Goal: Task Accomplishment & Management: Manage account settings

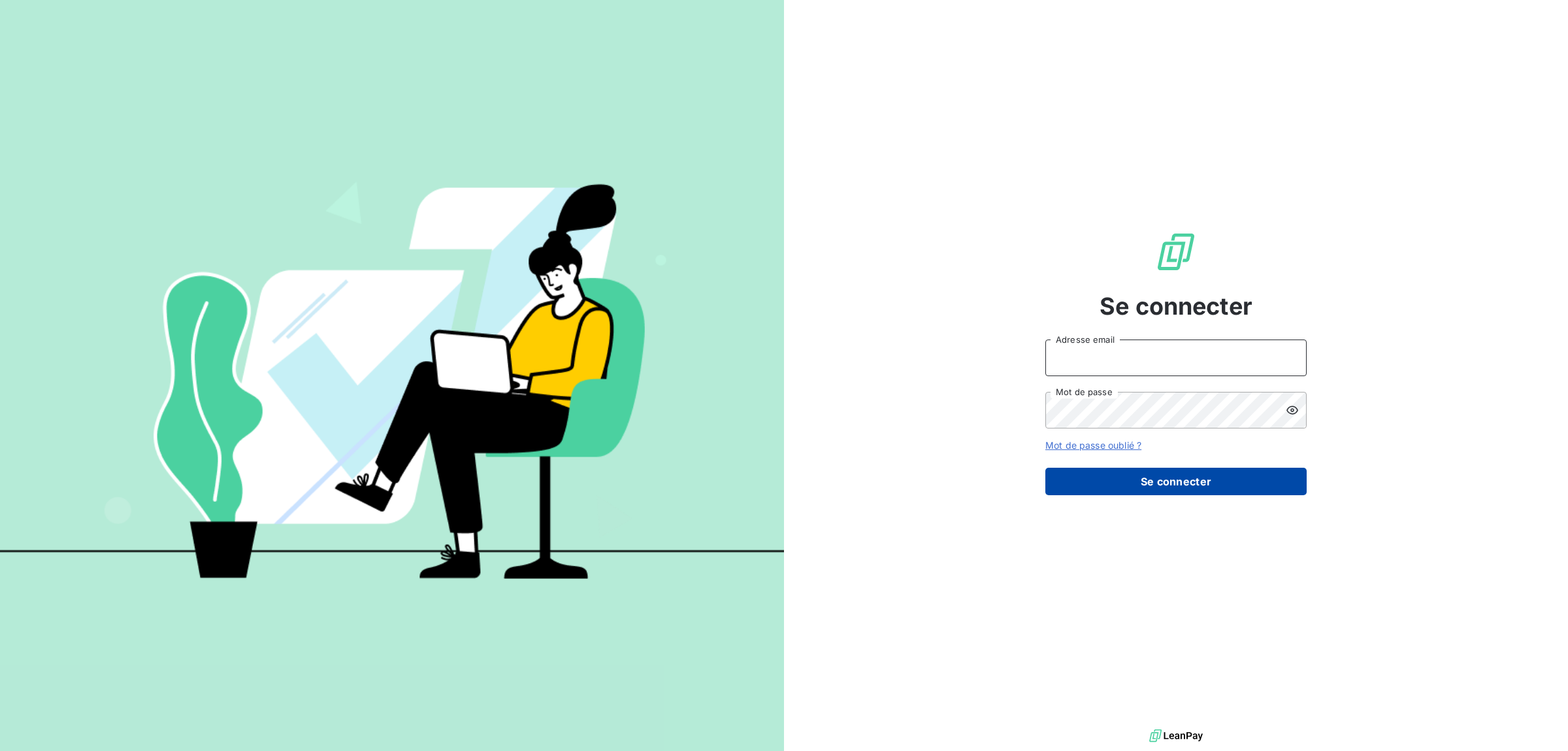
type input "youssef.irrighen@kiwa.com"
click at [1135, 481] on button "Se connecter" at bounding box center [1176, 482] width 261 height 28
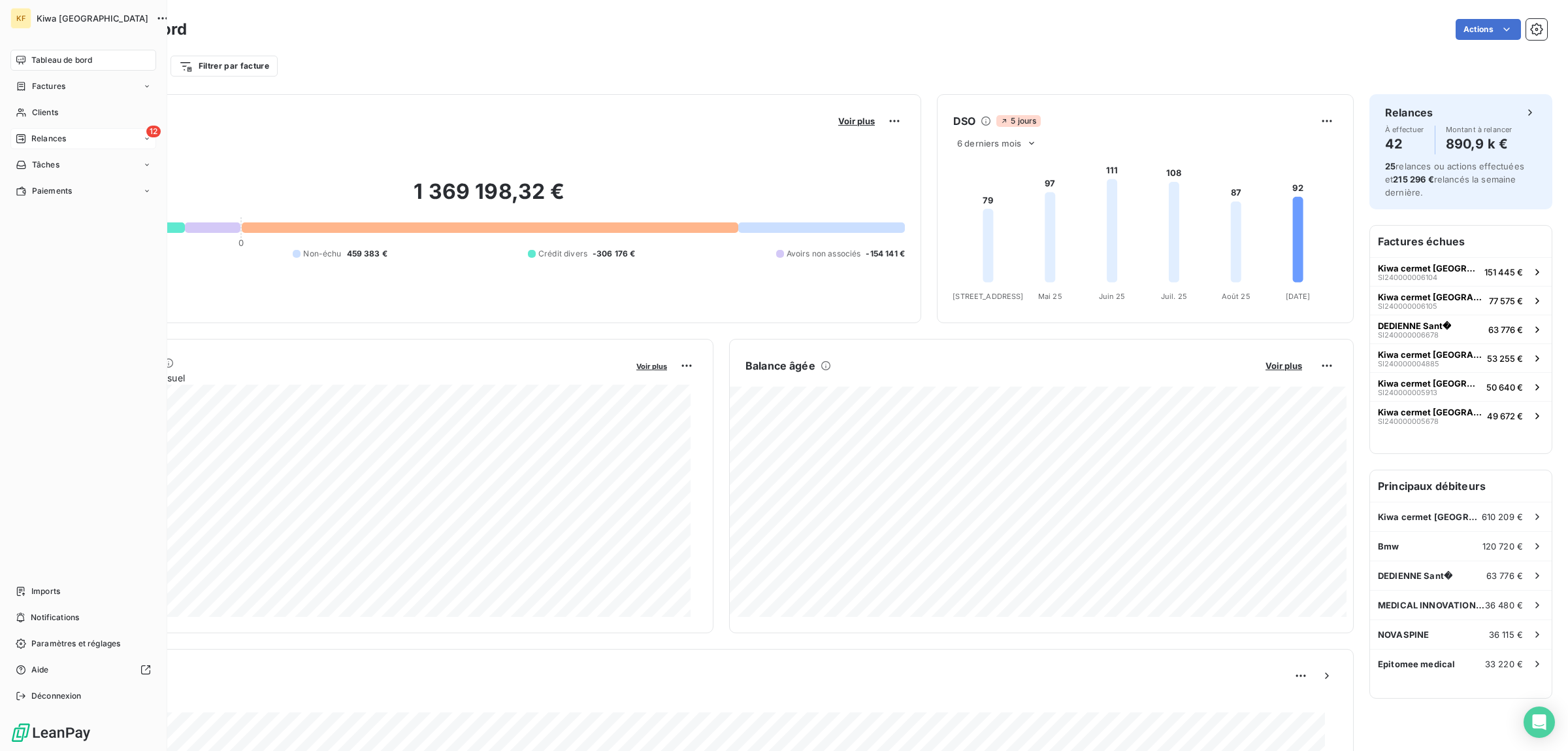
click at [43, 142] on span "Relances" at bounding box center [48, 139] width 35 height 12
click at [70, 159] on span "À effectuer" at bounding box center [52, 165] width 43 height 12
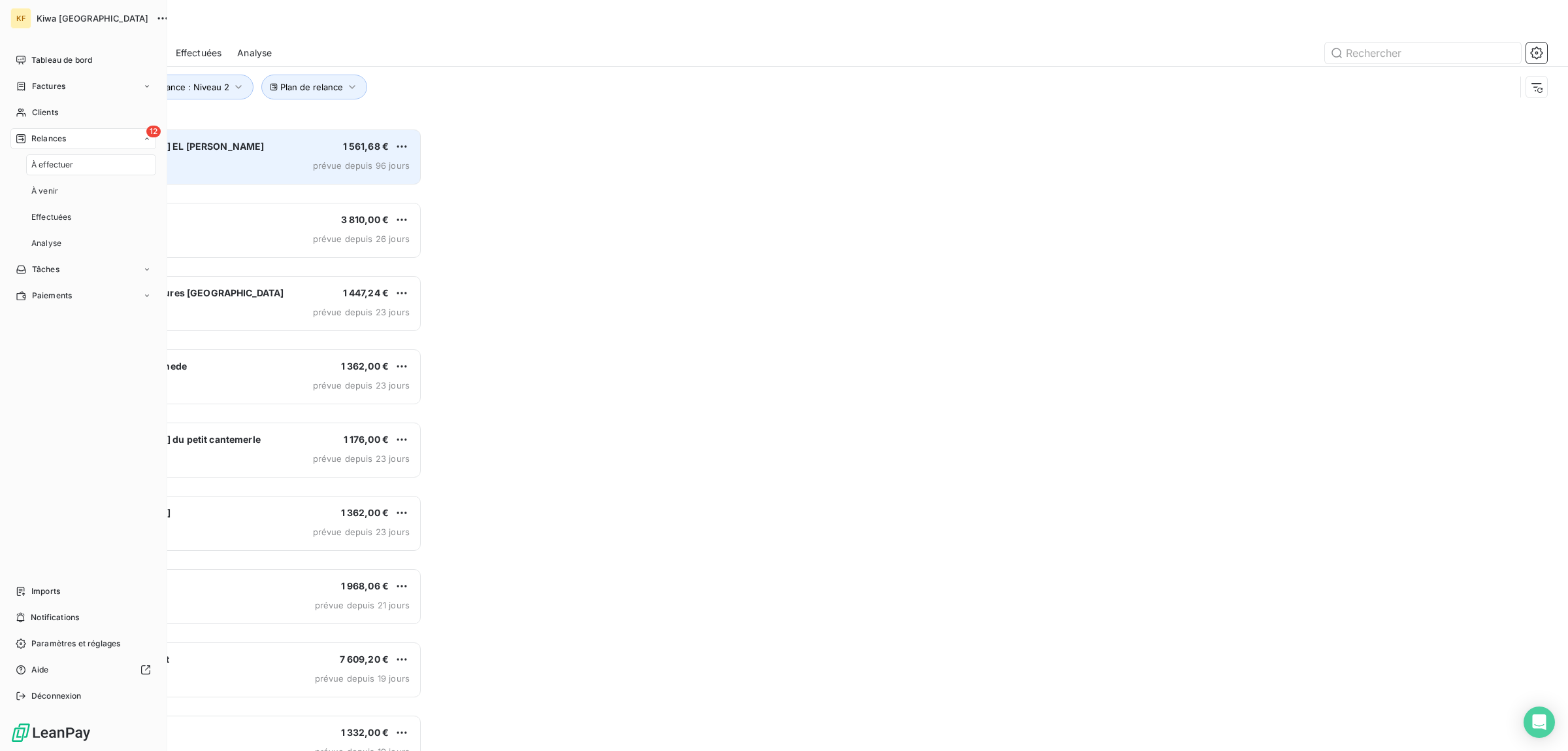
scroll to position [610, 347]
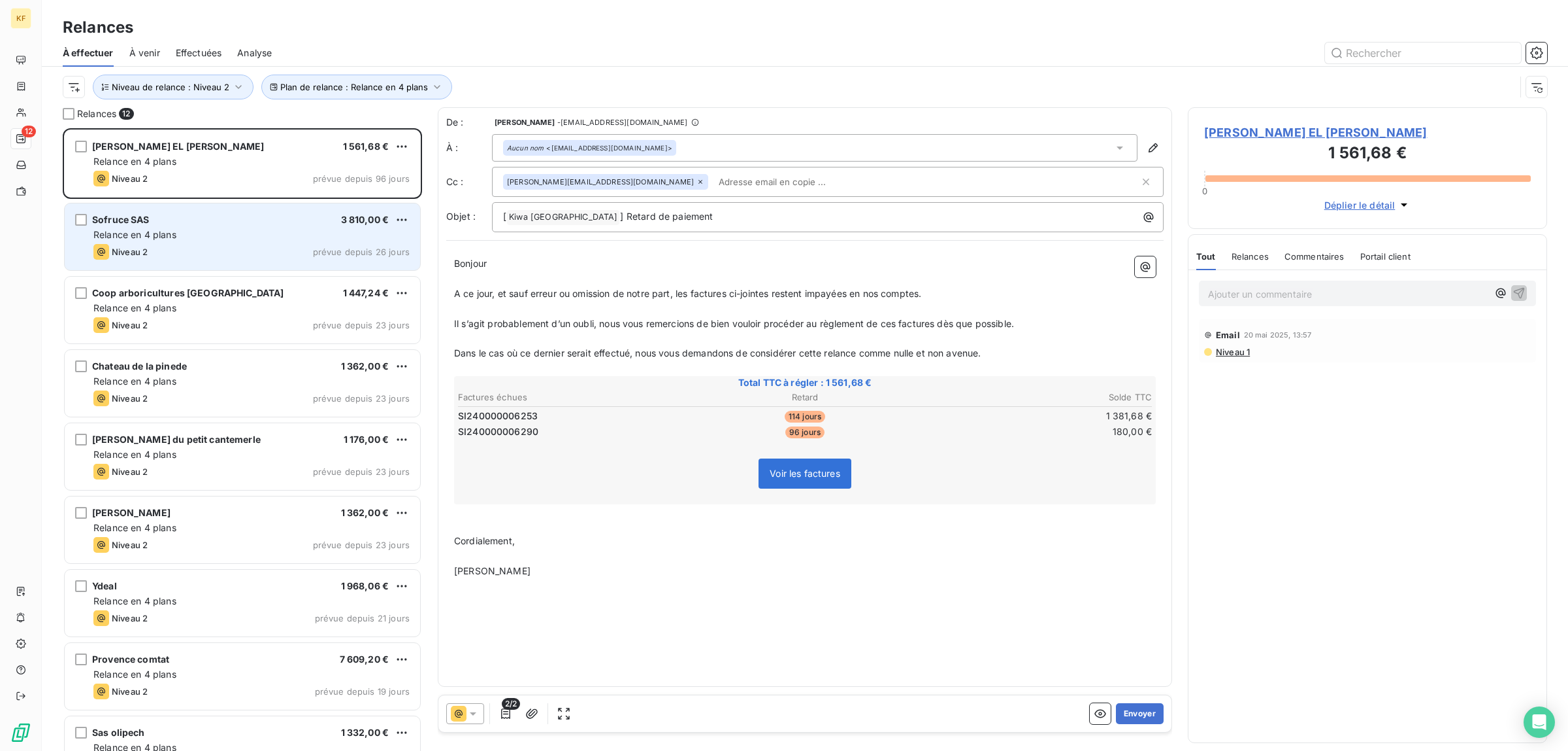
click at [272, 249] on div "Niveau 2 prévue depuis 26 jours" at bounding box center [251, 252] width 316 height 16
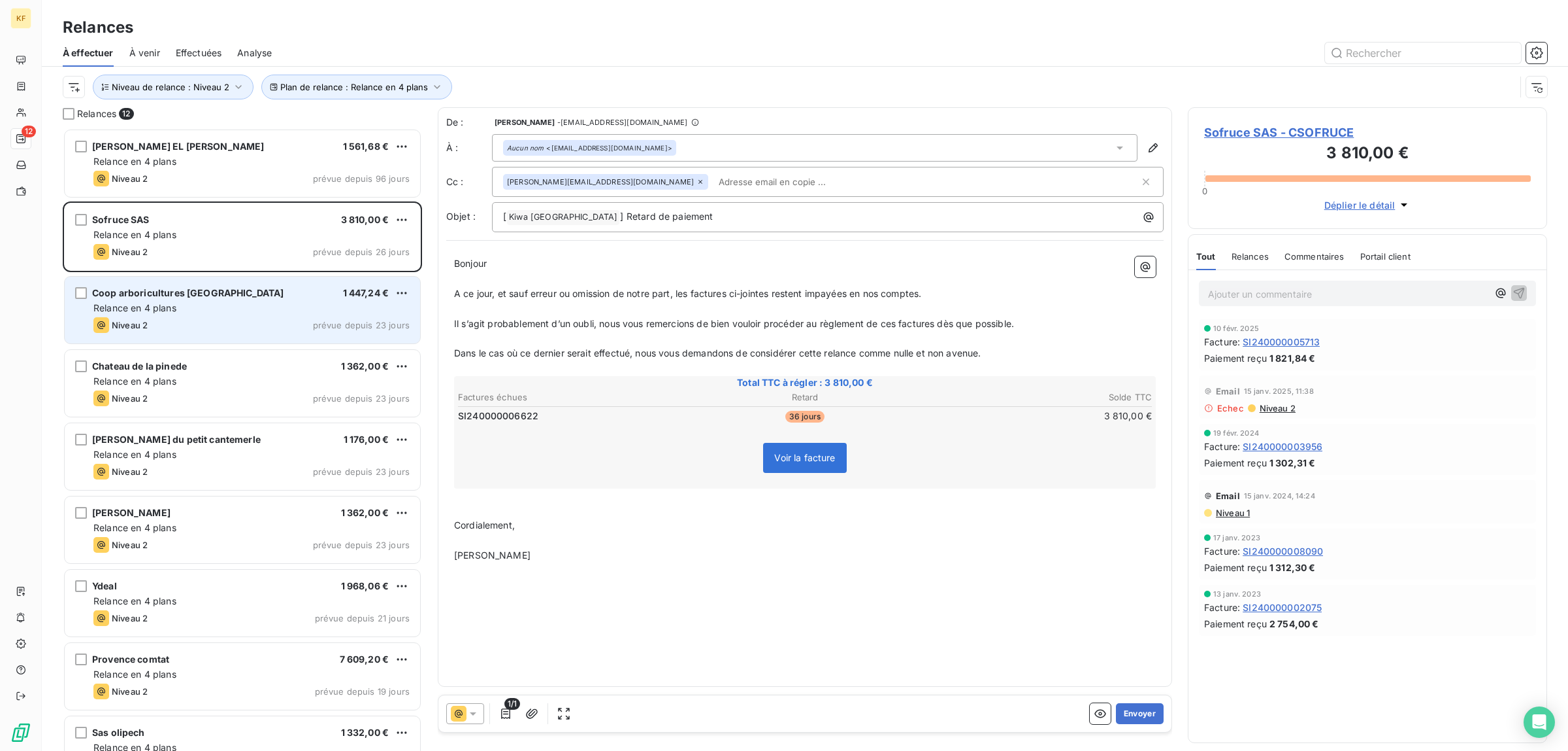
click at [239, 301] on div "Coop arboricultures val de loire 1 447,24 € Relance en 4 plans Niveau 2 prévue …" at bounding box center [242, 309] width 356 height 67
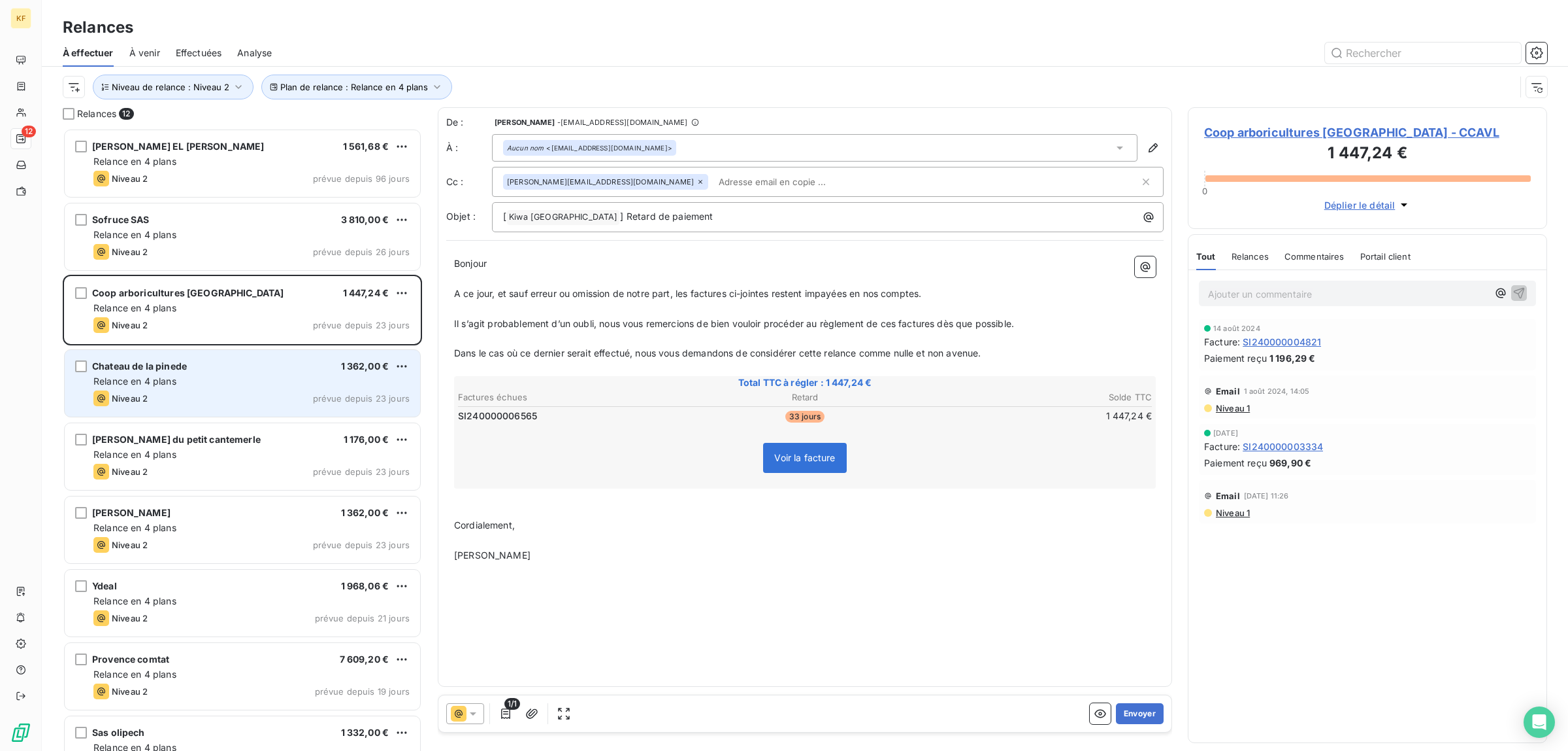
click at [255, 386] on div "Relance en 4 plans" at bounding box center [251, 381] width 316 height 13
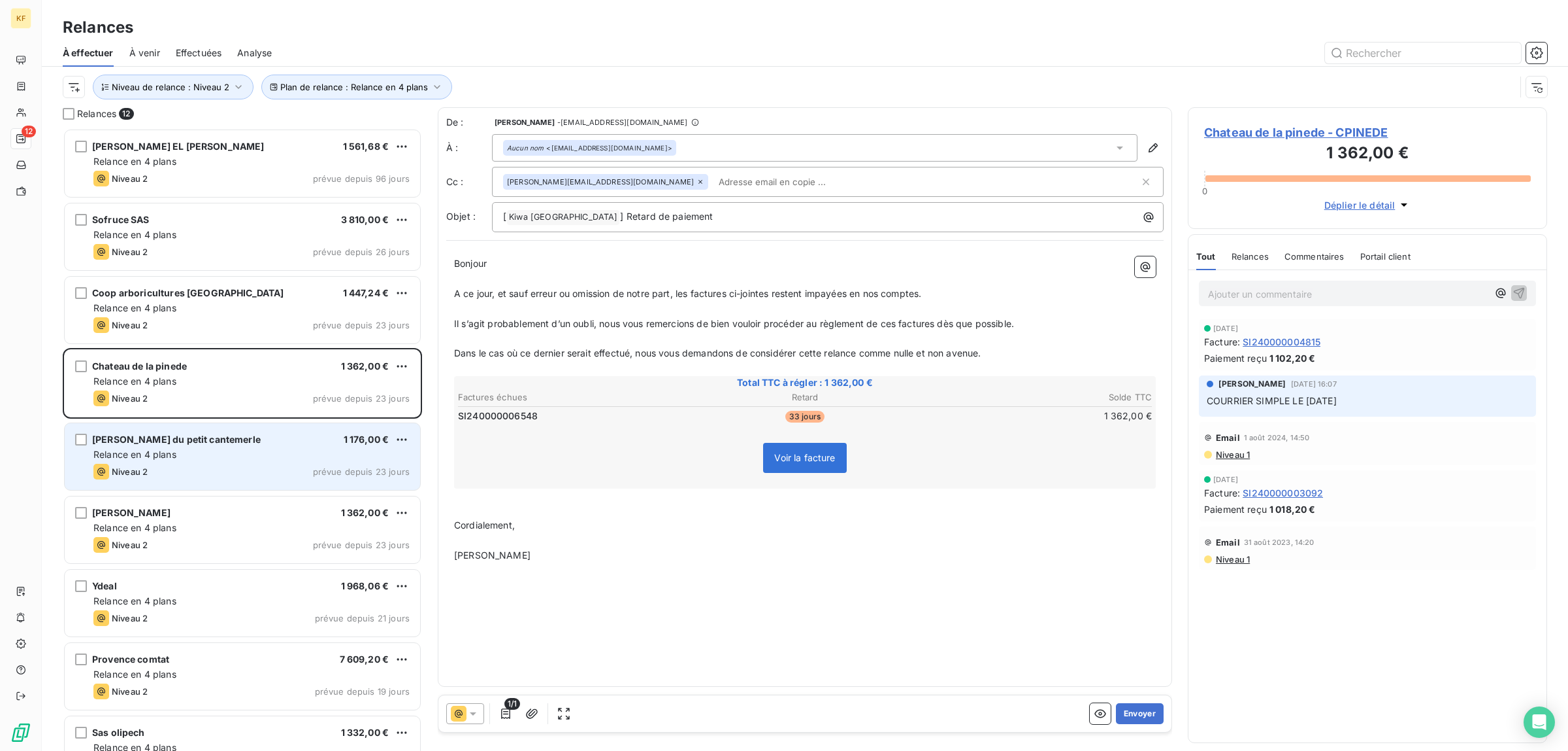
click at [255, 448] on div "Relance en 4 plans" at bounding box center [251, 454] width 316 height 13
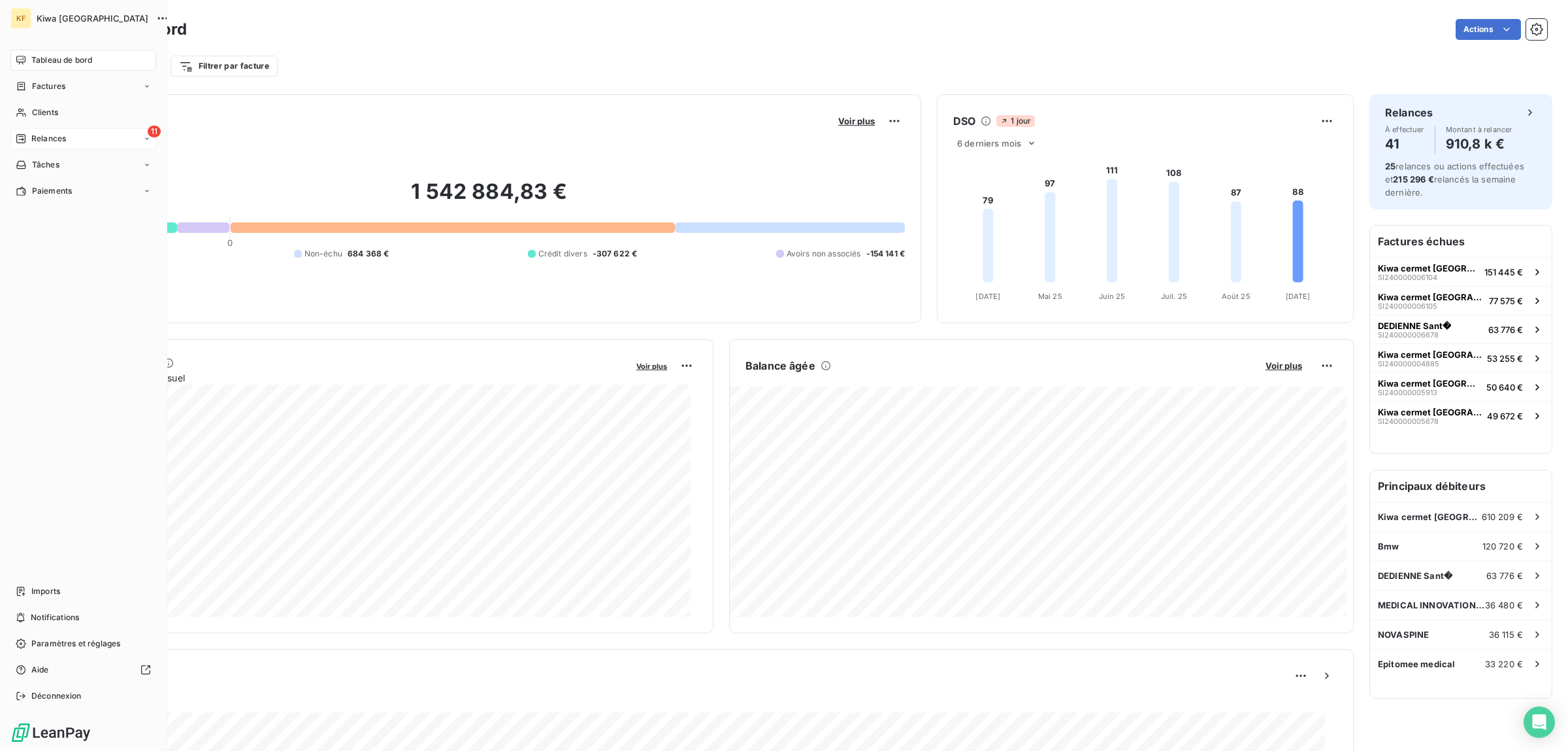
click at [35, 138] on span "Relances" at bounding box center [48, 139] width 35 height 12
click at [54, 159] on span "À effectuer" at bounding box center [52, 165] width 43 height 12
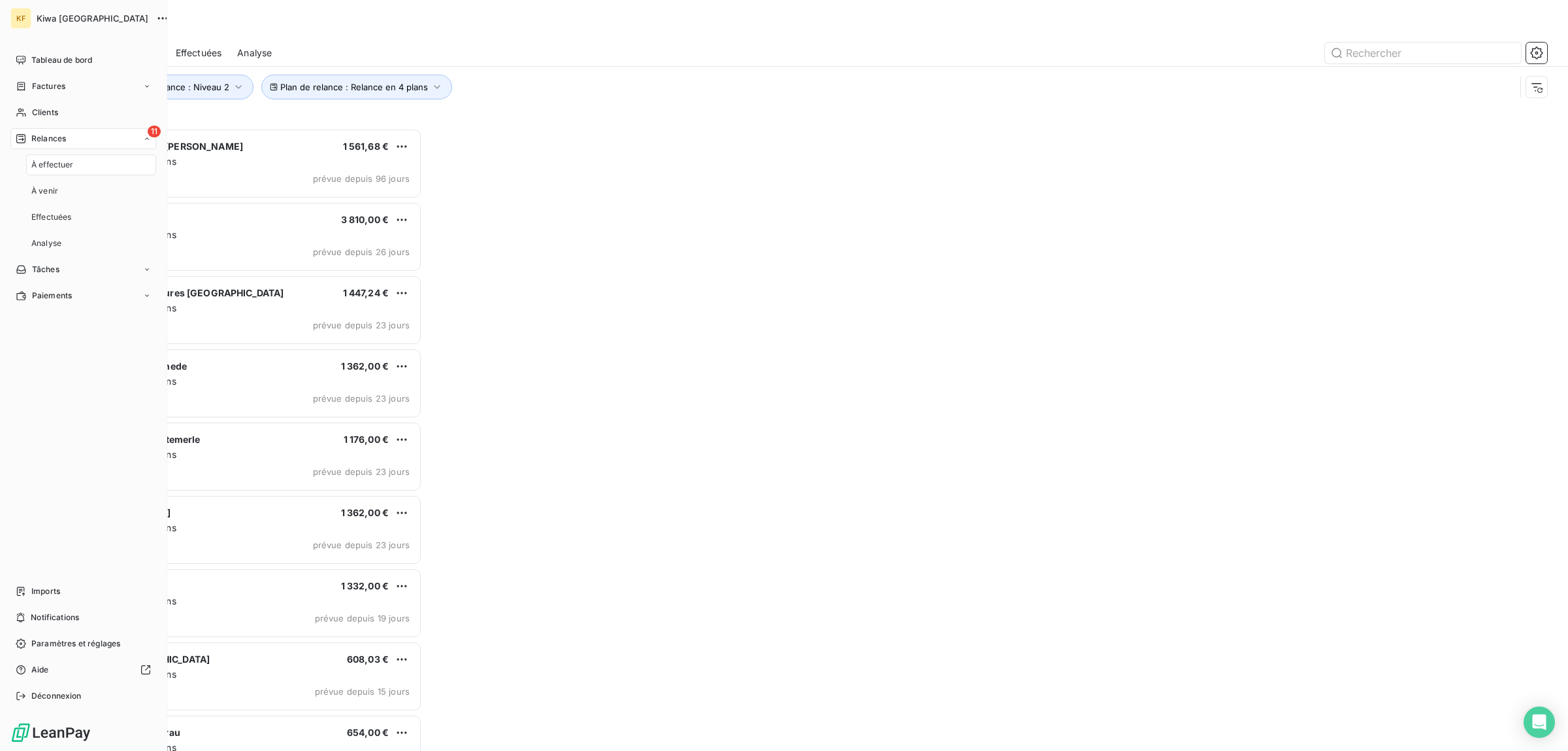
scroll to position [610, 347]
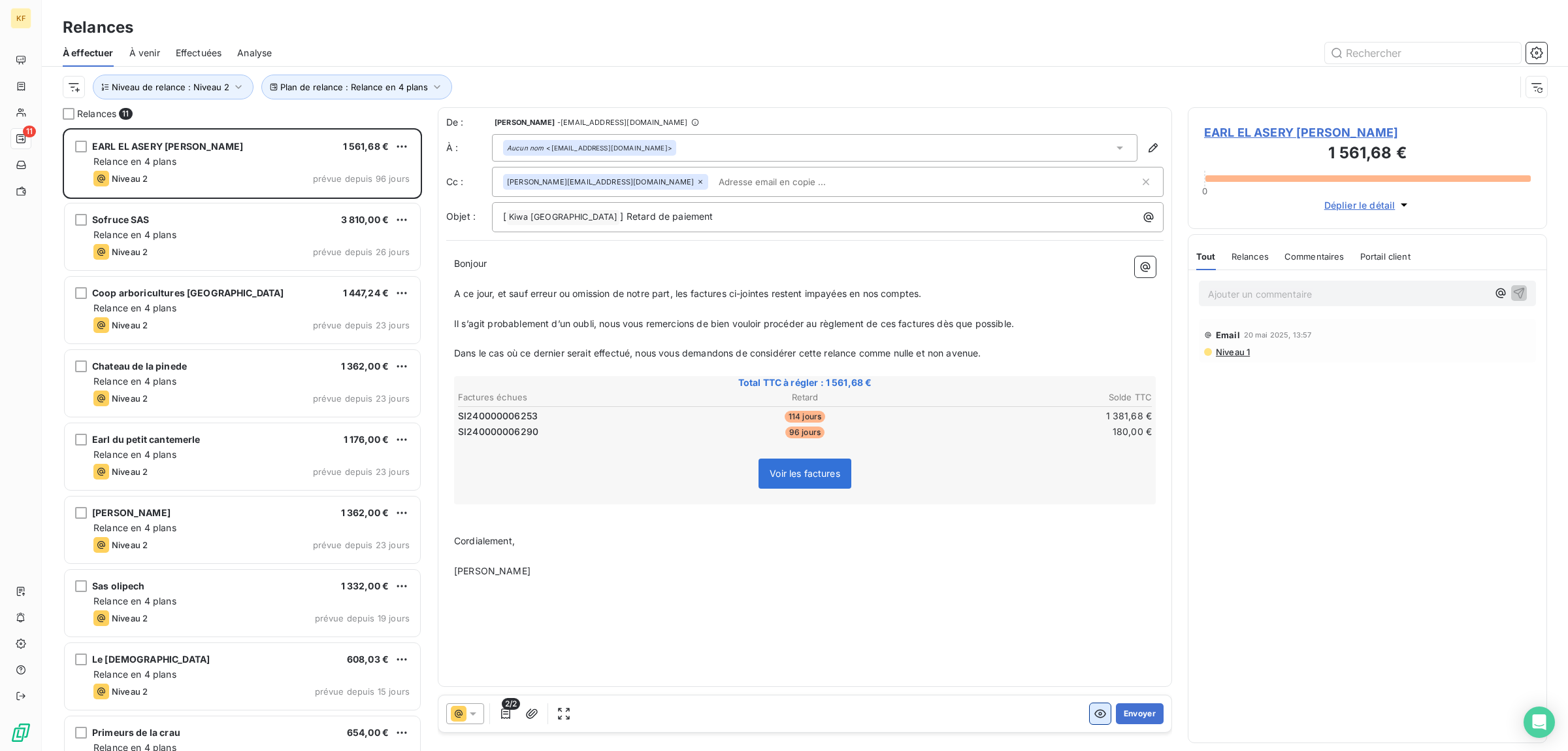
click at [1096, 717] on icon "button" at bounding box center [1099, 713] width 13 height 13
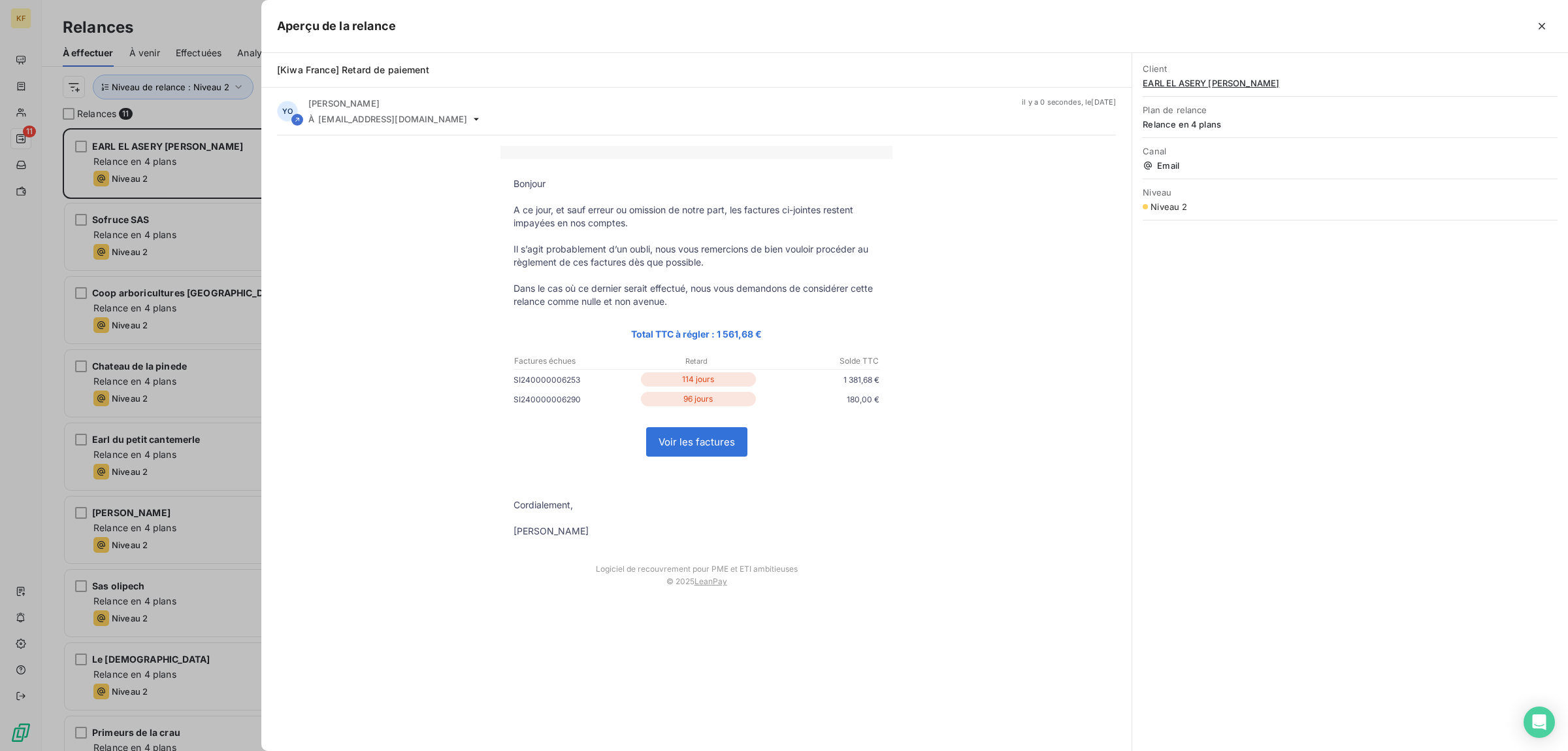
click at [728, 449] on link "Voir les factures" at bounding box center [697, 442] width 100 height 28
click at [60, 331] on div at bounding box center [784, 375] width 1568 height 751
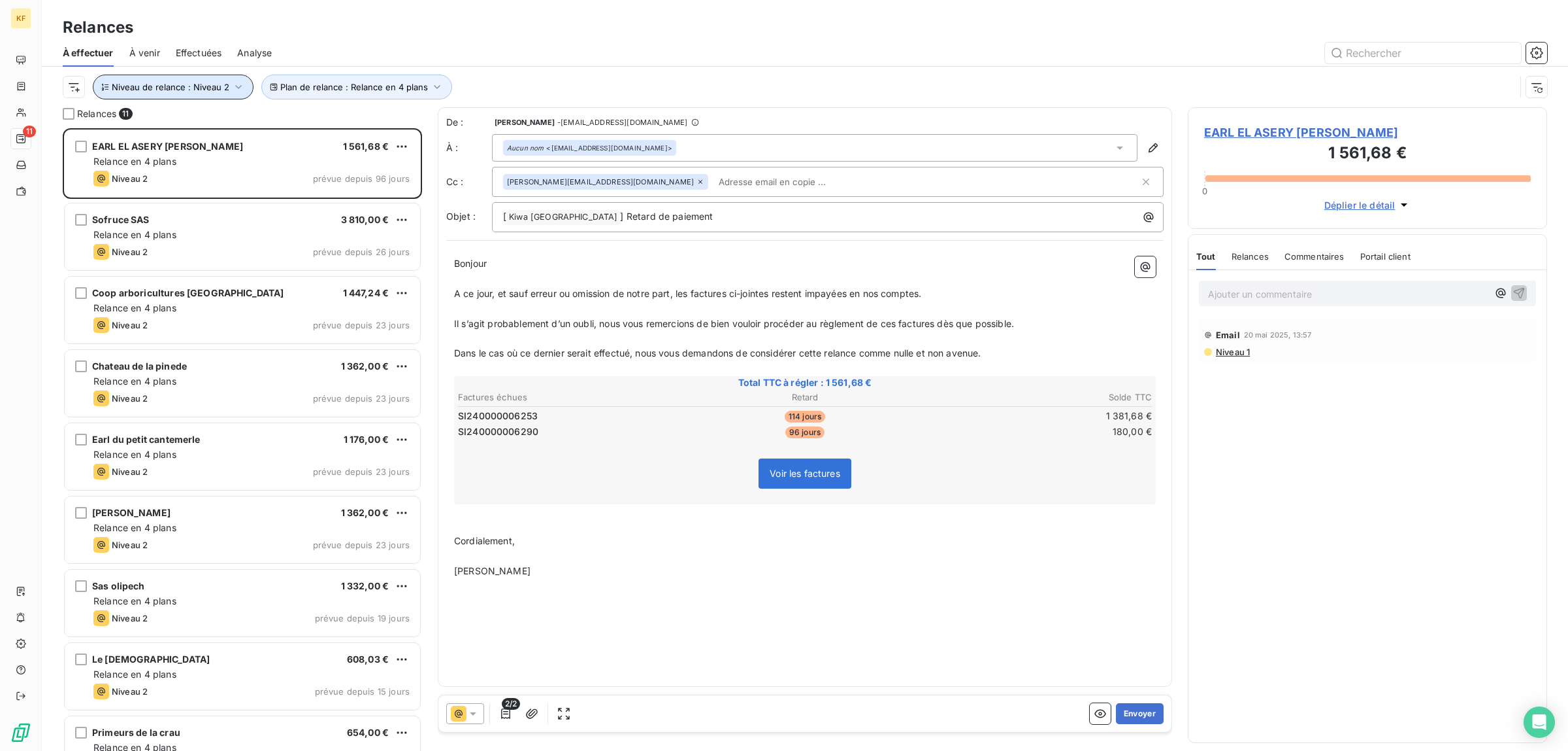
click at [225, 83] on span "Niveau de relance : Niveau 2" at bounding box center [170, 87] width 118 height 10
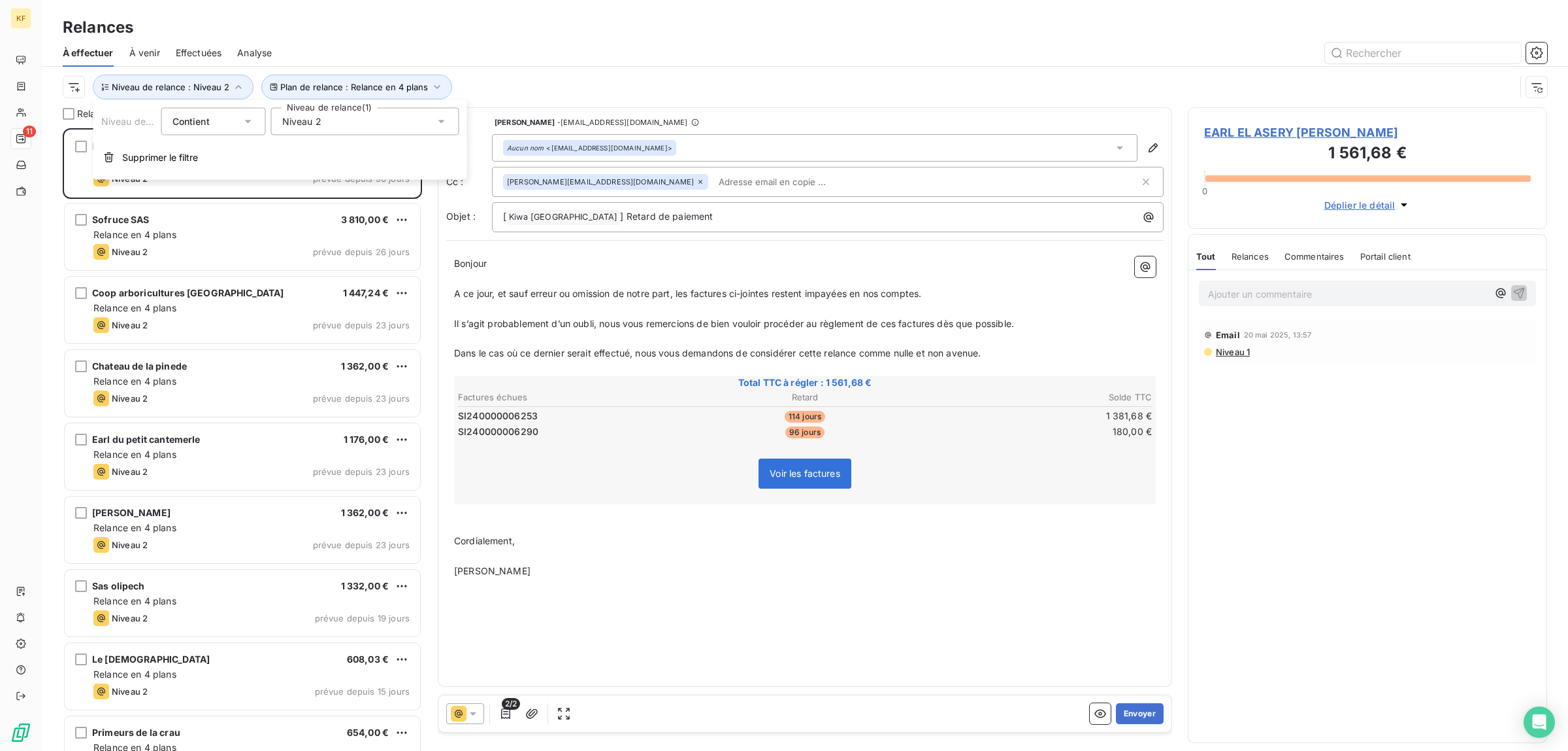
click at [350, 121] on div "Niveau 2" at bounding box center [365, 122] width 188 height 28
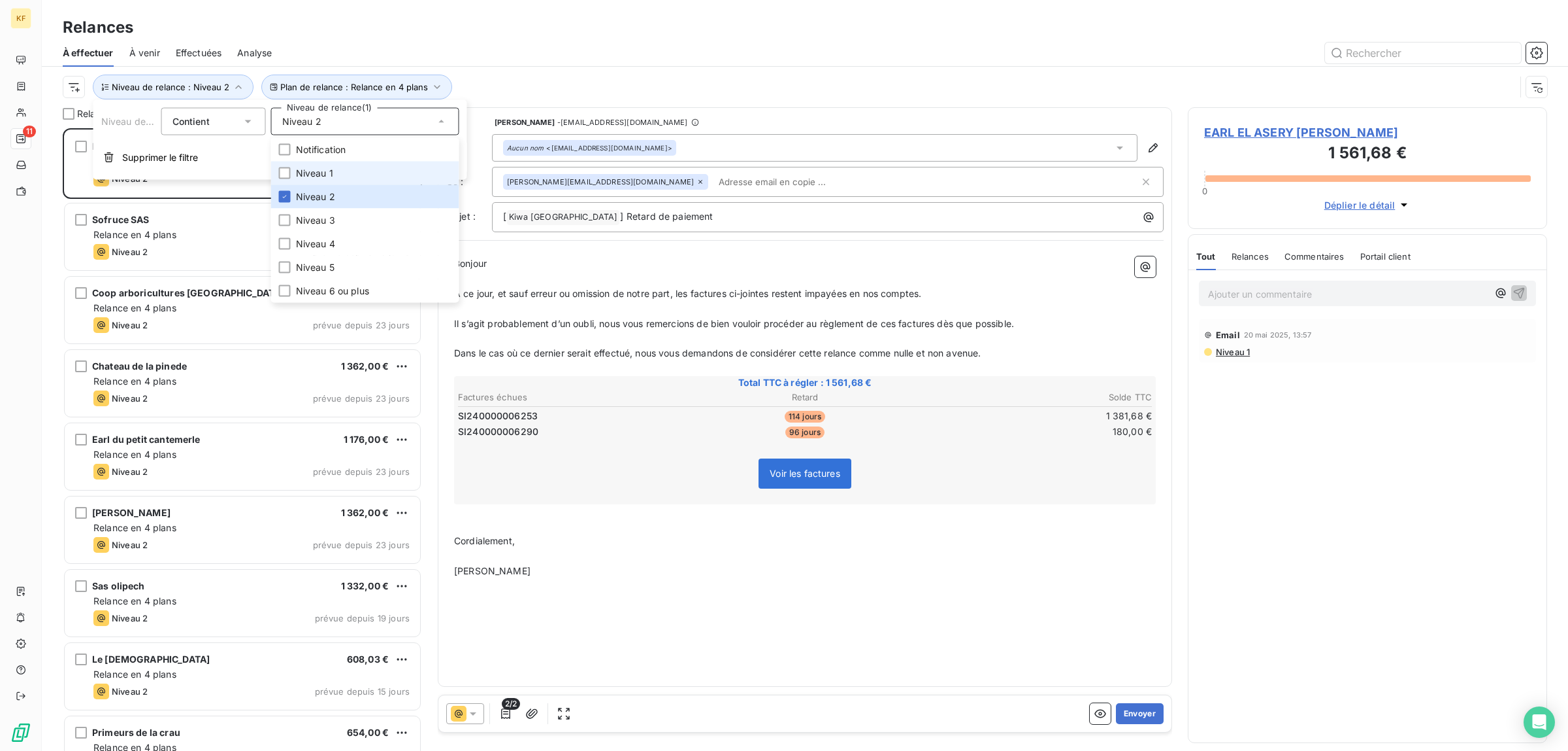
click at [329, 172] on span "Niveau 1" at bounding box center [314, 173] width 37 height 13
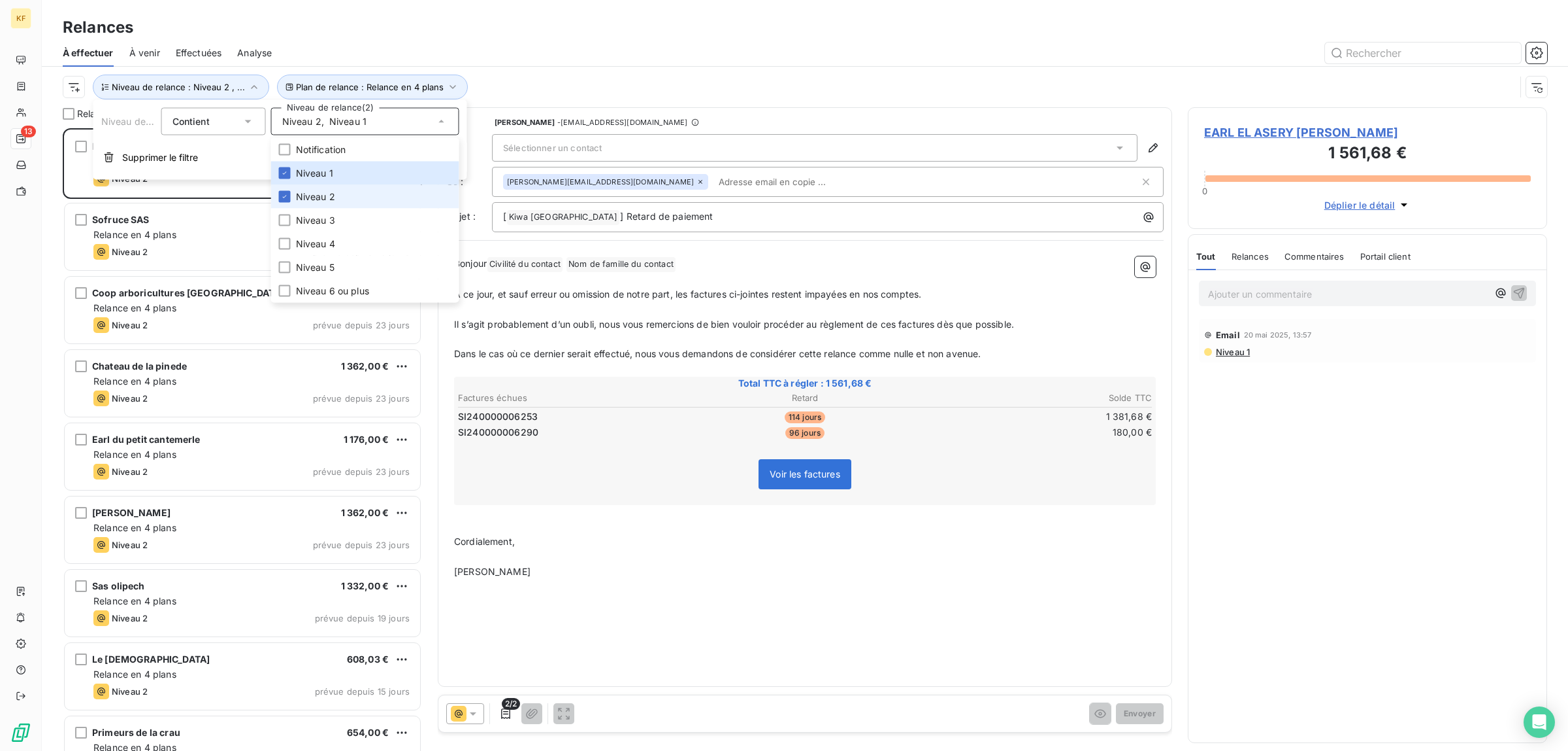
click at [314, 190] on span "Niveau 2" at bounding box center [315, 196] width 39 height 13
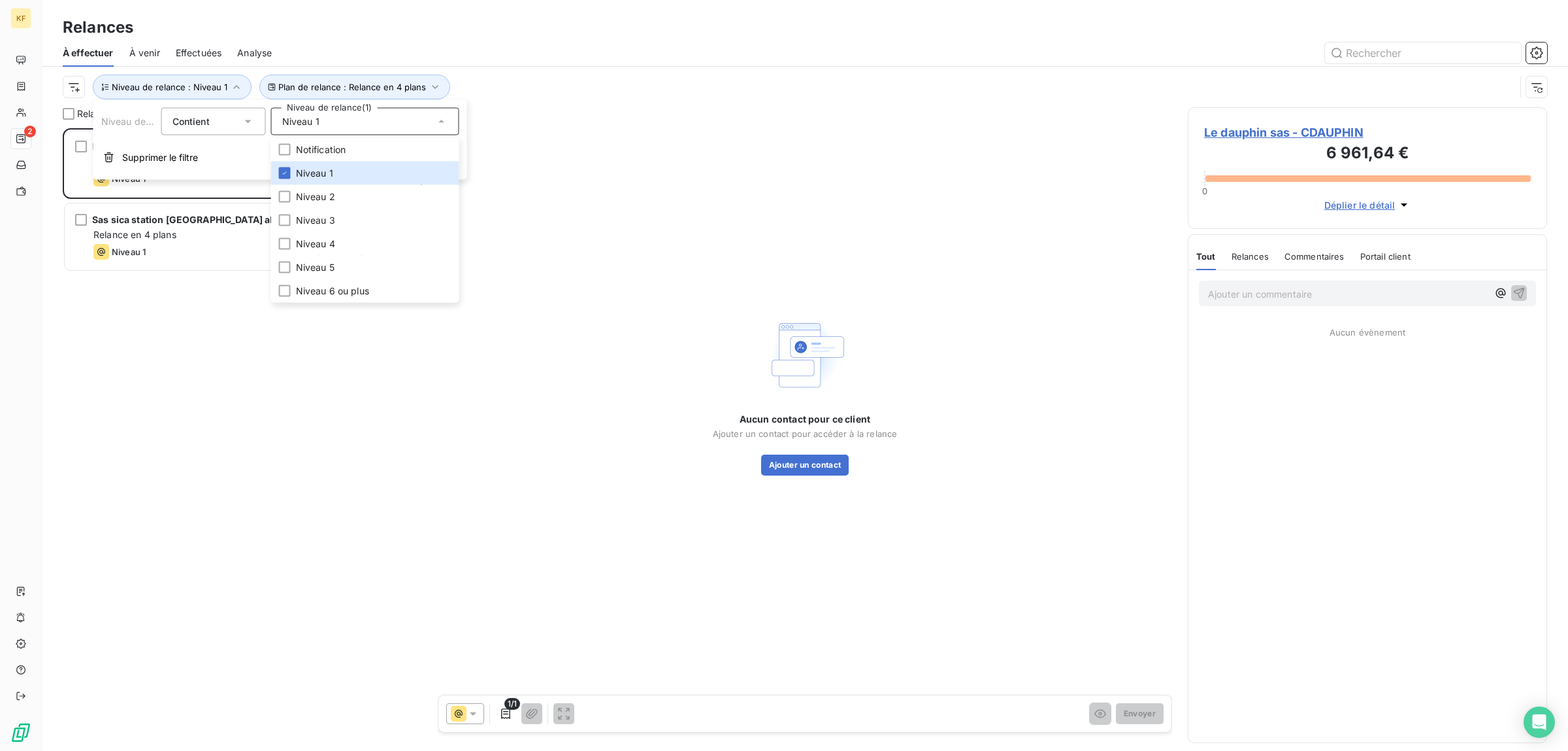
scroll to position [610, 347]
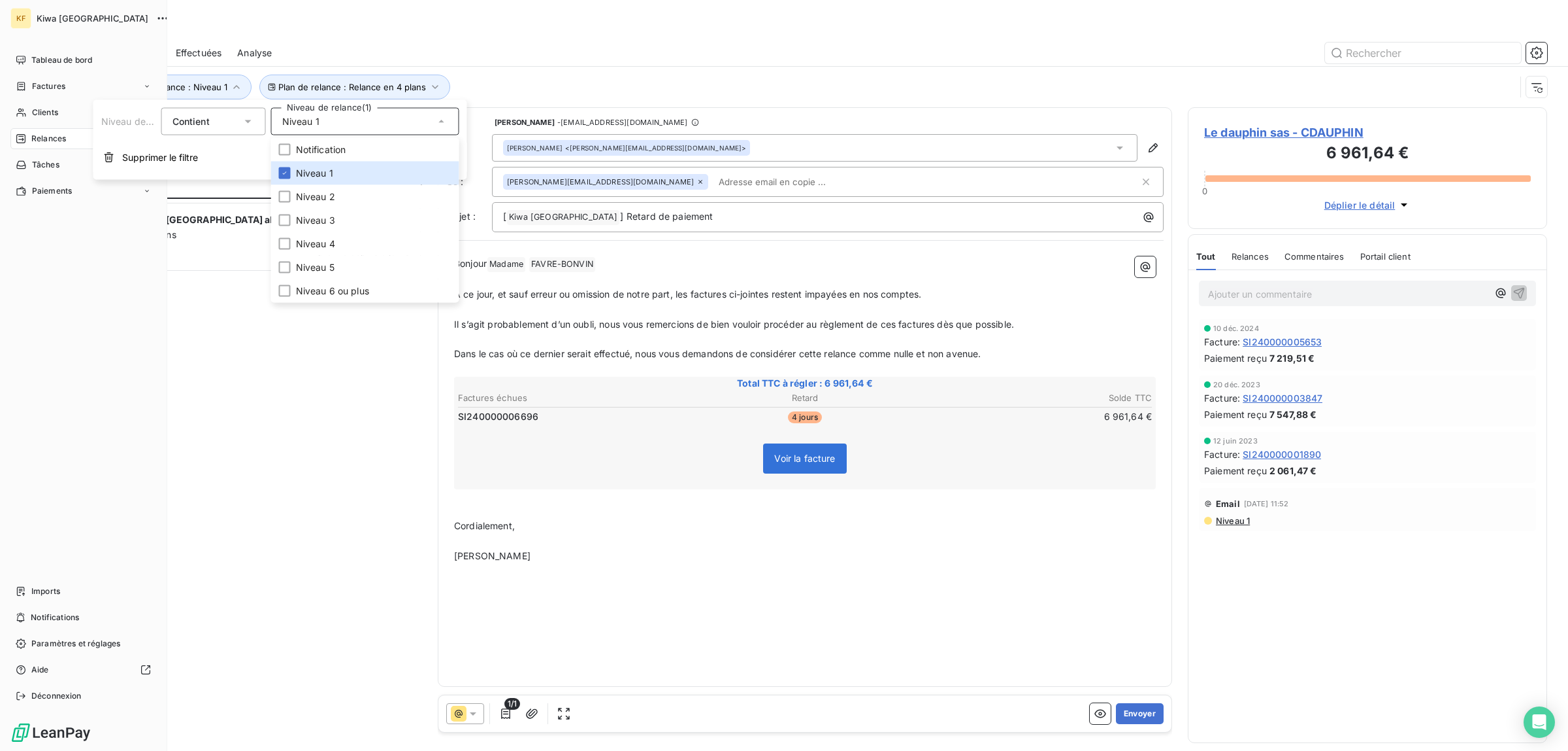
click at [57, 337] on div "Tableau de bord Factures Clients 2 Relances Tâches Paiements Imports Notificati…" at bounding box center [83, 378] width 146 height 656
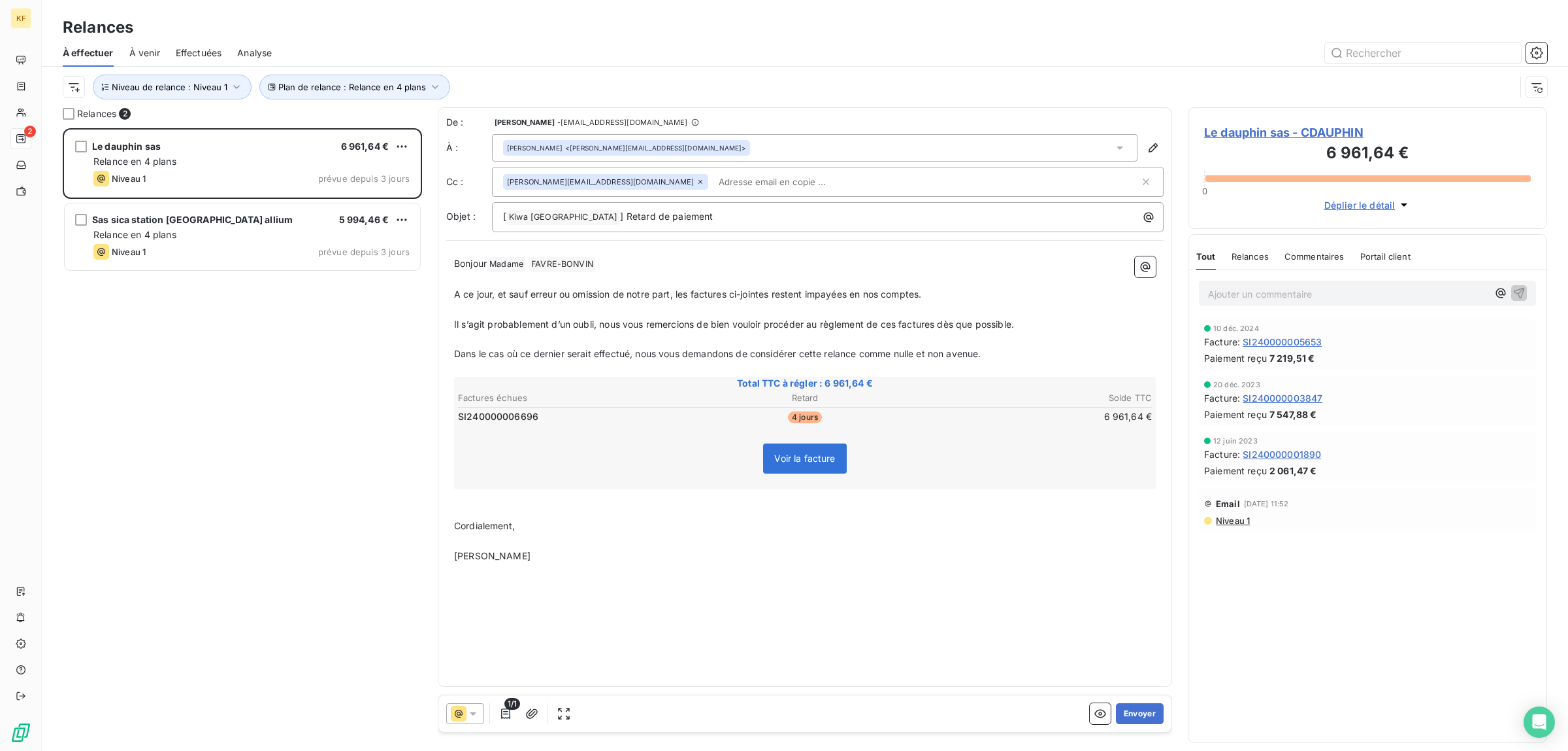
click at [202, 348] on div "Le dauphin sas 6 961,64 € Relance en 4 plans Niveau 1 prévue depuis 3 jours Sas…" at bounding box center [242, 439] width 360 height 622
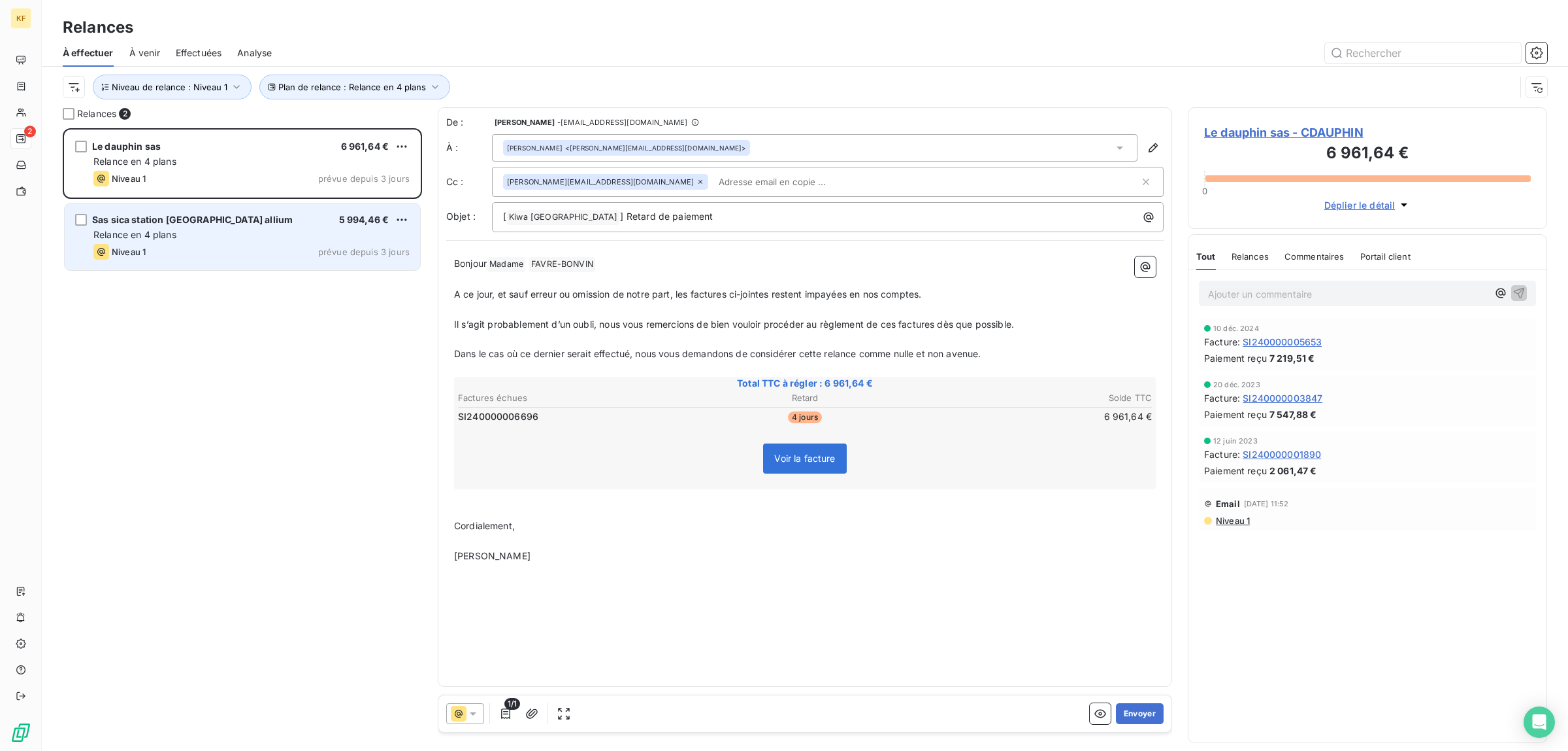
click at [258, 242] on div "Sas sica station st pol allium 5 994,46 € Relance en 4 plans Niveau 1 prévue de…" at bounding box center [242, 236] width 356 height 67
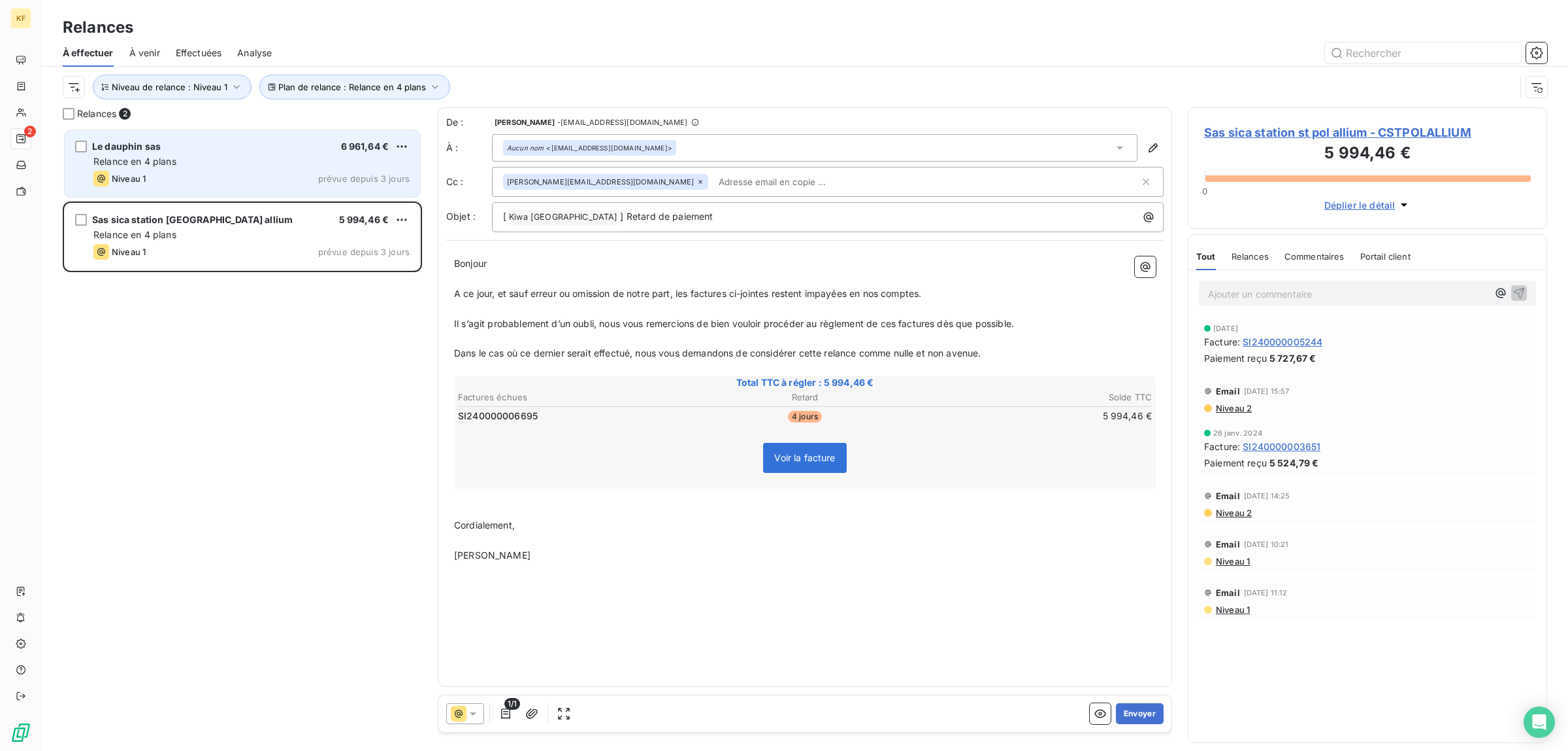
click at [252, 161] on div "Relance en 4 plans" at bounding box center [251, 161] width 316 height 13
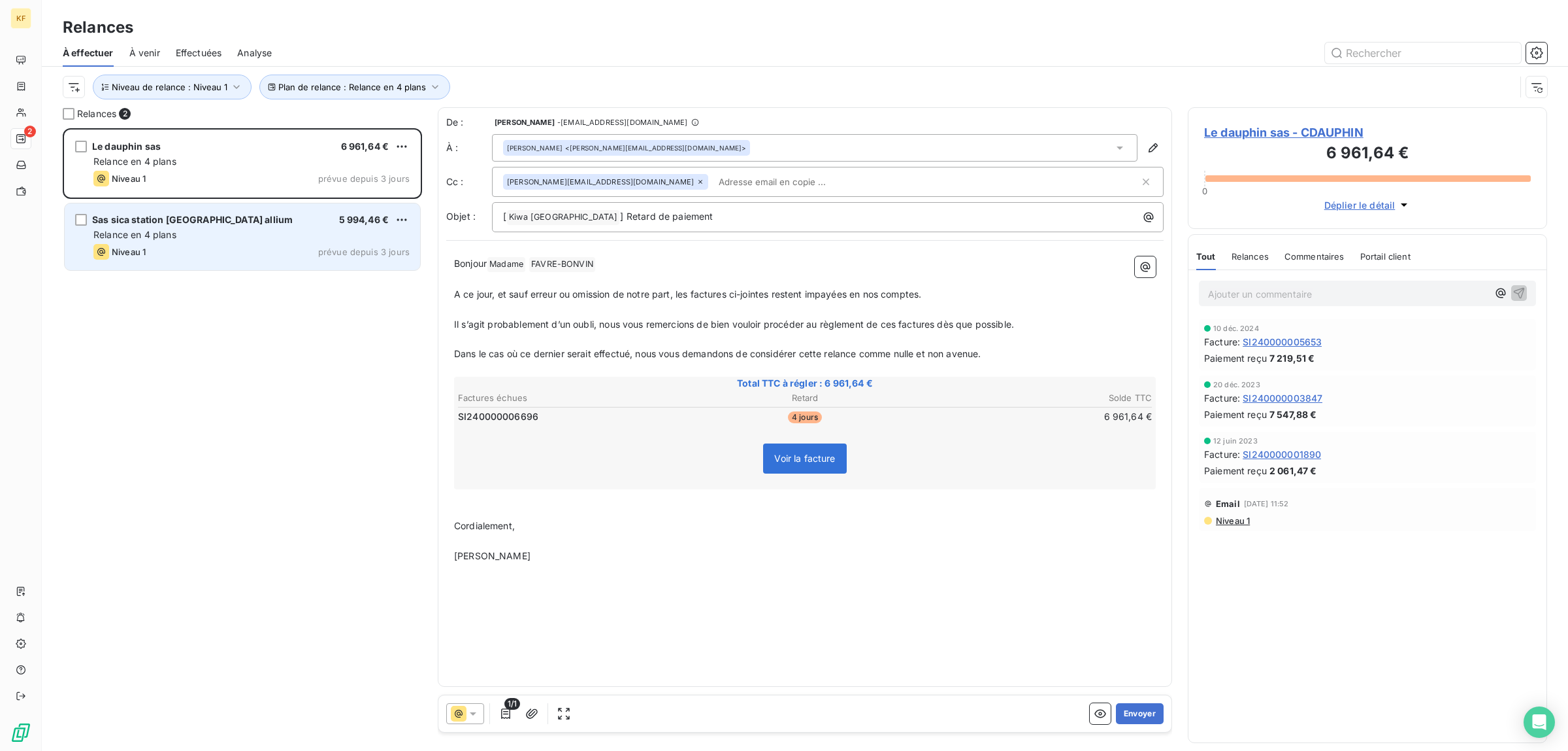
click at [242, 217] on div "Sas sica station st pol allium 5 994,46 €" at bounding box center [251, 219] width 316 height 12
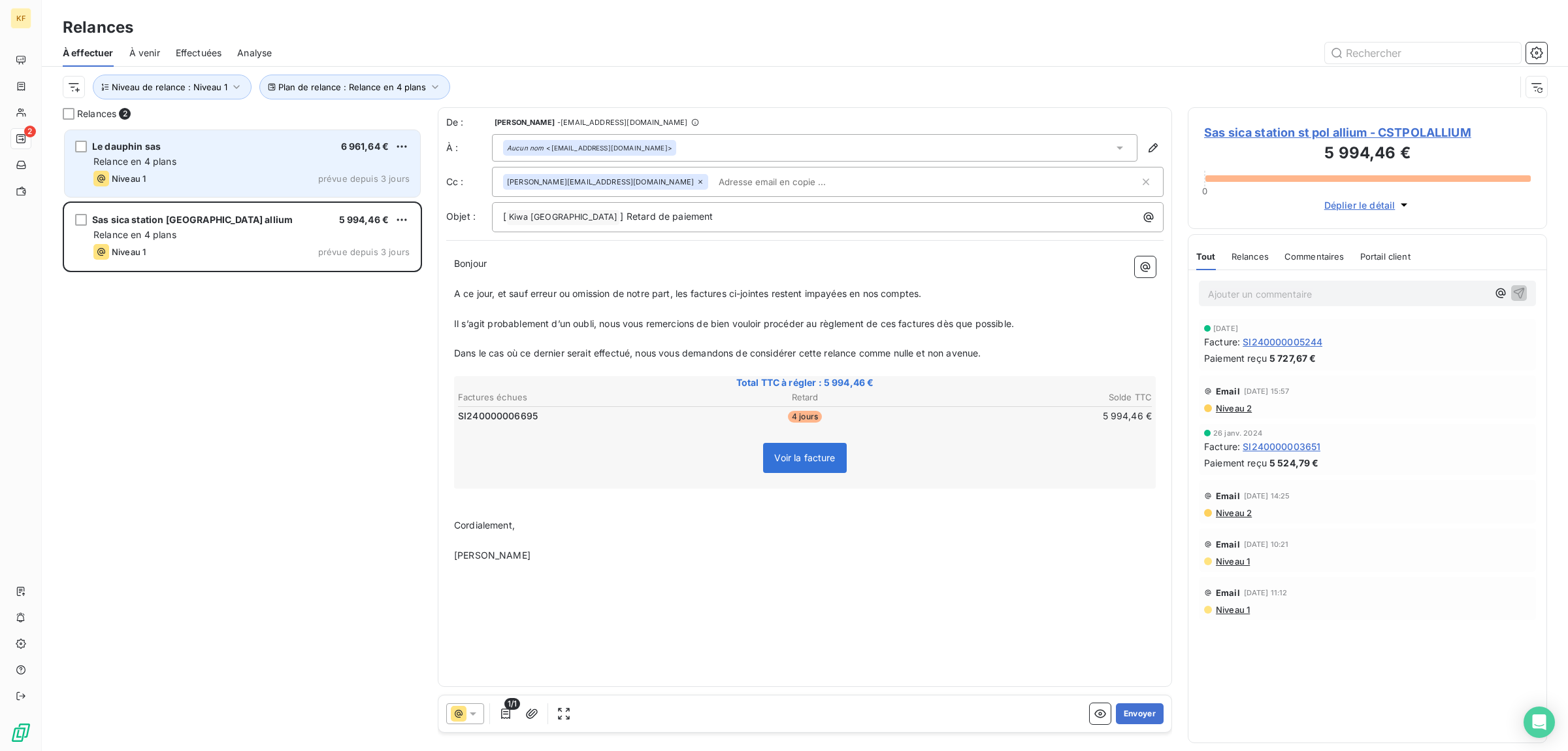
click at [236, 136] on div "Le dauphin sas 6 961,64 € Relance en 4 plans Niveau 1 prévue depuis 3 jours" at bounding box center [242, 163] width 356 height 67
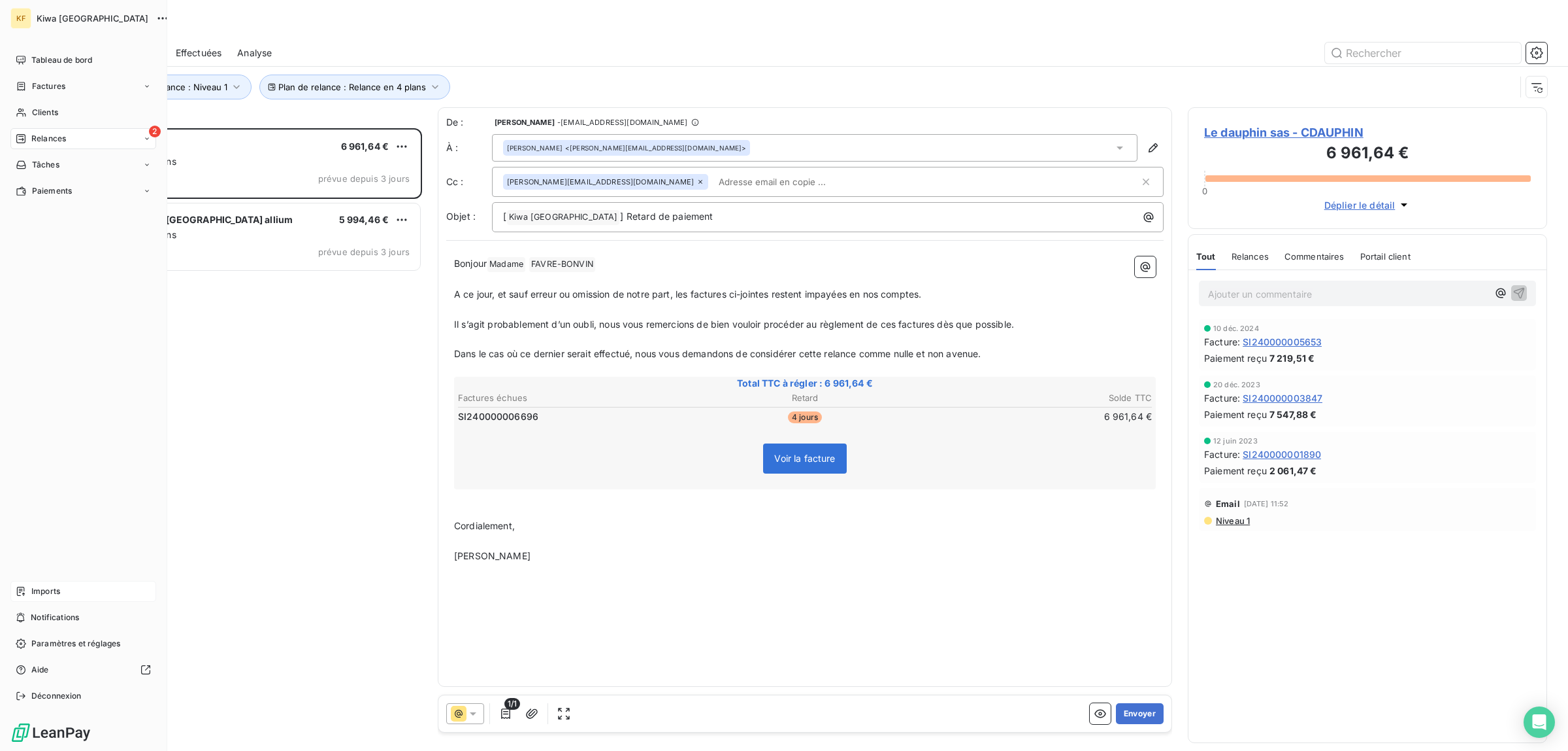
click at [56, 589] on span "Imports" at bounding box center [45, 591] width 29 height 12
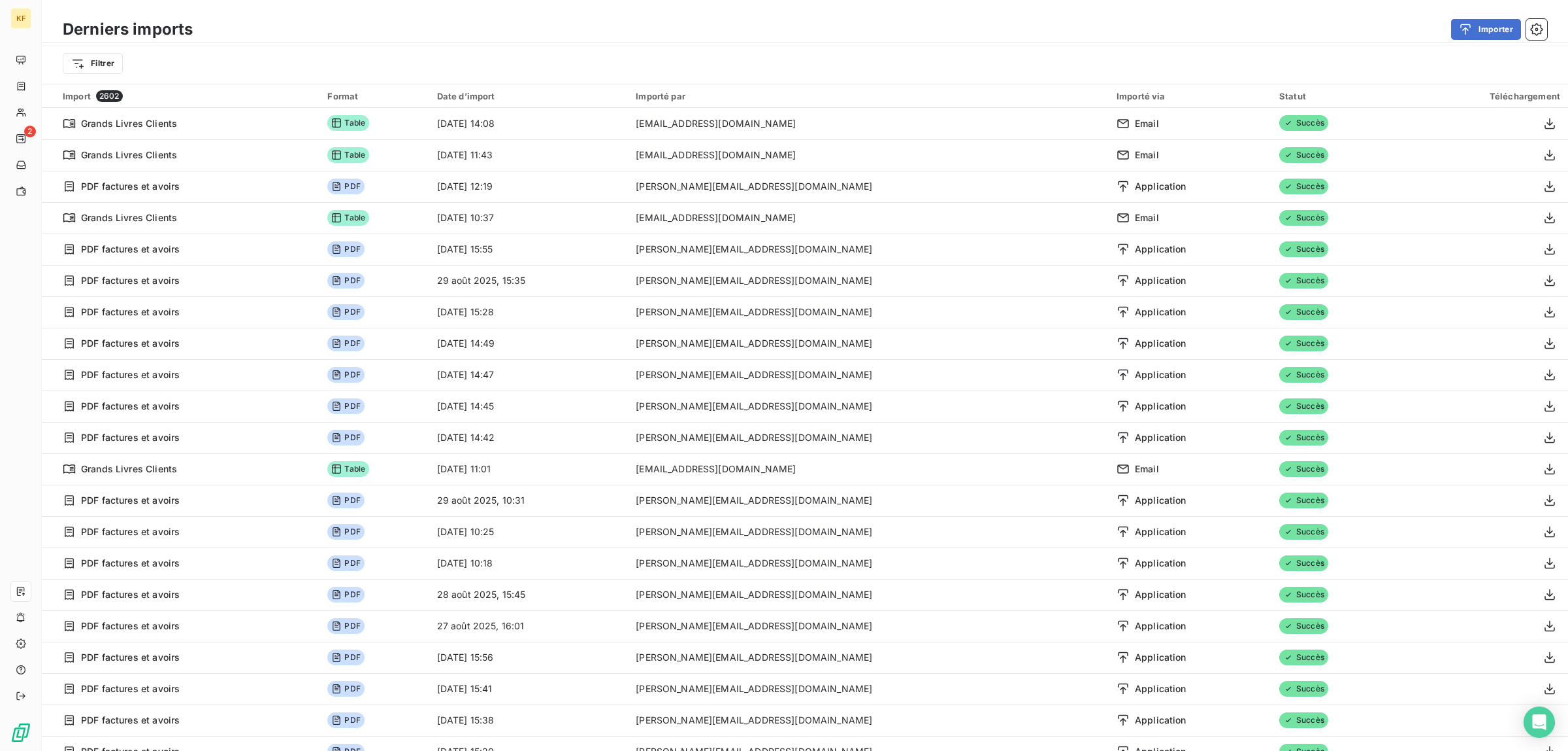
click at [1481, 17] on div "Derniers imports Importer" at bounding box center [804, 30] width 1526 height 28
click at [1471, 38] on button "Importer" at bounding box center [1486, 29] width 70 height 21
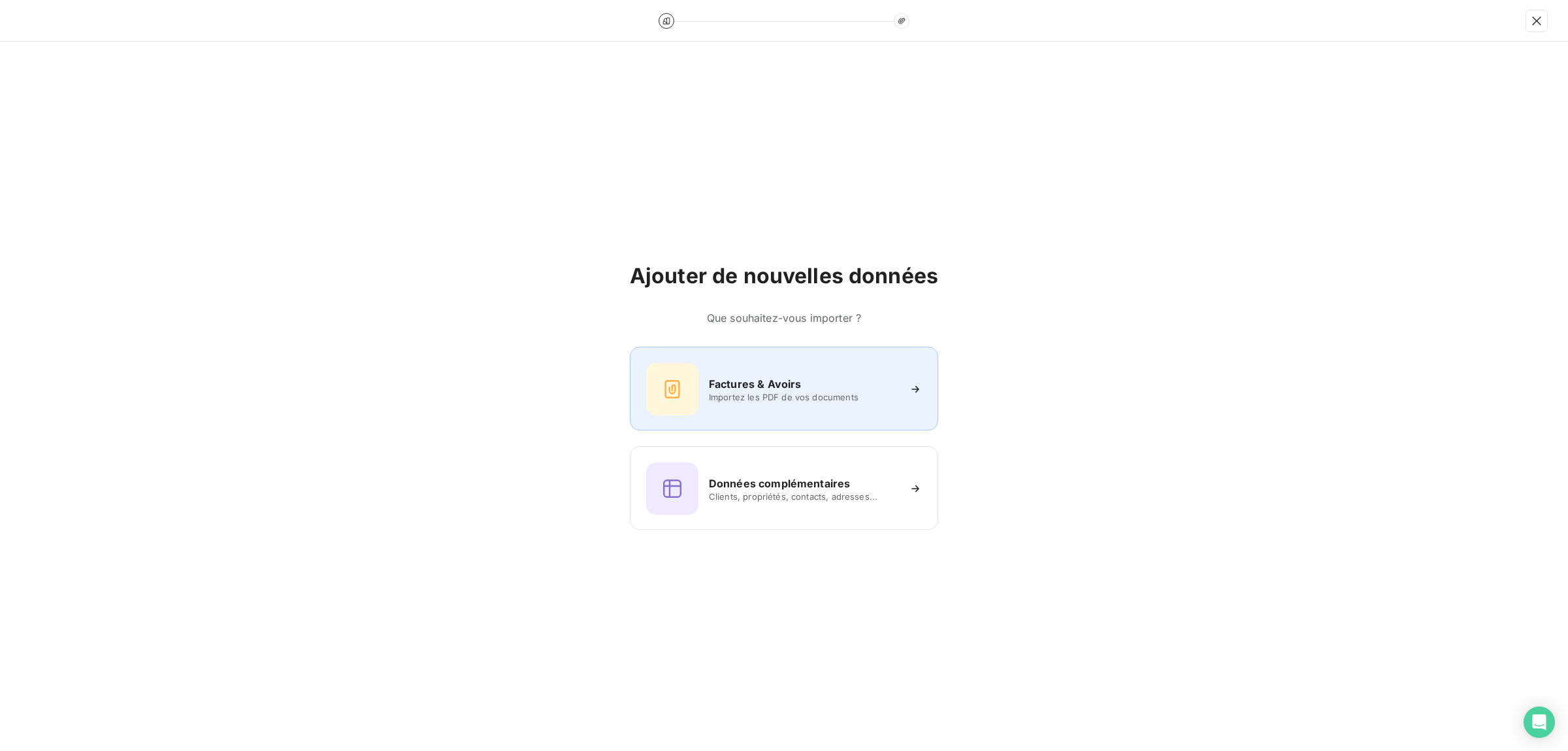
click at [794, 400] on span "Importez les PDF de vos documents" at bounding box center [803, 397] width 189 height 10
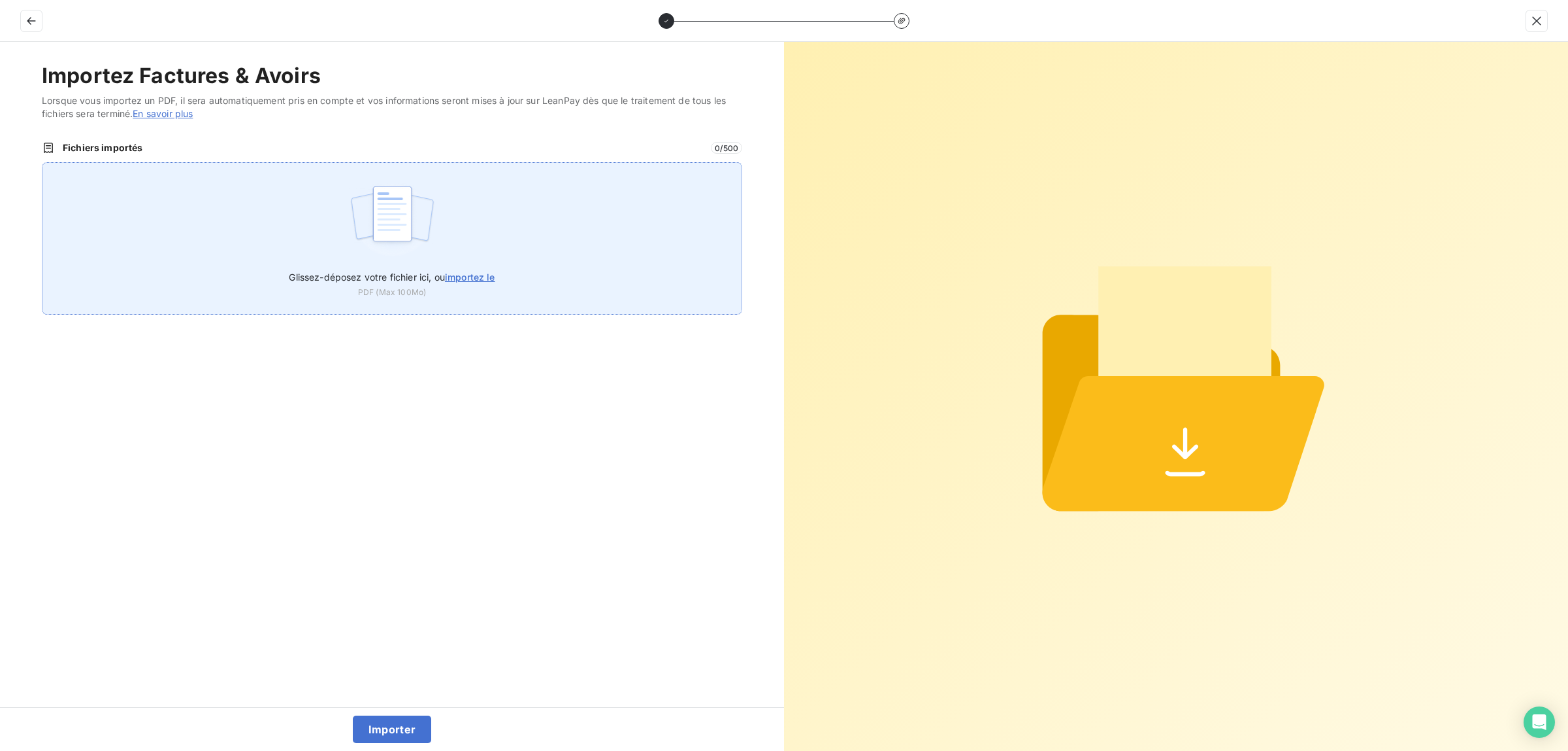
click at [471, 276] on span "importez le" at bounding box center [470, 276] width 50 height 11
click at [43, 163] on input "Glissez-déposez votre fichier ici, ou importez le" at bounding box center [42, 163] width 1 height 1
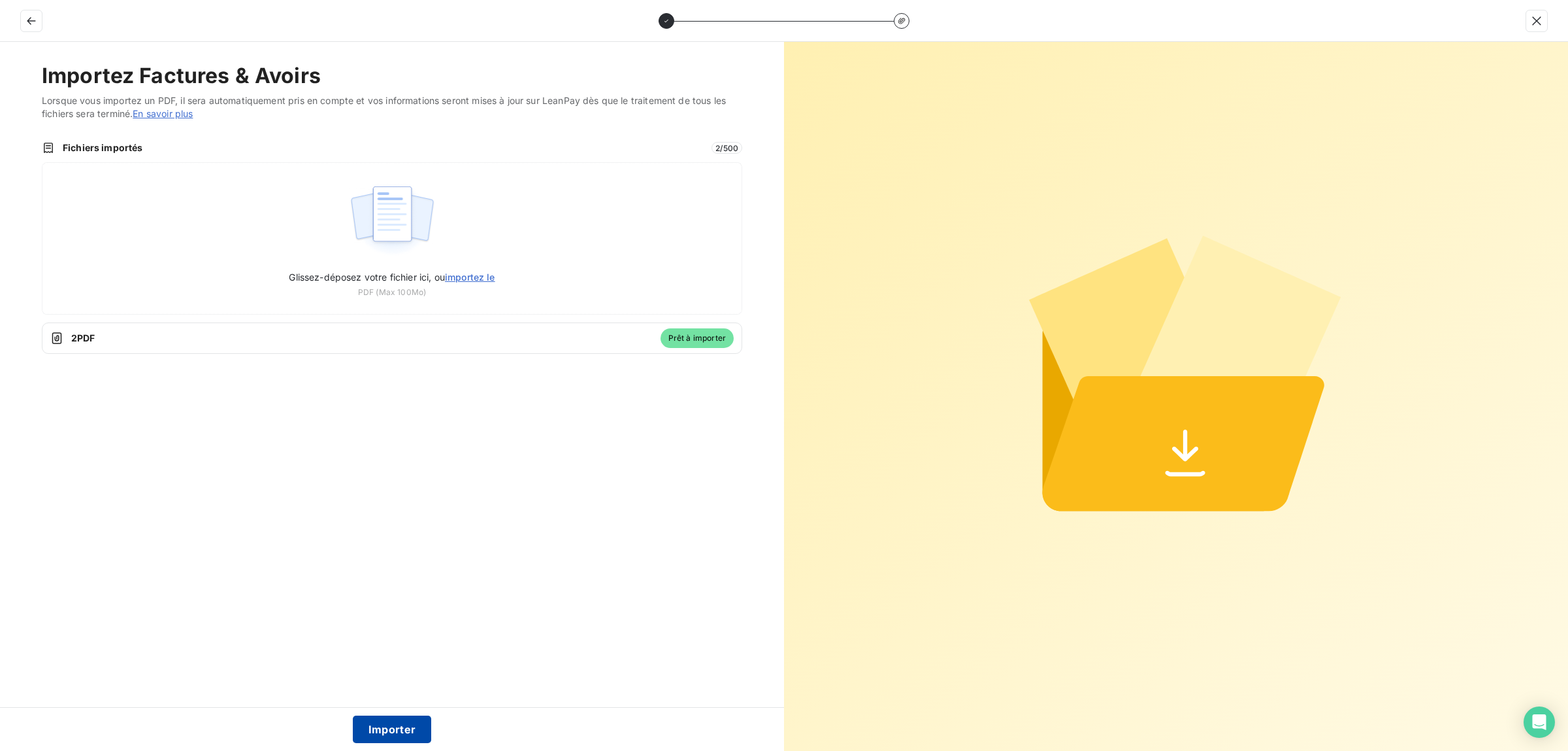
click at [400, 733] on button "Importer" at bounding box center [392, 729] width 79 height 28
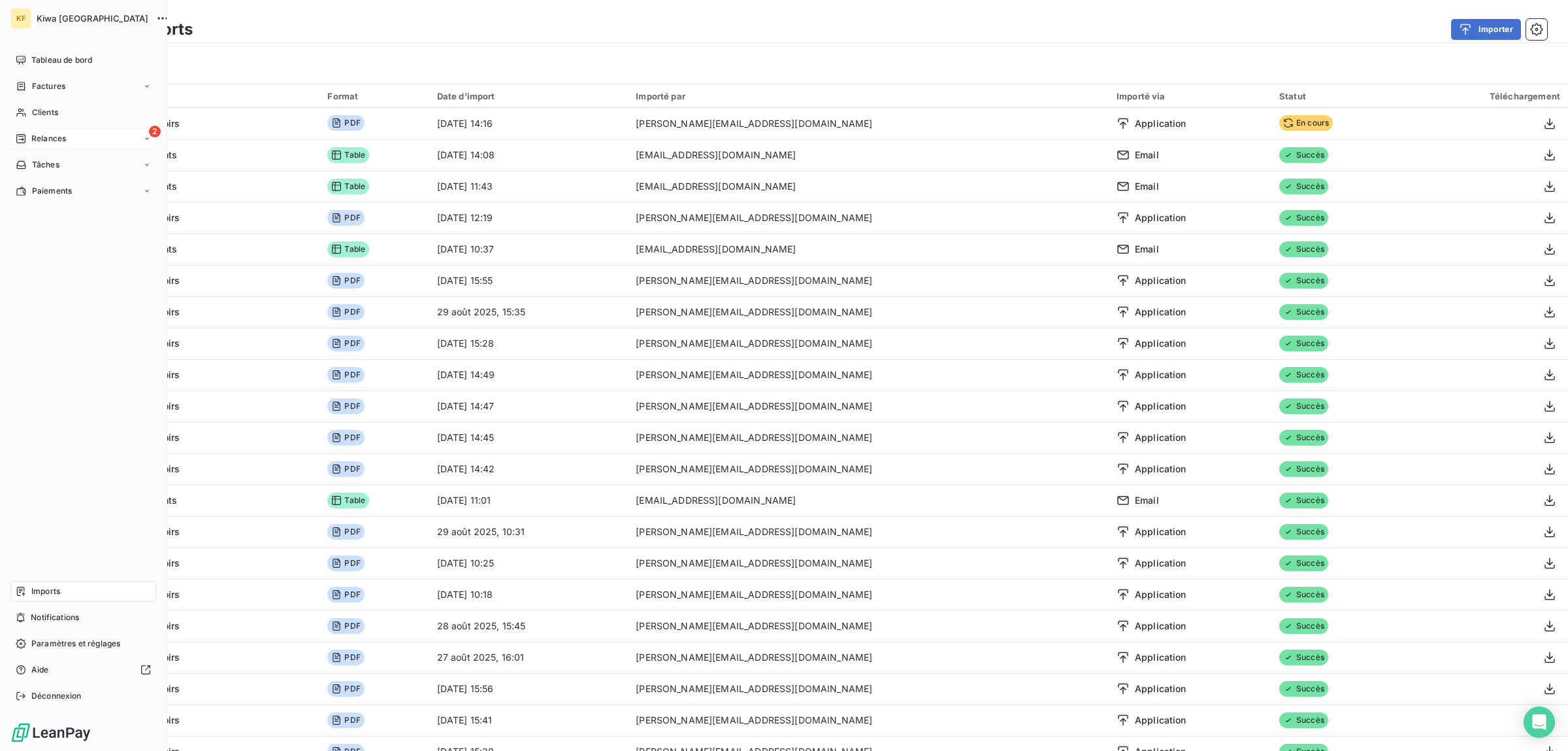
click at [30, 146] on div "2 Relances" at bounding box center [83, 138] width 146 height 21
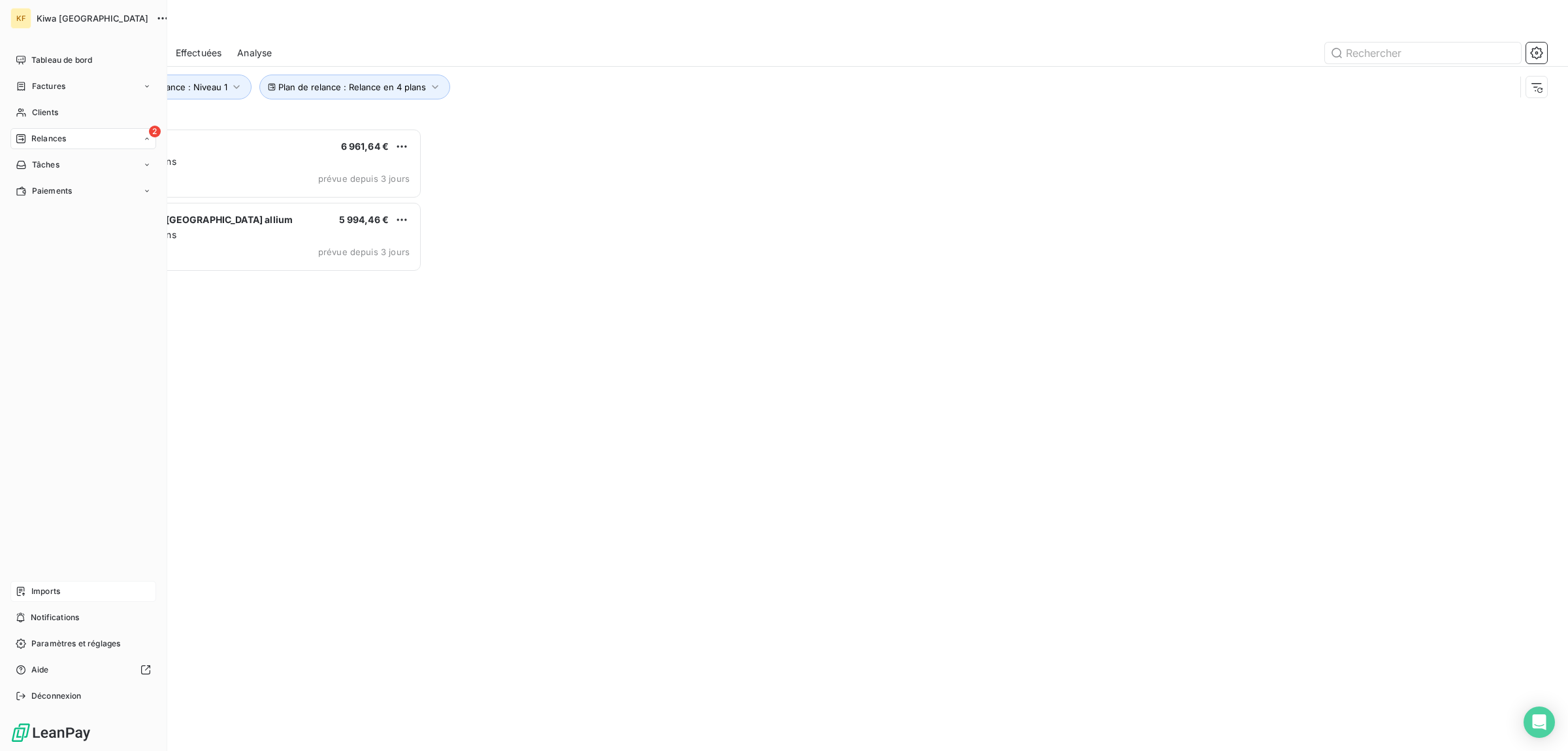
scroll to position [610, 347]
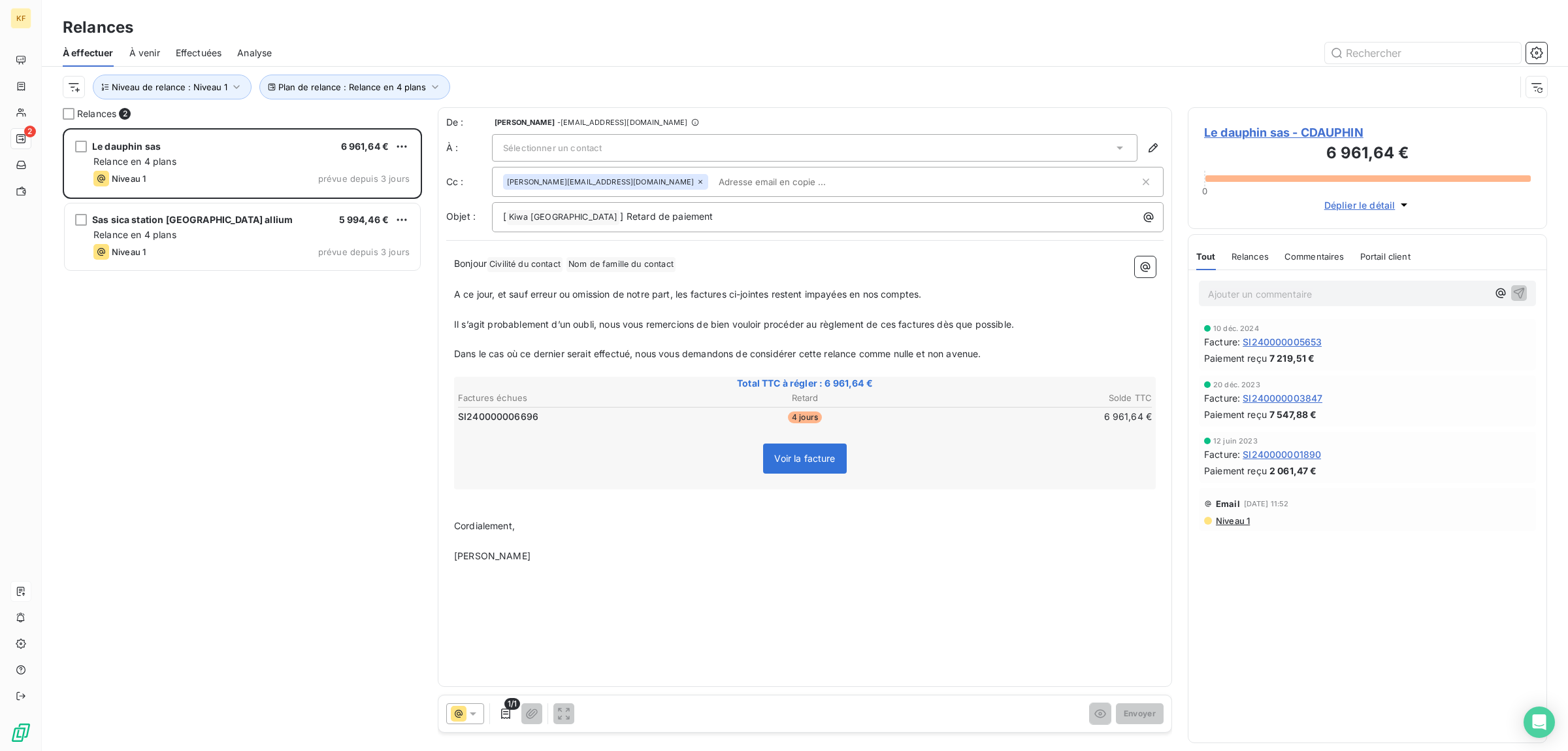
click at [76, 112] on div "Relances 2" at bounding box center [242, 114] width 360 height 13
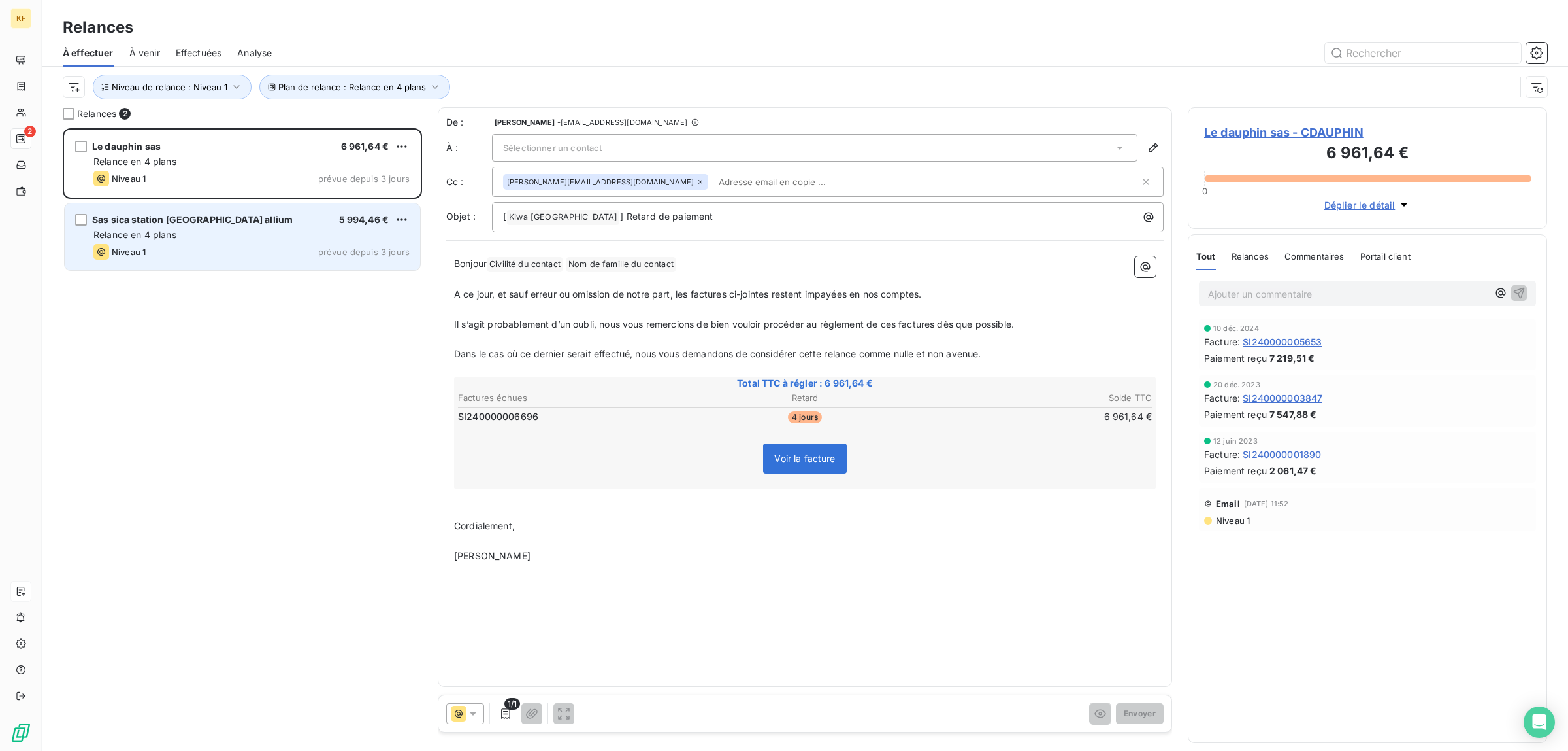
click at [183, 217] on span "Sas sica station st pol allium" at bounding box center [191, 218] width 200 height 11
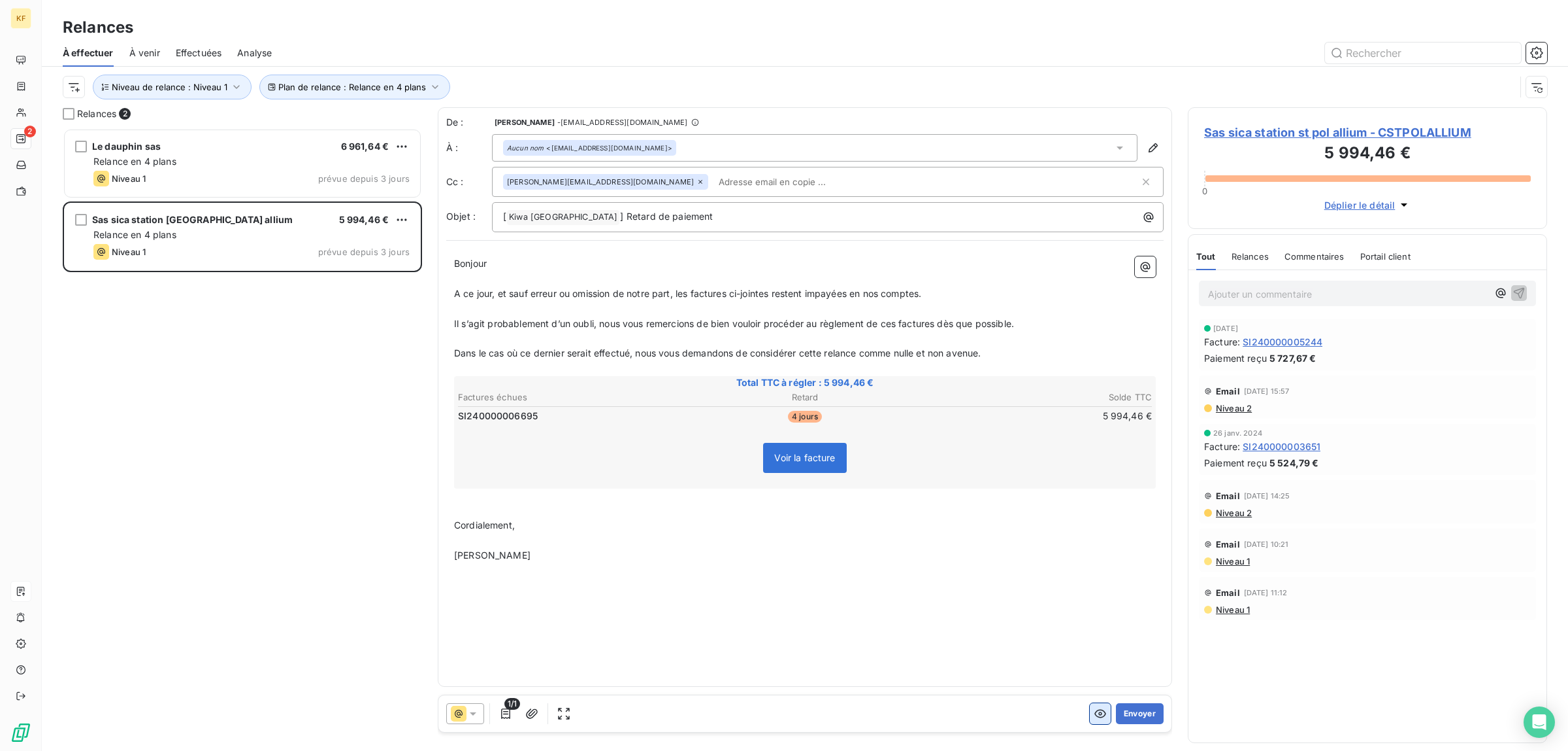
click at [1097, 713] on icon "button" at bounding box center [1099, 713] width 13 height 13
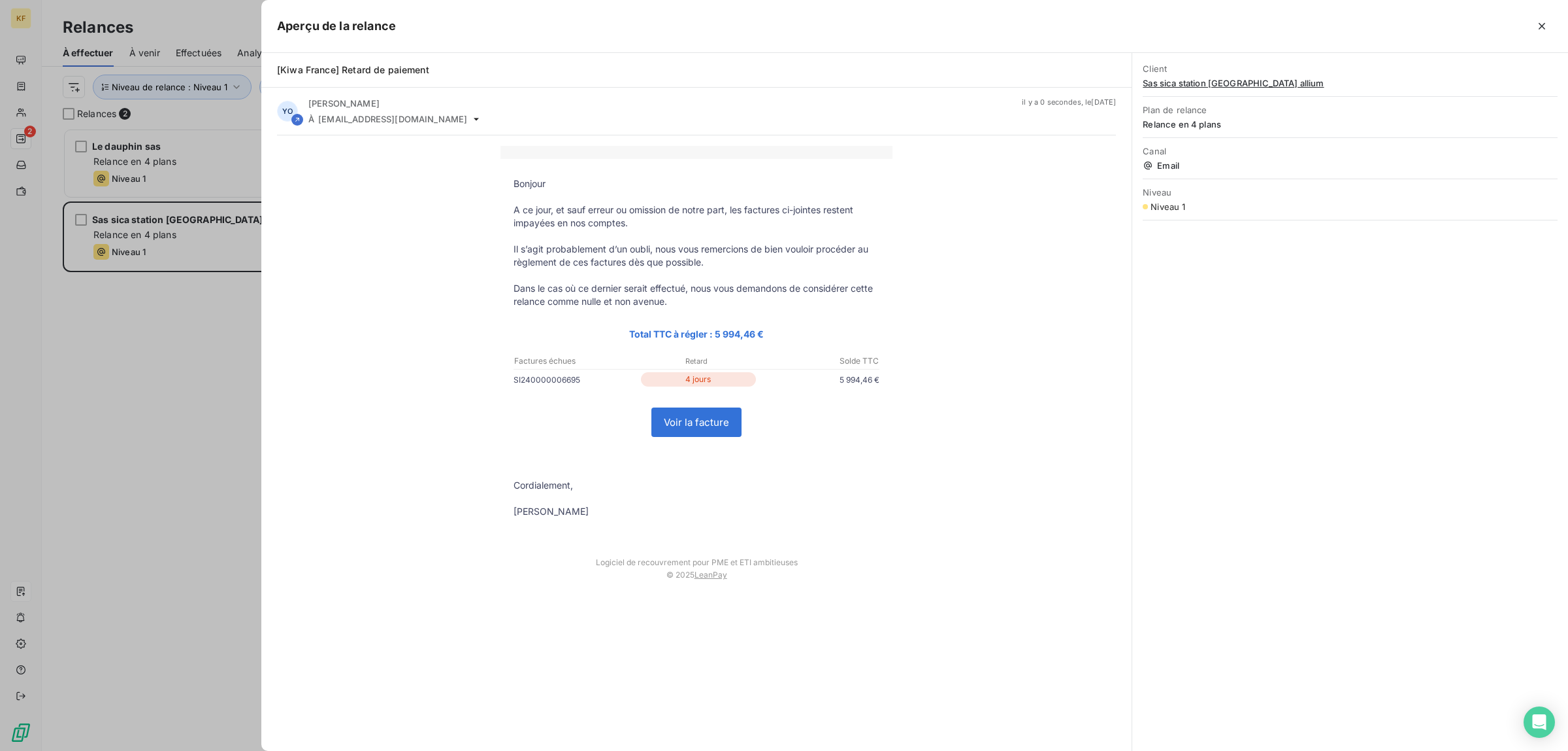
click at [690, 419] on link "Voir la facture" at bounding box center [696, 422] width 89 height 28
click at [142, 285] on div at bounding box center [784, 375] width 1568 height 751
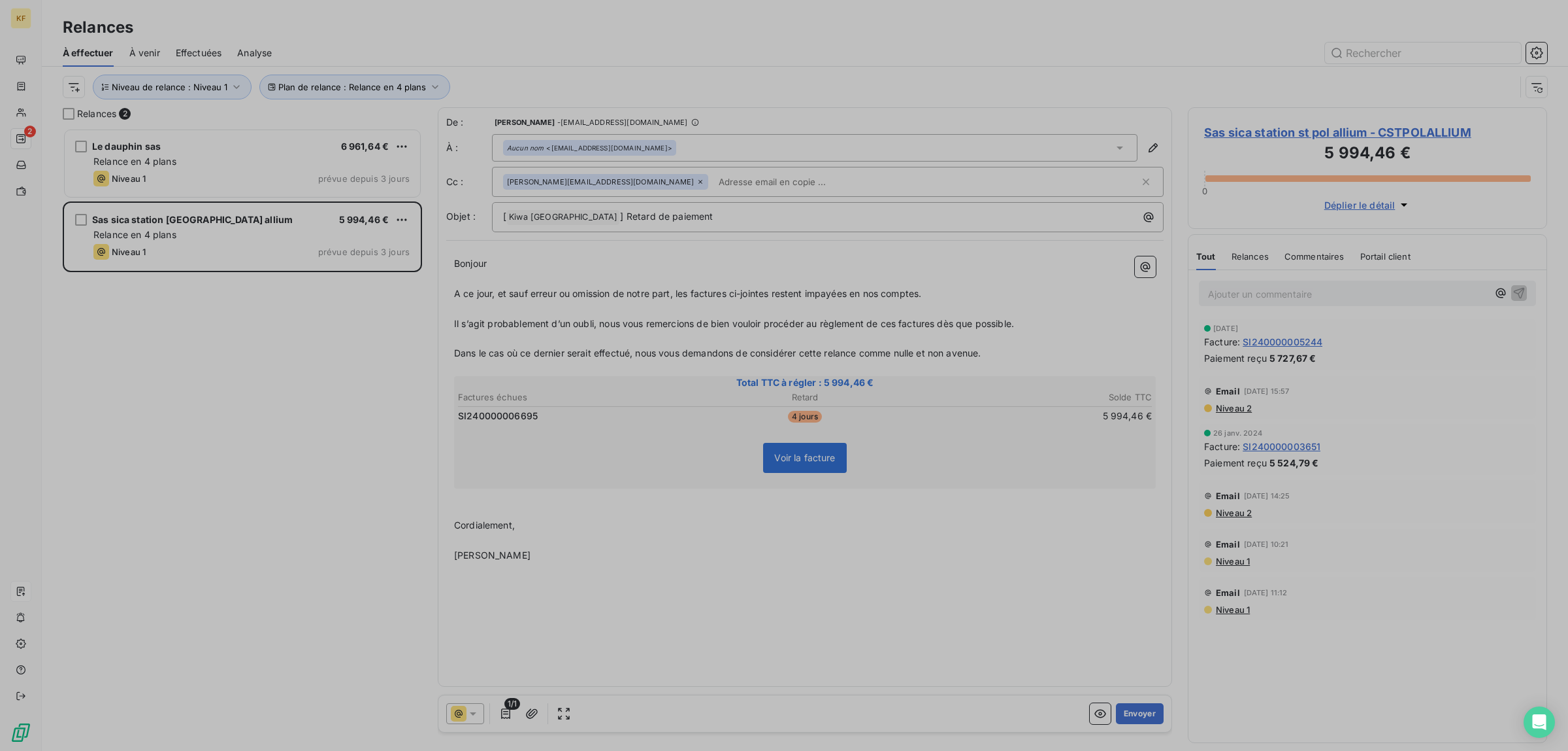
click at [184, 168] on div "Relance en 4 plans" at bounding box center [251, 161] width 316 height 13
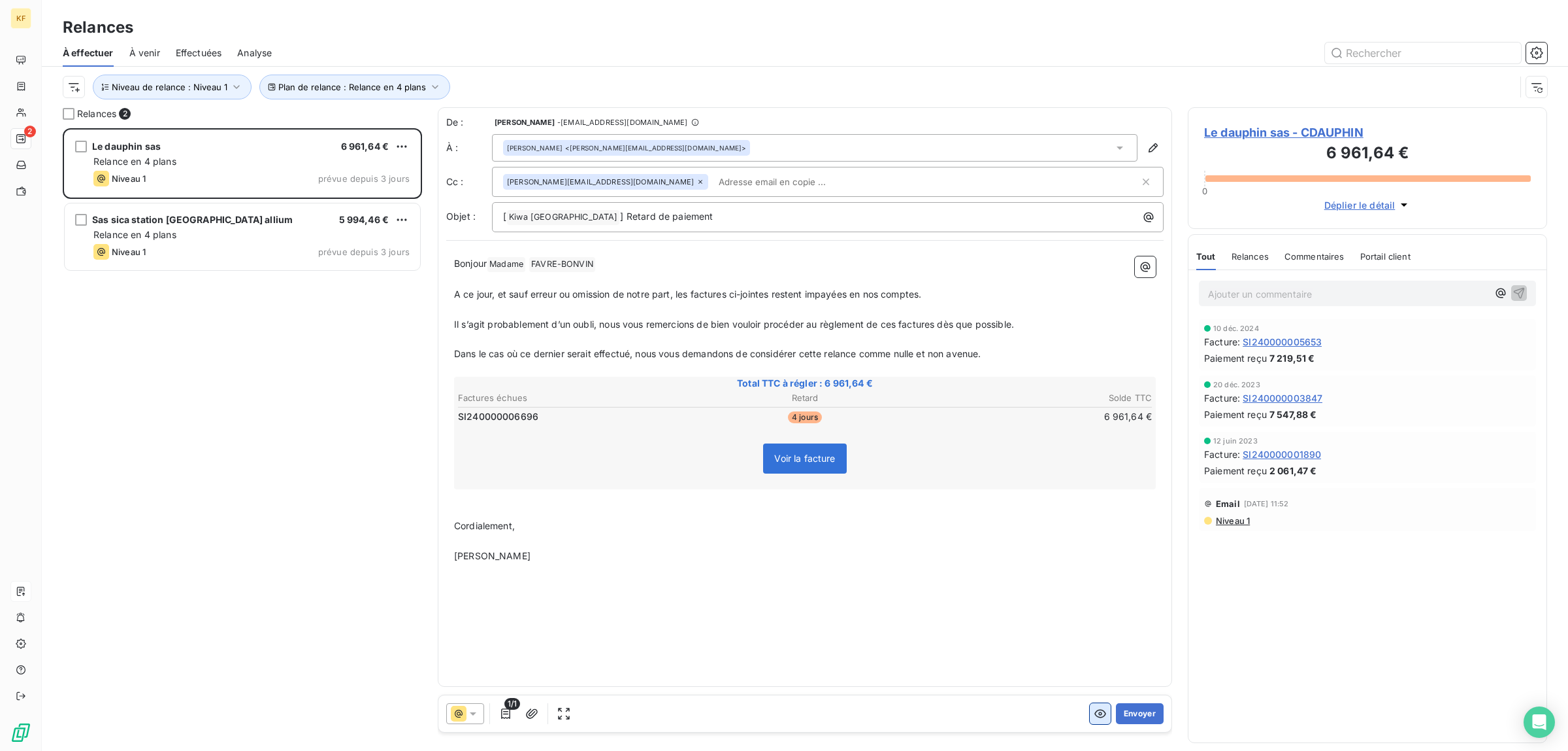
click at [1095, 710] on icon "button" at bounding box center [1099, 713] width 13 height 13
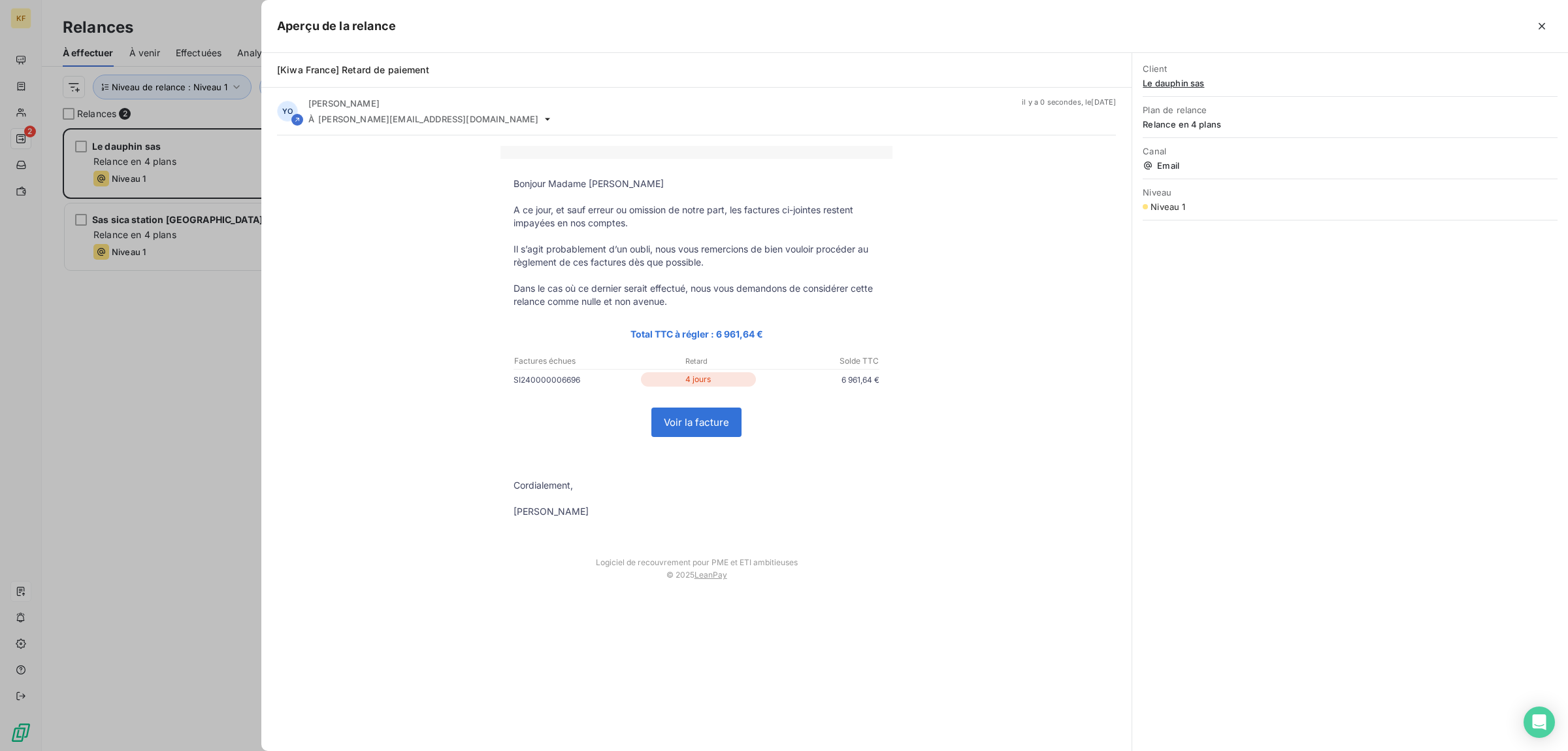
click at [674, 413] on link "Voir la facture" at bounding box center [696, 422] width 89 height 28
click at [64, 379] on div at bounding box center [784, 375] width 1568 height 751
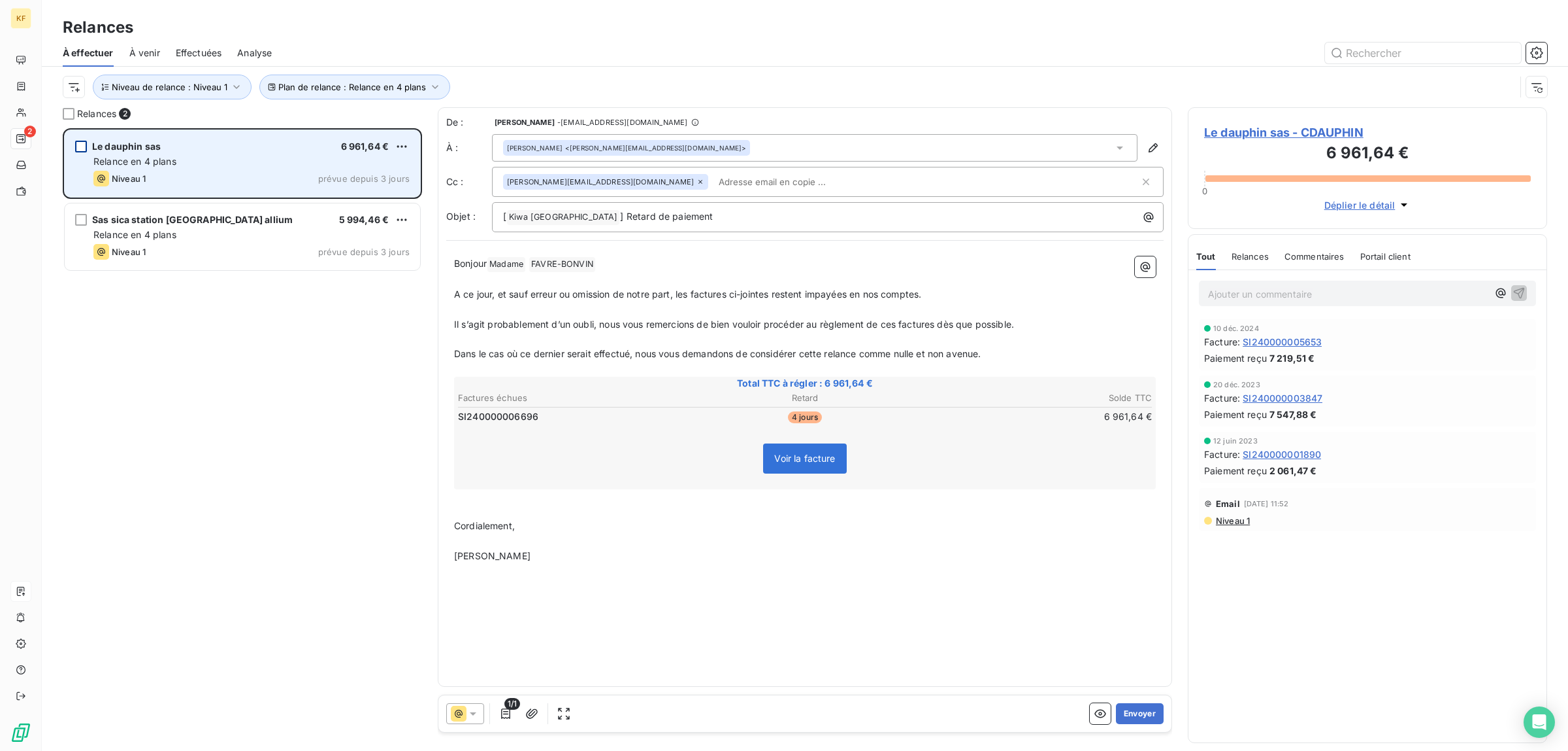
click at [81, 142] on div "grid" at bounding box center [81, 147] width 12 height 12
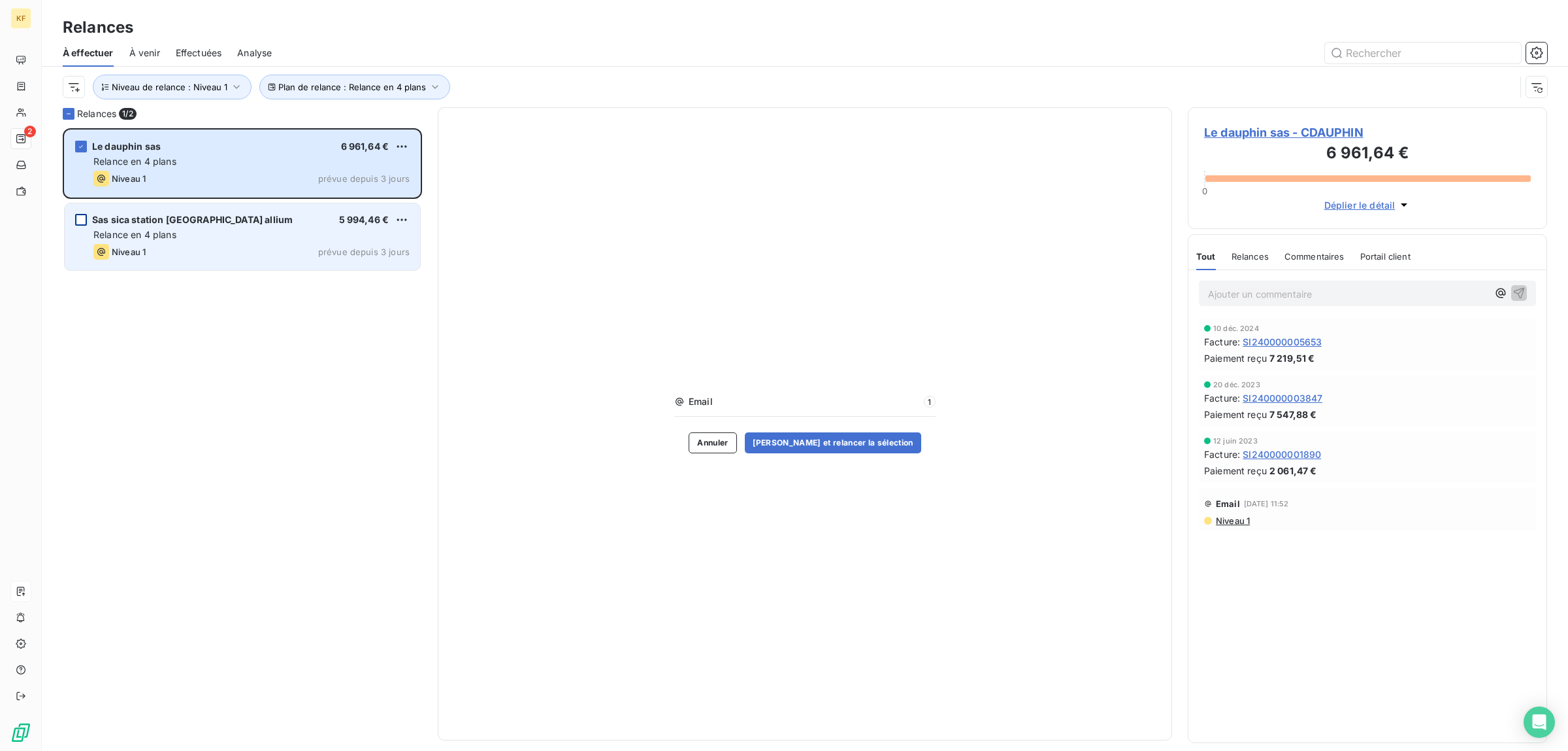
click at [83, 215] on div "grid" at bounding box center [81, 219] width 12 height 12
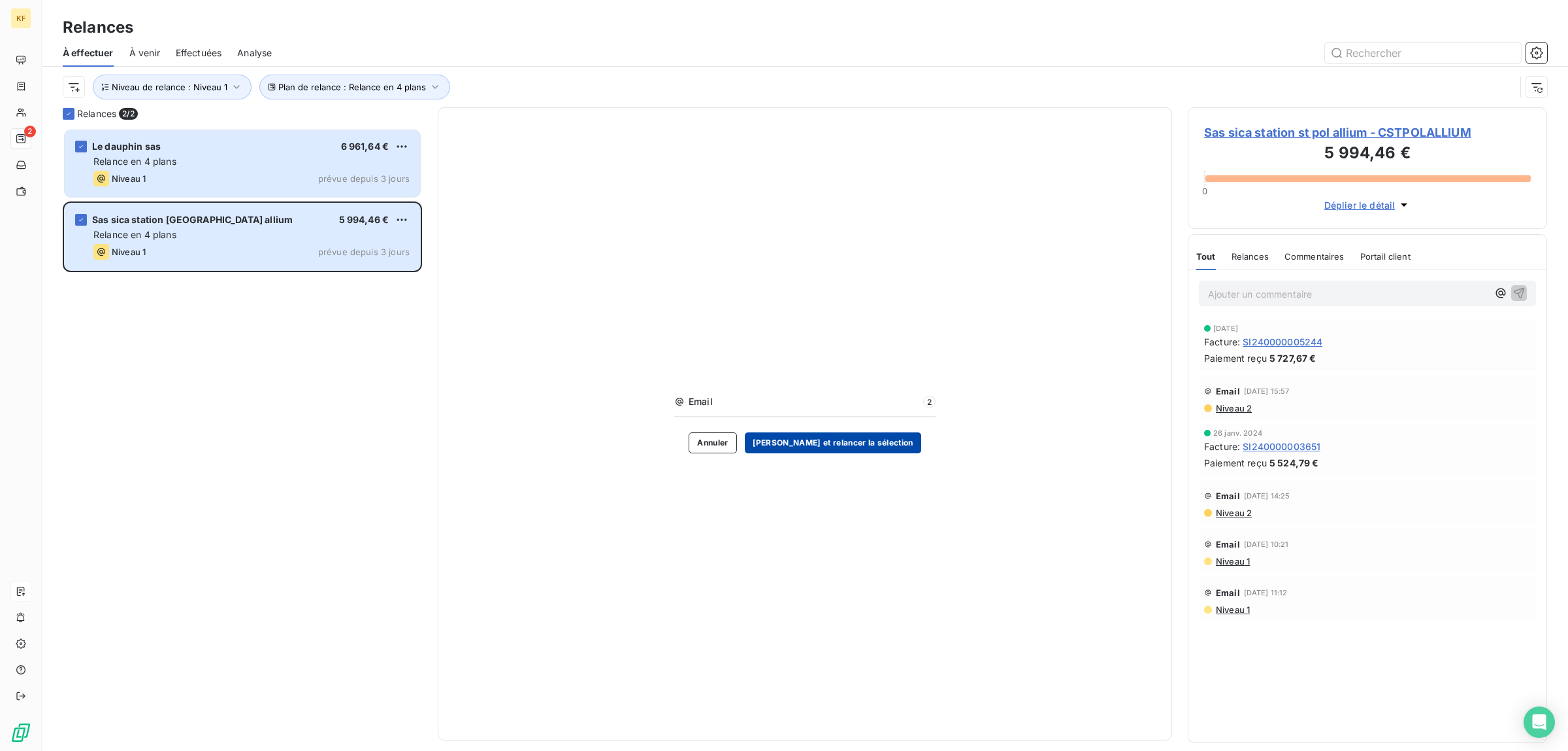
click at [830, 440] on button "Valider et relancer la sélection" at bounding box center [832, 442] width 176 height 21
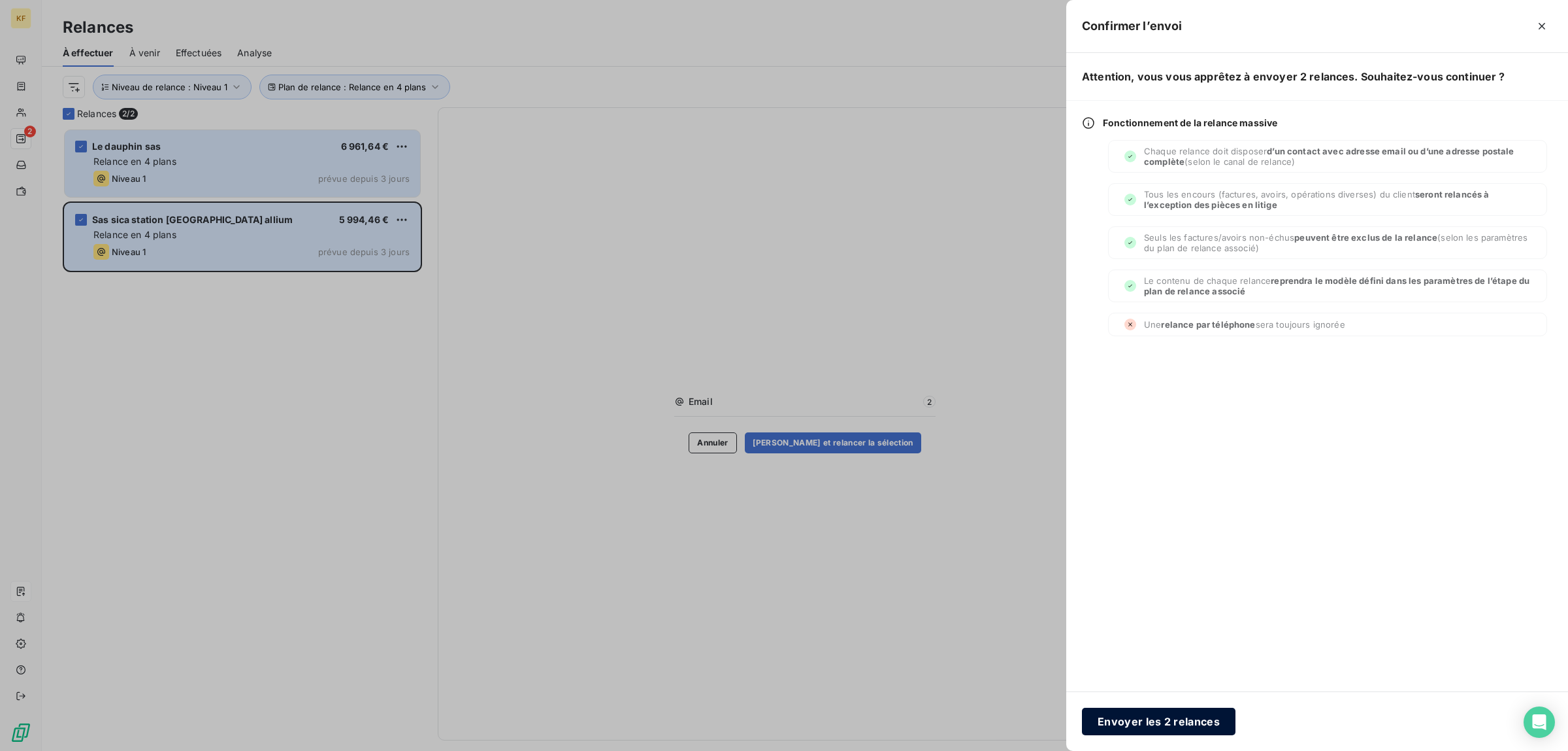
click at [1189, 711] on button "Envoyer les 2 relances" at bounding box center [1159, 721] width 154 height 28
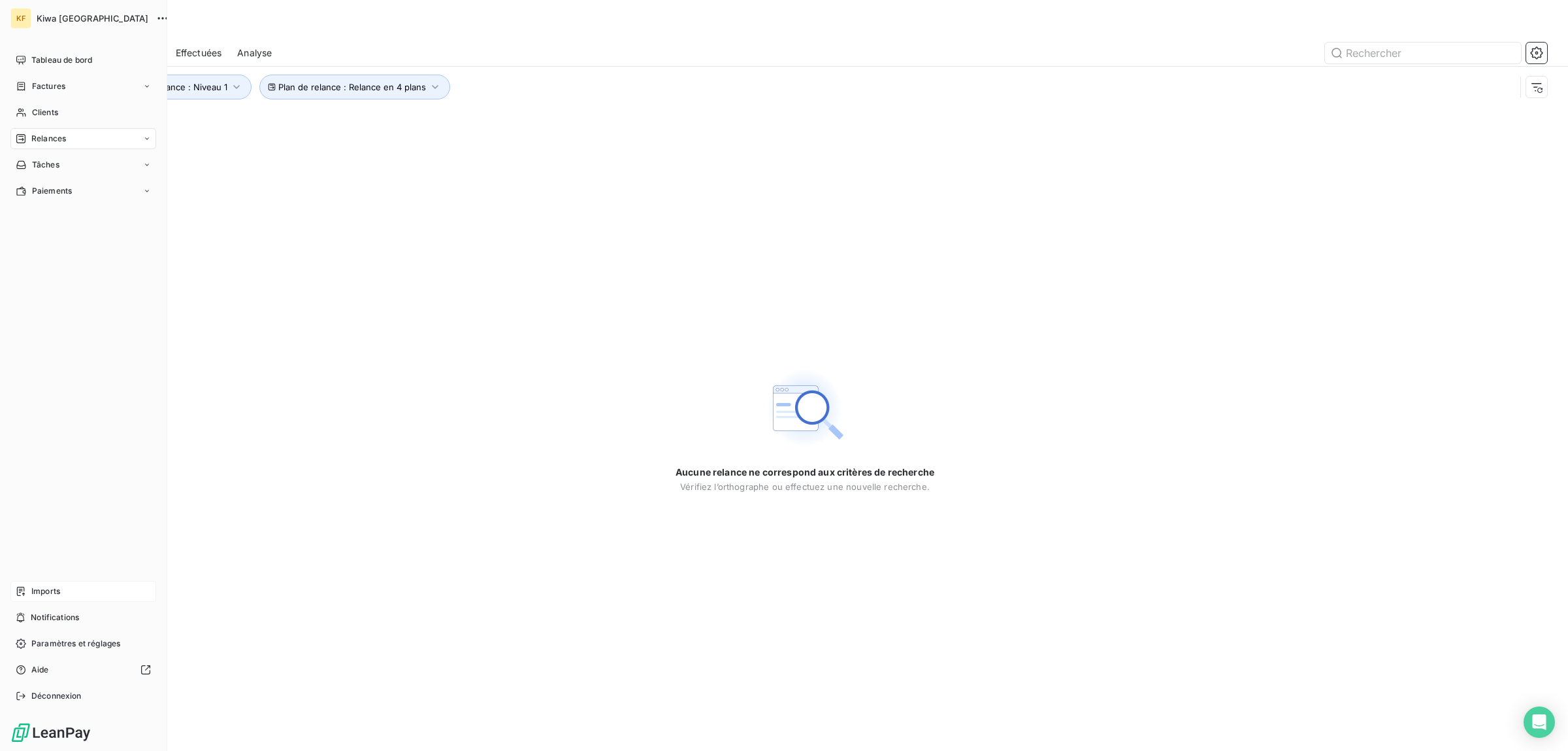
click at [45, 147] on div "Relances" at bounding box center [83, 138] width 146 height 21
click at [47, 140] on span "Relances" at bounding box center [48, 139] width 35 height 12
click at [49, 163] on span "À effectuer" at bounding box center [52, 165] width 43 height 12
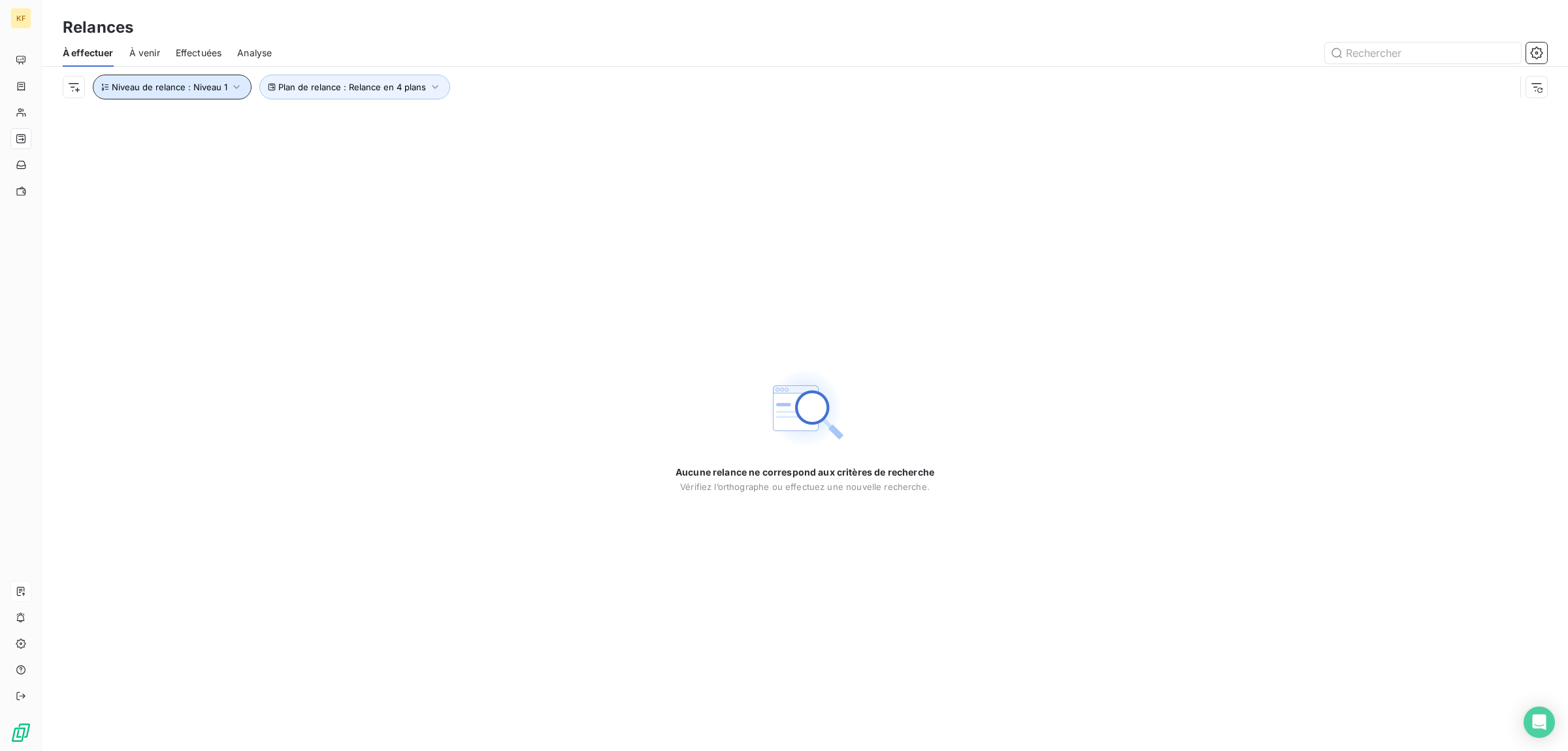
click at [190, 87] on span "Niveau de relance : Niveau 1" at bounding box center [169, 87] width 116 height 10
click at [413, 111] on div "Niveau 1" at bounding box center [365, 122] width 188 height 28
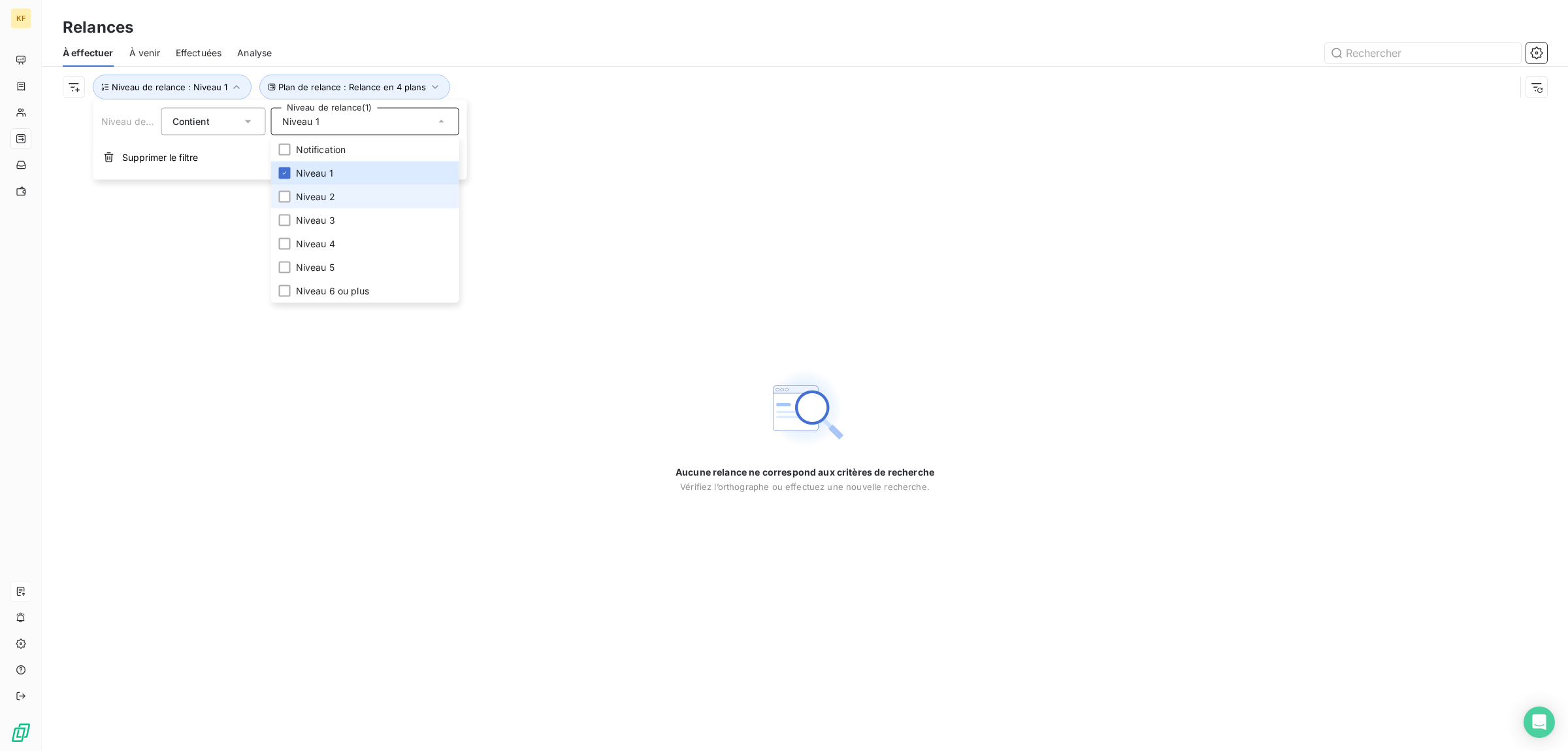
click at [320, 204] on li "Niveau 2" at bounding box center [365, 197] width 188 height 24
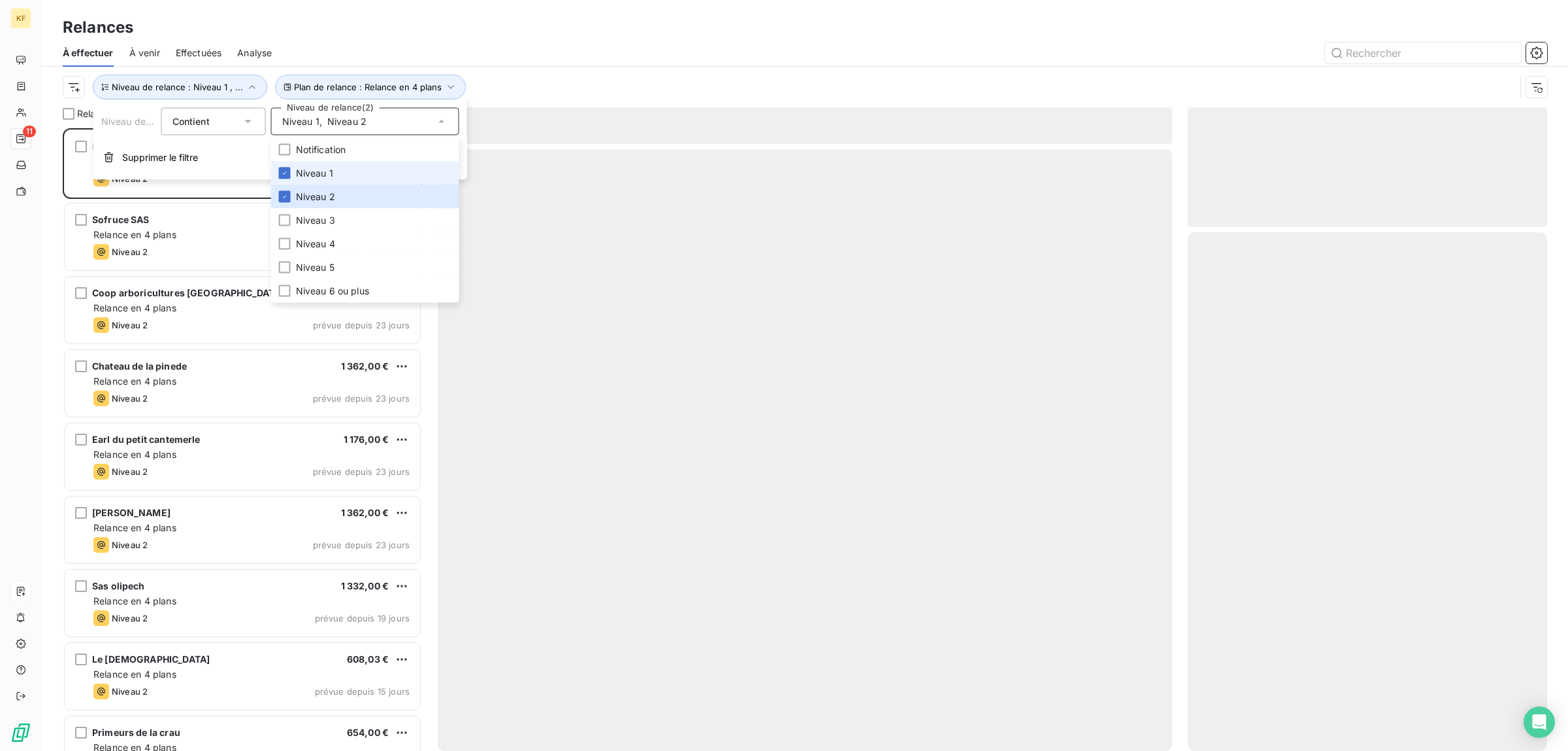
scroll to position [610, 347]
click at [318, 169] on span "Niveau 1" at bounding box center [314, 173] width 37 height 13
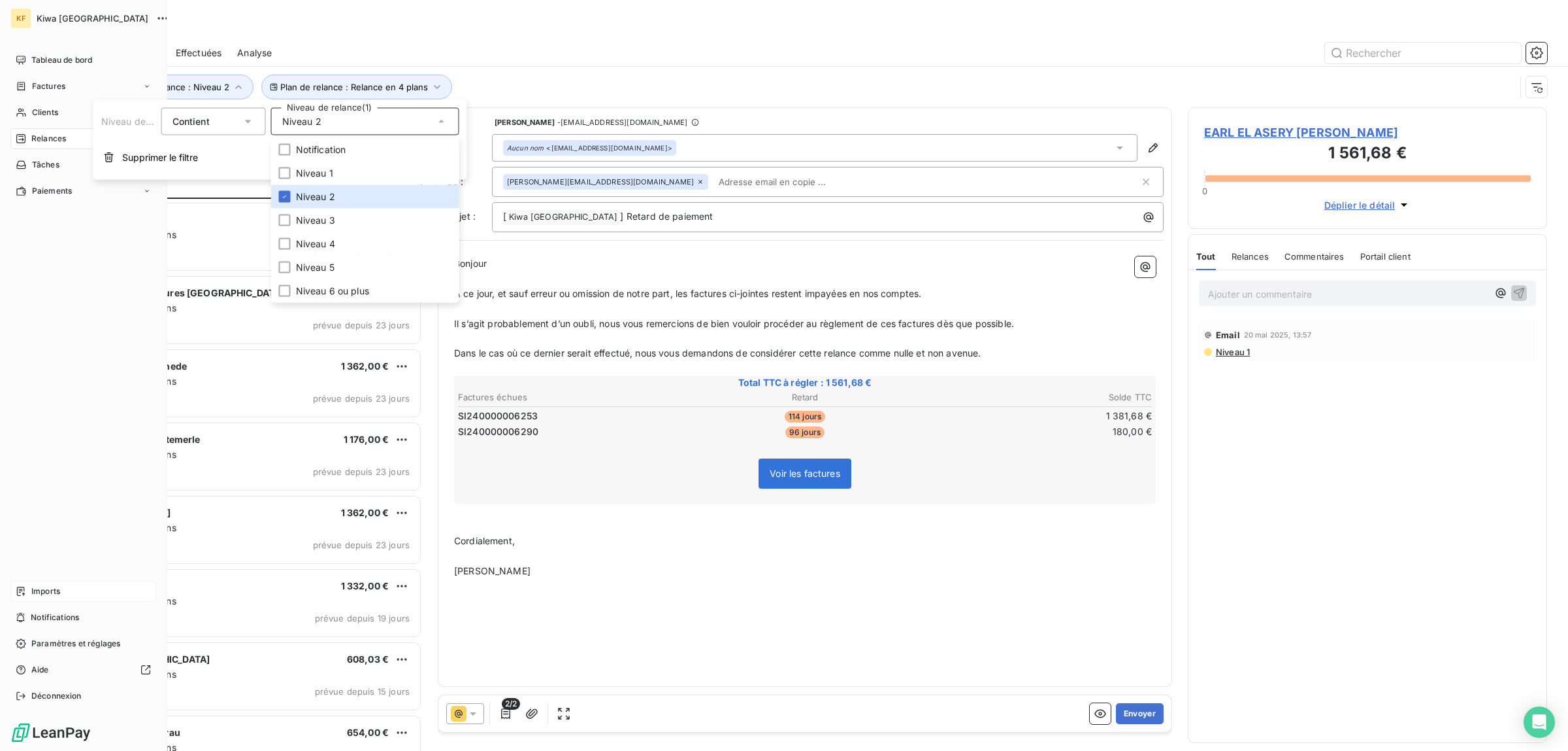
click at [33, 354] on div "Tableau de bord Factures Clients 11 Relances Tâches Paiements Imports Notificat…" at bounding box center [83, 378] width 146 height 656
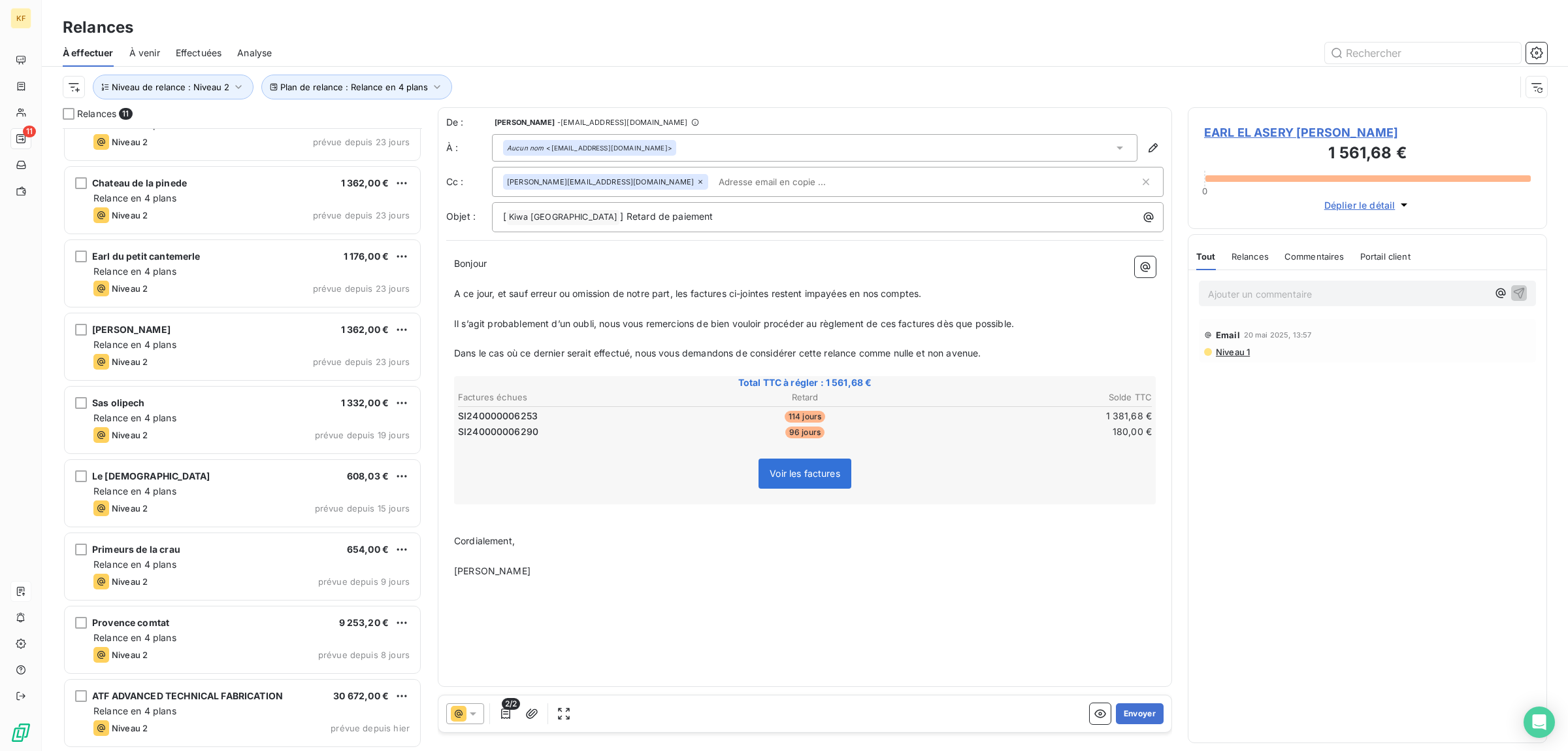
scroll to position [0, 0]
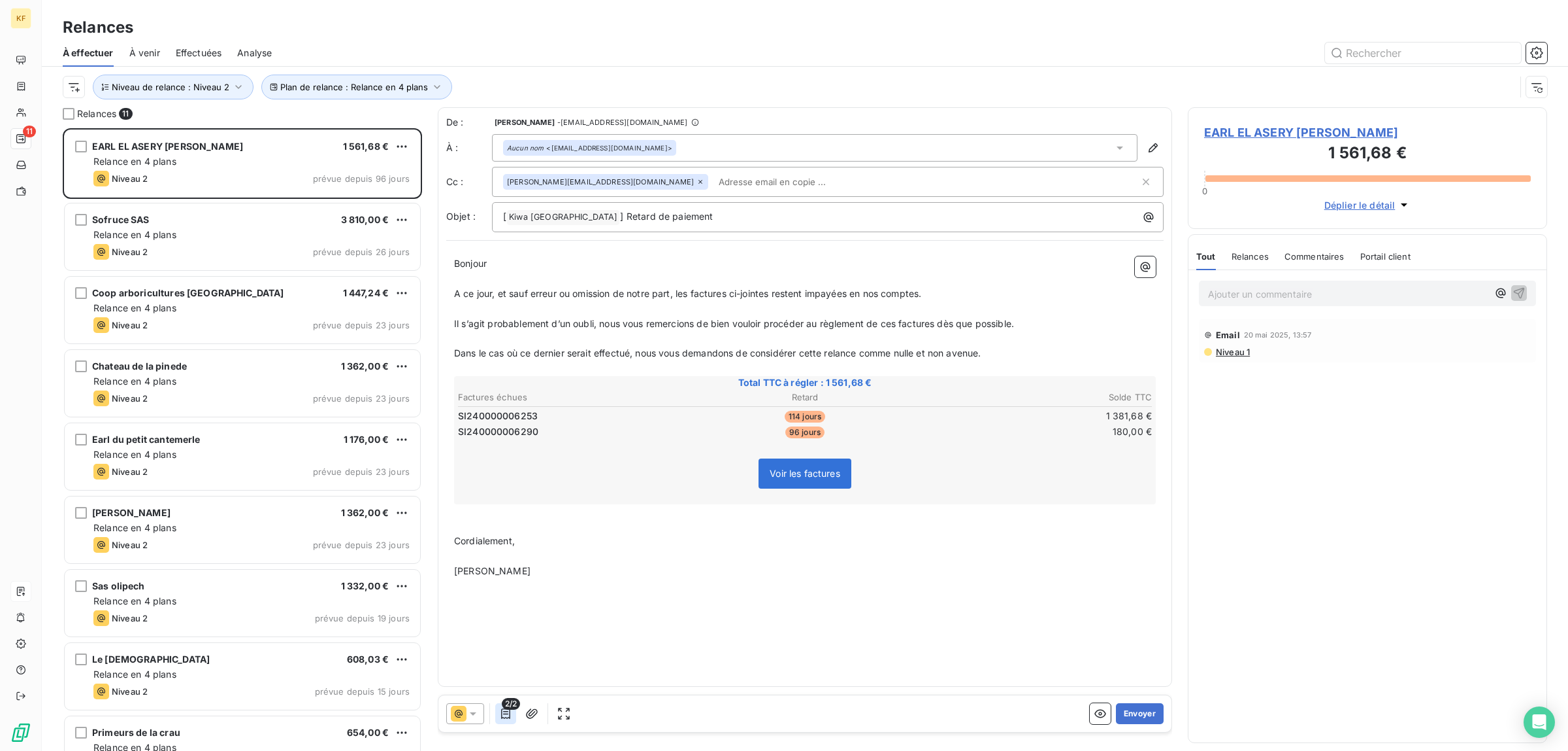
click at [507, 718] on icon "button" at bounding box center [505, 713] width 9 height 10
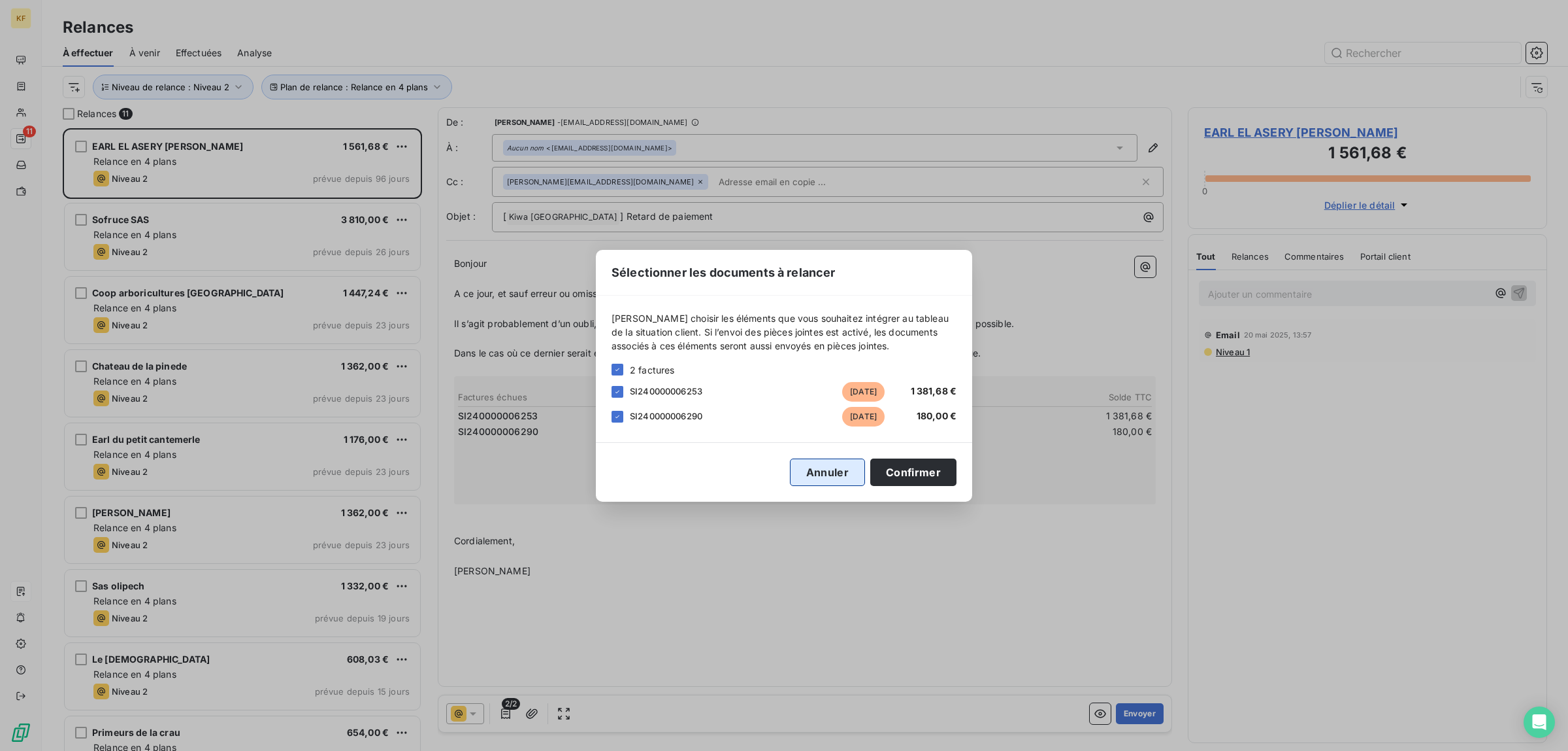
click at [823, 482] on button "Annuler" at bounding box center [827, 473] width 75 height 28
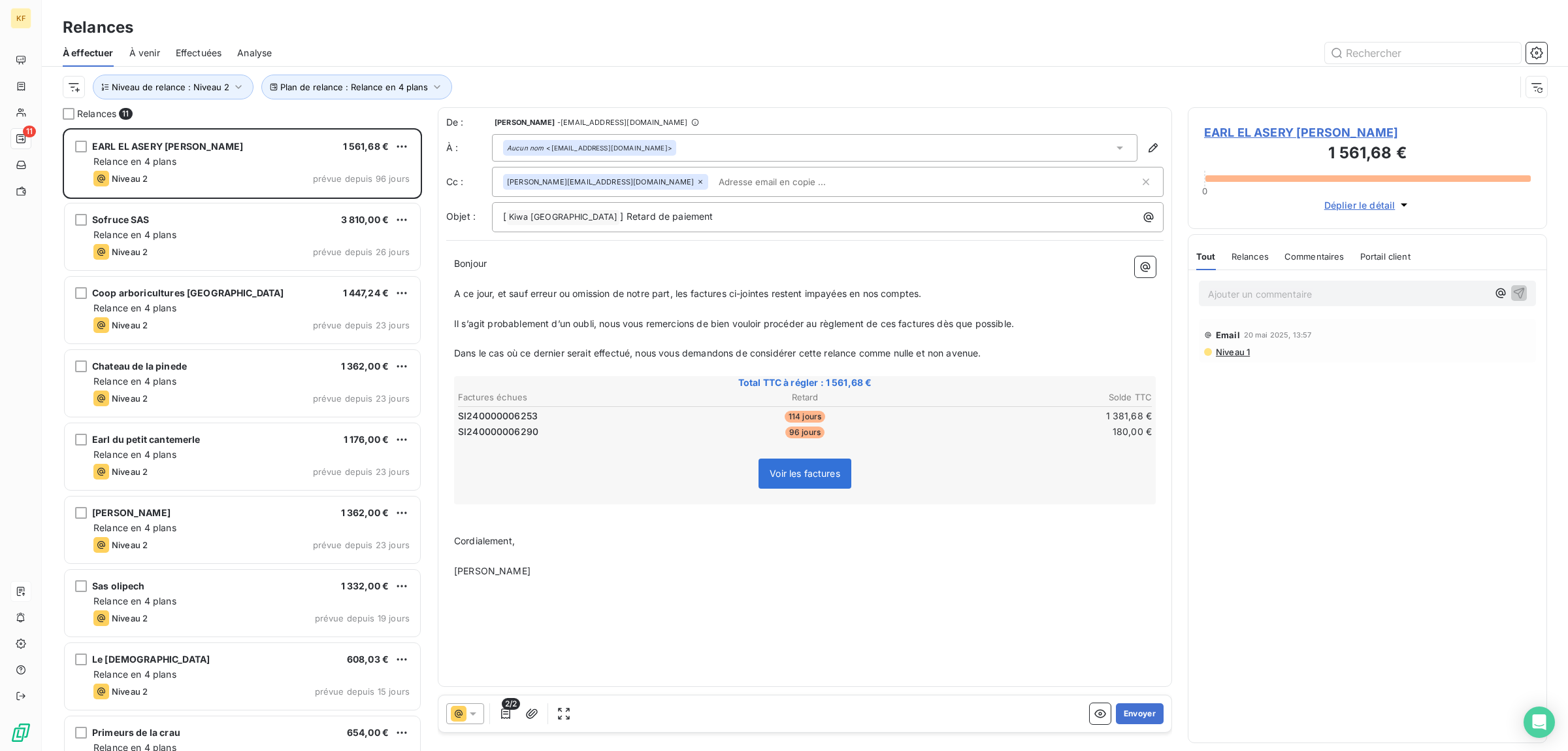
click at [461, 570] on span "IIRIGHEN Youssef" at bounding box center [492, 569] width 77 height 11
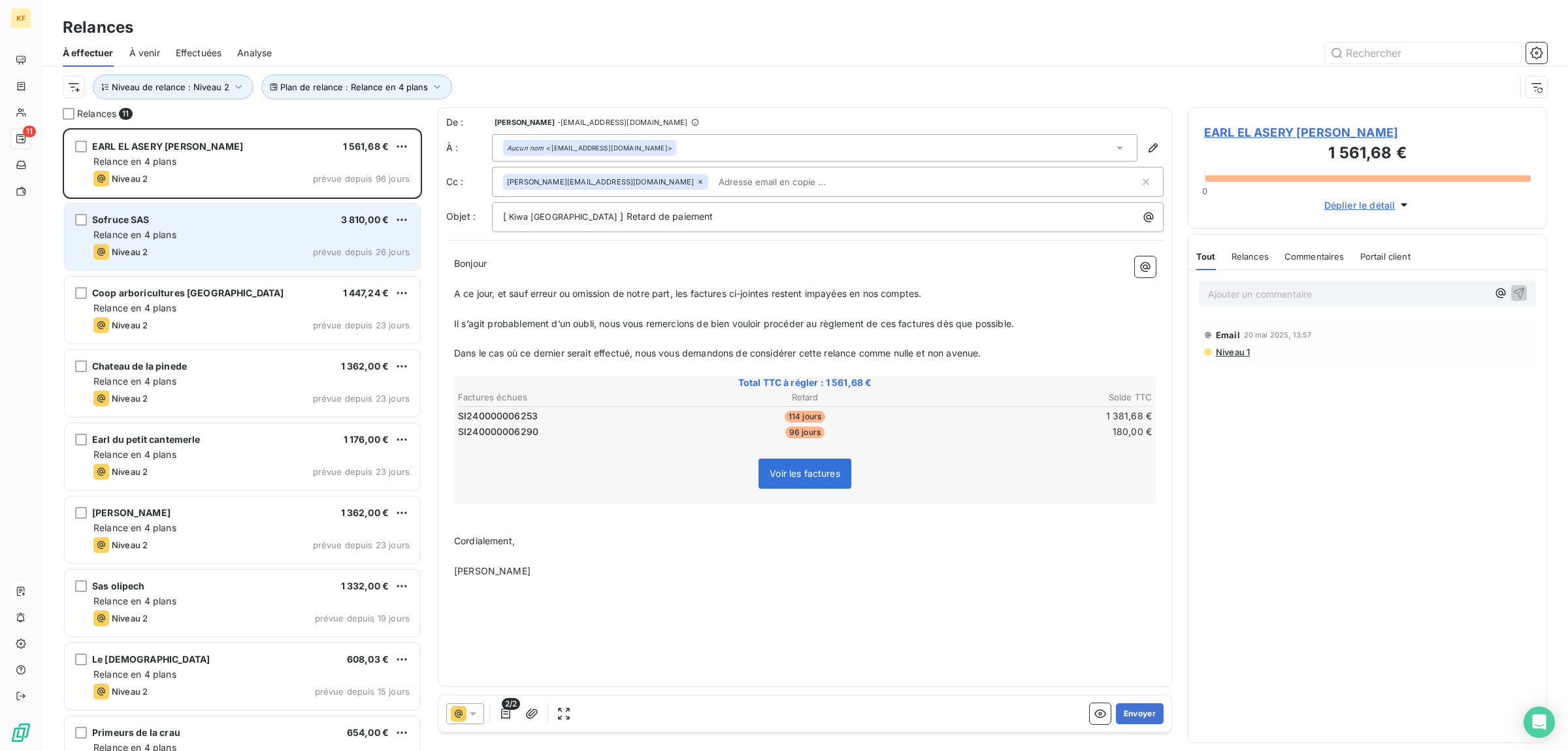
click at [207, 242] on div "Sofruce SAS 3 810,00 € Relance en 4 plans Niveau 2 prévue depuis 26 jours" at bounding box center [242, 236] width 356 height 67
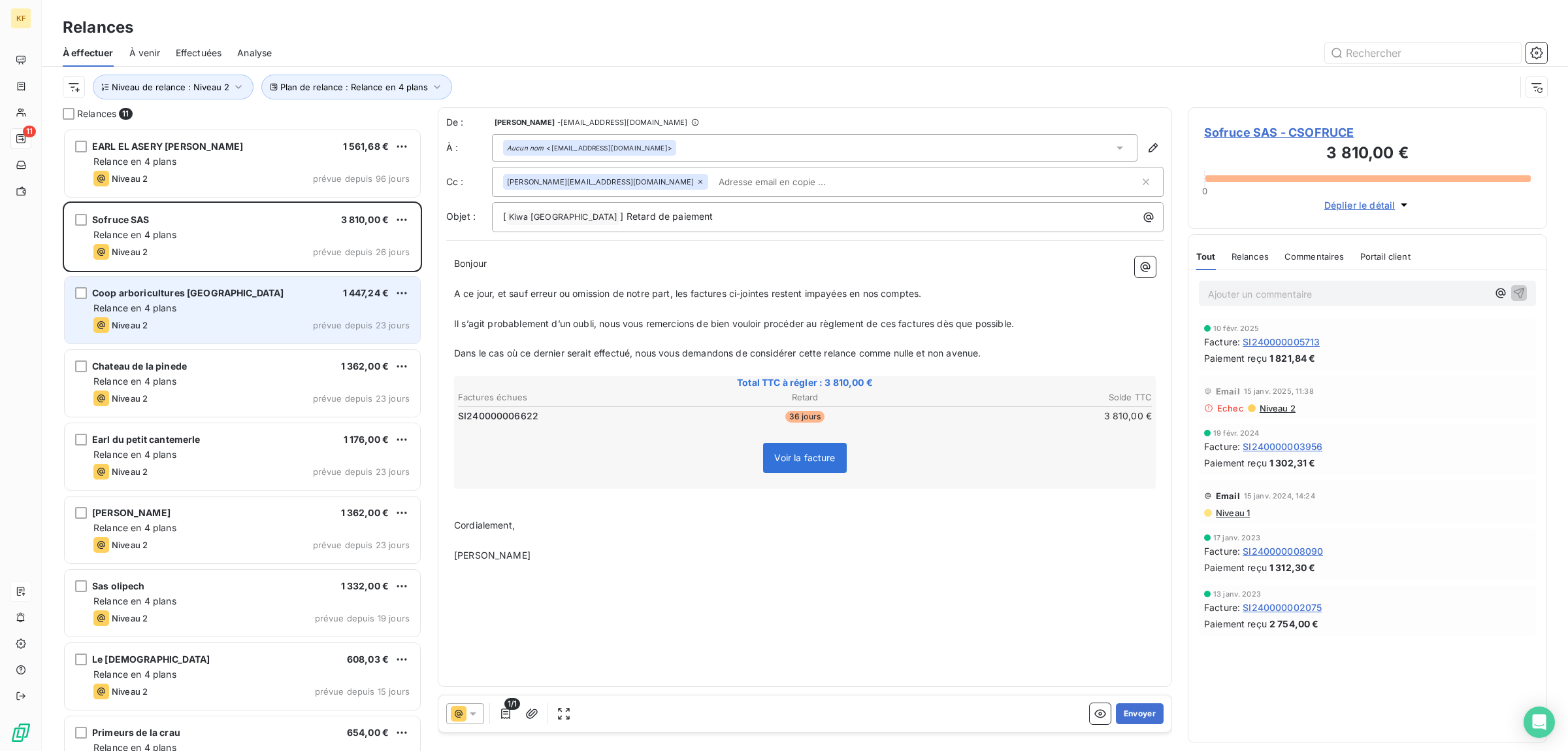
click at [207, 304] on div "Relance en 4 plans" at bounding box center [251, 307] width 316 height 13
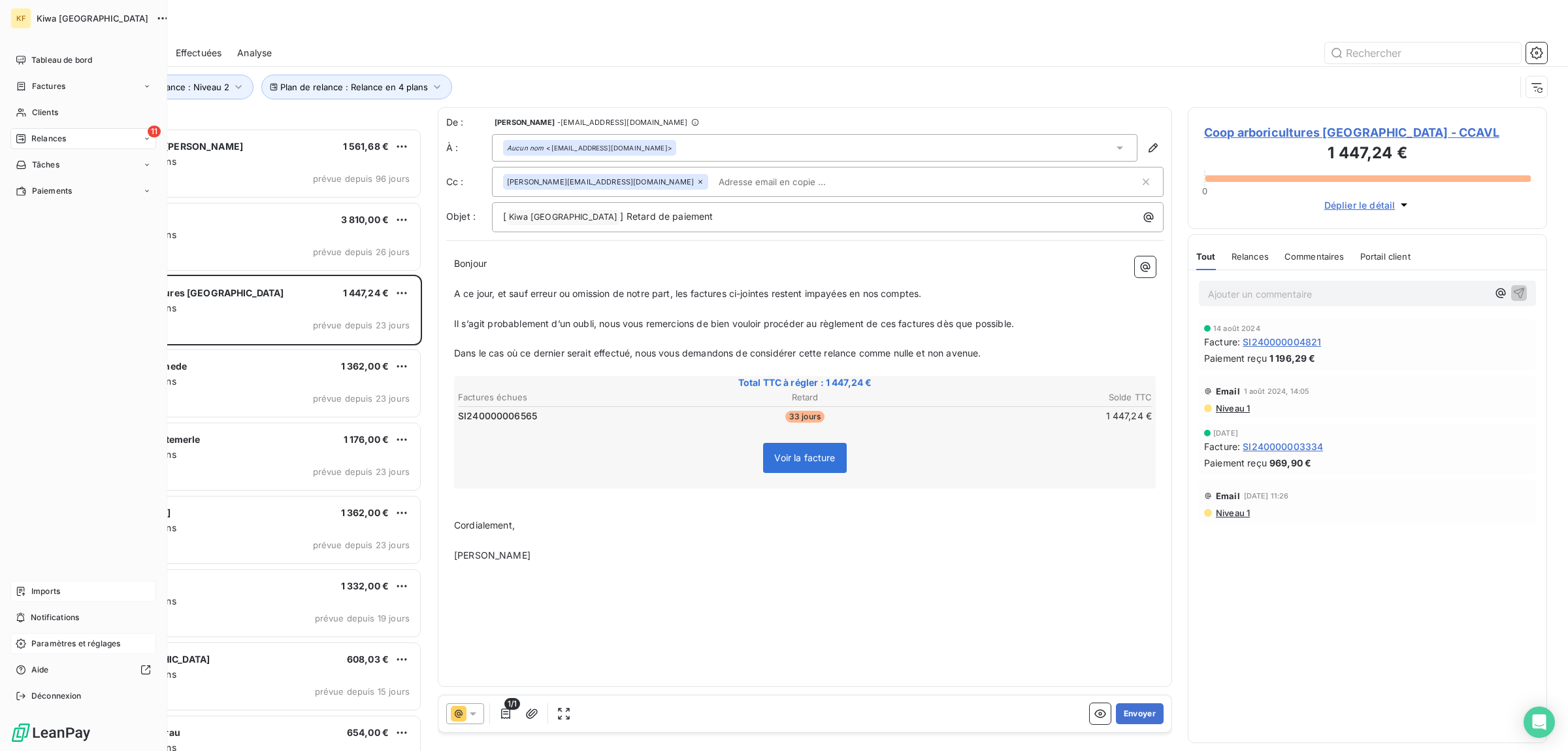
click at [51, 644] on span "Paramètres et réglages" at bounding box center [75, 643] width 89 height 12
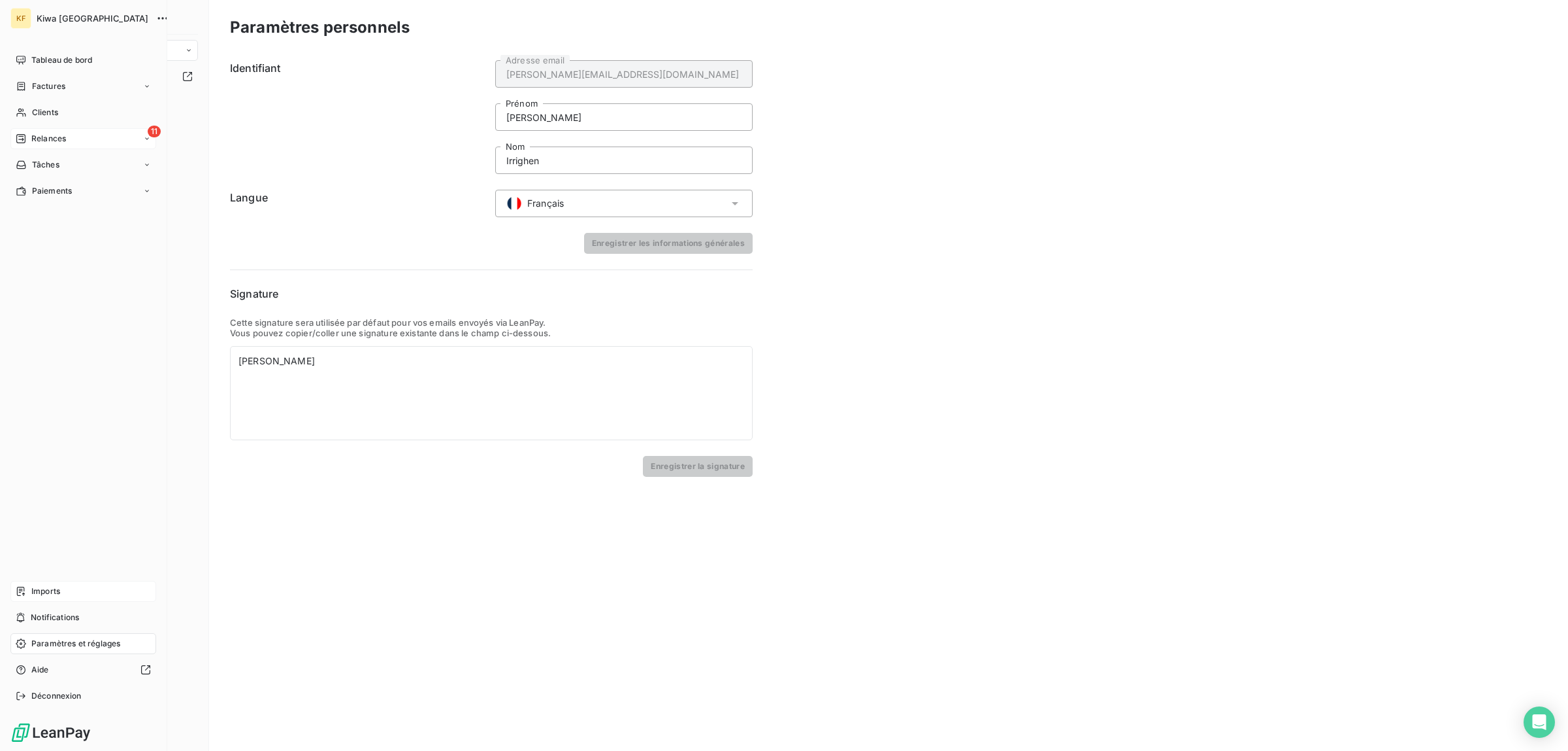
click at [46, 146] on div "11 Relances" at bounding box center [83, 138] width 146 height 21
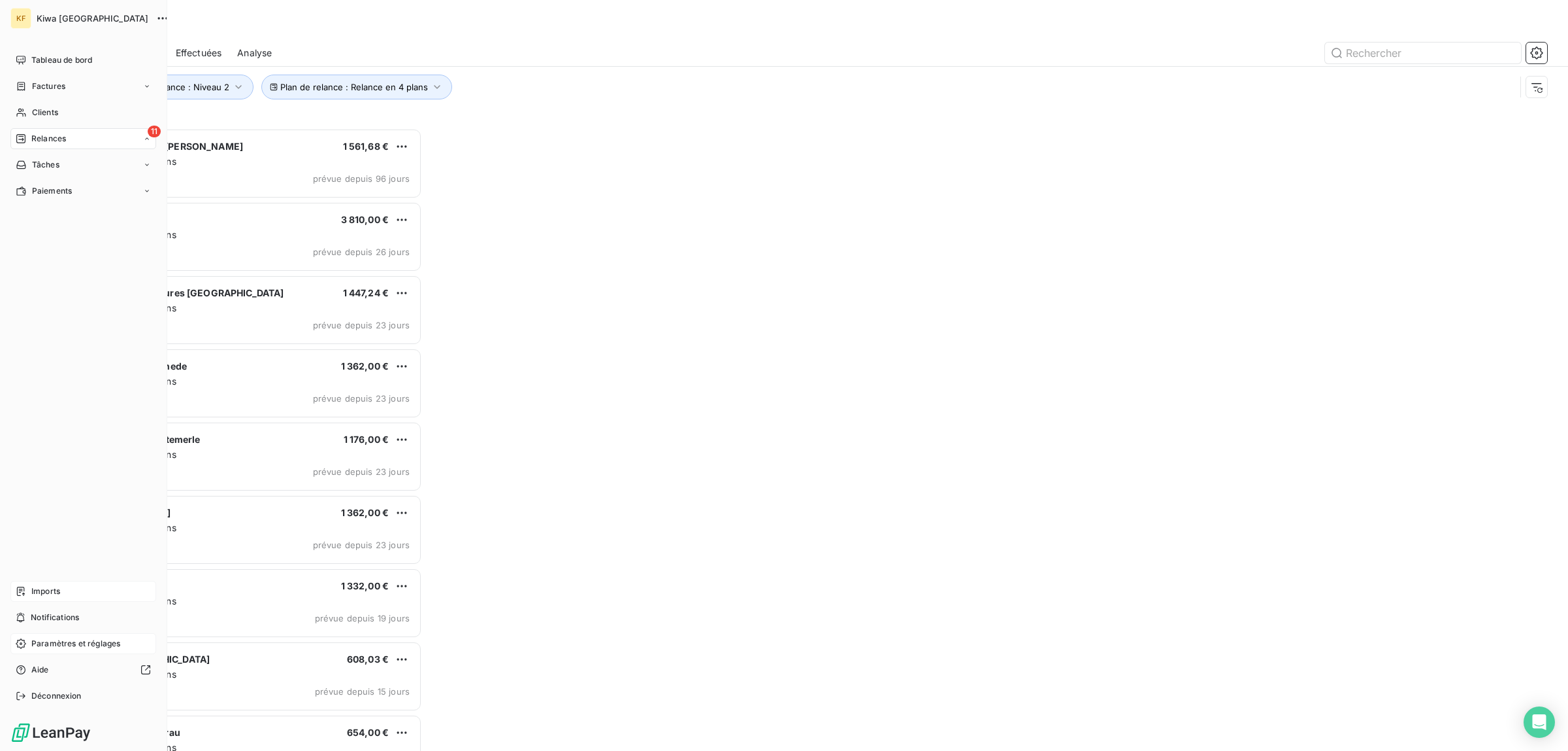
scroll to position [610, 347]
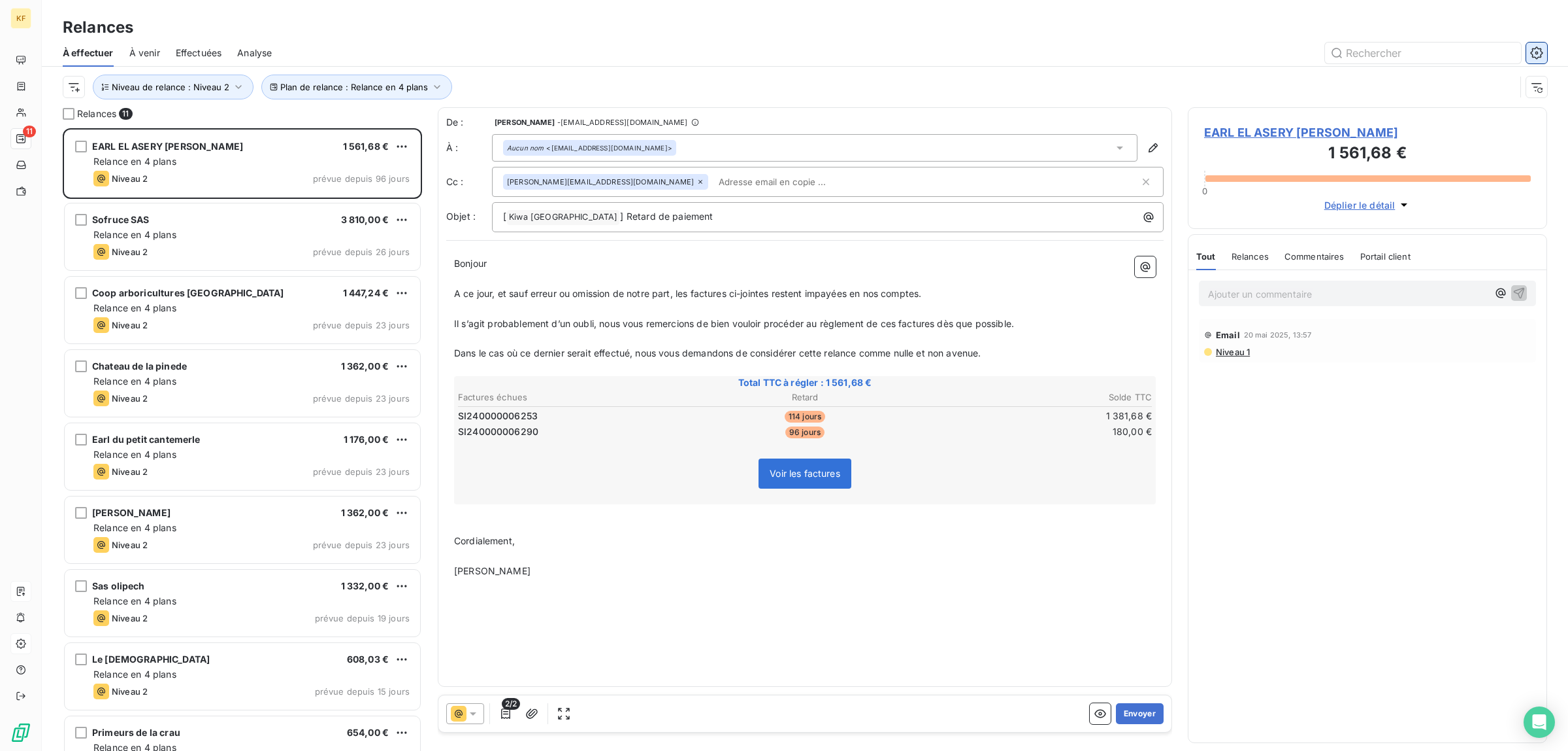
click at [1536, 54] on icon "button" at bounding box center [1536, 53] width 13 height 13
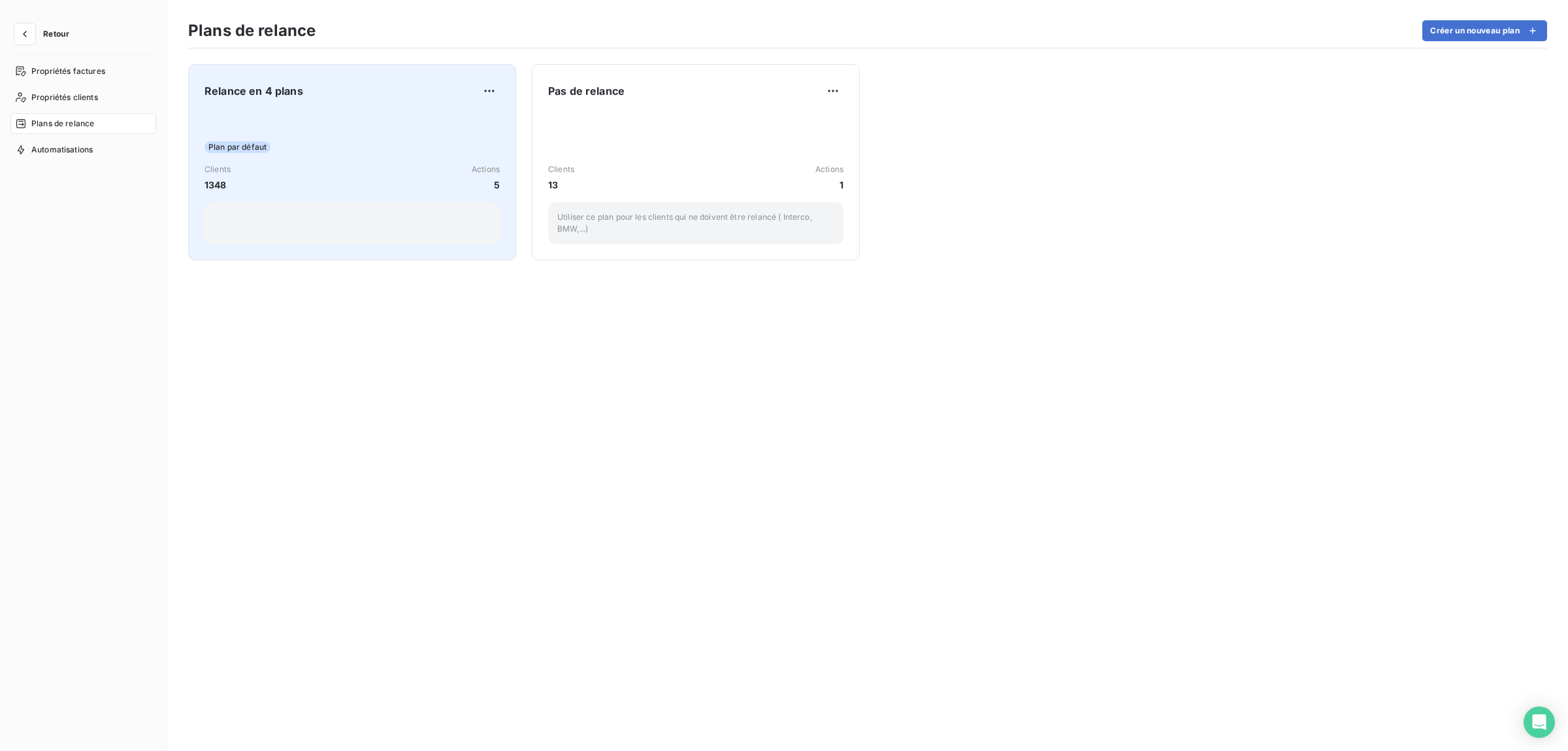
click at [367, 145] on div "Plan par défaut" at bounding box center [352, 148] width 295 height 12
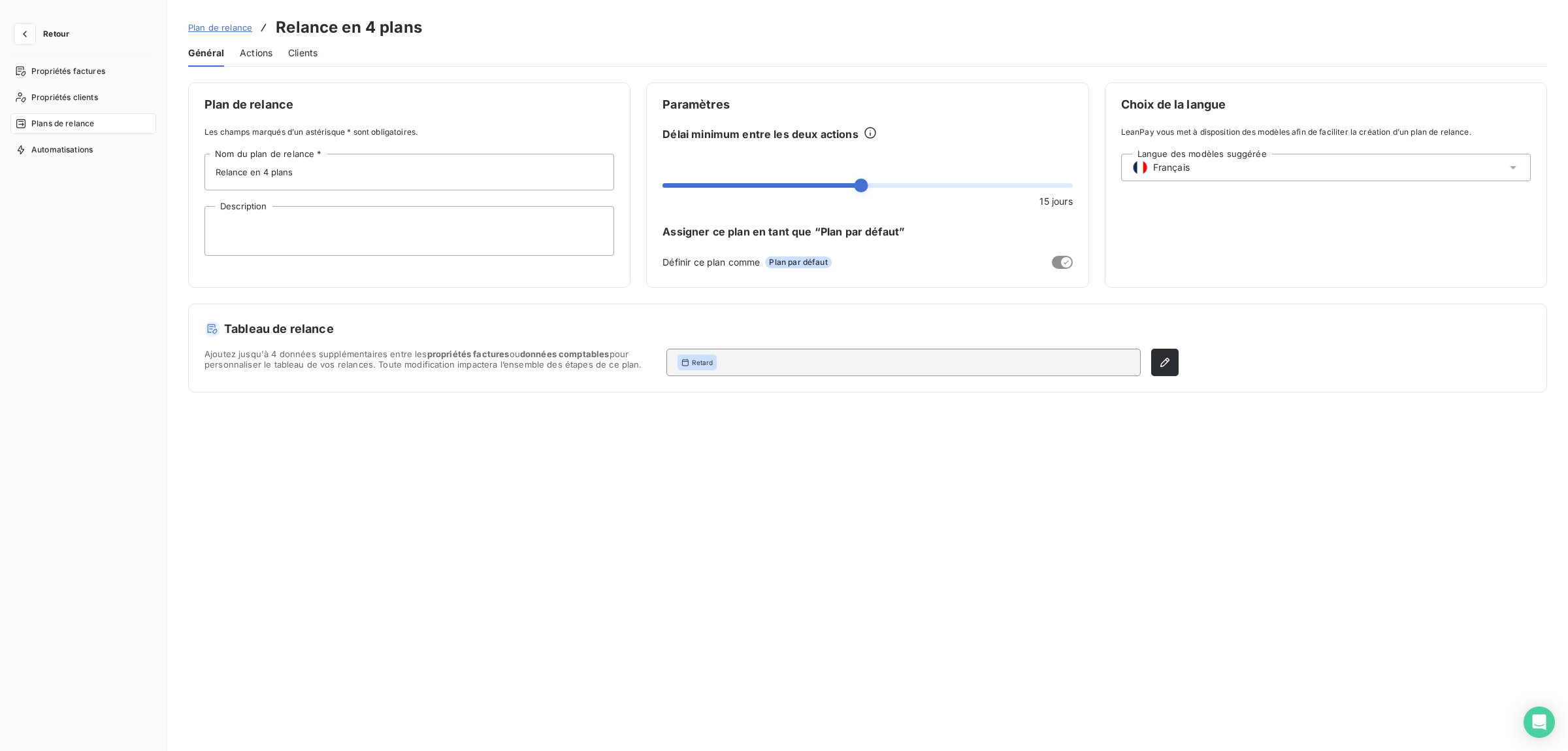
click at [257, 54] on span "Actions" at bounding box center [256, 53] width 33 height 13
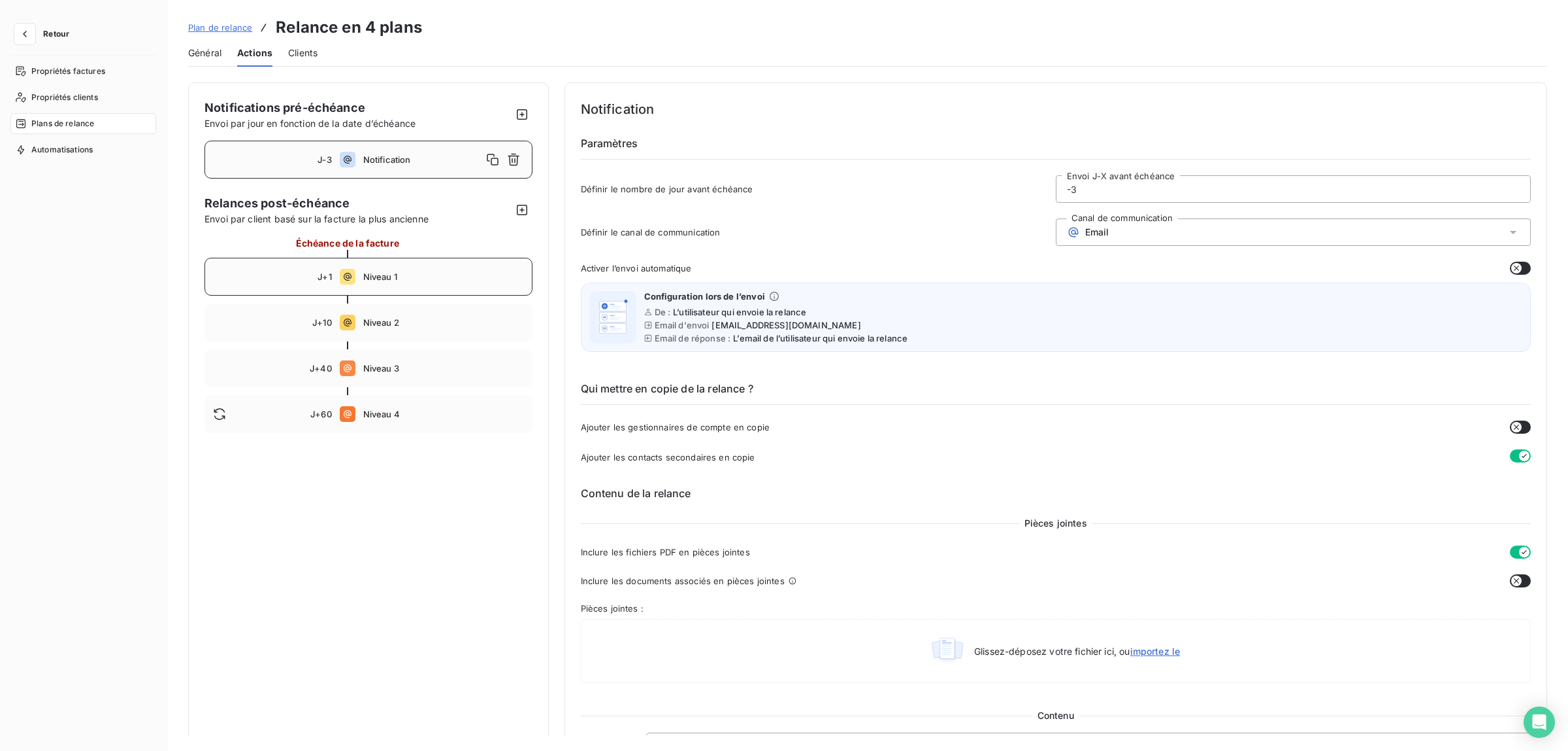
click at [387, 276] on span "Niveau 1" at bounding box center [443, 276] width 160 height 10
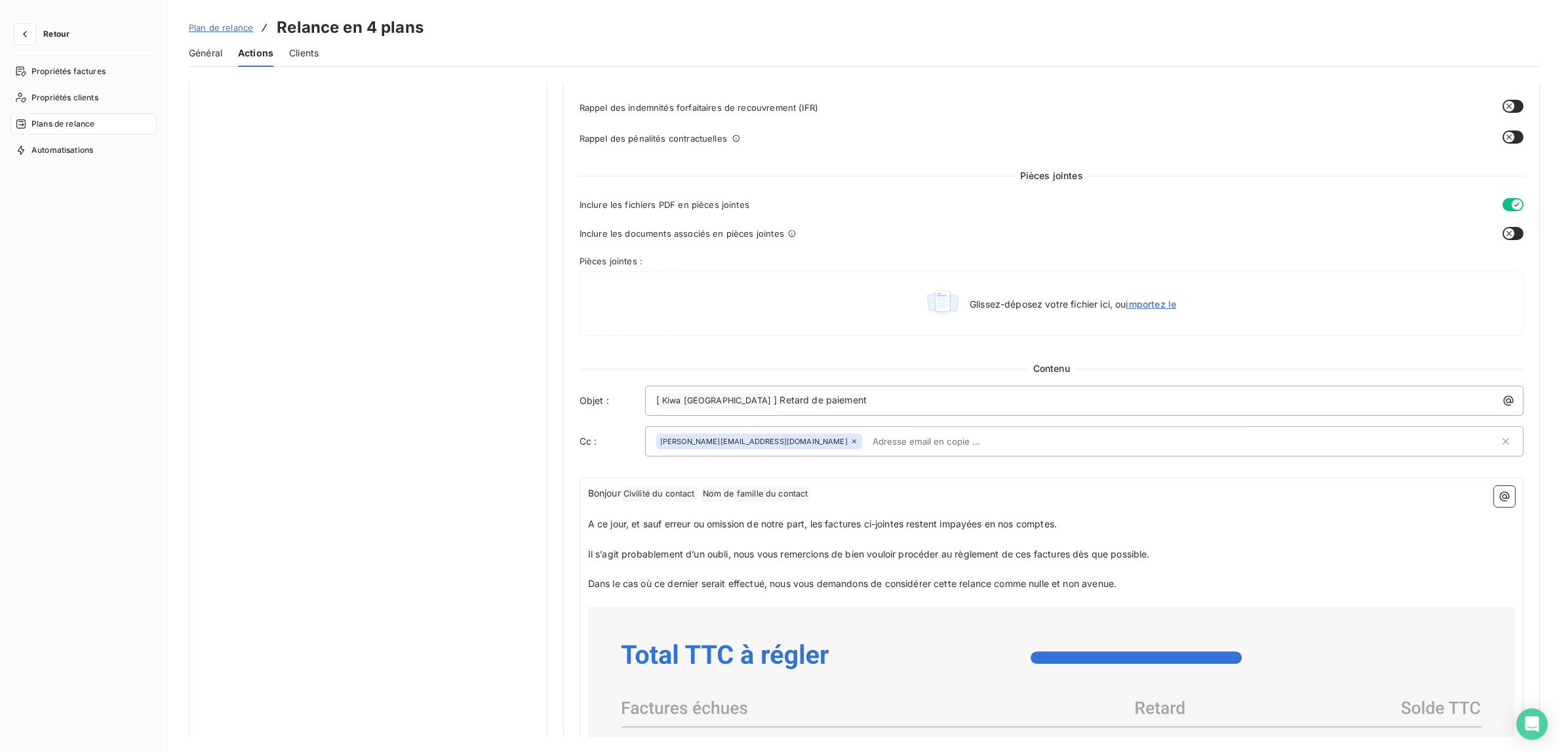
scroll to position [169, 0]
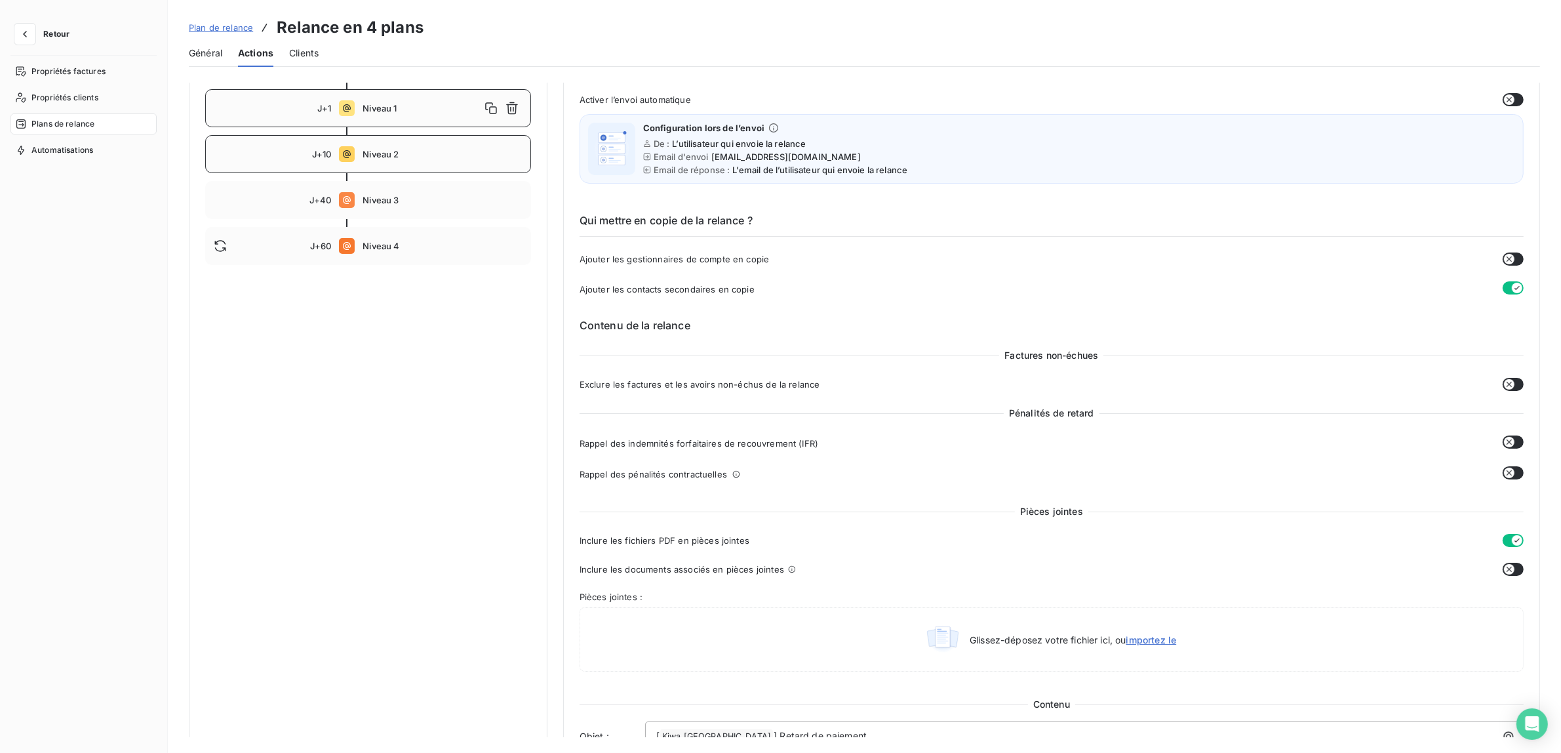
click at [400, 147] on div "J+10 Niveau 2" at bounding box center [368, 154] width 326 height 38
type input "10"
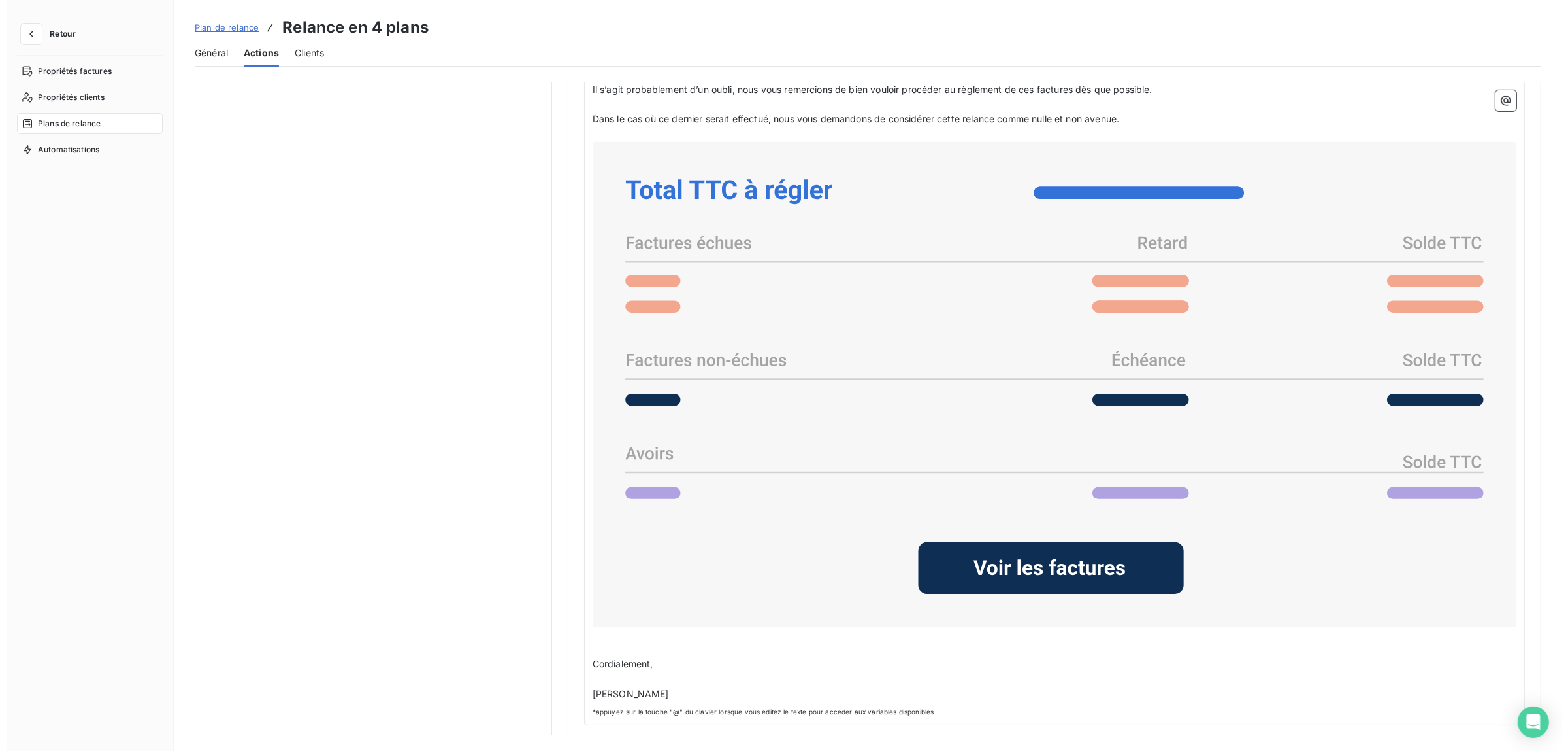
scroll to position [970, 0]
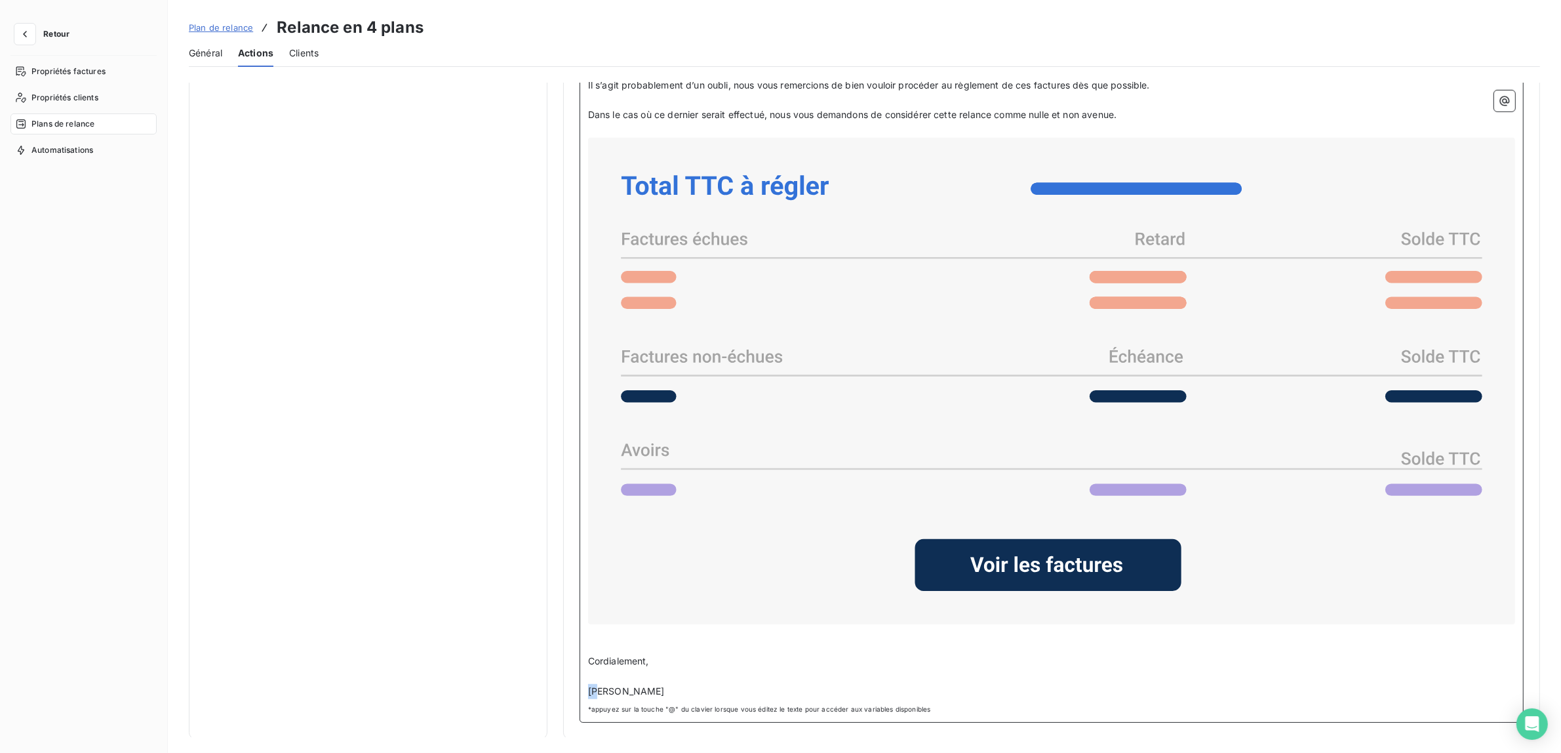
click at [588, 690] on span "IIRIGHEN Youssef" at bounding box center [626, 690] width 77 height 11
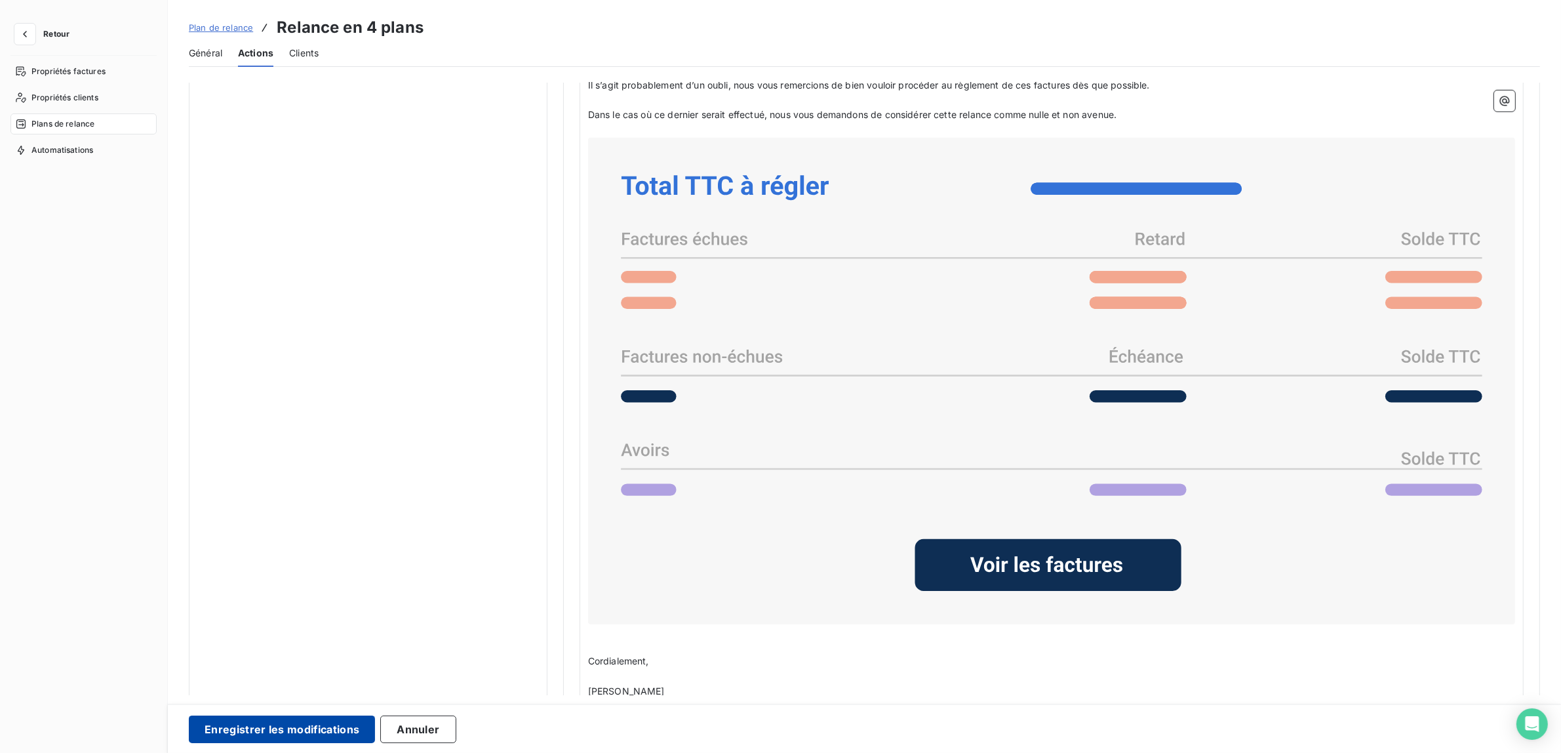
click at [294, 732] on button "Enregistrer les modifications" at bounding box center [282, 729] width 186 height 28
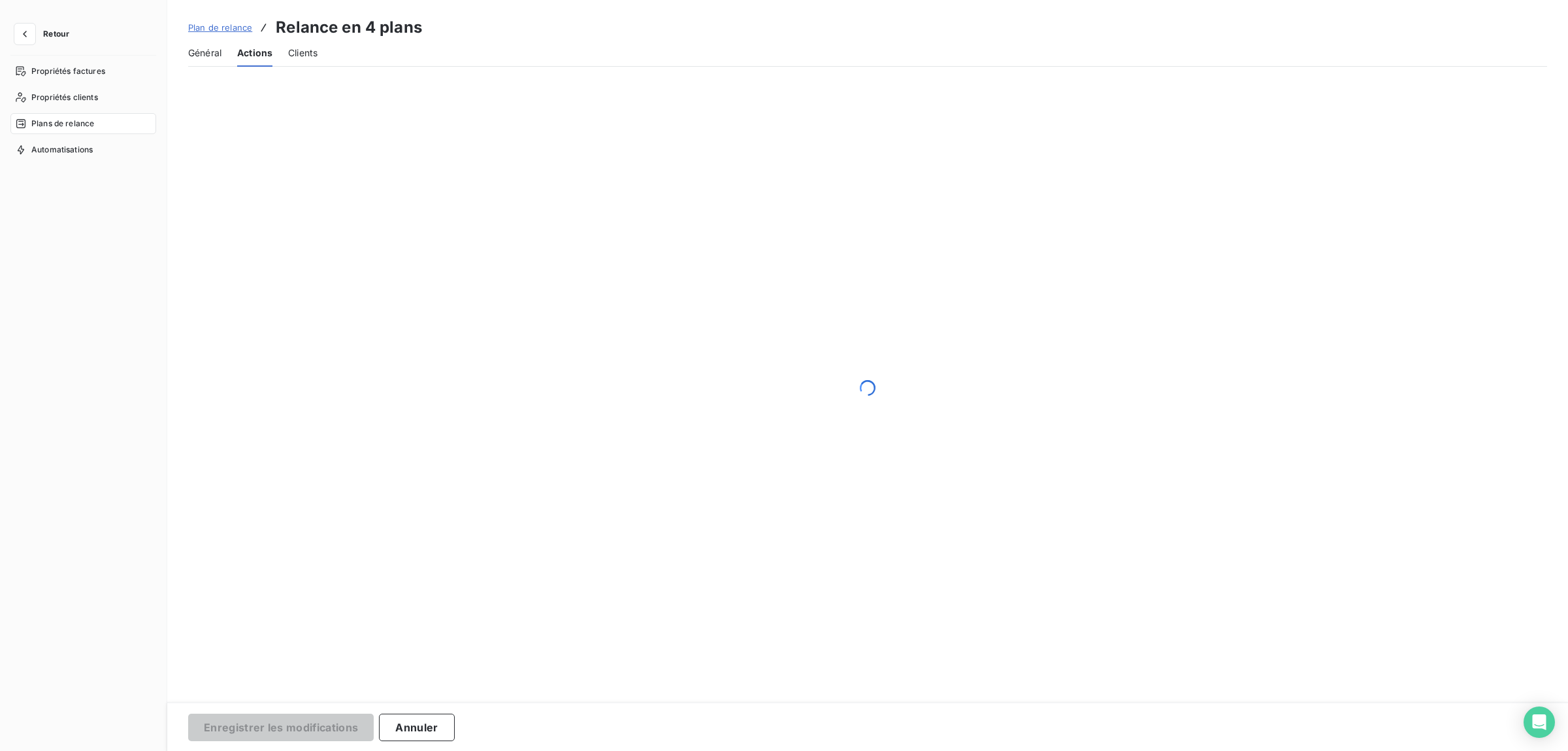
scroll to position [0, 0]
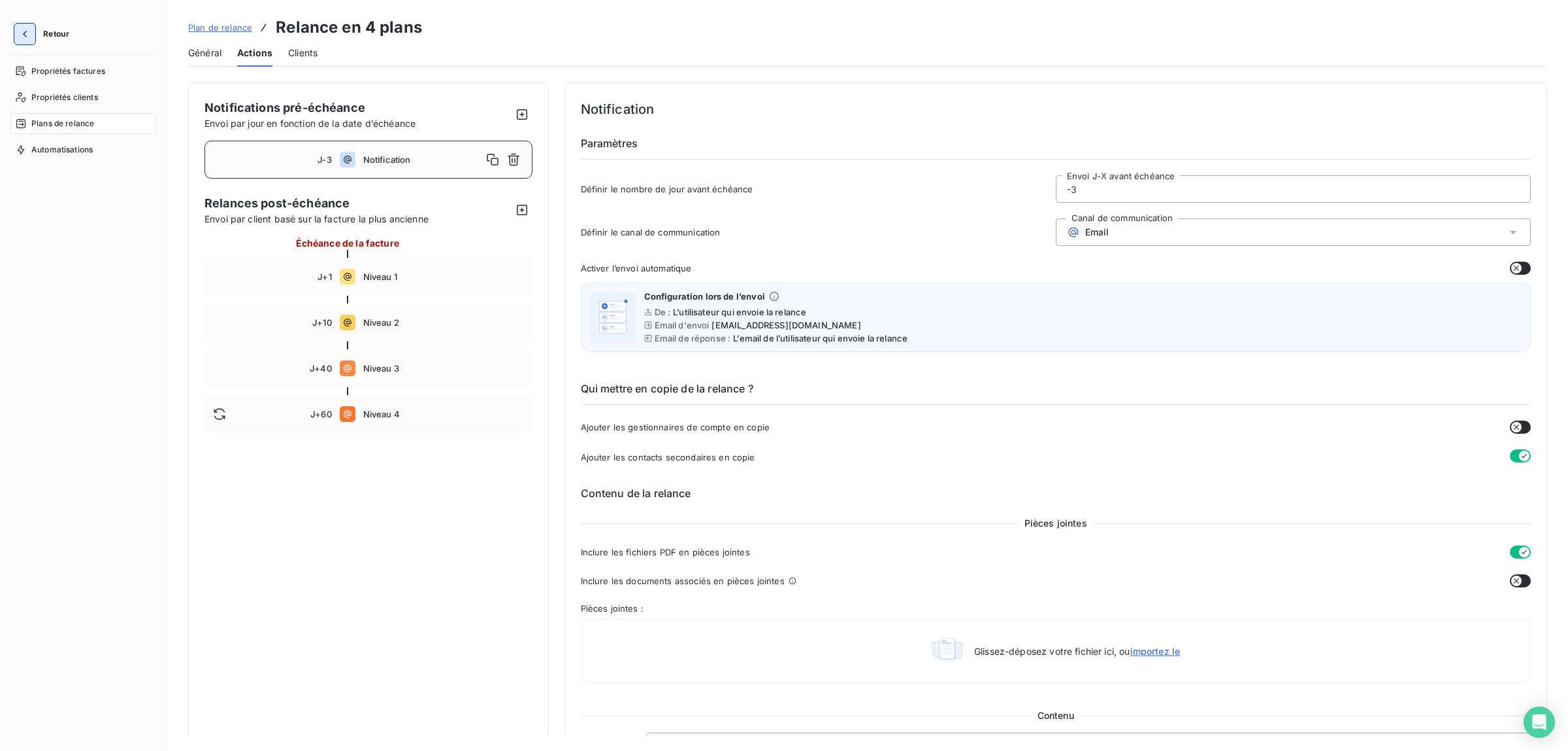
click at [28, 30] on icon "button" at bounding box center [24, 34] width 13 height 13
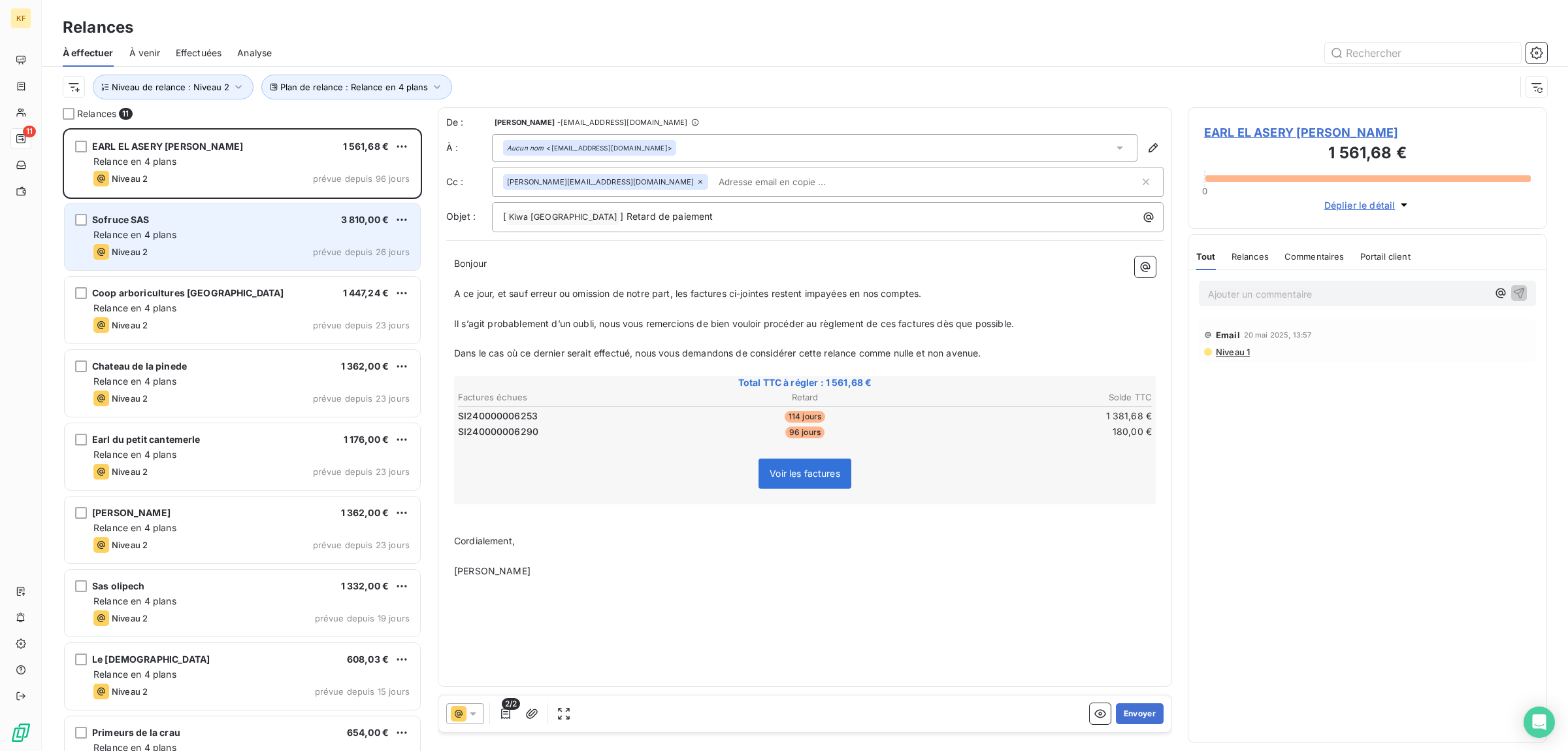
click at [248, 233] on div "Relance en 4 plans" at bounding box center [251, 234] width 316 height 13
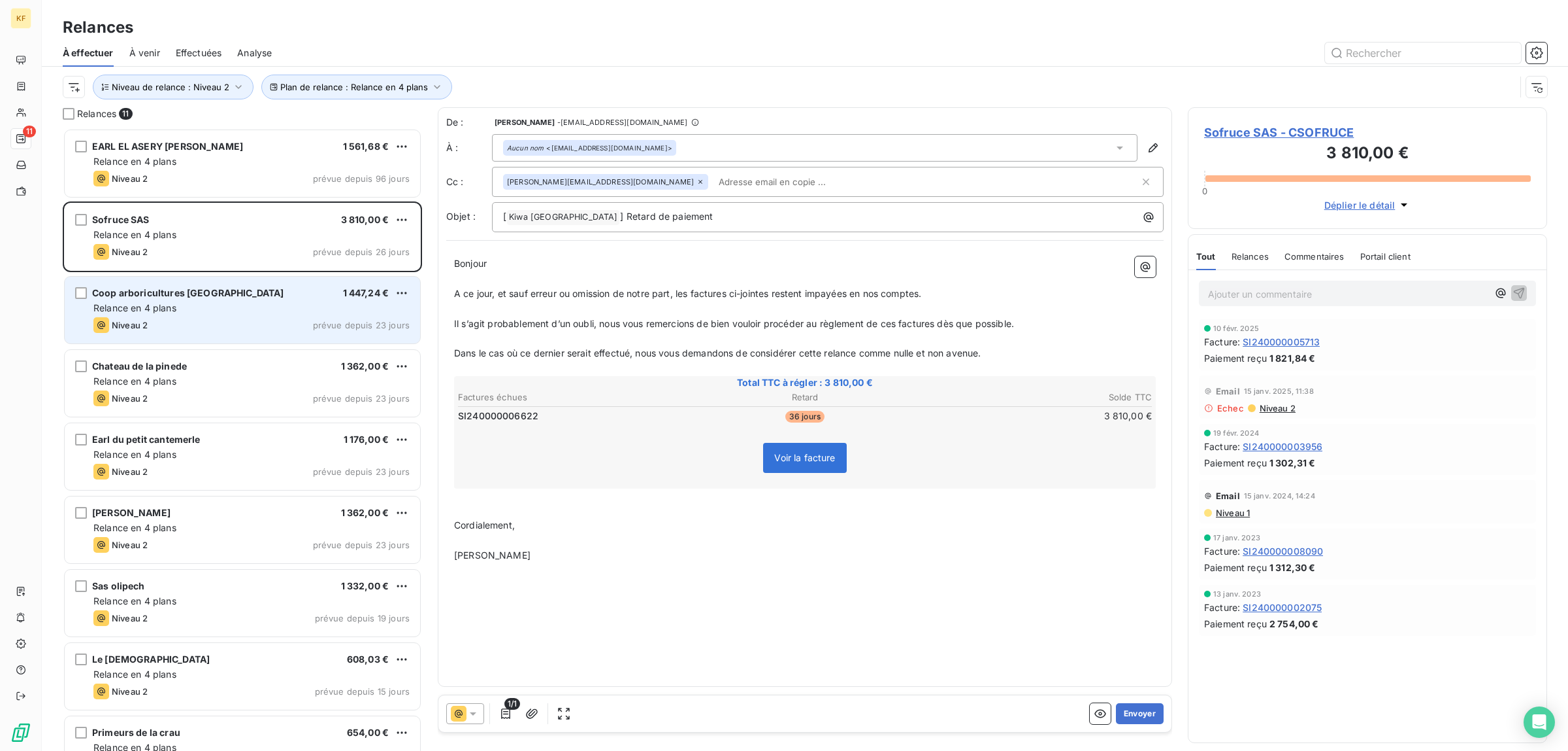
click at [234, 308] on div "Relance en 4 plans" at bounding box center [251, 307] width 316 height 13
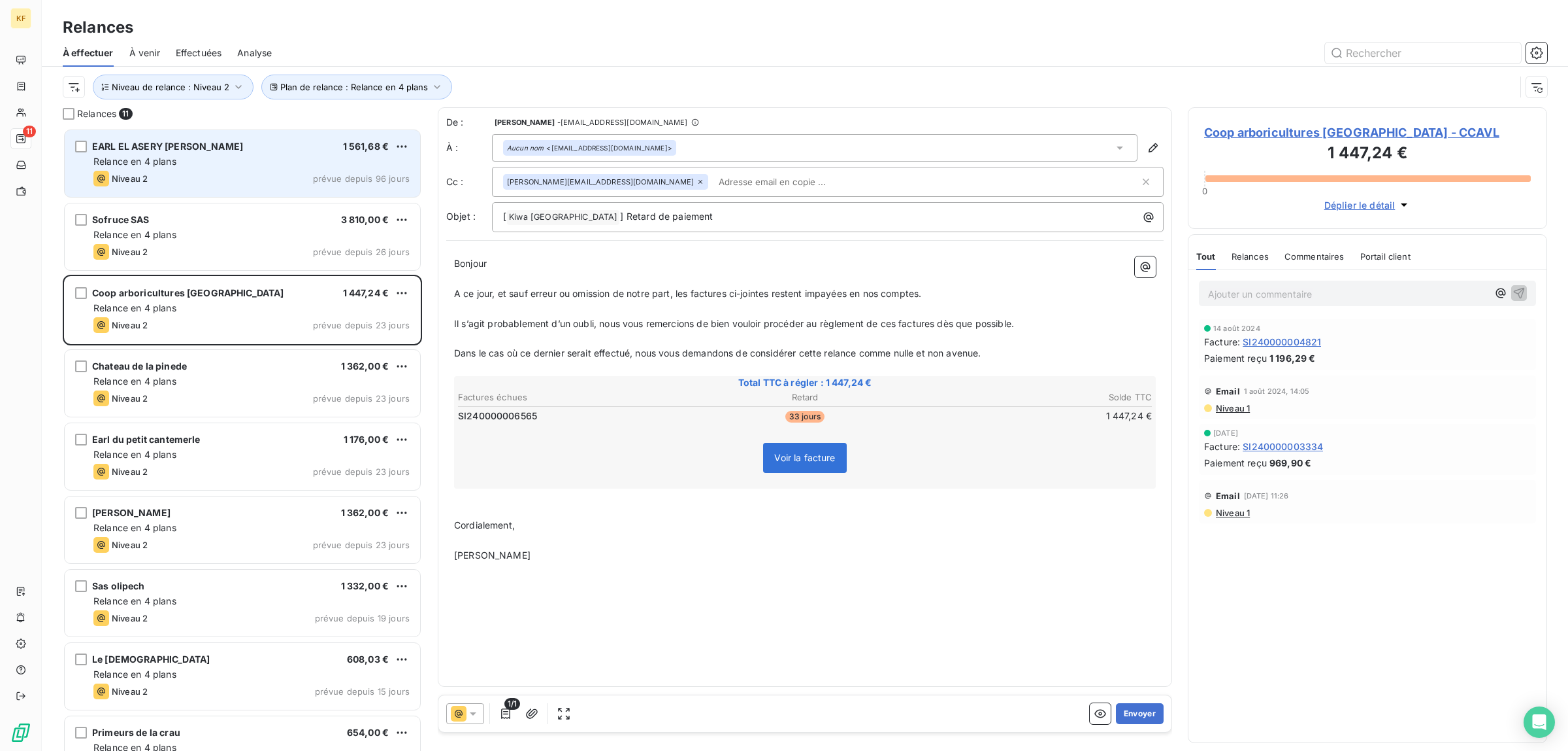
click at [226, 153] on div "EARL EL ASERY RACHID 1 561,68 € Relance en 4 plans Niveau 2 prévue depuis 96 jo…" at bounding box center [242, 163] width 356 height 67
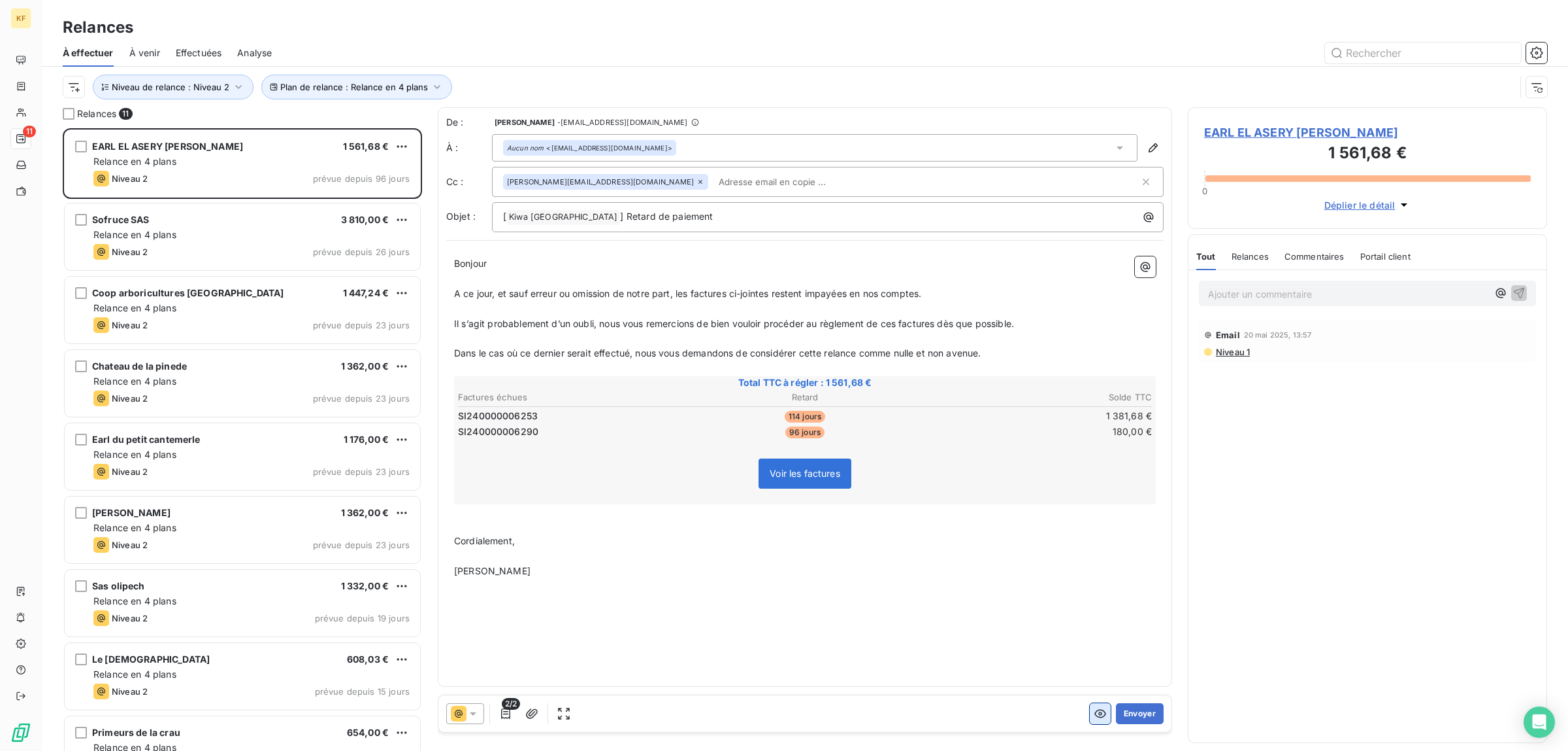
click at [1094, 716] on icon "button" at bounding box center [1099, 713] width 13 height 13
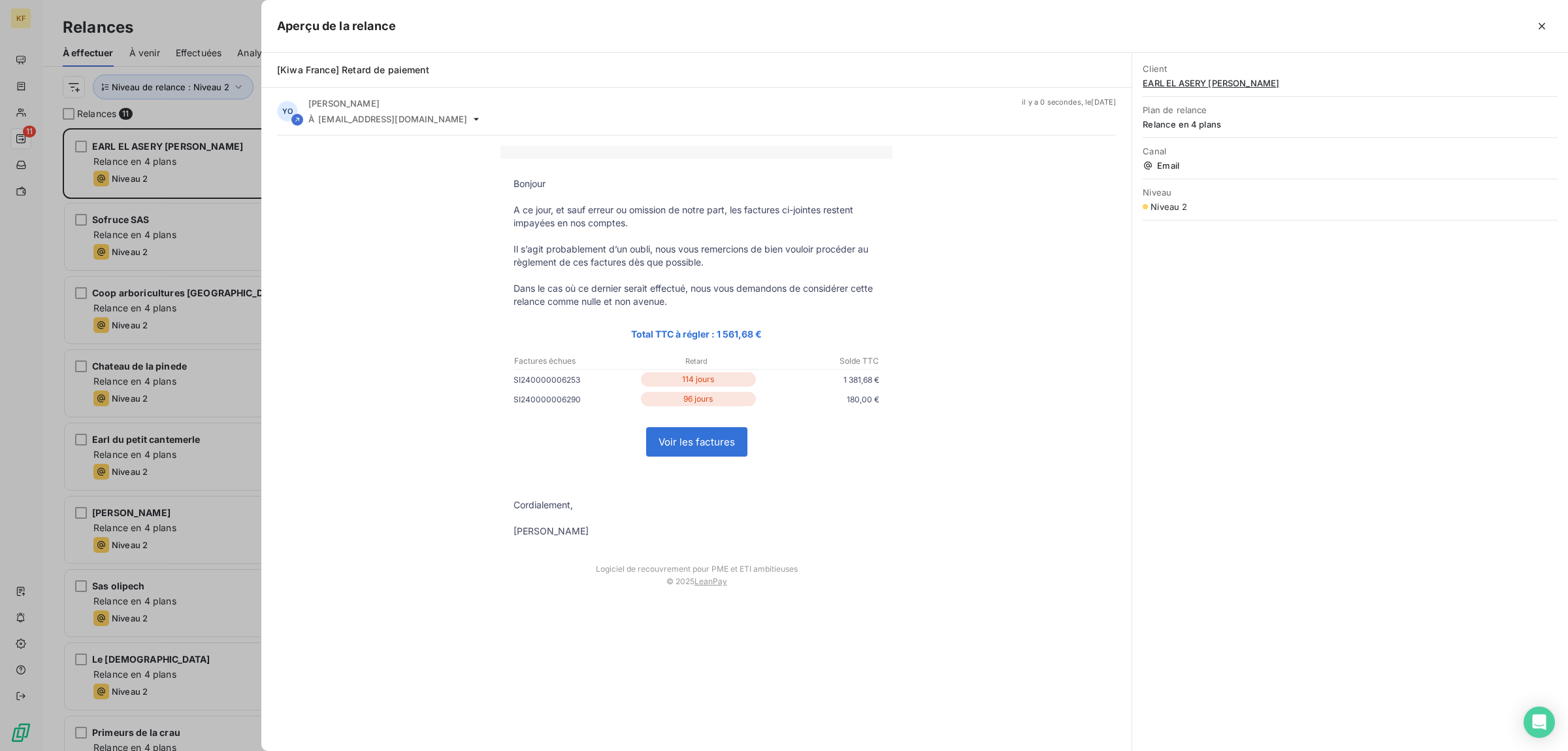
click at [708, 446] on link "Voir les factures" at bounding box center [697, 442] width 100 height 28
click at [169, 235] on div at bounding box center [784, 375] width 1568 height 751
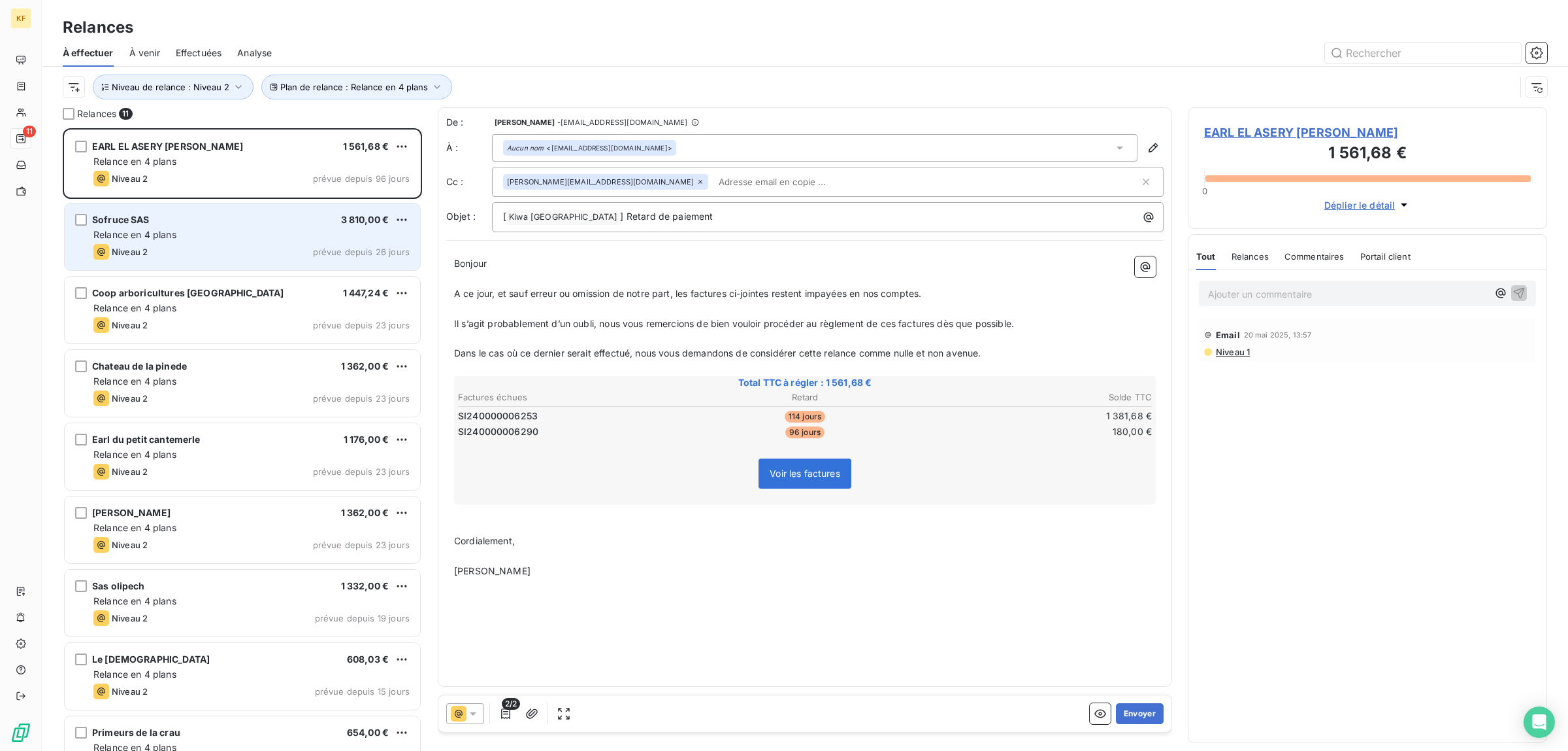
click at [248, 245] on div "Niveau 2 prévue depuis 26 jours" at bounding box center [251, 252] width 316 height 16
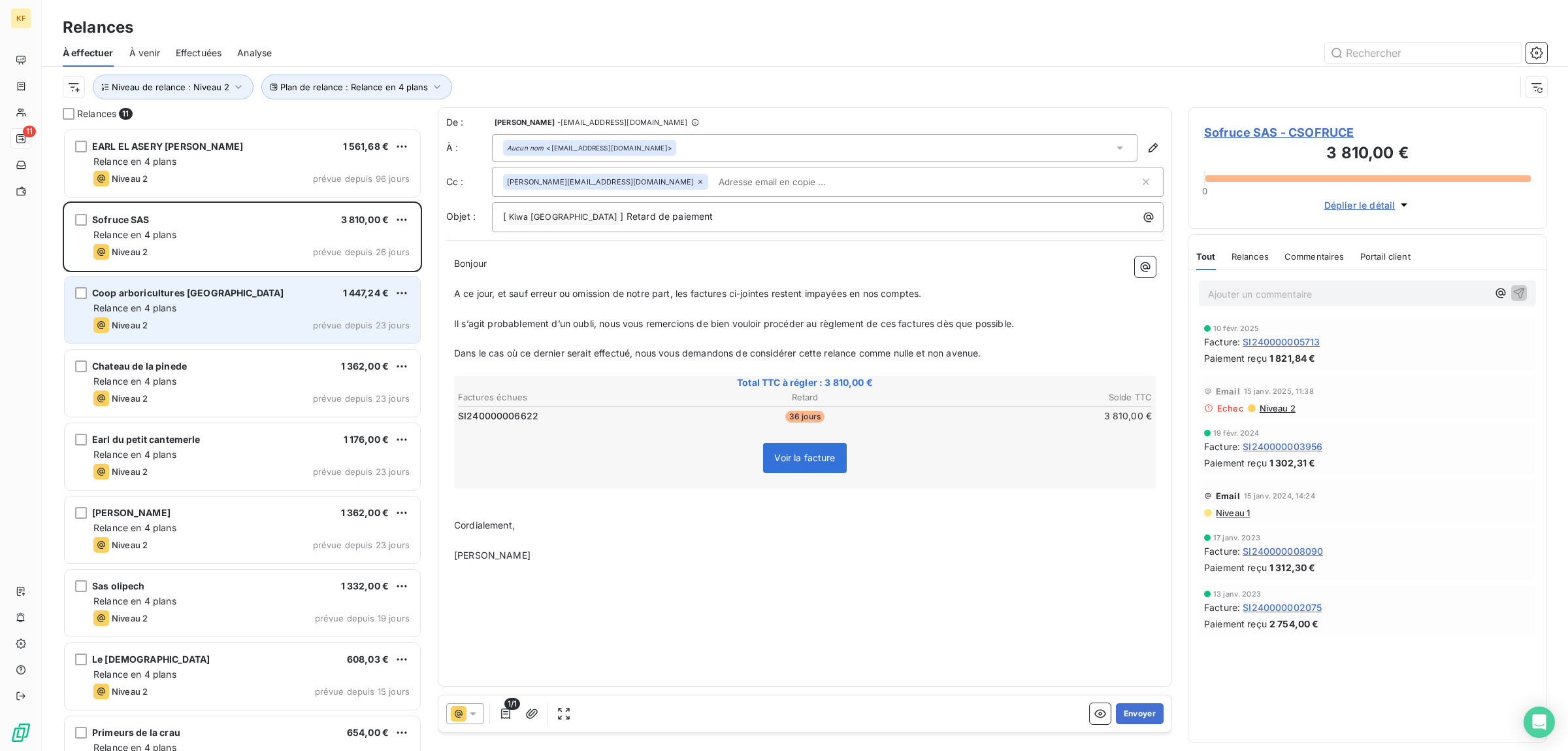
click at [263, 323] on div "Niveau 2 prévue depuis 23 jours" at bounding box center [251, 325] width 316 height 16
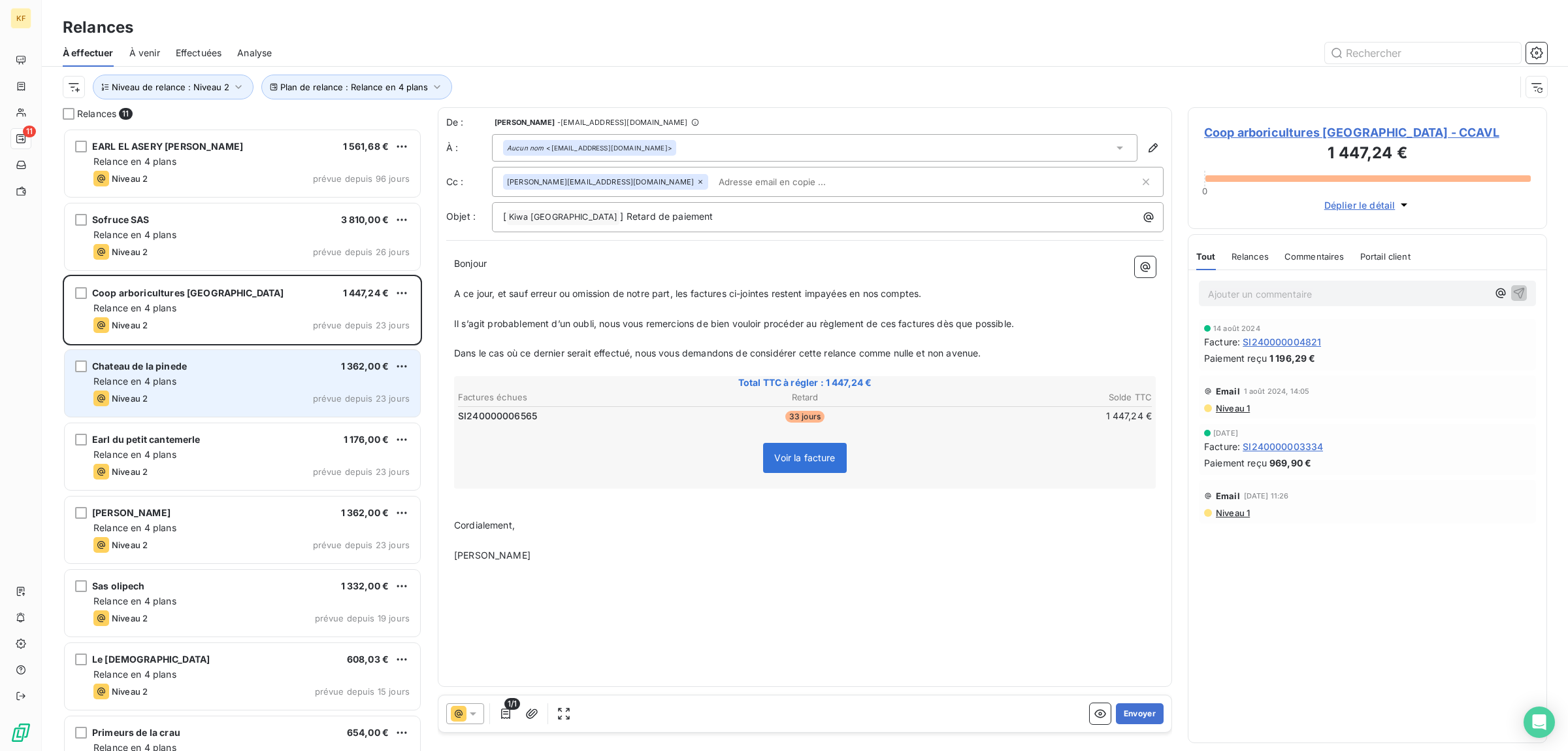
click at [278, 384] on div "Relance en 4 plans" at bounding box center [251, 381] width 316 height 13
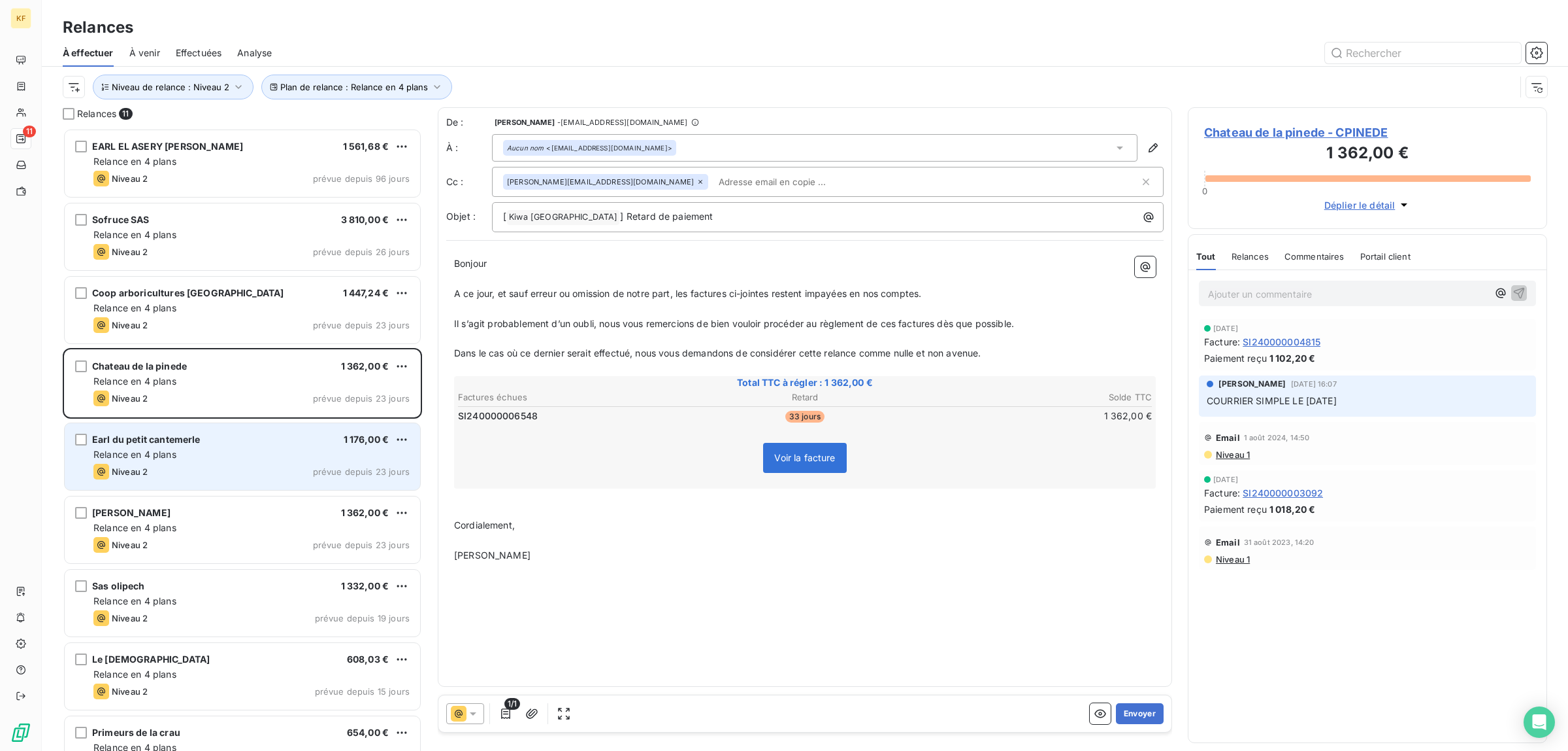
click at [253, 470] on div "Niveau 2 prévue depuis 23 jours" at bounding box center [251, 472] width 316 height 16
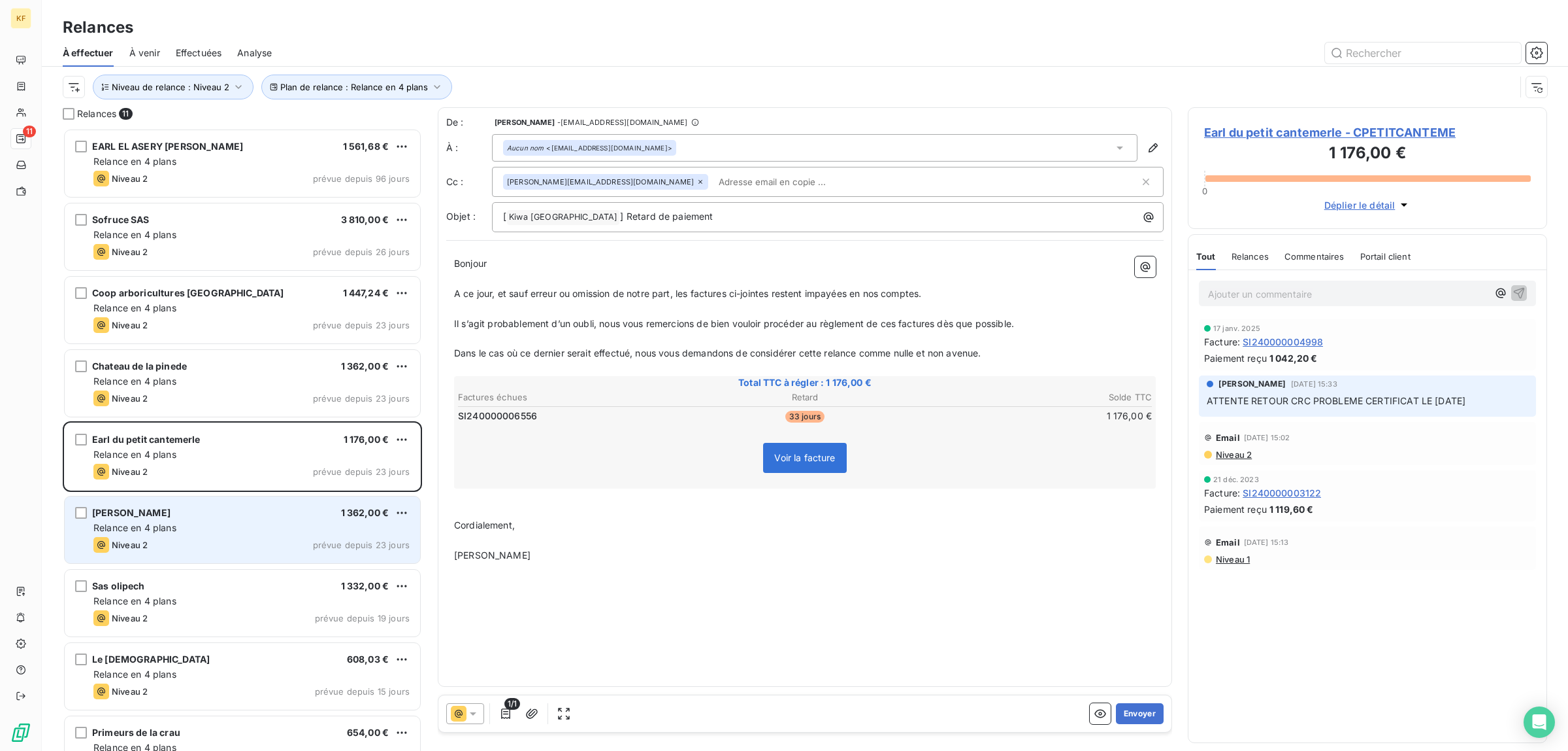
click at [263, 525] on div "Relance en 4 plans" at bounding box center [251, 527] width 316 height 13
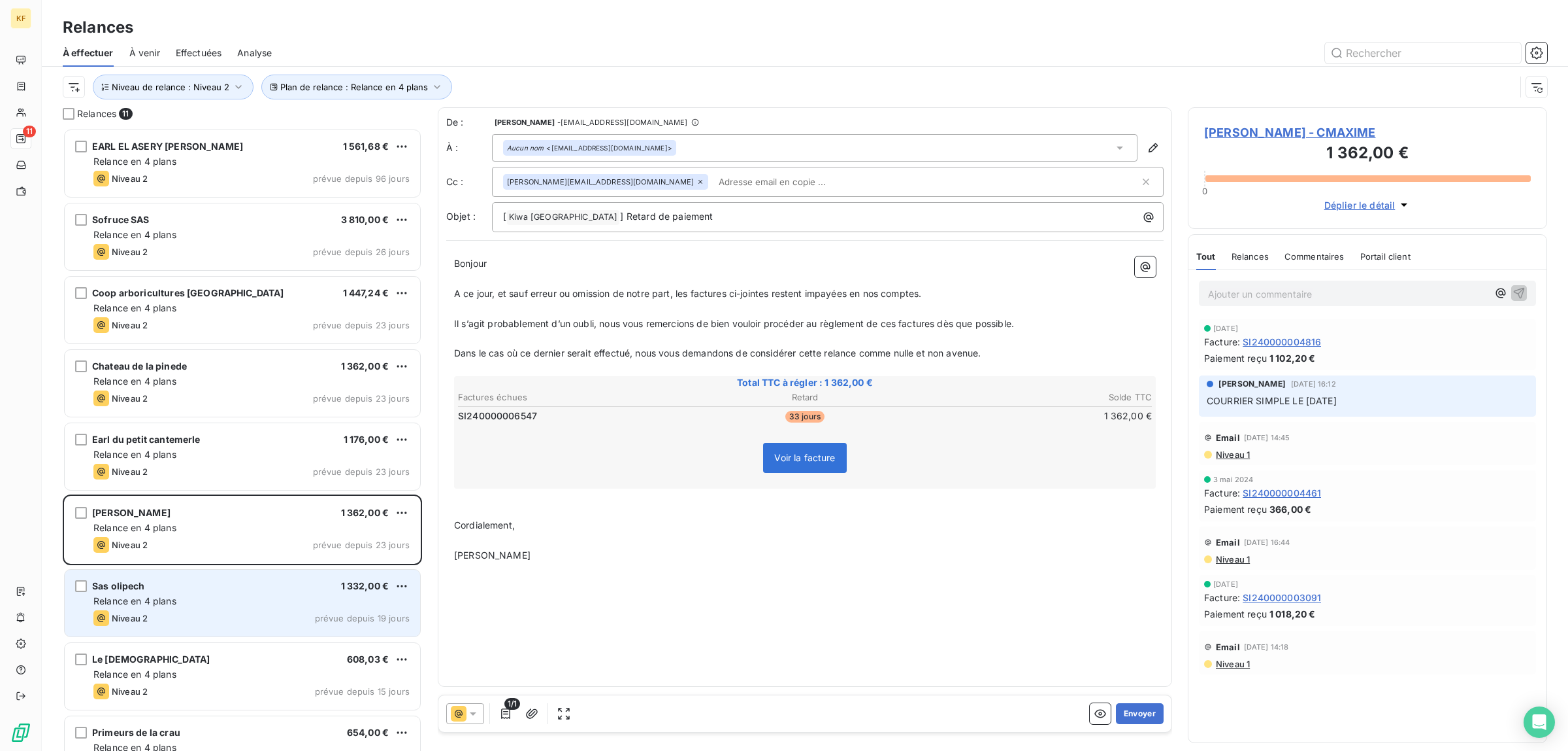
click at [305, 590] on div "Sas olipech 1 332,00 €" at bounding box center [251, 585] width 316 height 12
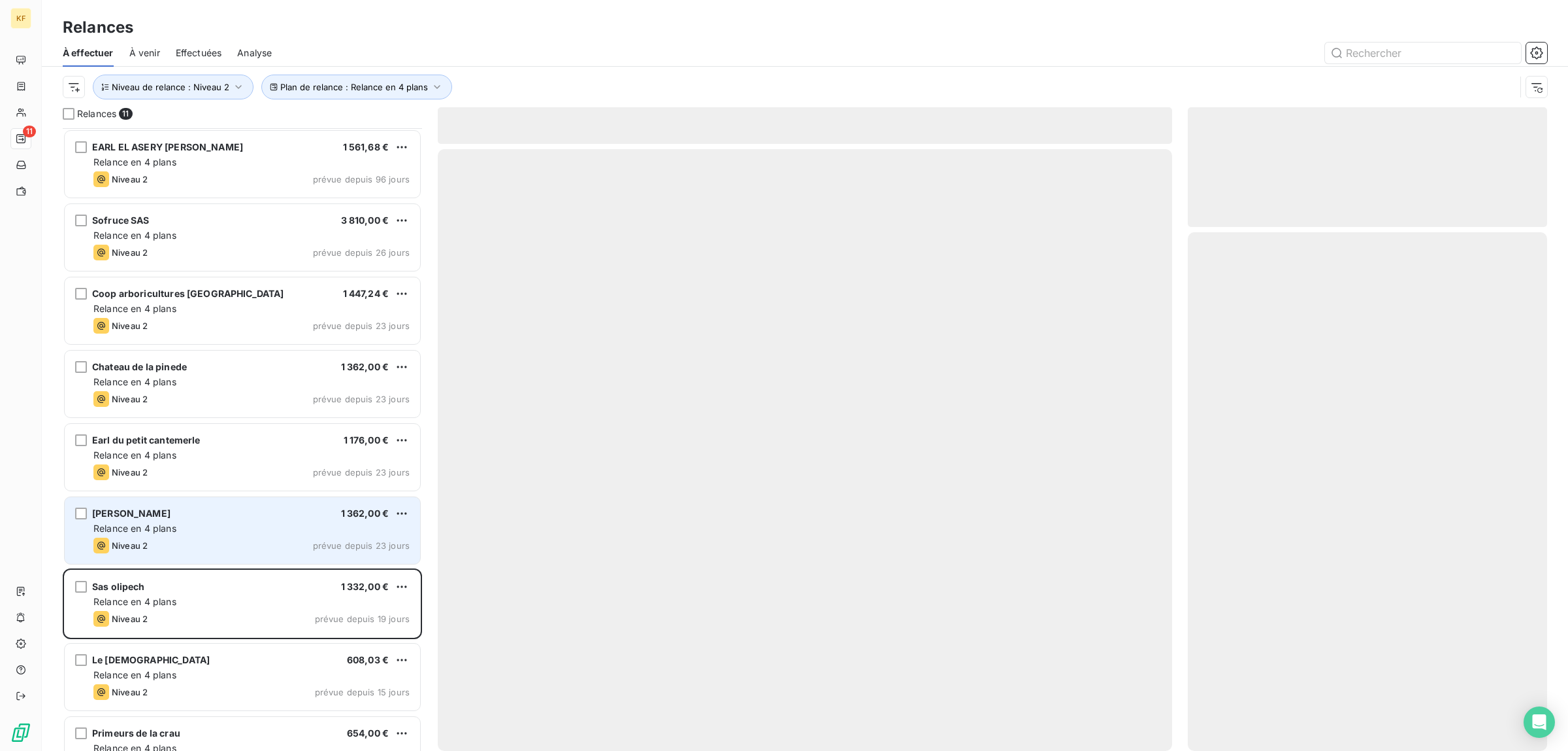
scroll to position [184, 0]
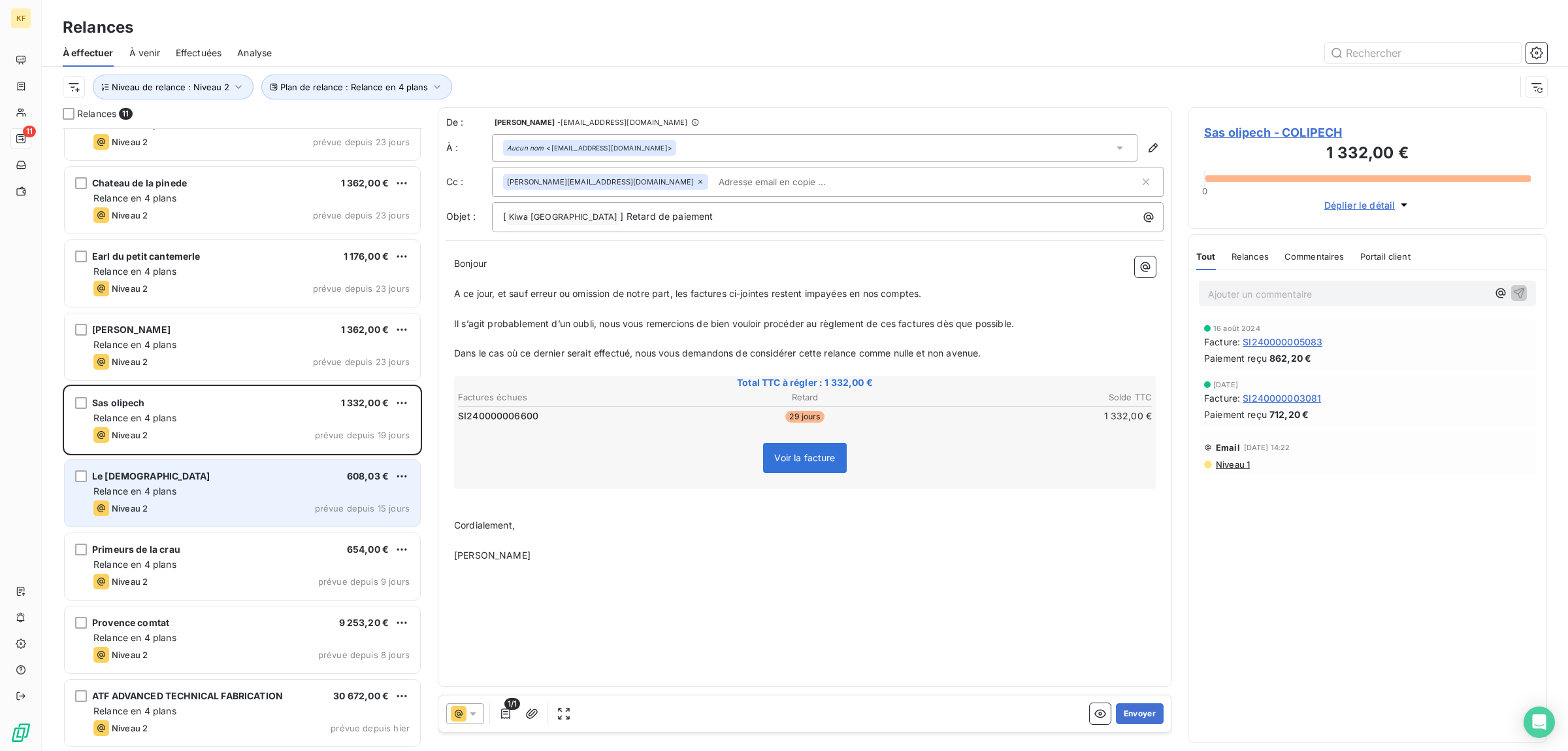
click at [242, 478] on div "Le saint 608,03 €" at bounding box center [251, 476] width 316 height 12
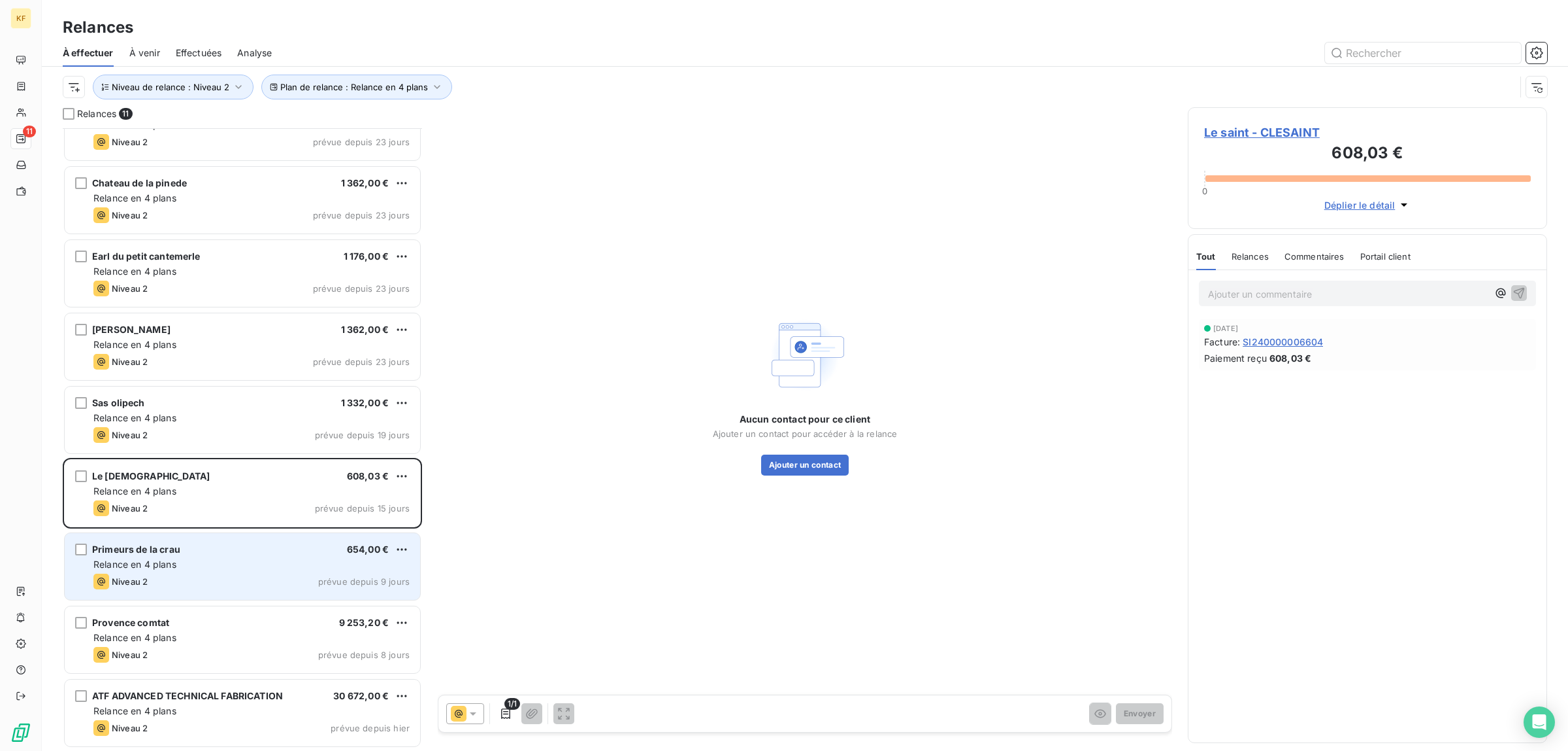
click at [242, 563] on div "Relance en 4 plans" at bounding box center [251, 563] width 316 height 13
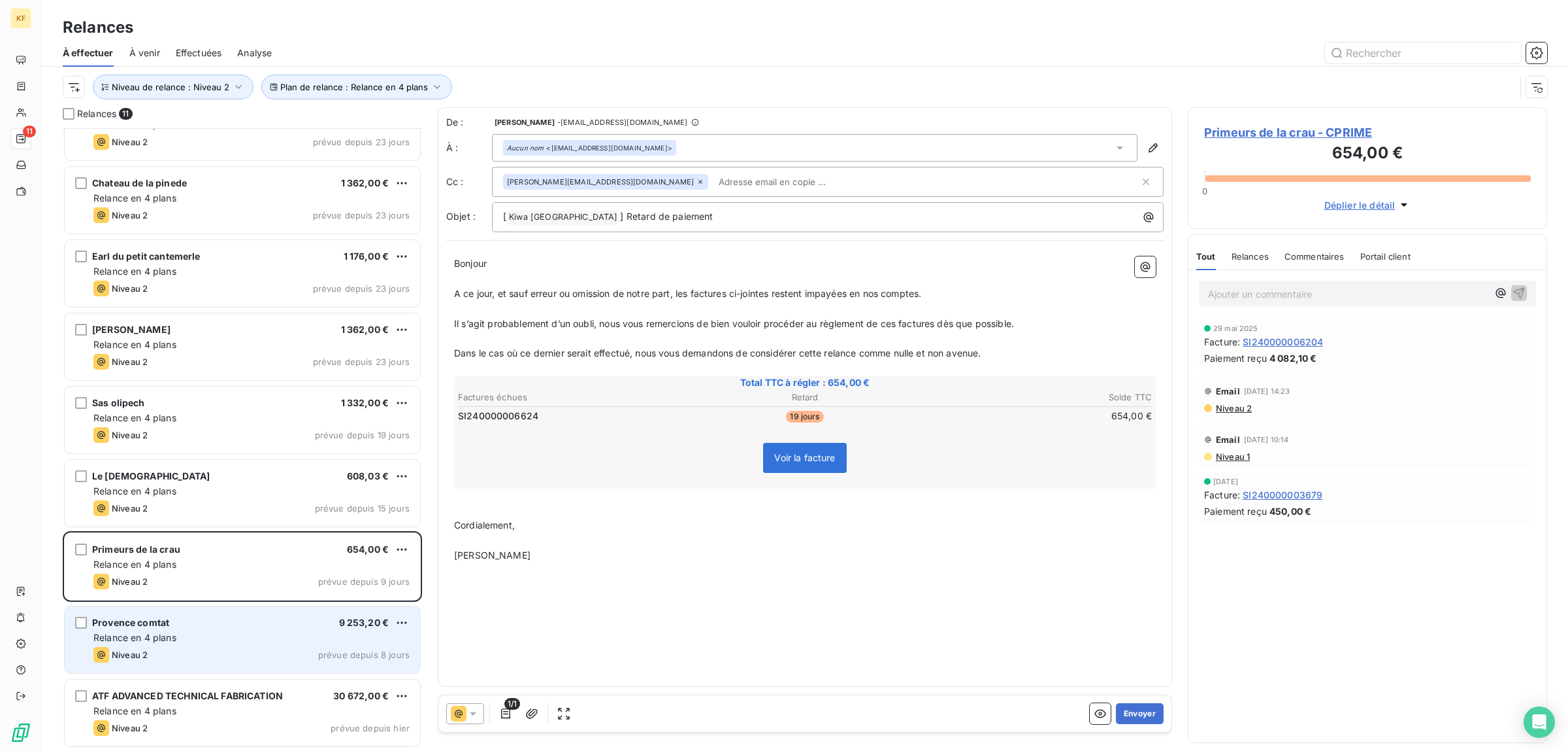
click at [282, 625] on div "Provence comtat 9 253,20 €" at bounding box center [251, 622] width 316 height 12
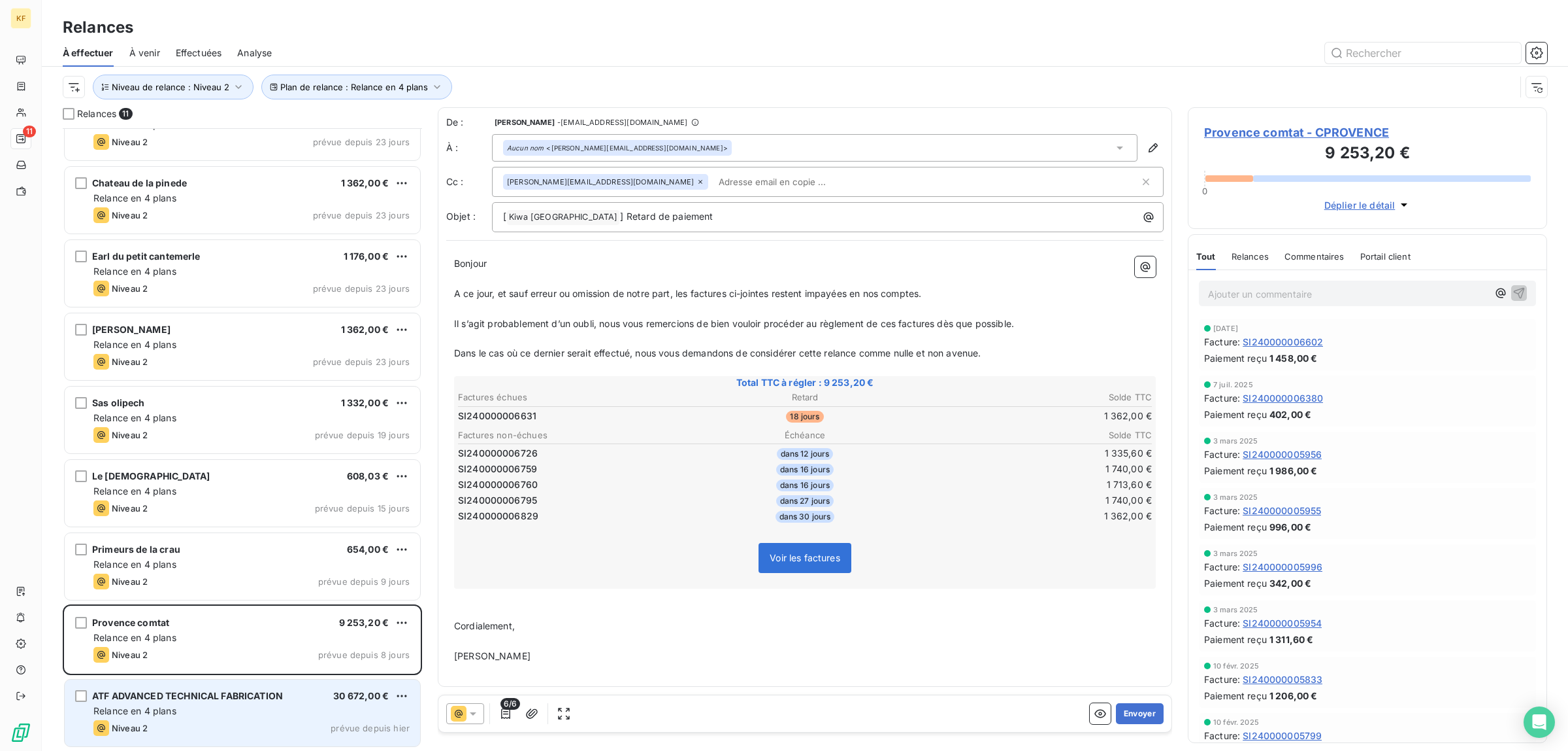
click at [289, 684] on div "ATF ADVANCED TECHNICAL FABRICATION 30 672,00 € Relance en 4 plans Niveau 2 prév…" at bounding box center [242, 712] width 356 height 67
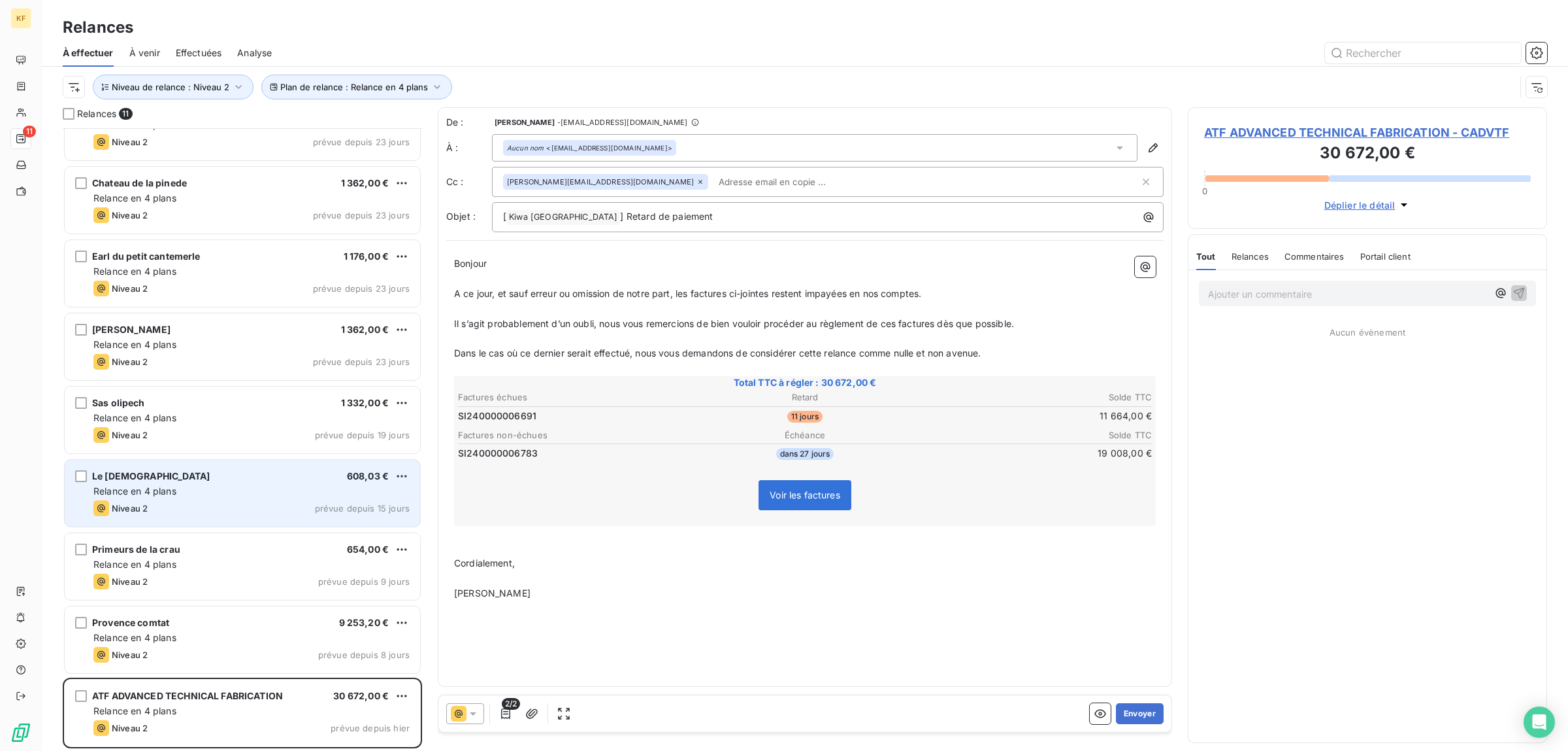
click at [205, 512] on div "Niveau 2 prévue depuis 15 jours" at bounding box center [251, 508] width 316 height 16
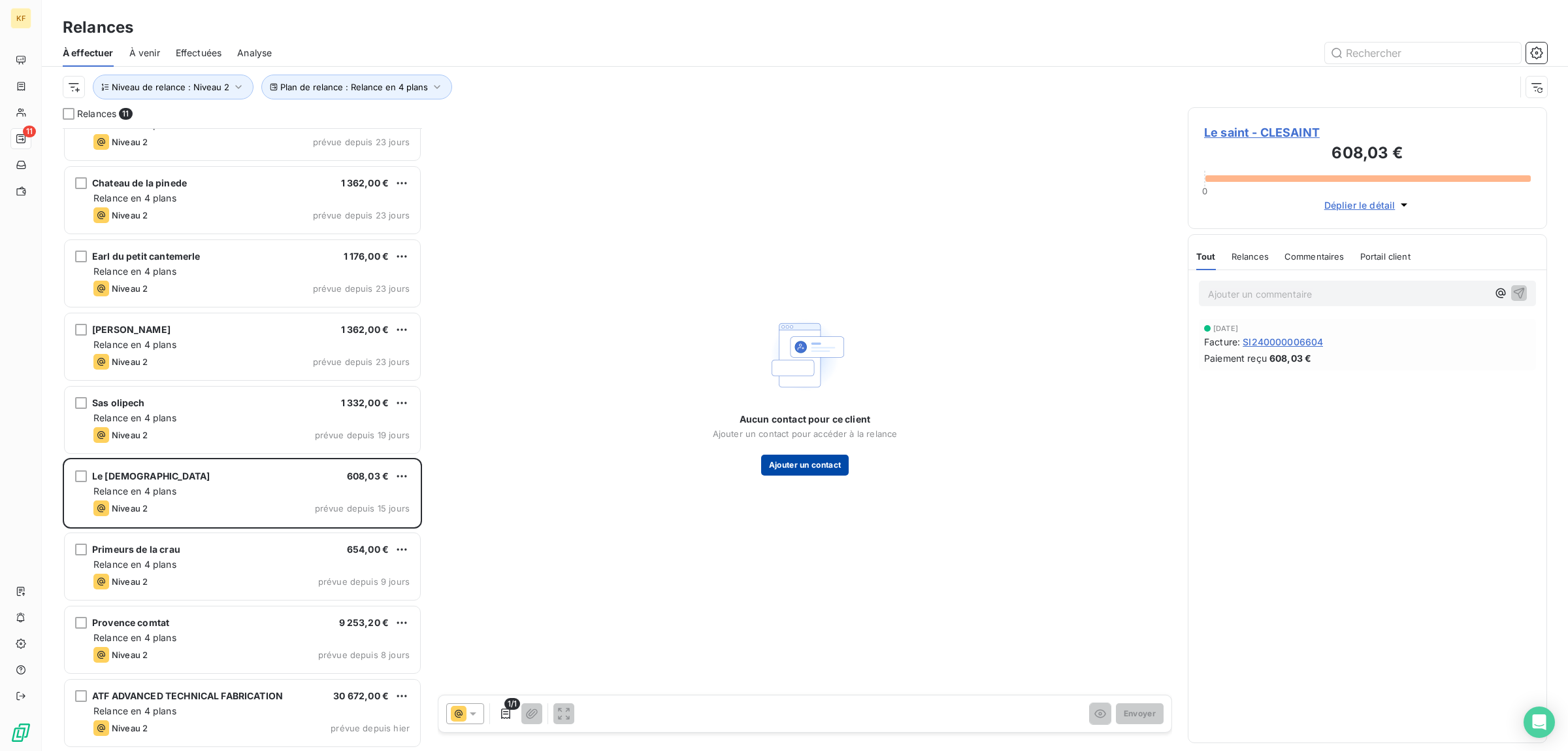
click at [824, 466] on button "Ajouter un contact" at bounding box center [805, 465] width 88 height 21
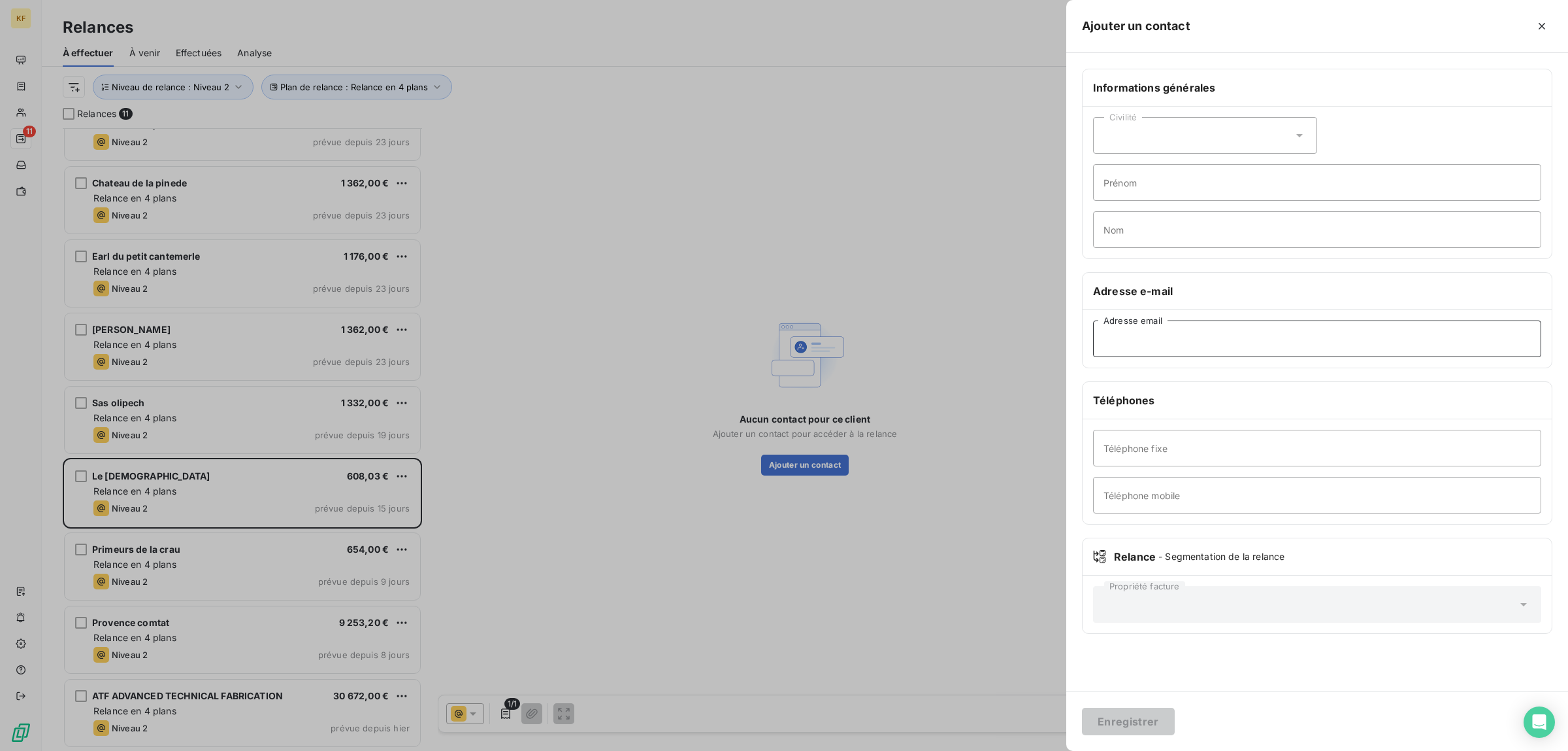
click at [1166, 340] on input "Adresse email" at bounding box center [1318, 338] width 449 height 37
paste input "celine.lecorsu@lesaint-sa.fr"
type input "celine.lecorsu@lesaint-sa.fr"
click at [1145, 723] on button "Enregistrer" at bounding box center [1128, 721] width 93 height 28
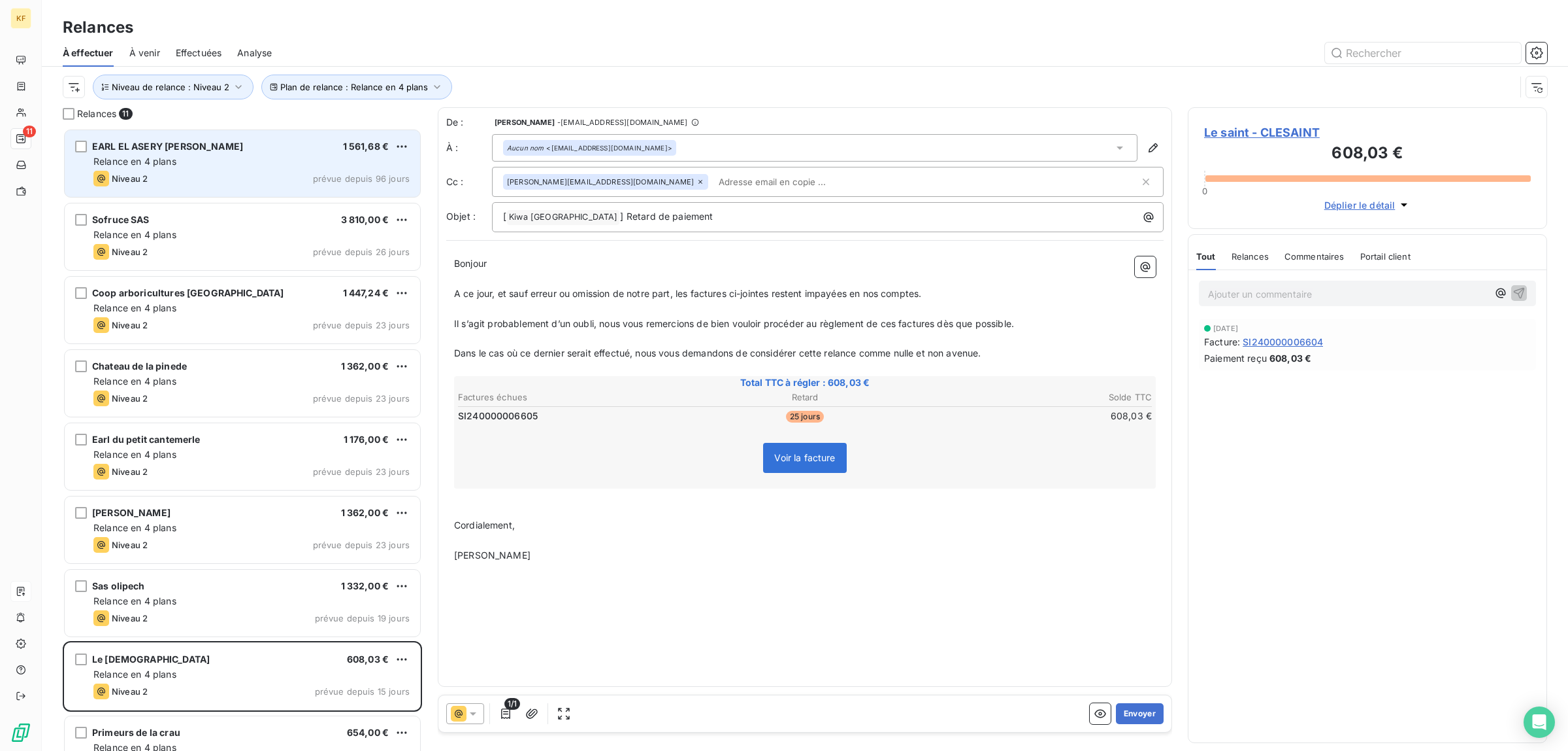
click at [202, 151] on div "EARL EL ASERY RACHID 1 561,68 €" at bounding box center [251, 147] width 316 height 12
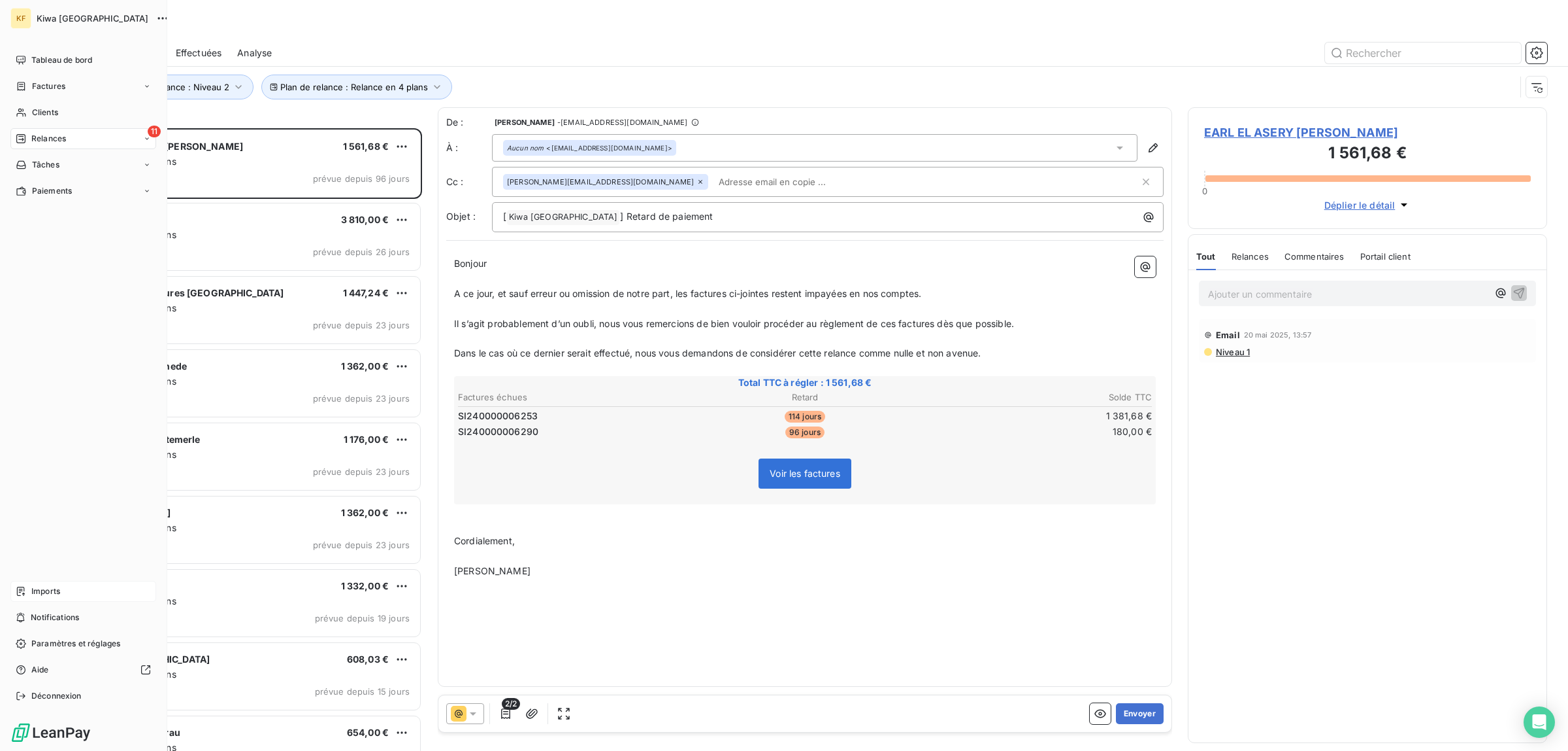
click at [37, 135] on span "Relances" at bounding box center [48, 139] width 35 height 12
click at [50, 185] on div "À venir" at bounding box center [91, 190] width 130 height 21
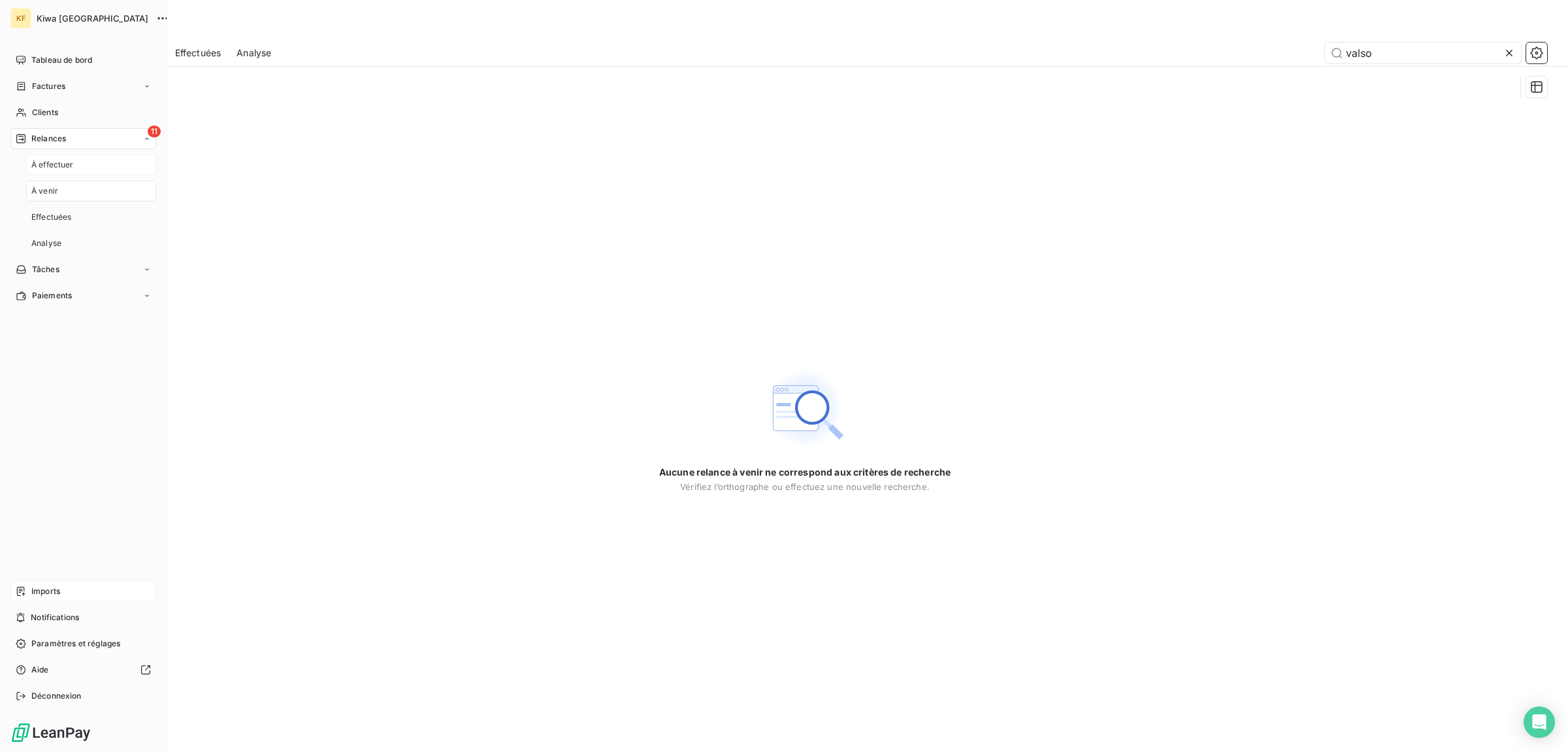
click at [72, 158] on div "À effectuer" at bounding box center [91, 165] width 130 height 21
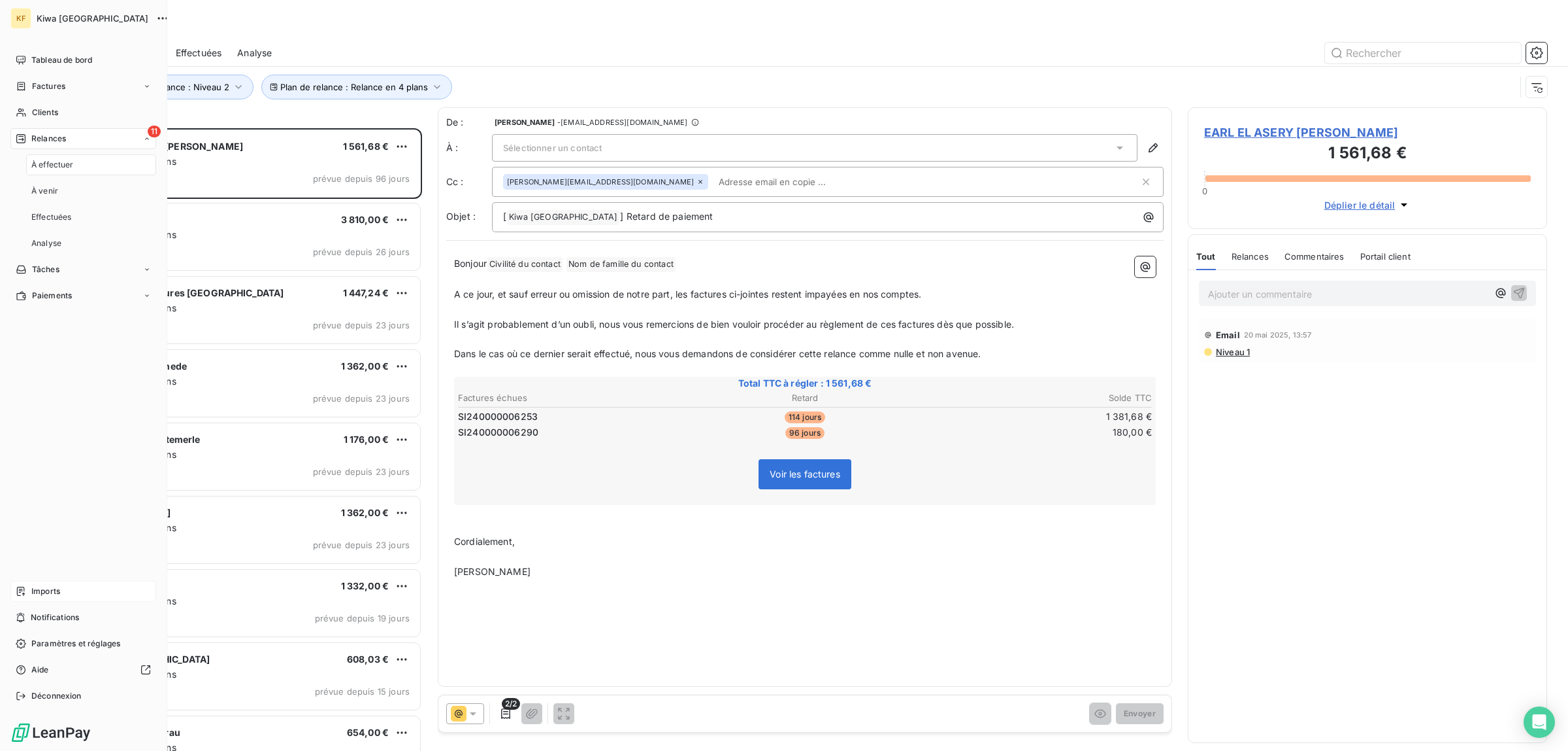
scroll to position [610, 347]
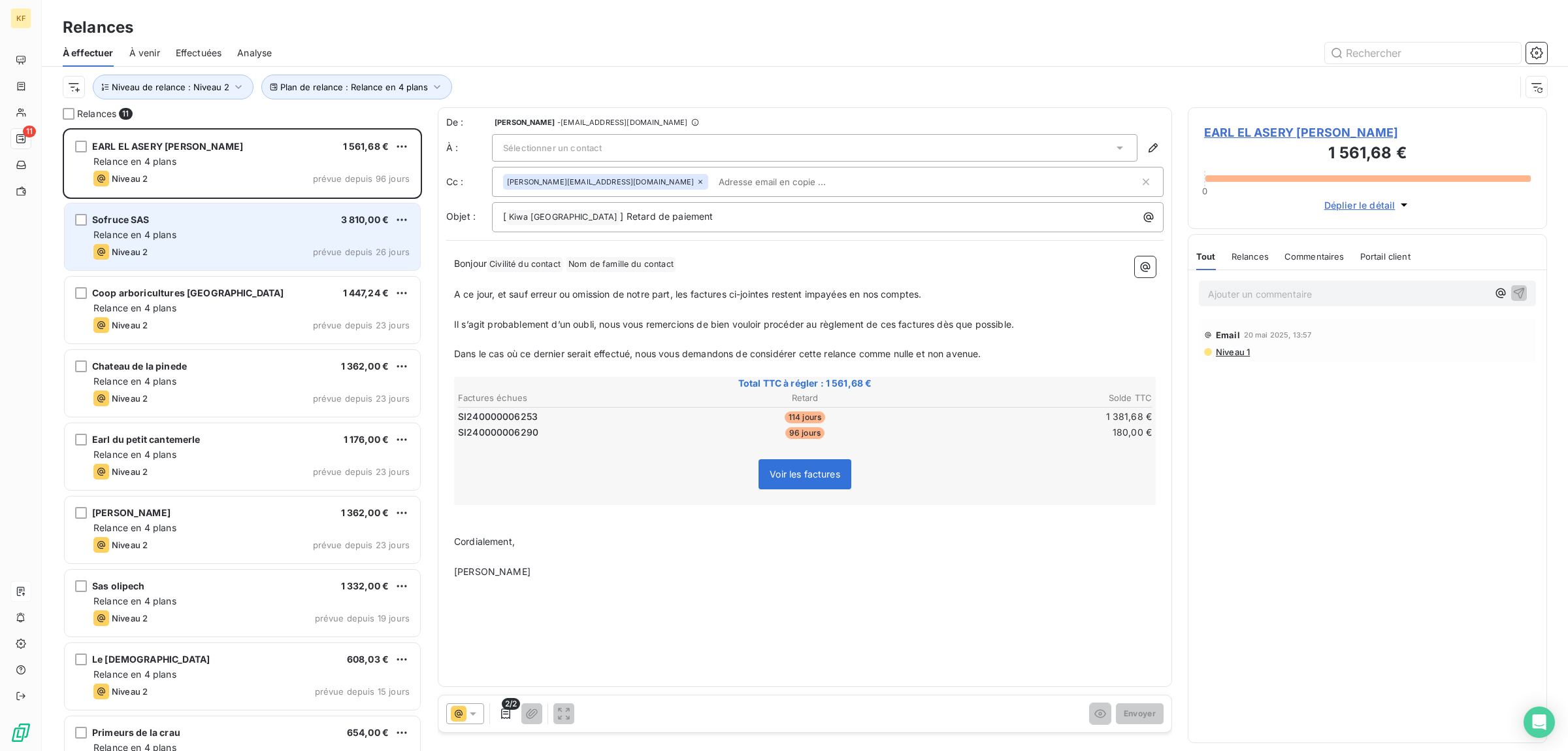
click at [252, 234] on div "Relance en 4 plans" at bounding box center [251, 234] width 316 height 13
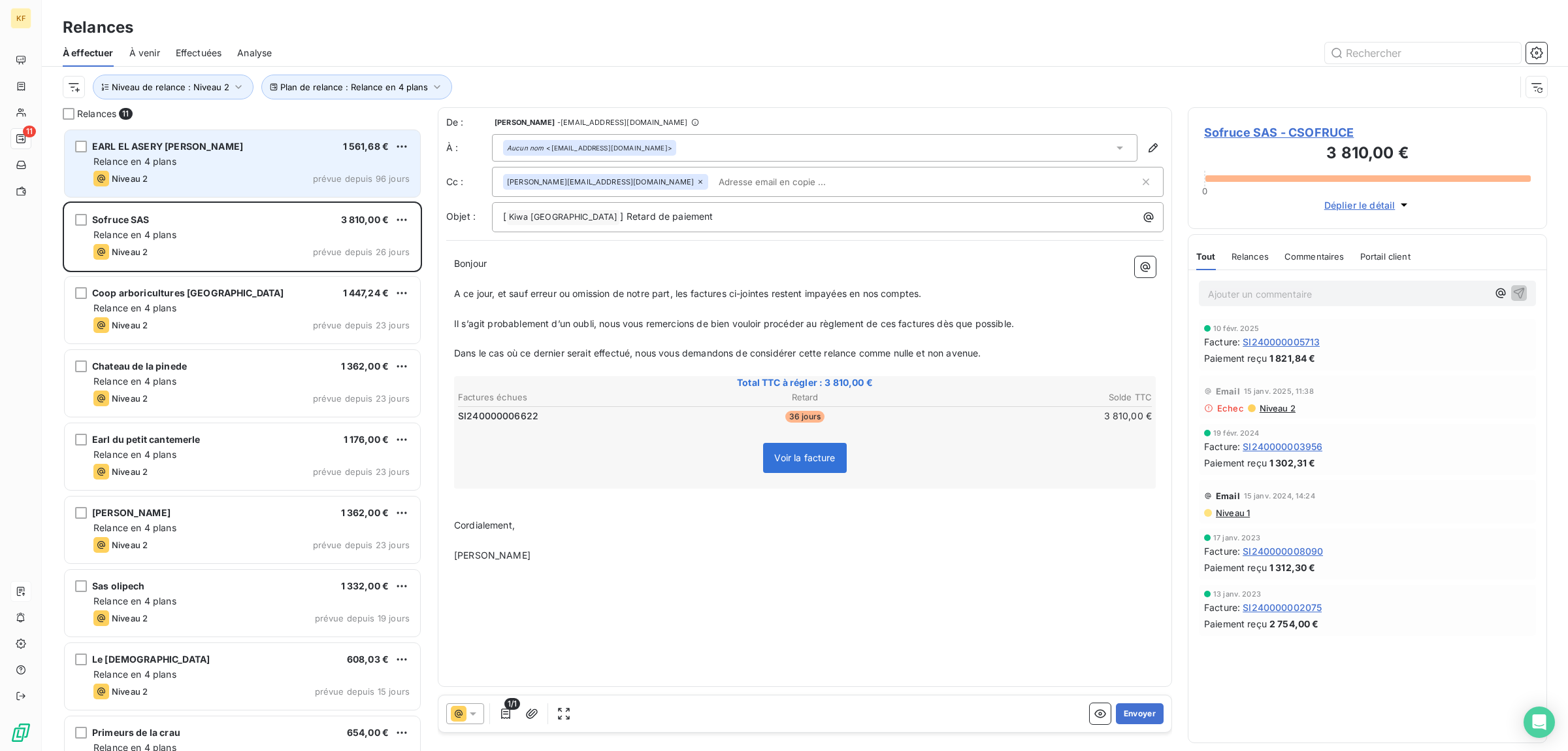
click at [258, 168] on div "EARL EL ASERY RACHID 1 561,68 € Relance en 4 plans Niveau 2 prévue depuis 96 jo…" at bounding box center [242, 163] width 356 height 67
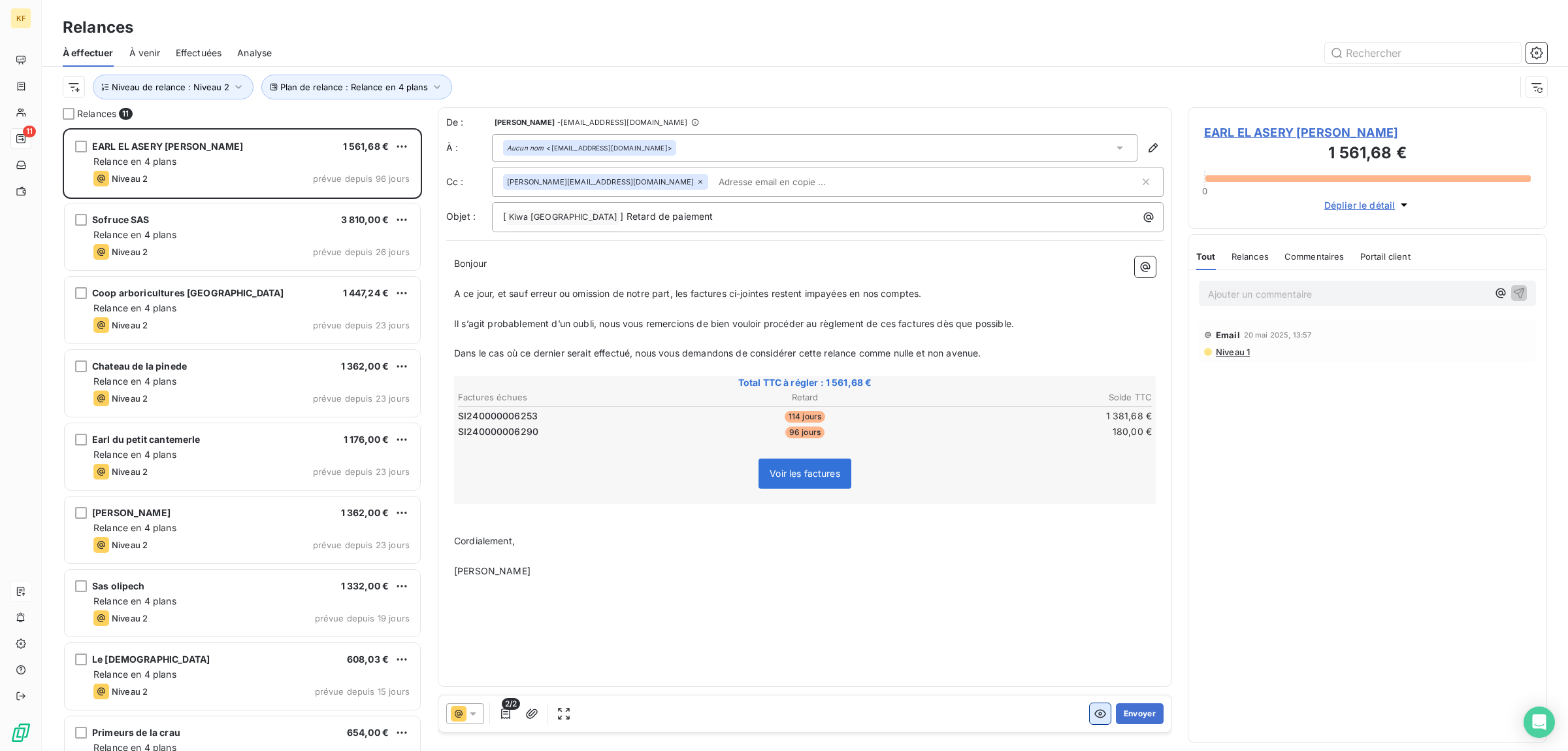
click at [1093, 716] on button "button" at bounding box center [1099, 713] width 21 height 21
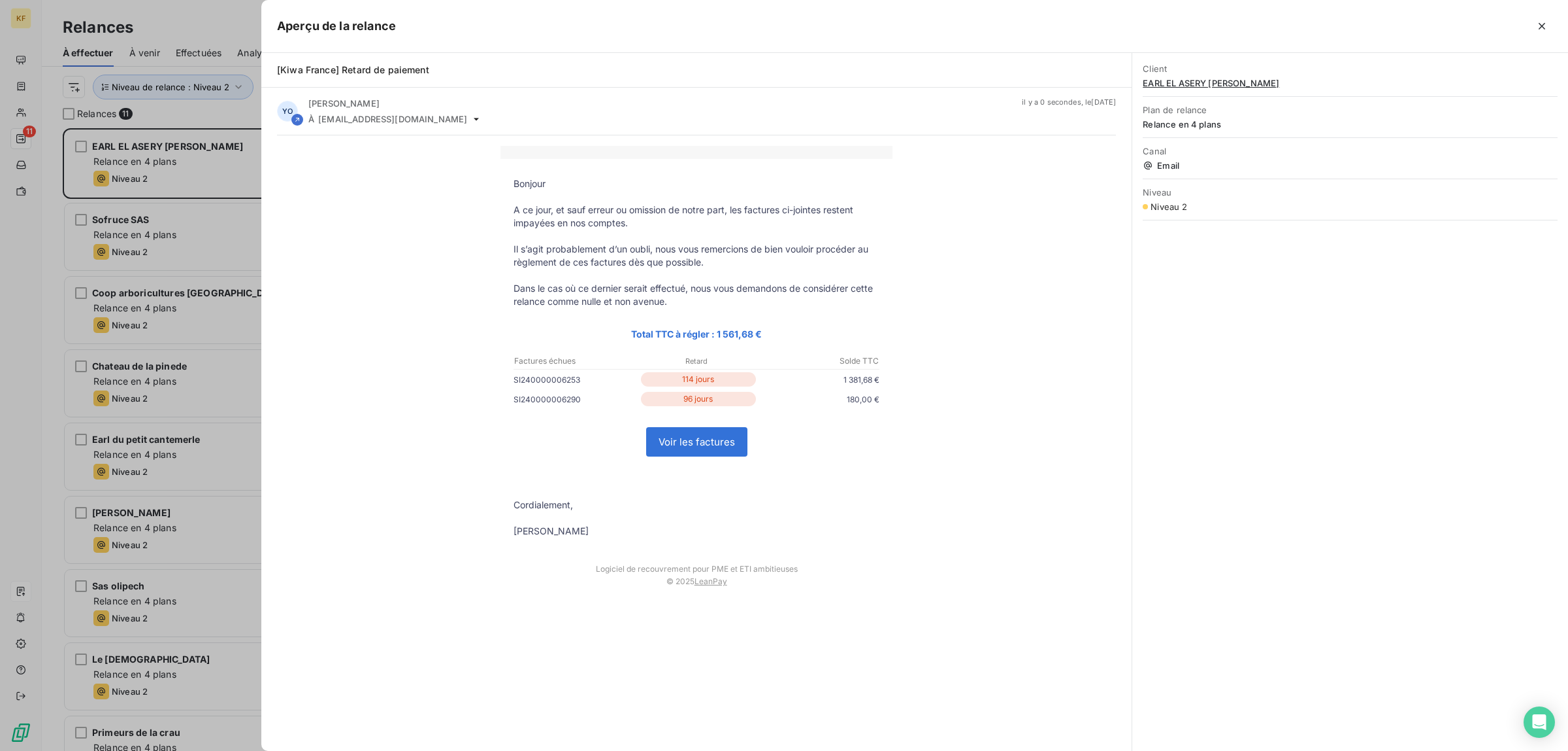
click at [724, 443] on link "Voir les factures" at bounding box center [697, 442] width 100 height 28
click at [89, 209] on div at bounding box center [784, 375] width 1568 height 751
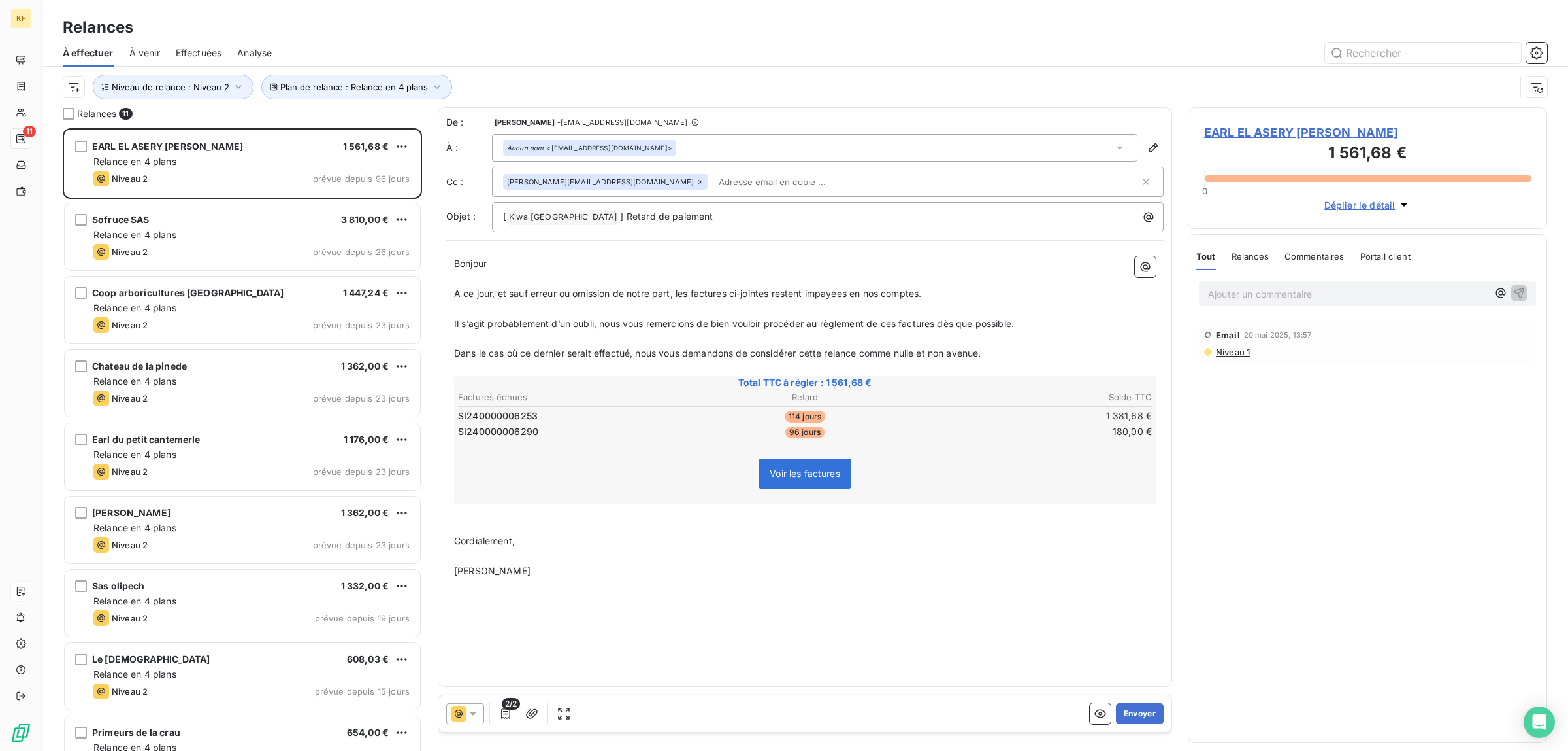
click at [173, 237] on span "Relance en 4 plans" at bounding box center [135, 233] width 83 height 11
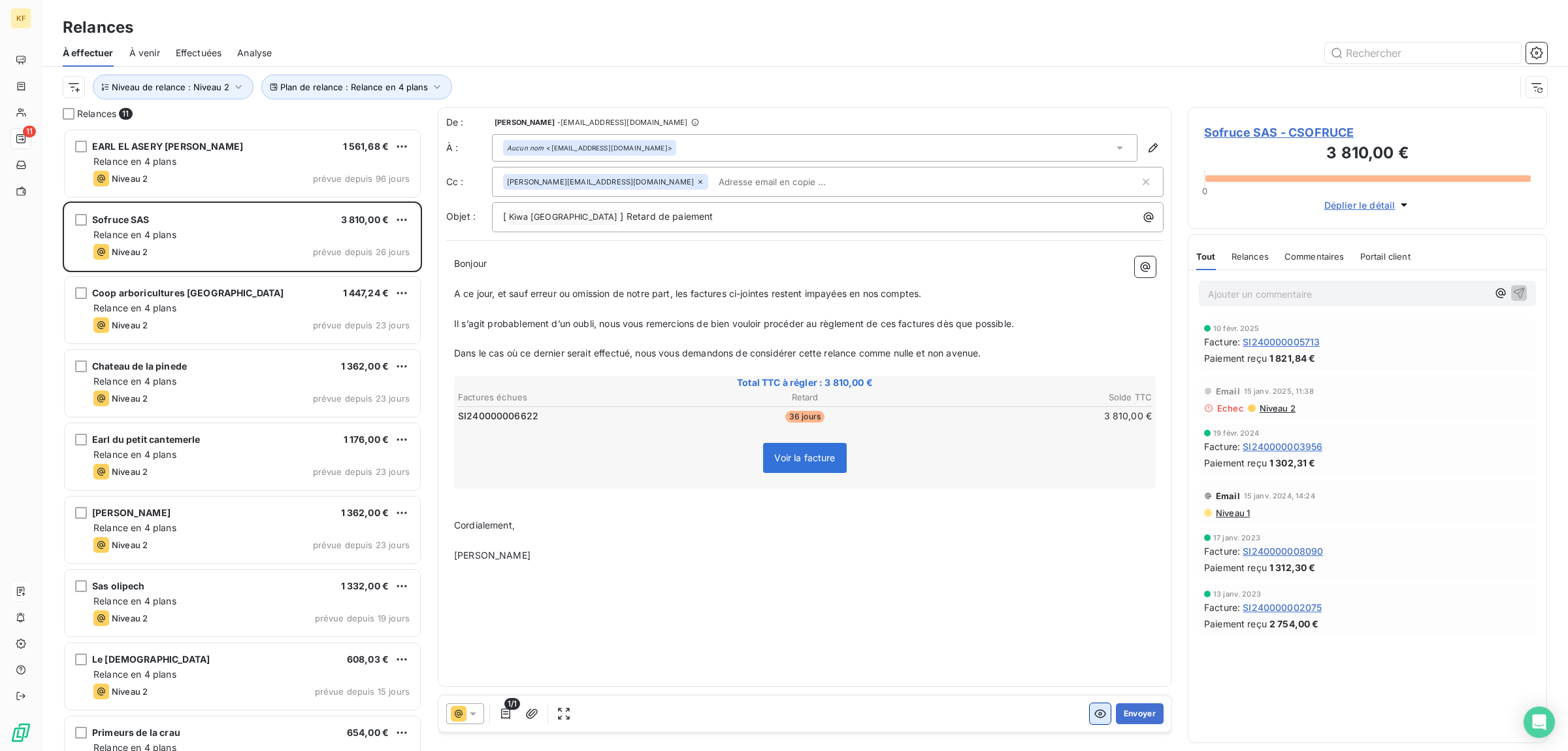
click at [1095, 715] on icon "button" at bounding box center [1100, 713] width 12 height 9
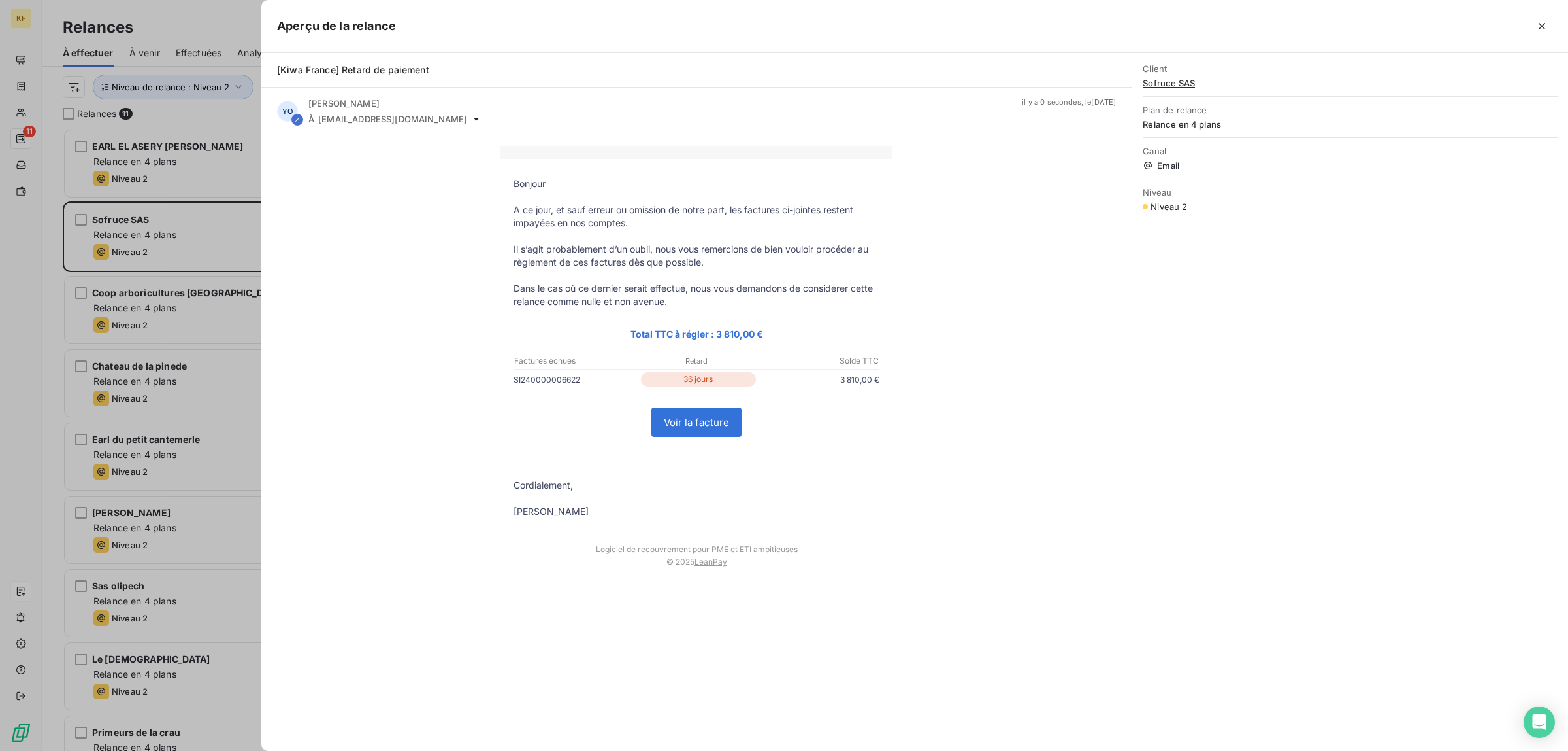
click at [719, 426] on link "Voir la facture" at bounding box center [696, 422] width 89 height 28
click at [39, 391] on div at bounding box center [784, 375] width 1568 height 751
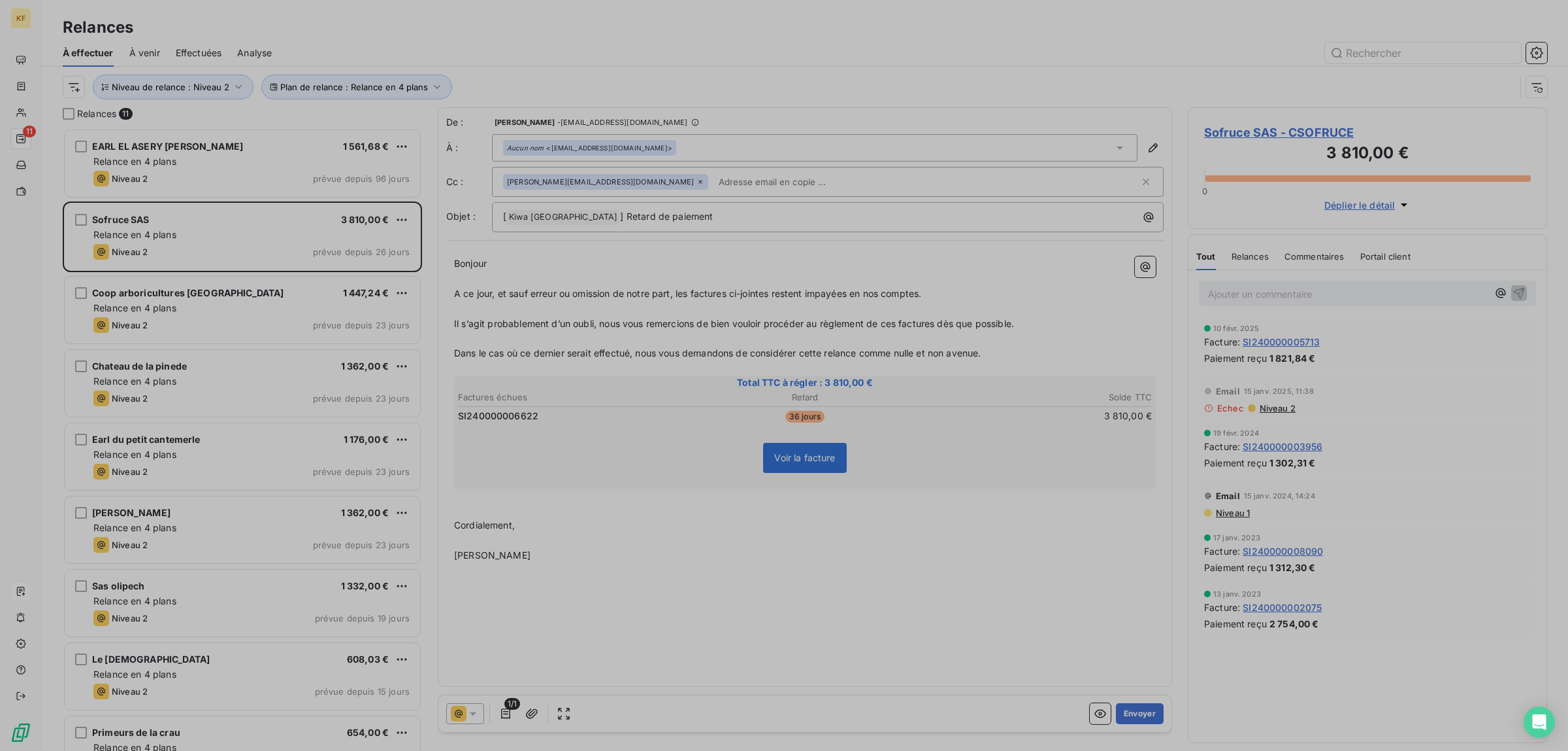
click at [228, 314] on div "Relance en 4 plans" at bounding box center [251, 307] width 316 height 13
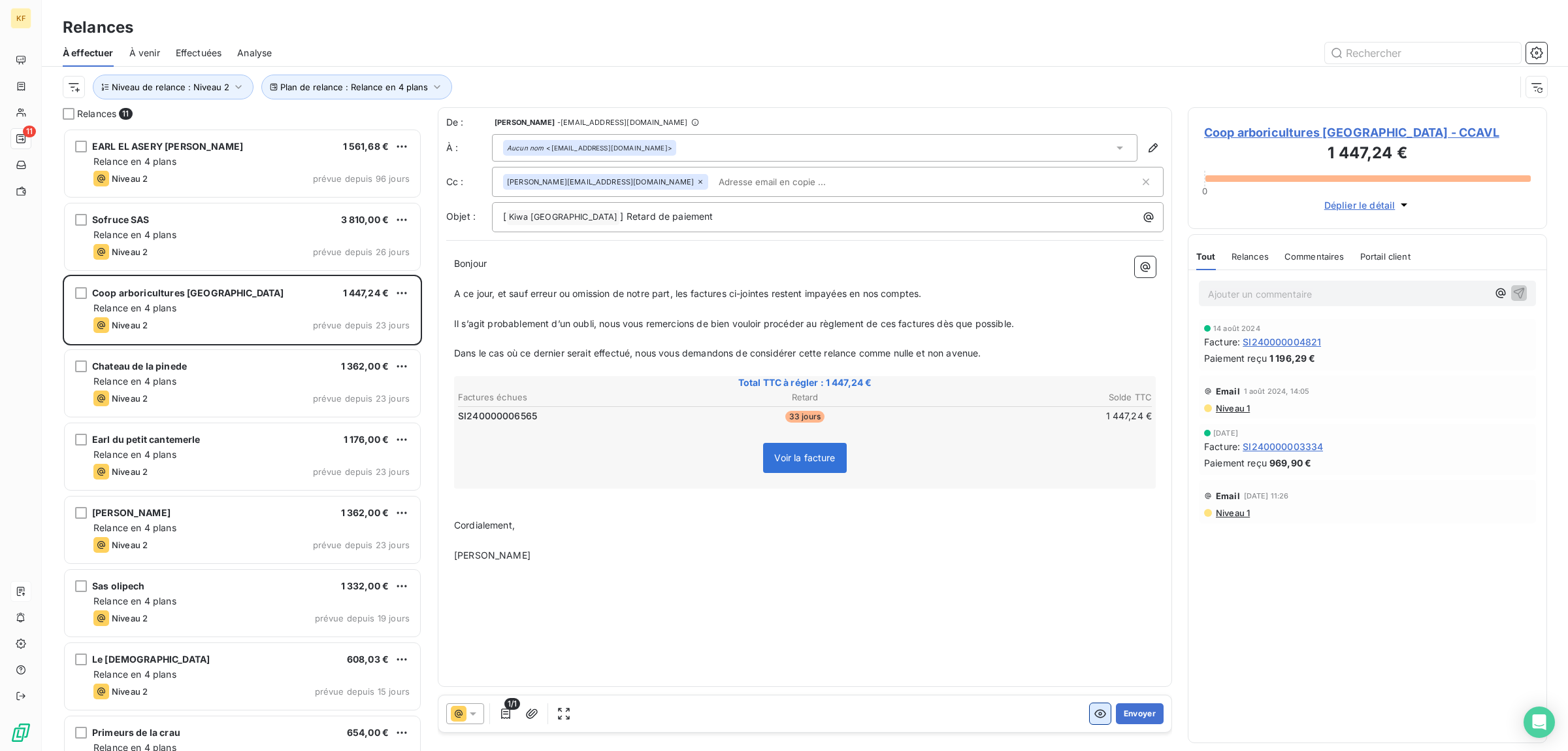
click at [1101, 716] on icon "button" at bounding box center [1100, 713] width 12 height 9
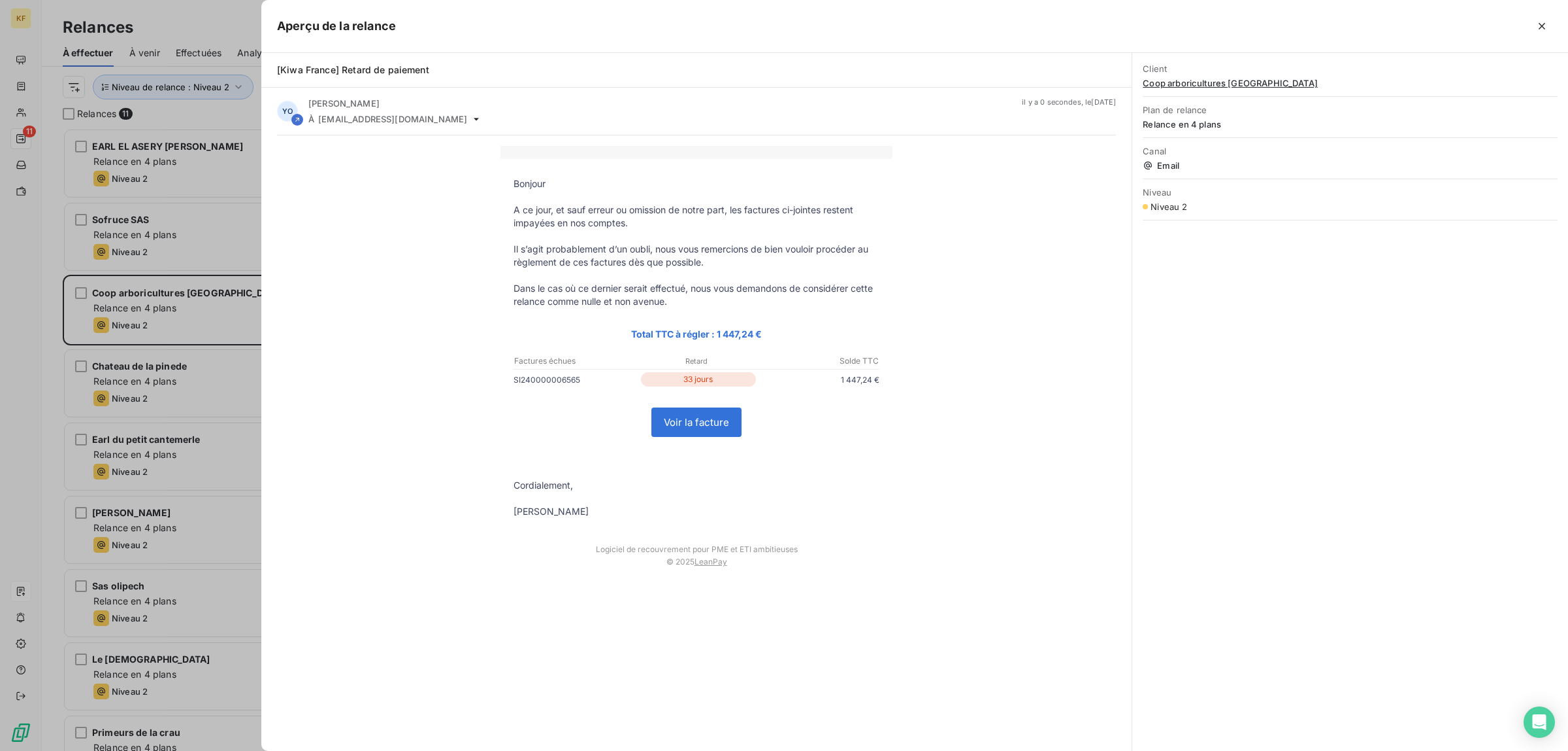
click at [688, 417] on link "Voir la facture" at bounding box center [696, 422] width 89 height 28
click at [47, 364] on div at bounding box center [784, 375] width 1568 height 751
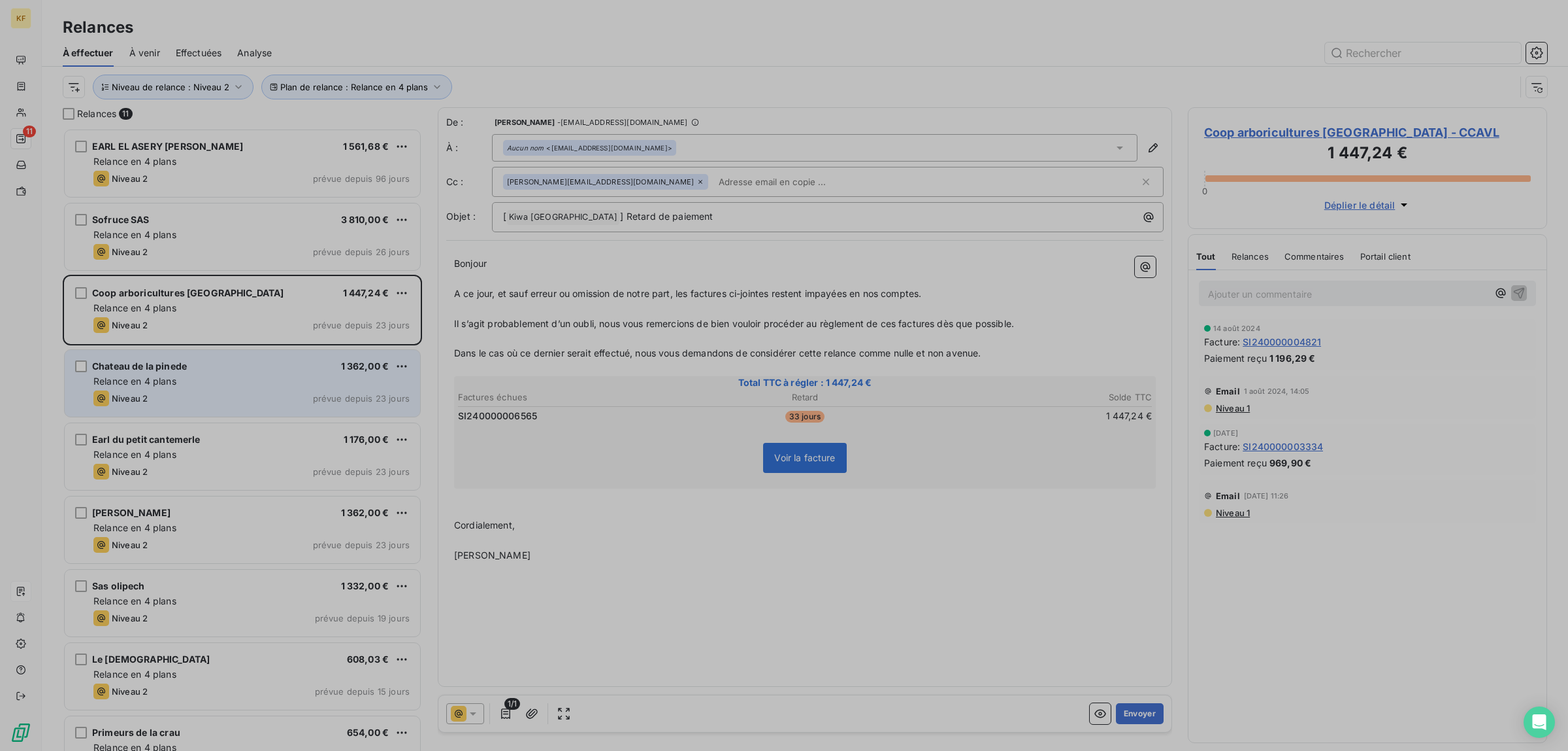
click at [191, 365] on div "Chateau de la pinede 1 362,00 €" at bounding box center [251, 366] width 316 height 12
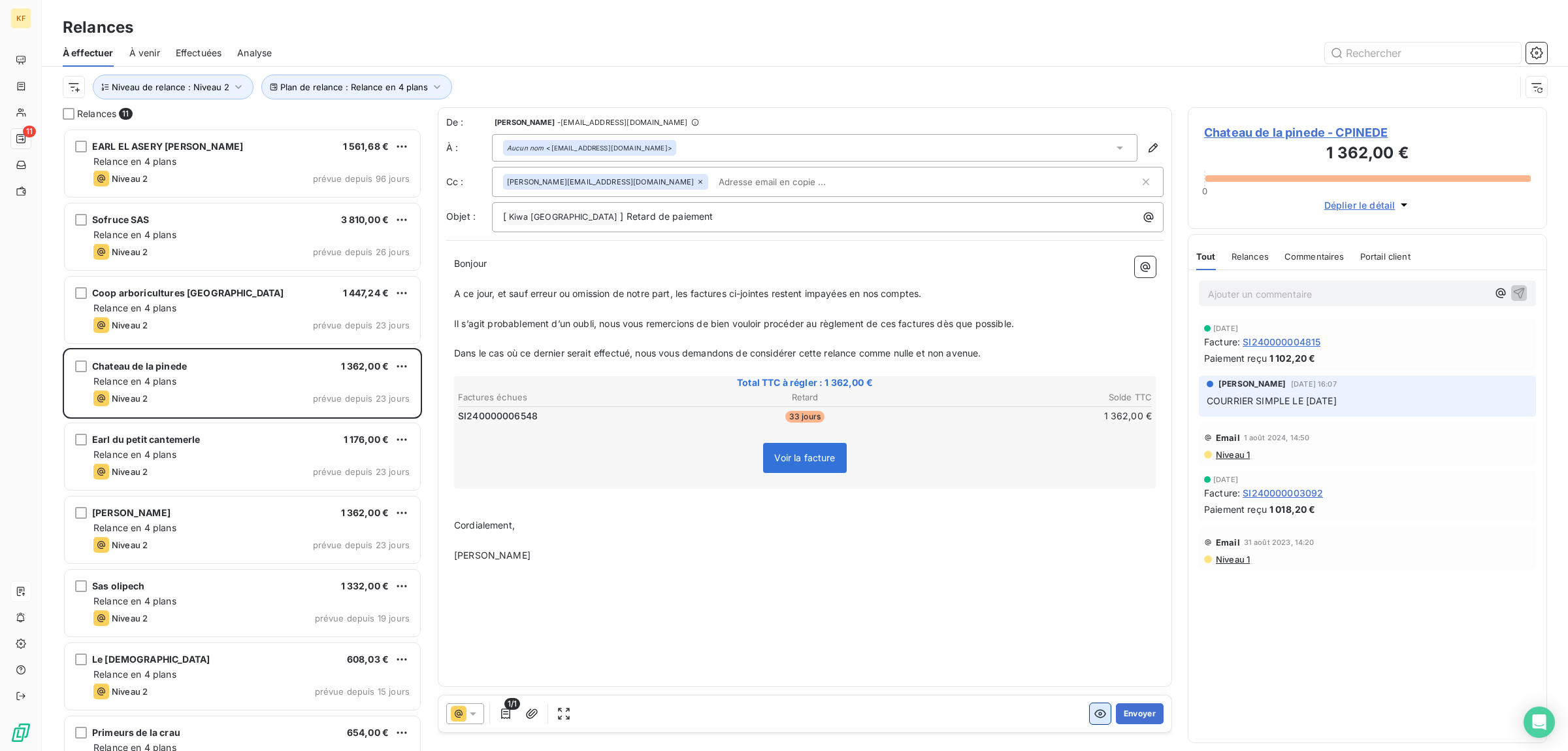
click at [1090, 715] on button "button" at bounding box center [1099, 713] width 21 height 21
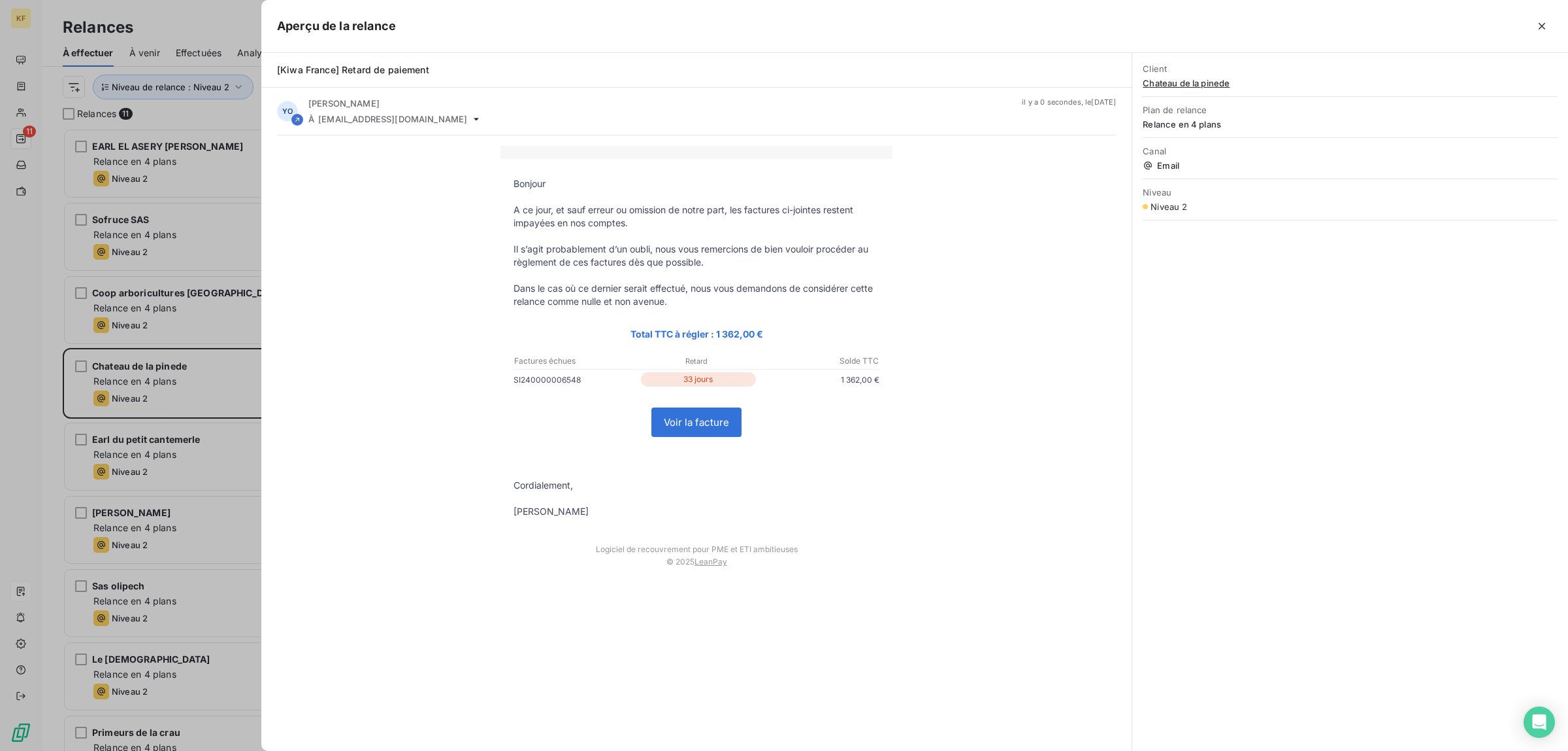
click at [715, 436] on link "Voir la facture" at bounding box center [696, 422] width 89 height 28
click at [43, 453] on div at bounding box center [784, 375] width 1568 height 751
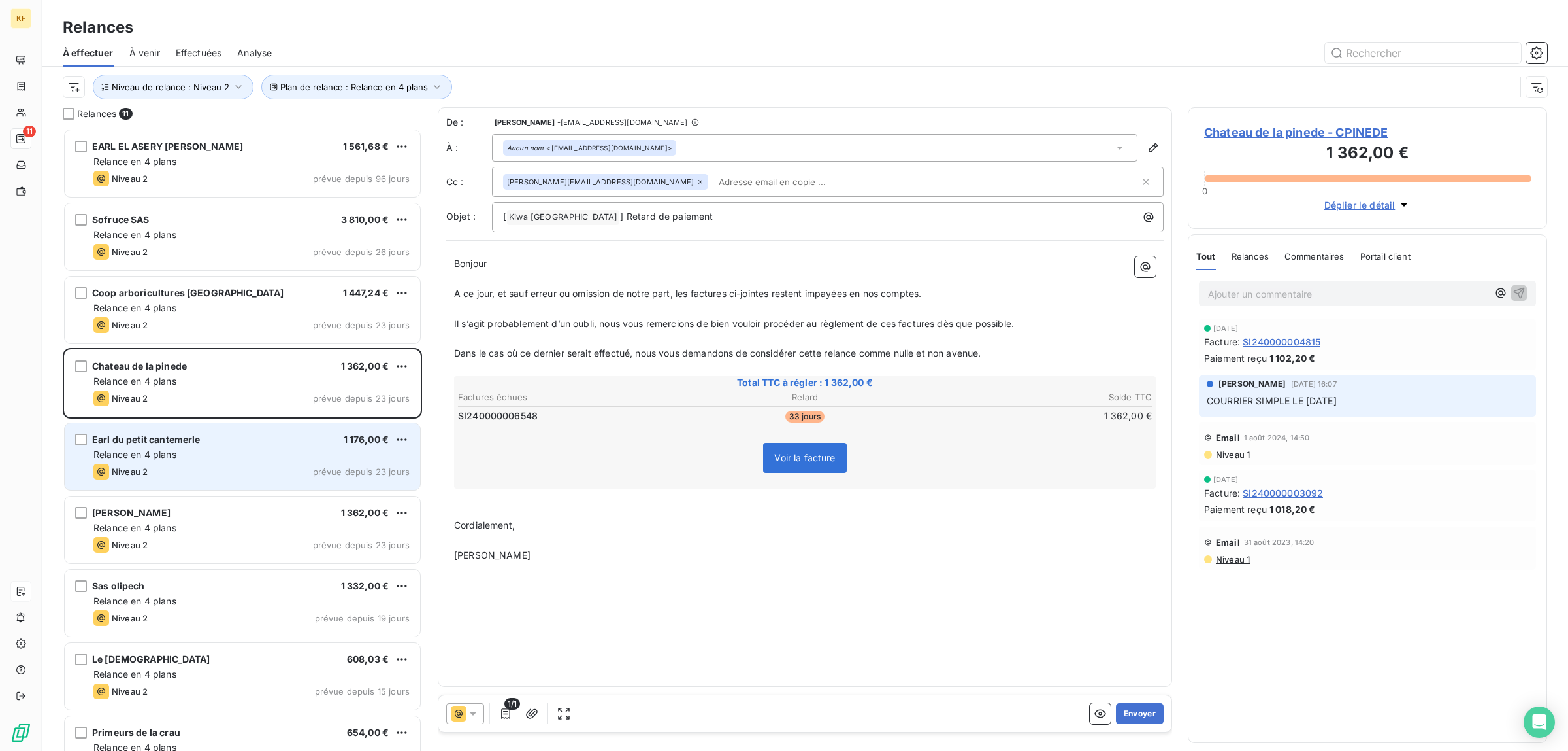
click at [191, 459] on div "Relance en 4 plans" at bounding box center [251, 454] width 316 height 13
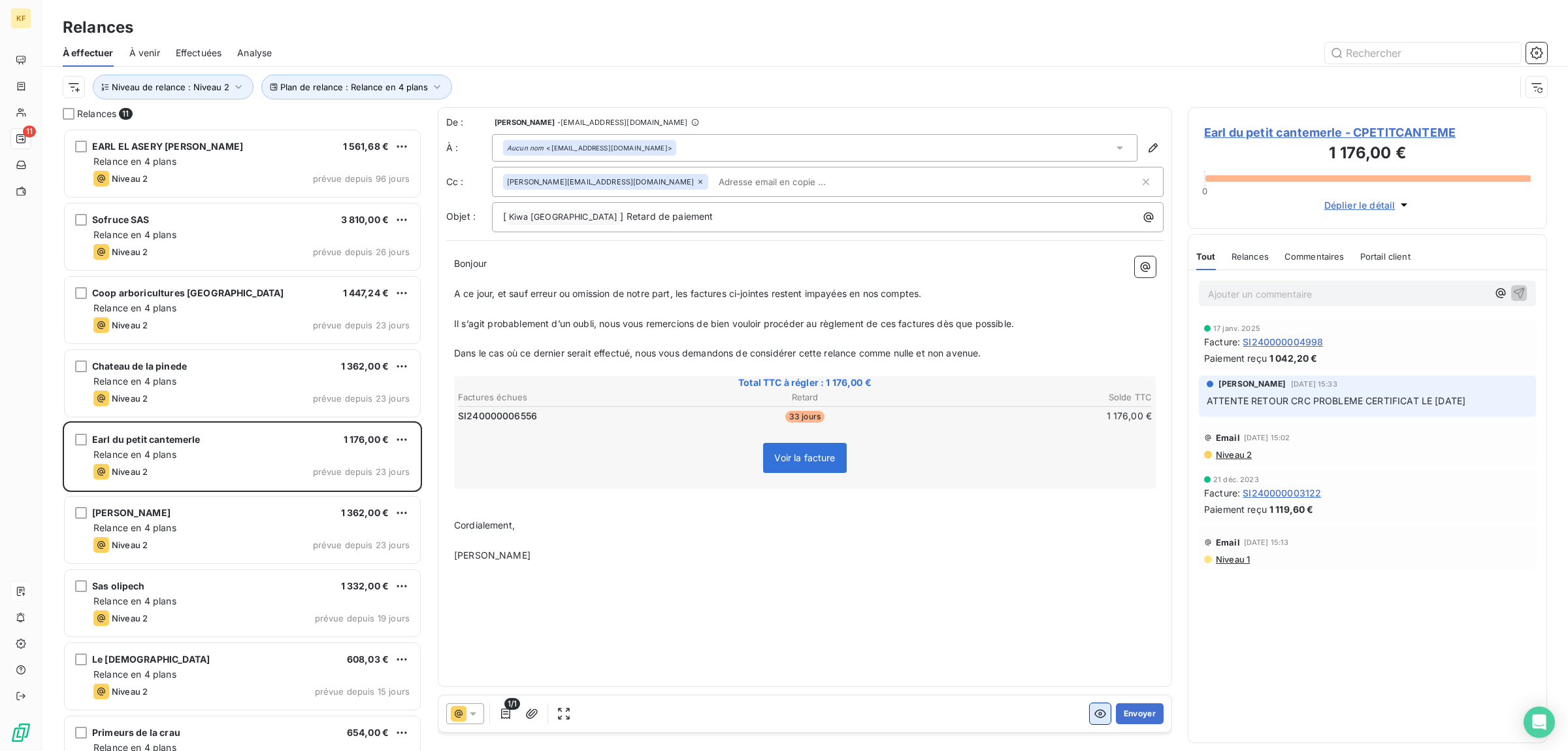
click at [1101, 713] on icon "button" at bounding box center [1099, 713] width 13 height 13
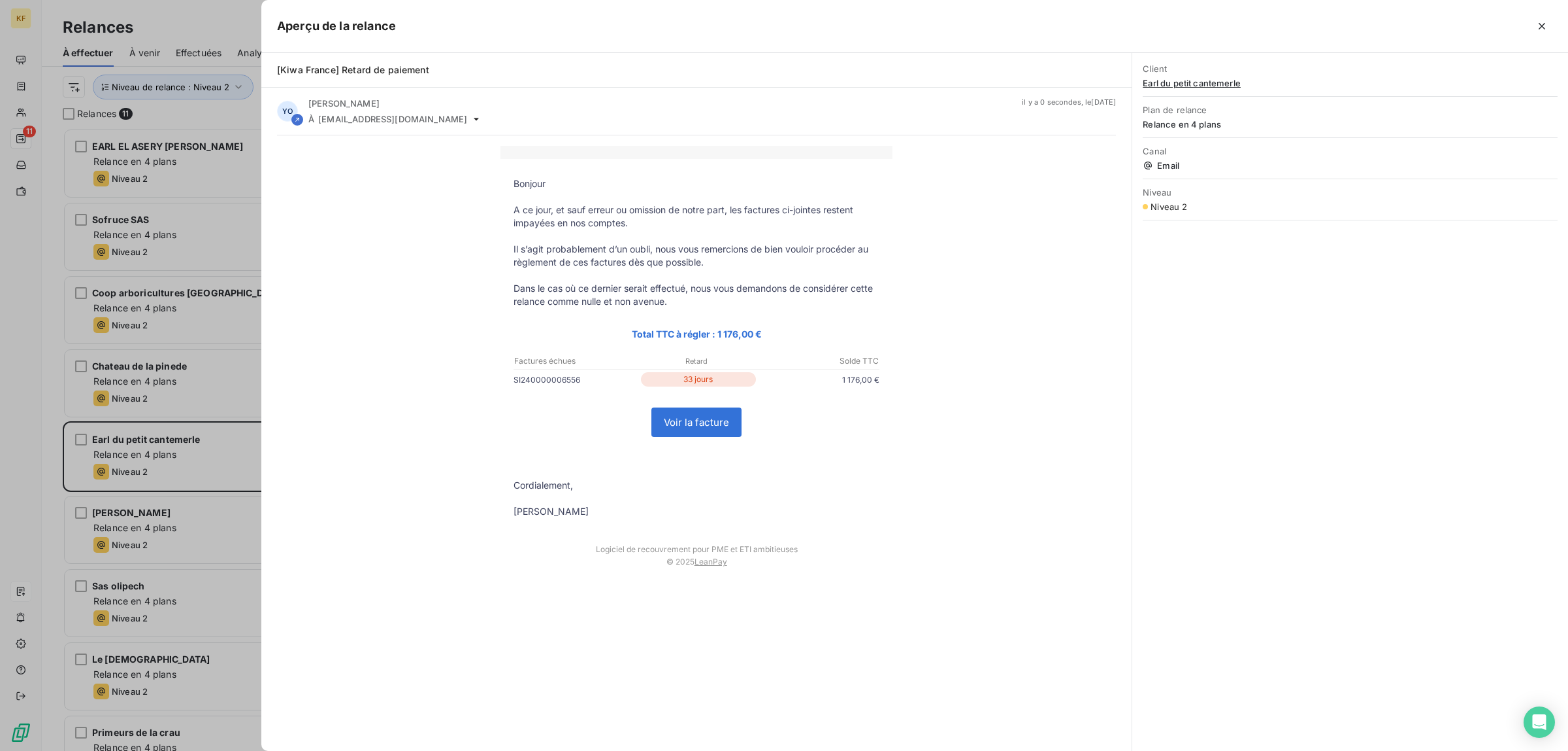
click at [707, 427] on link "Voir la facture" at bounding box center [696, 422] width 89 height 28
click at [24, 392] on div at bounding box center [784, 375] width 1568 height 751
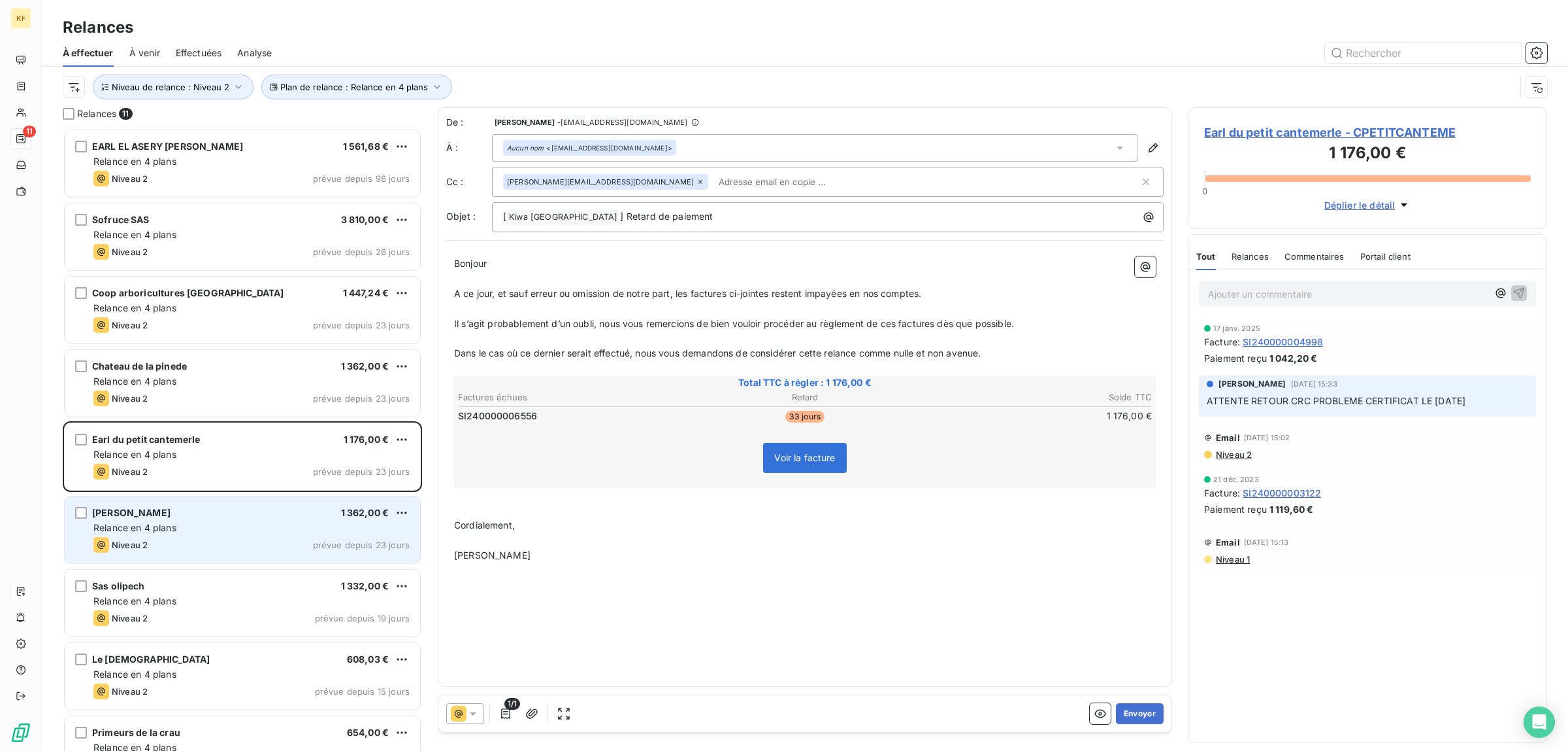
click at [226, 553] on div "Niveau 2 prévue depuis 23 jours" at bounding box center [251, 545] width 316 height 16
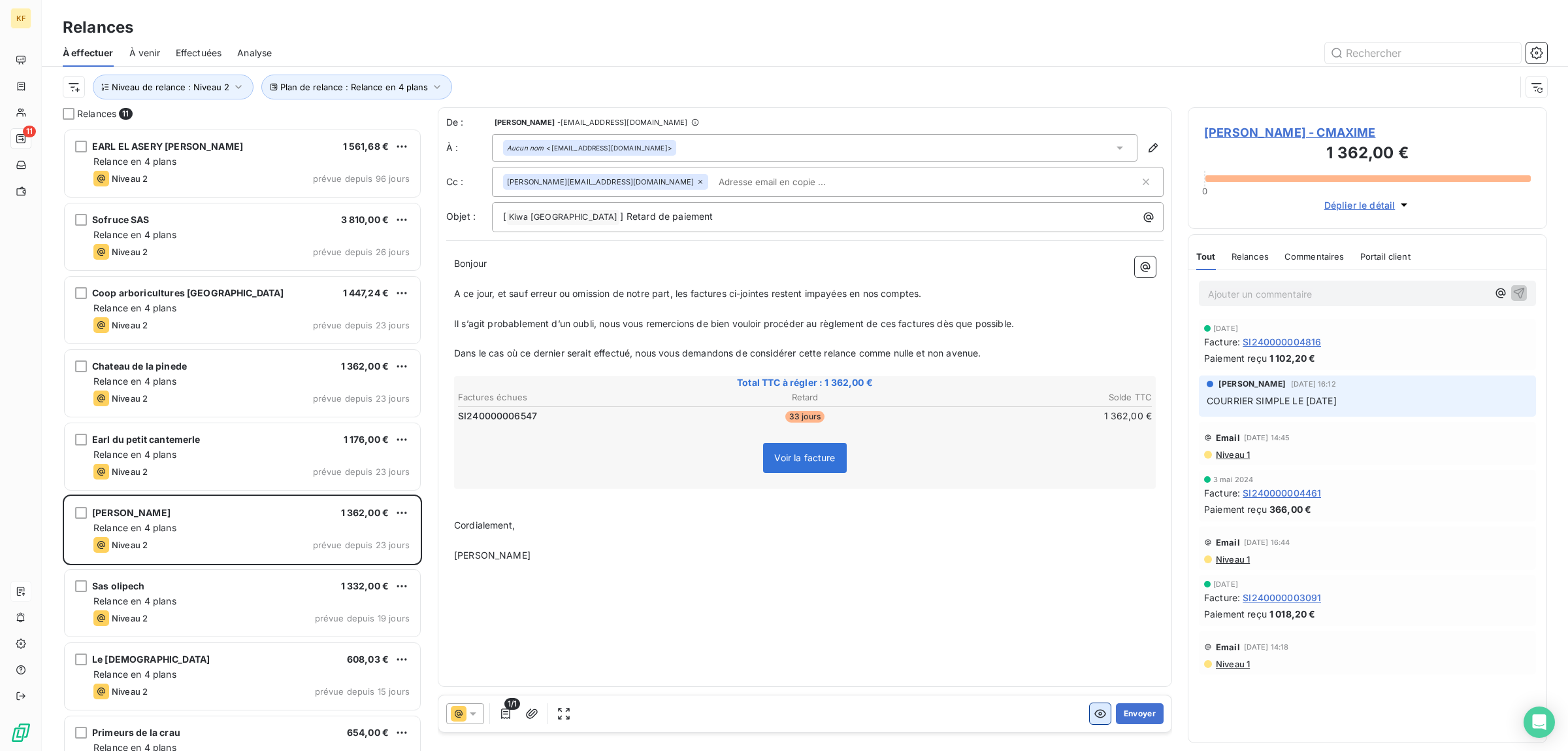
click at [1102, 713] on icon "button" at bounding box center [1099, 713] width 13 height 13
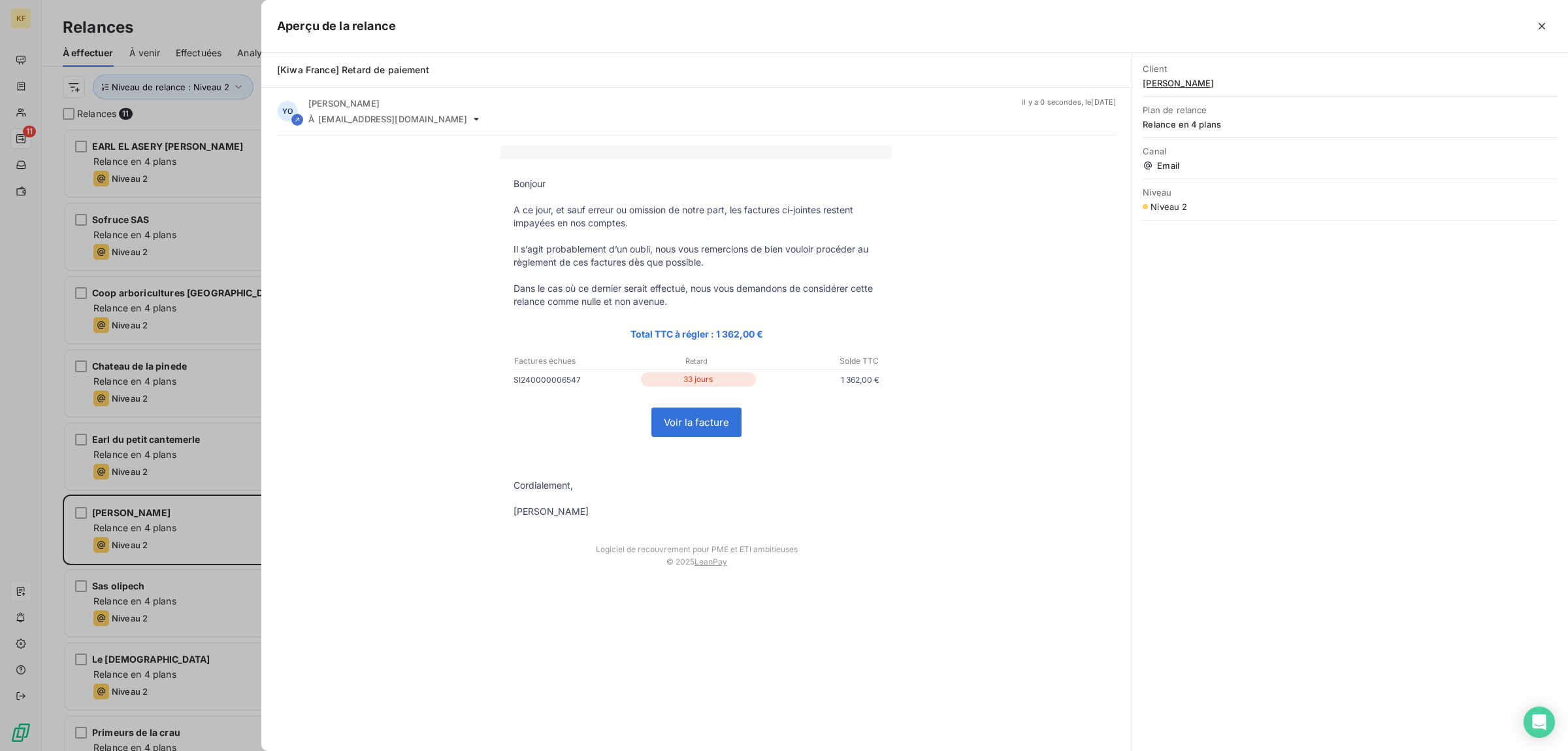
click at [674, 417] on link "Voir la facture" at bounding box center [696, 422] width 89 height 28
click at [174, 604] on div at bounding box center [784, 375] width 1568 height 751
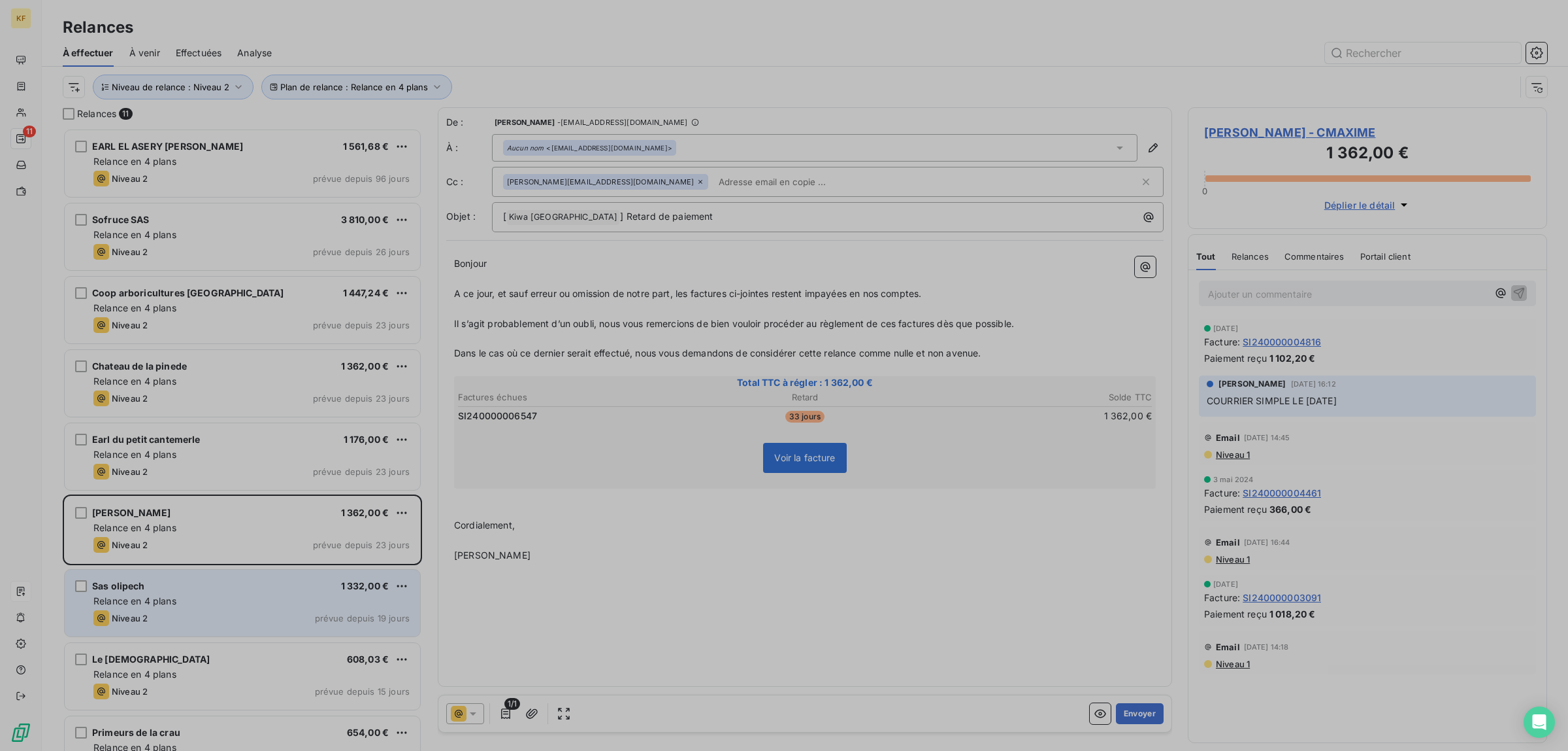
click at [236, 592] on div "Sas olipech 1 332,00 € Relance en 4 plans Niveau 2 prévue depuis 19 jours" at bounding box center [242, 602] width 356 height 67
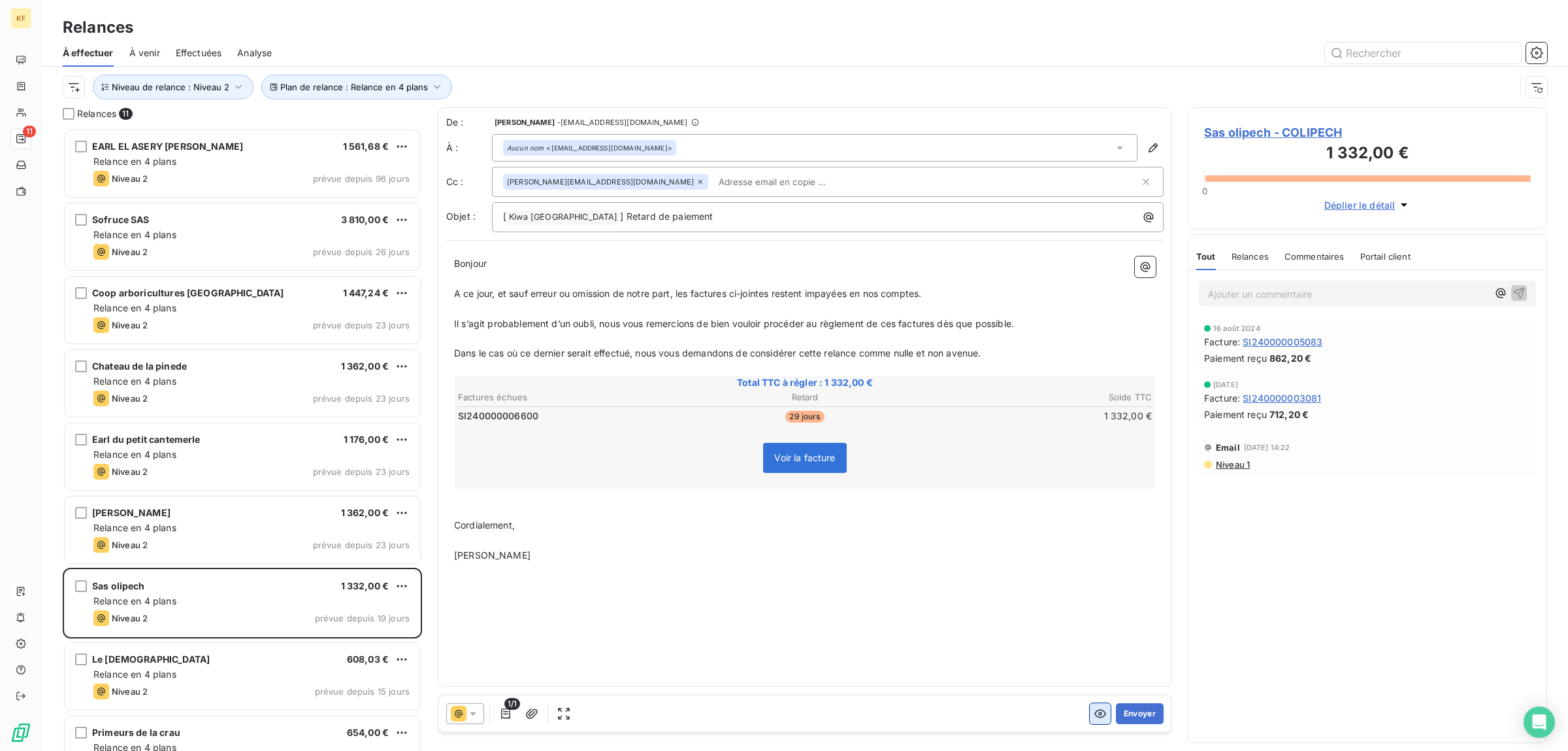
click at [1104, 713] on icon "button" at bounding box center [1100, 713] width 12 height 9
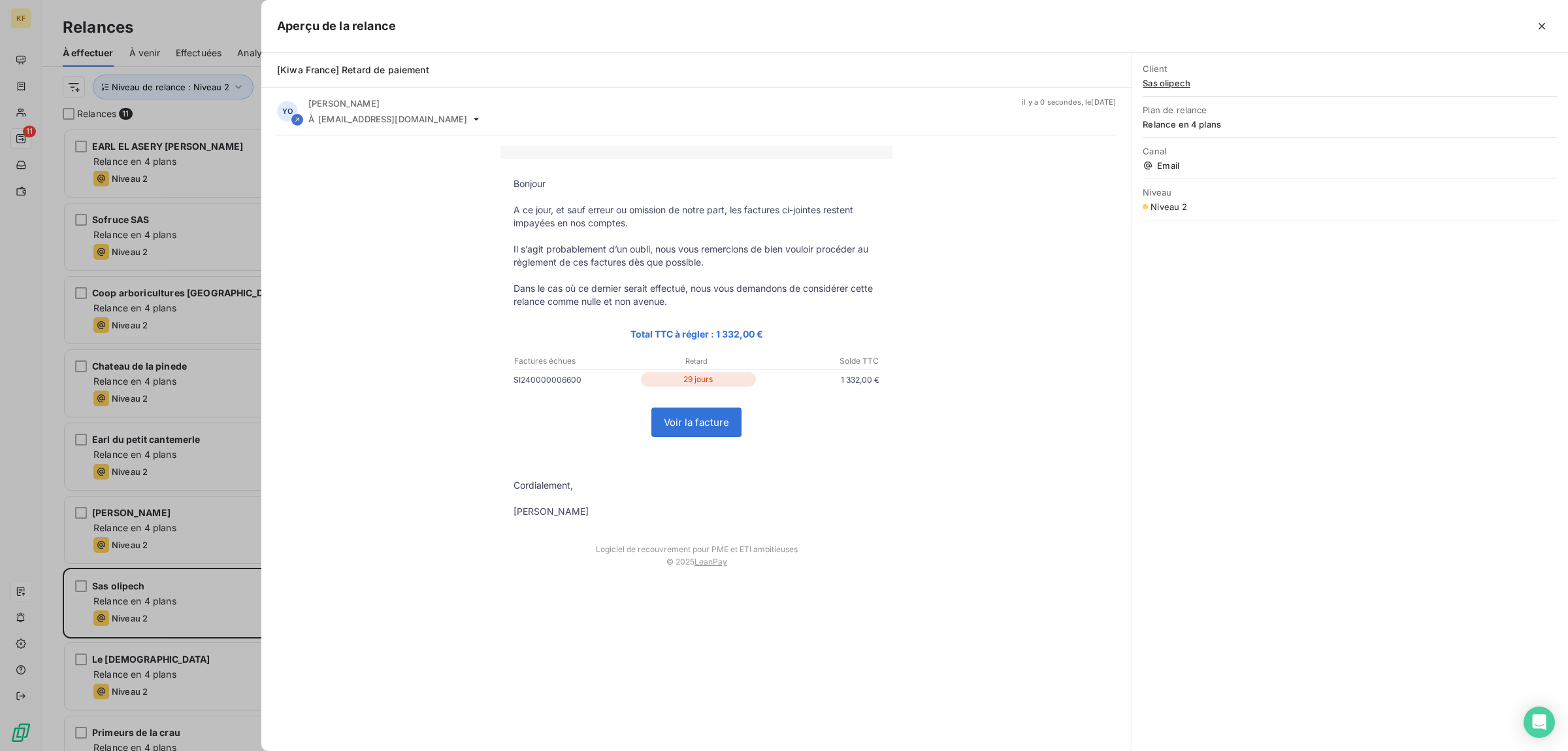
click at [720, 392] on td "Voir la facture" at bounding box center [696, 422] width 392 height 61
click at [713, 445] on td "Voir la facture" at bounding box center [696, 422] width 392 height 61
click at [720, 406] on td "Voir la facture" at bounding box center [696, 422] width 392 height 61
click at [726, 423] on link "Voir la facture" at bounding box center [696, 422] width 89 height 28
click at [138, 616] on div at bounding box center [784, 375] width 1568 height 751
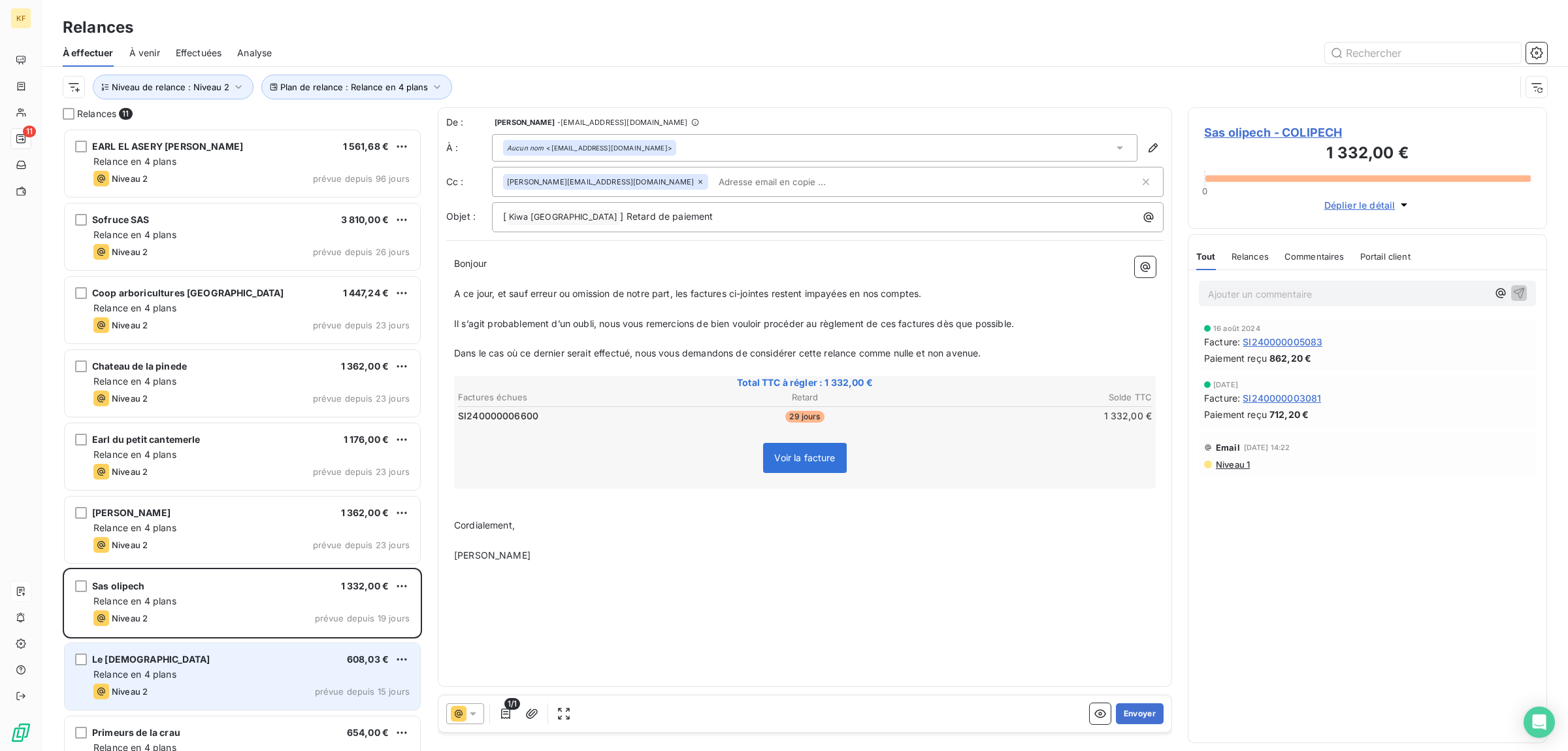
click at [206, 677] on div "Relance en 4 plans" at bounding box center [251, 673] width 316 height 13
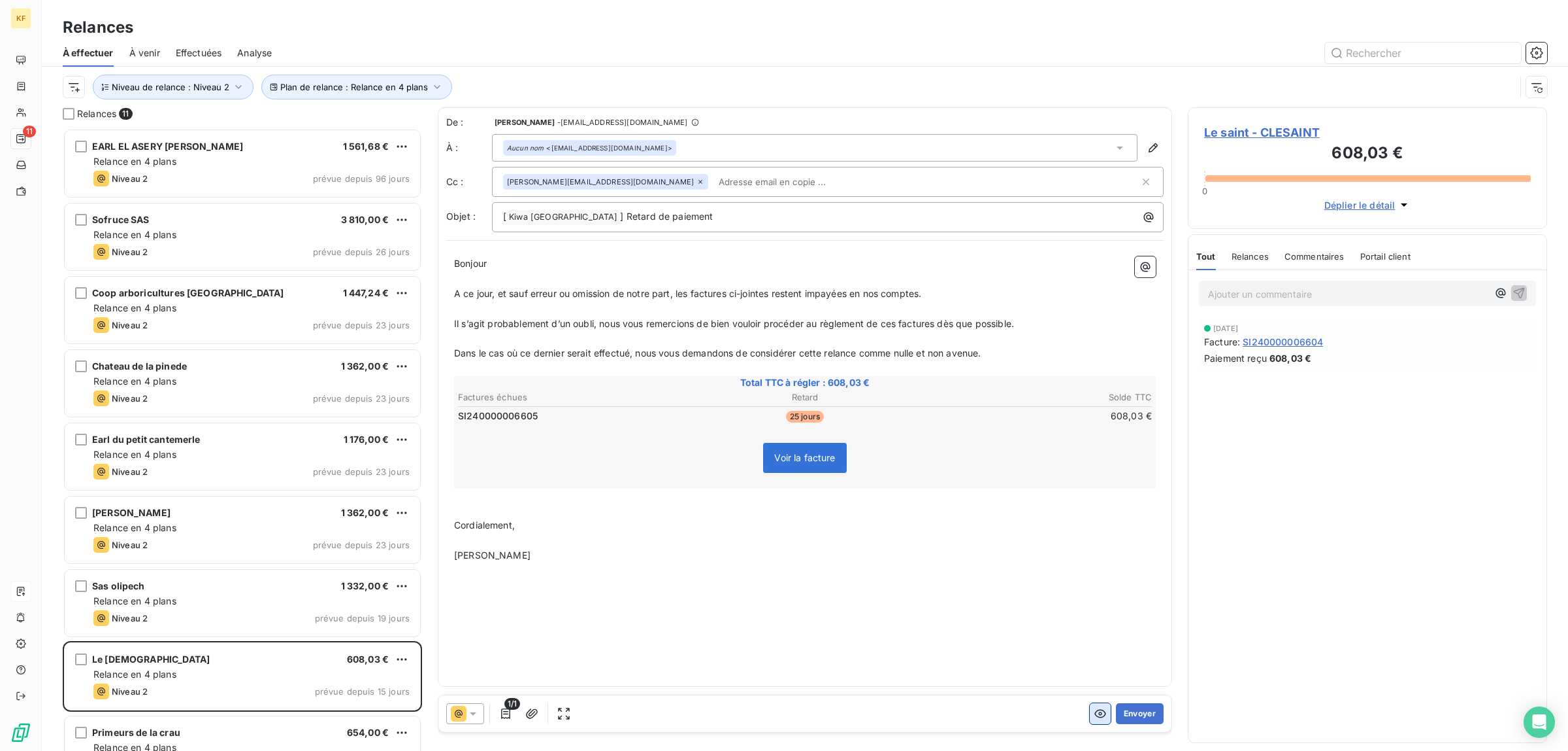
click at [1099, 717] on icon "button" at bounding box center [1099, 713] width 13 height 13
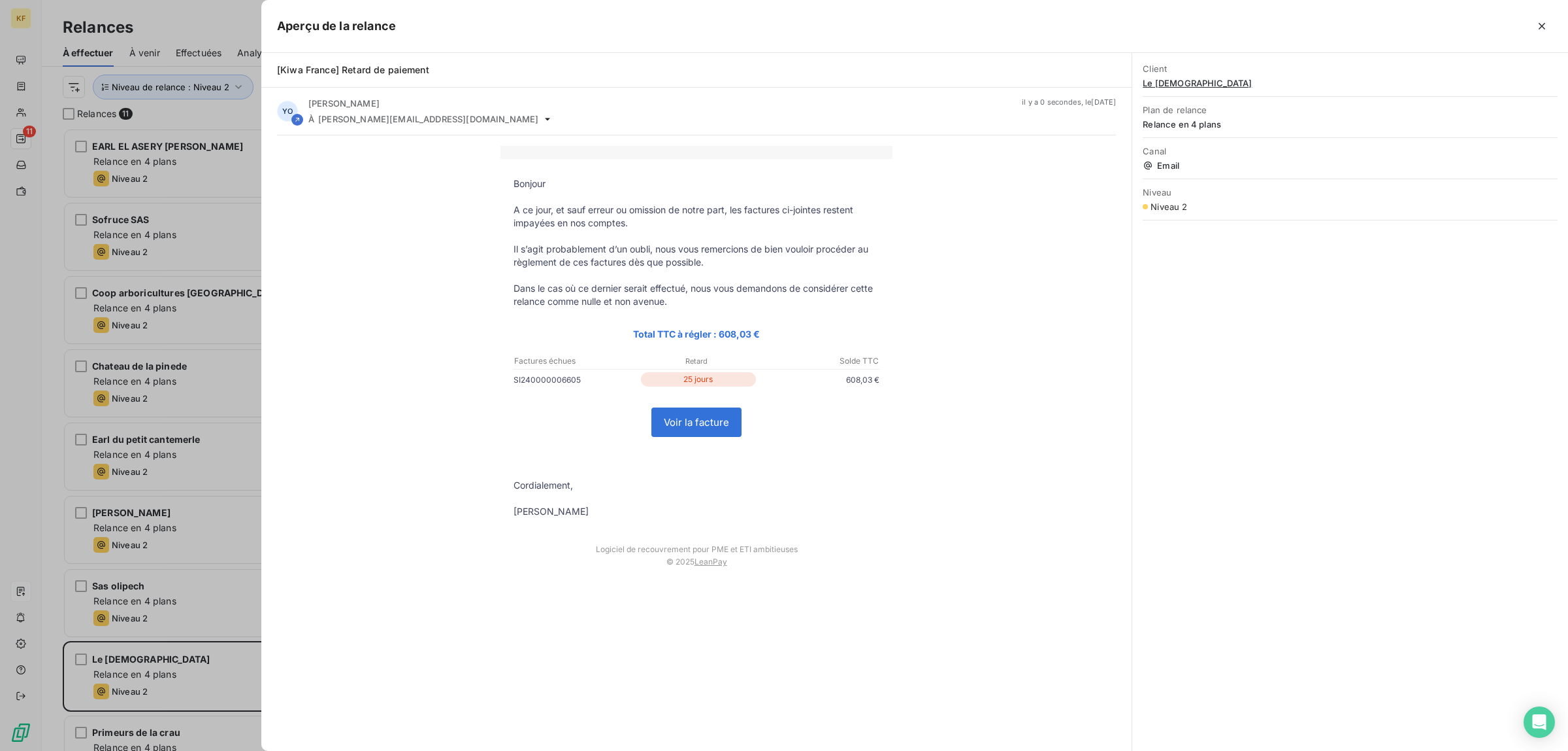
click at [688, 409] on link "Voir la facture" at bounding box center [696, 422] width 89 height 28
click at [120, 508] on div at bounding box center [784, 375] width 1568 height 751
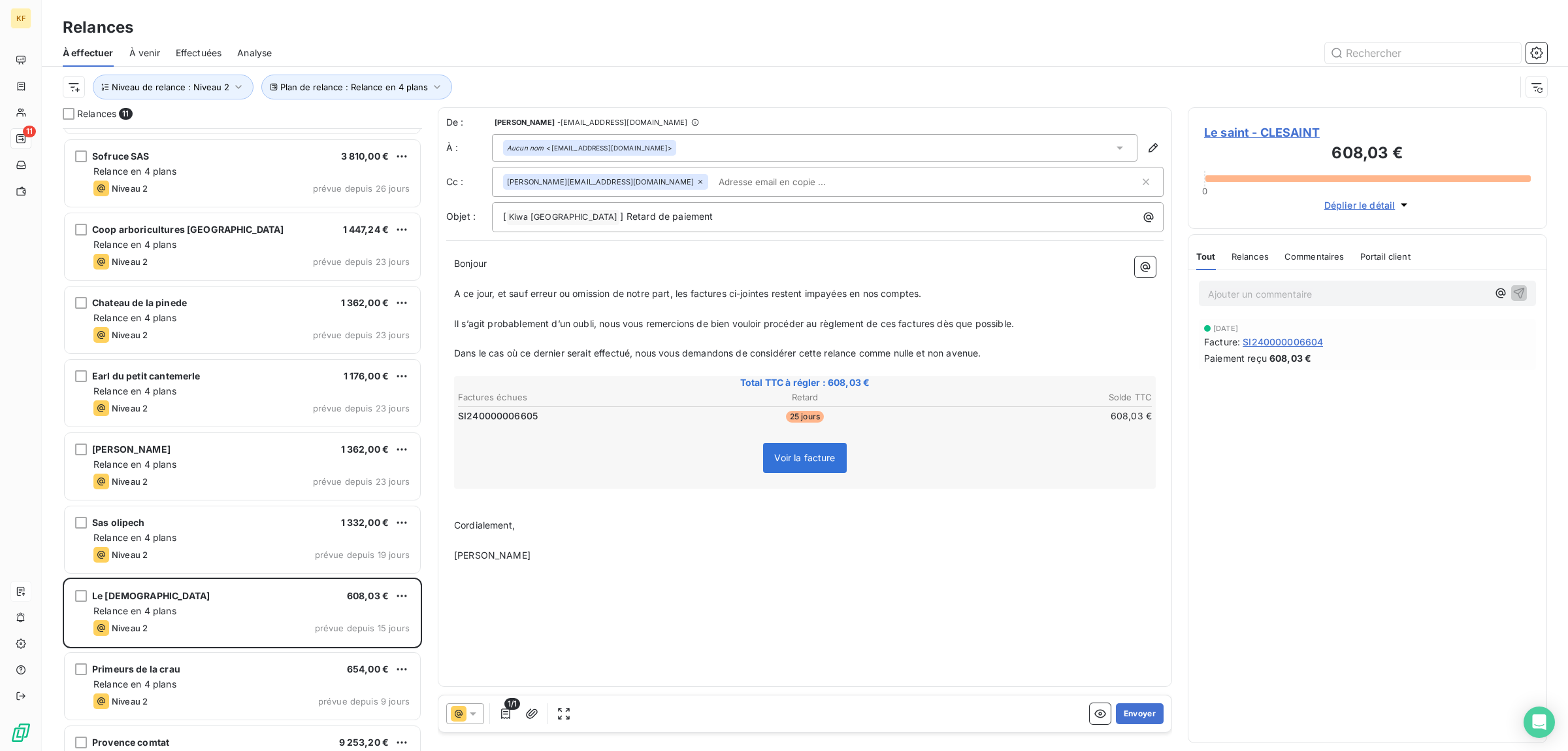
scroll to position [184, 0]
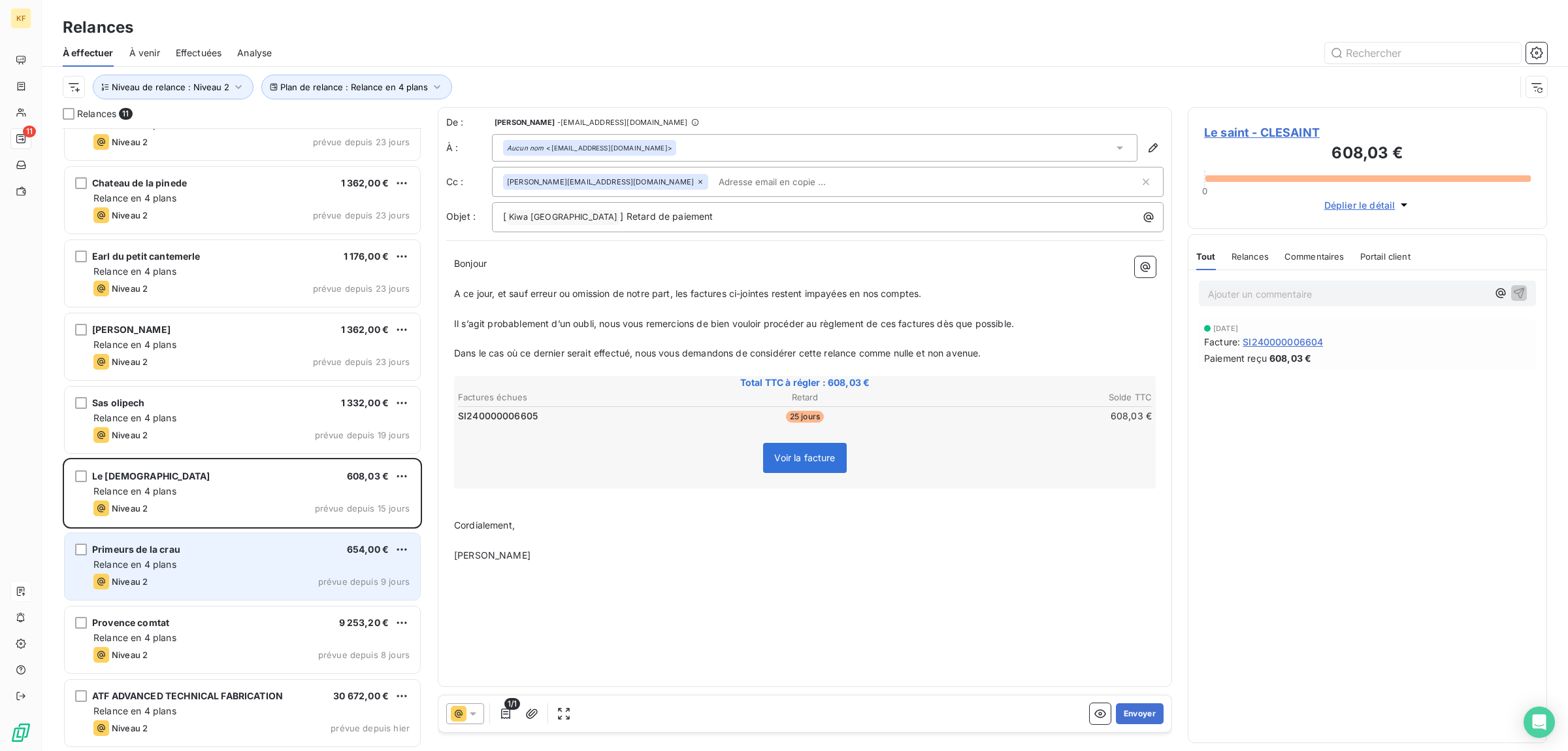
click at [206, 576] on div "Niveau 2 prévue depuis 9 jours" at bounding box center [251, 581] width 316 height 16
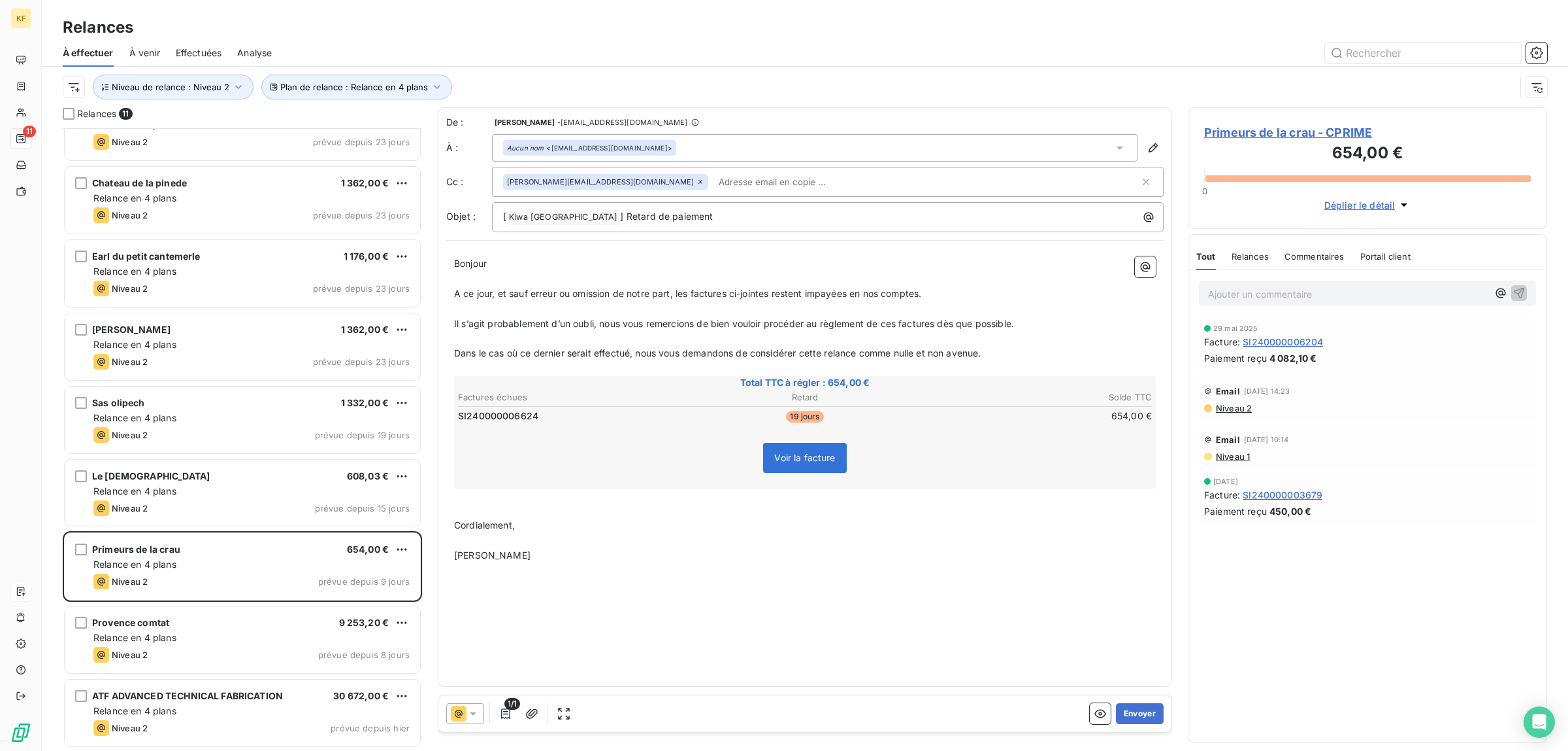
click at [826, 446] on span "Voir la facture" at bounding box center [804, 458] width 83 height 30
click at [826, 449] on span "Voir la facture" at bounding box center [804, 458] width 83 height 30
click at [1101, 708] on icon "button" at bounding box center [1099, 713] width 13 height 13
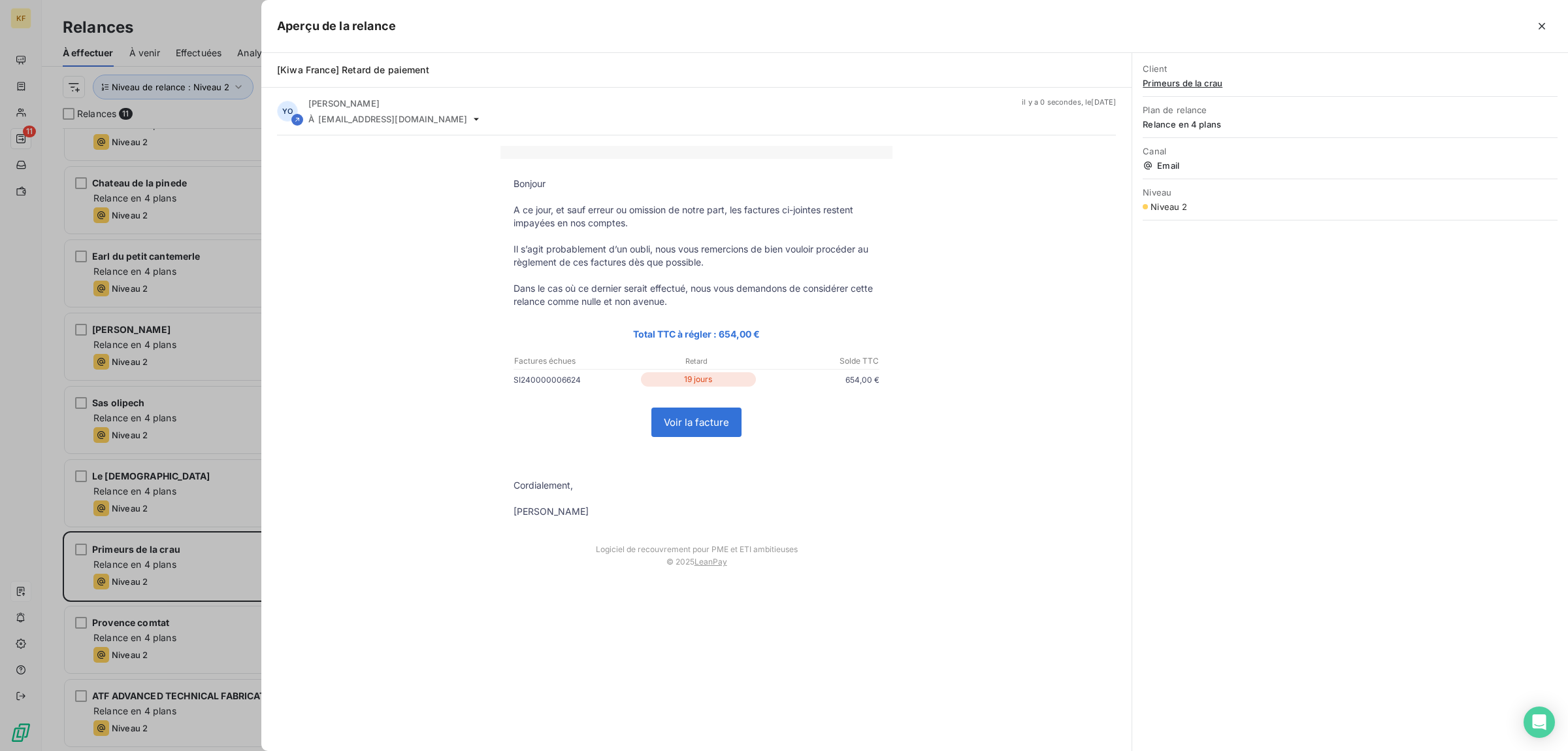
click at [695, 417] on link "Voir la facture" at bounding box center [696, 422] width 89 height 28
click at [157, 507] on div at bounding box center [784, 375] width 1568 height 751
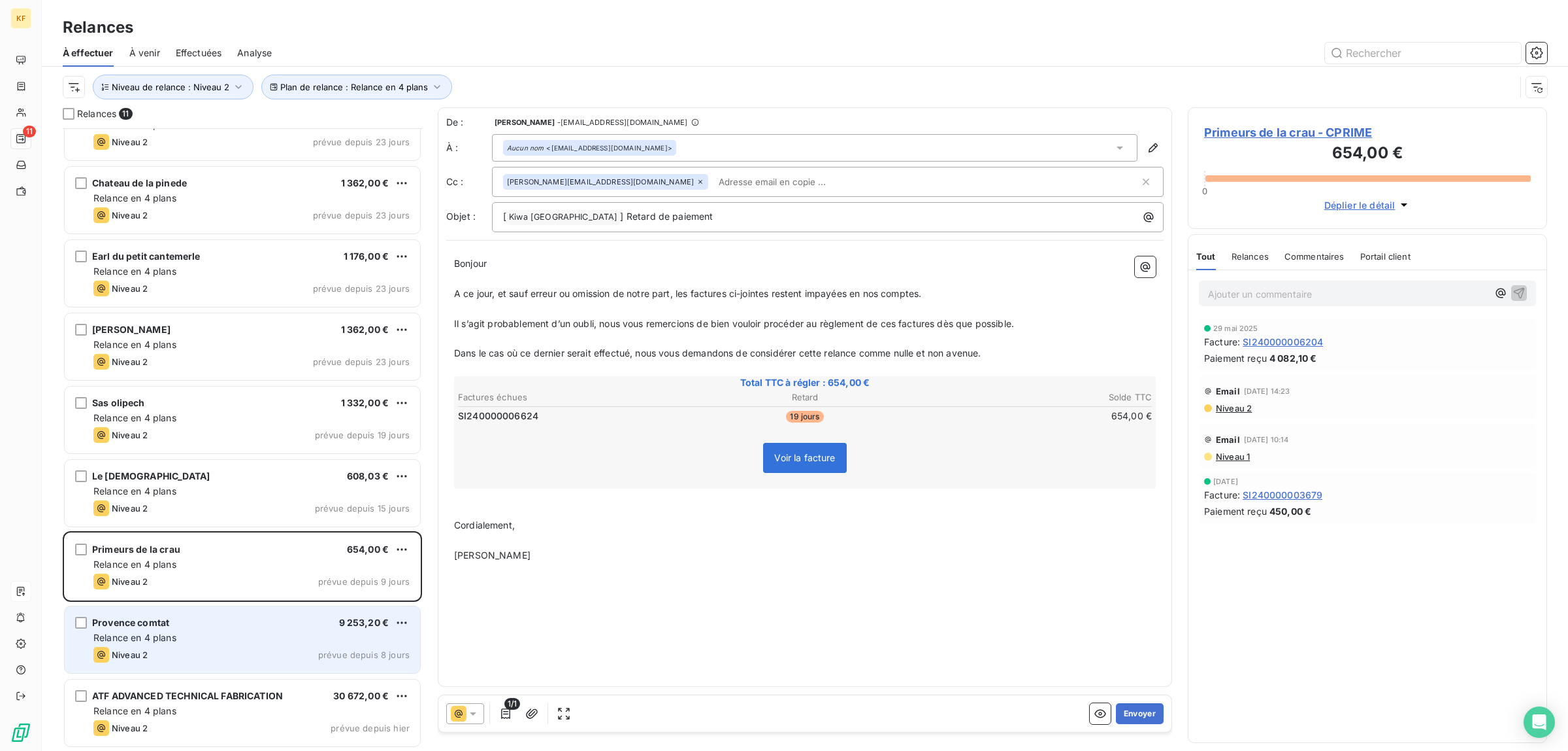
click at [212, 647] on div "Niveau 2 prévue depuis 8 jours" at bounding box center [251, 654] width 316 height 16
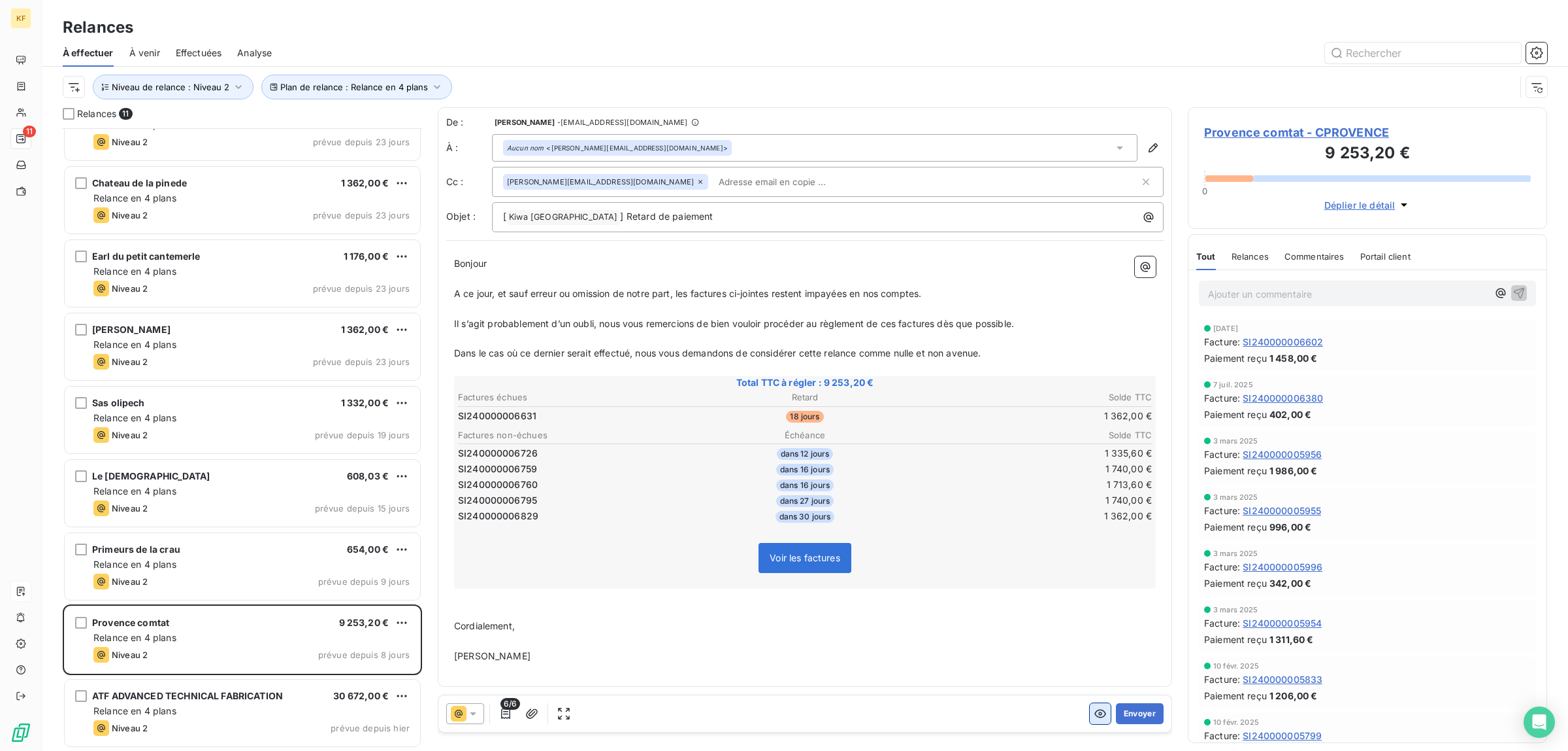
click at [1104, 716] on icon "button" at bounding box center [1099, 713] width 13 height 13
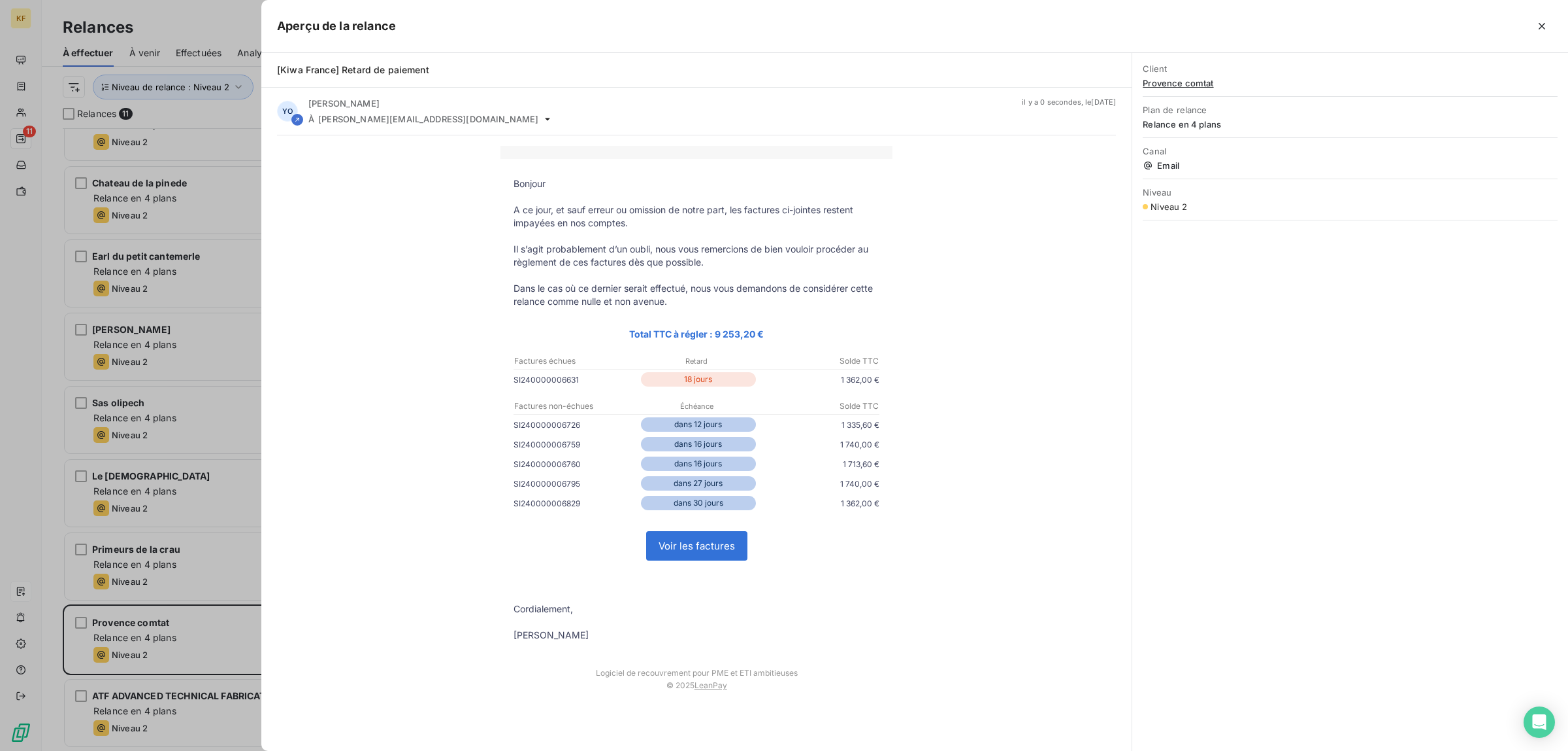
click at [713, 550] on link "Voir les factures" at bounding box center [697, 546] width 100 height 28
click at [50, 468] on div at bounding box center [784, 375] width 1568 height 751
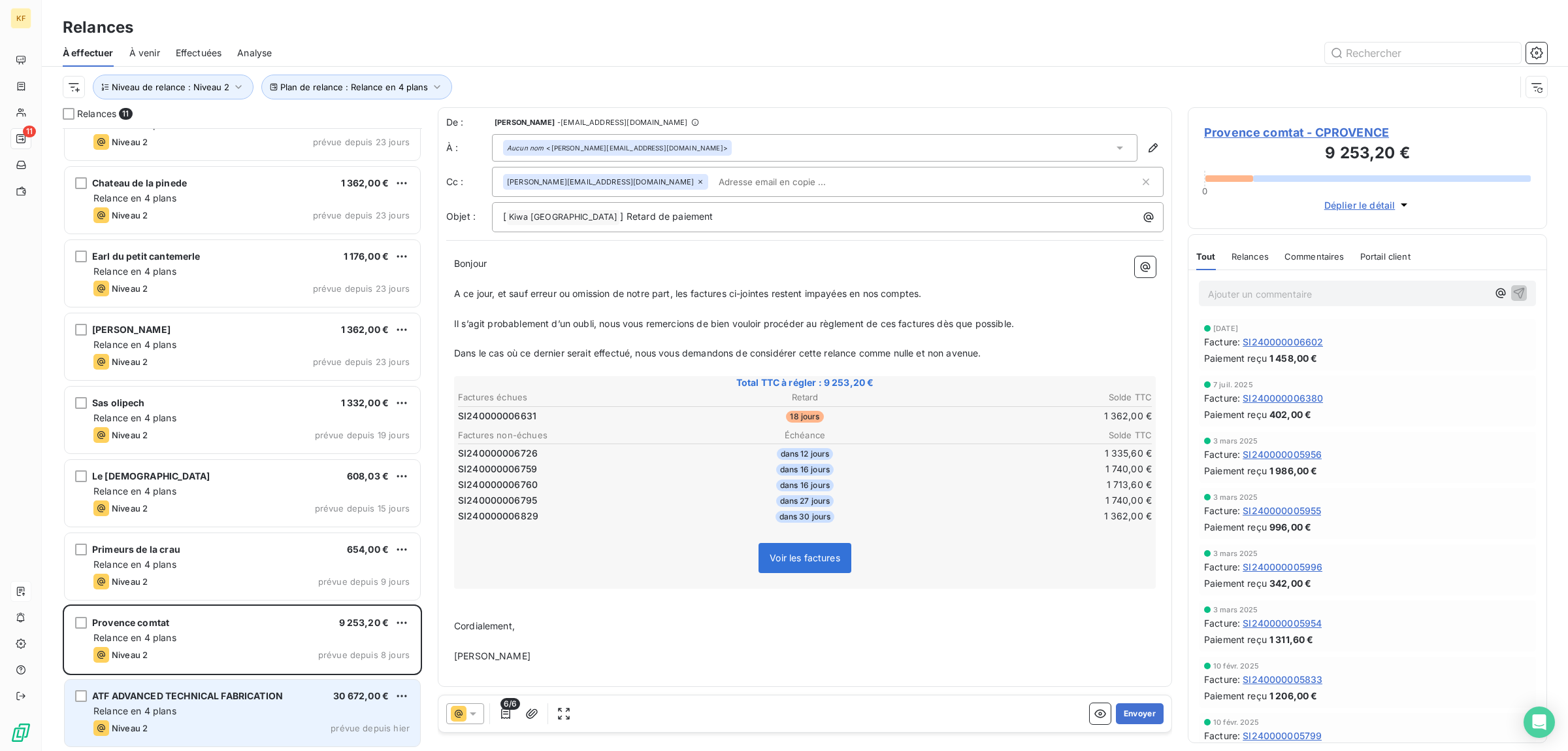
click at [197, 734] on div "Niveau 2 prévue depuis hier" at bounding box center [251, 728] width 316 height 16
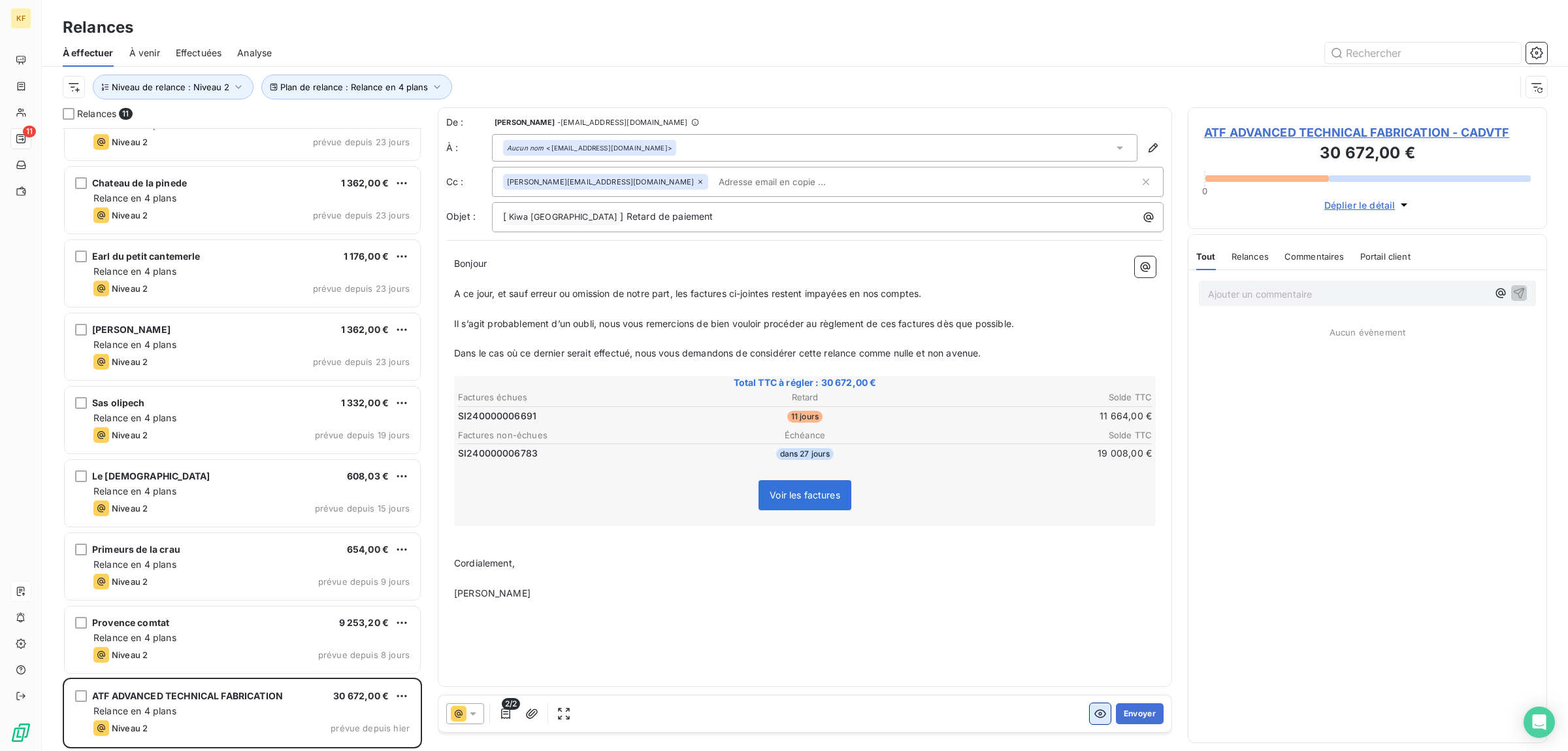
click at [1097, 708] on icon "button" at bounding box center [1099, 713] width 13 height 13
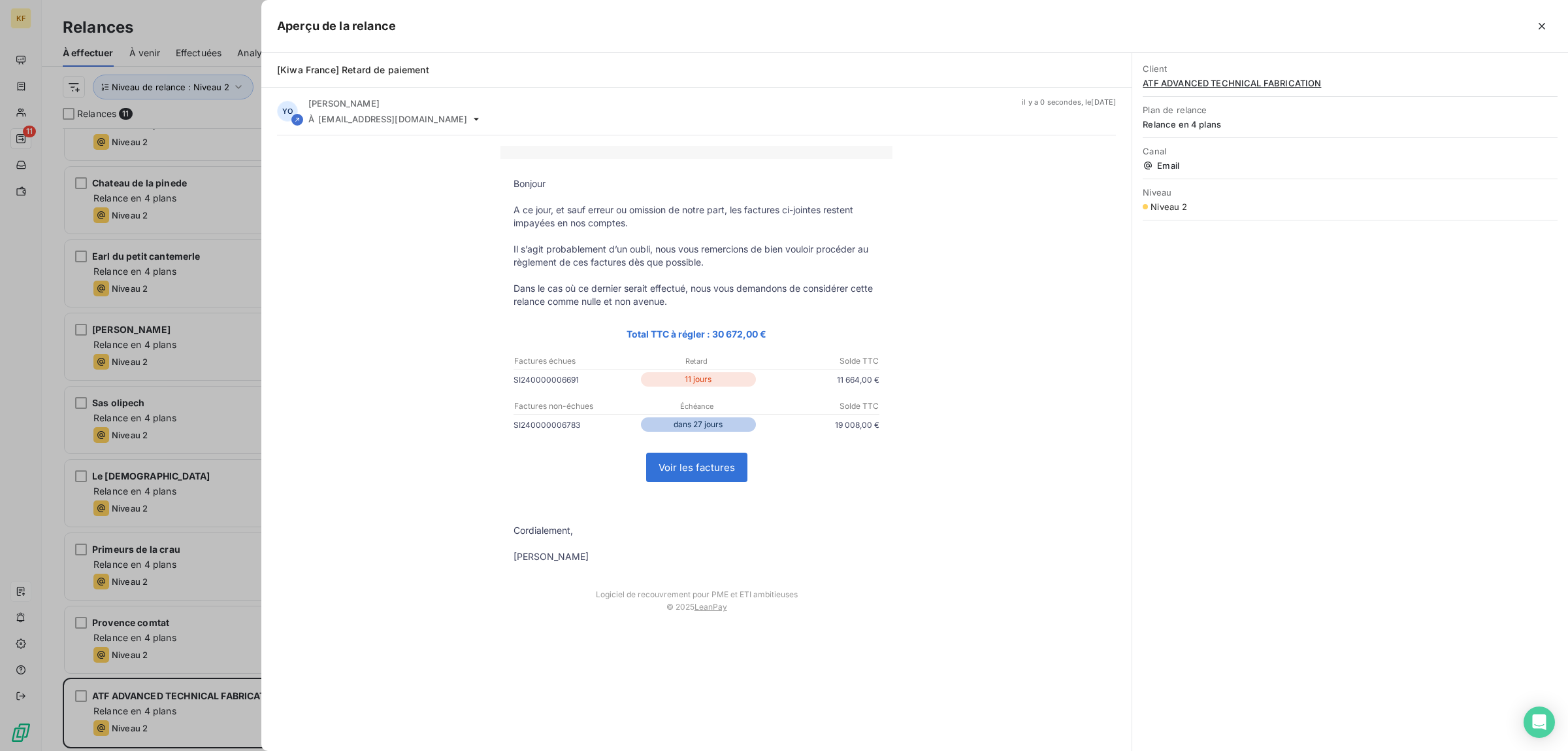
click at [713, 472] on link "Voir les factures" at bounding box center [697, 467] width 100 height 28
click at [14, 387] on div at bounding box center [784, 375] width 1568 height 751
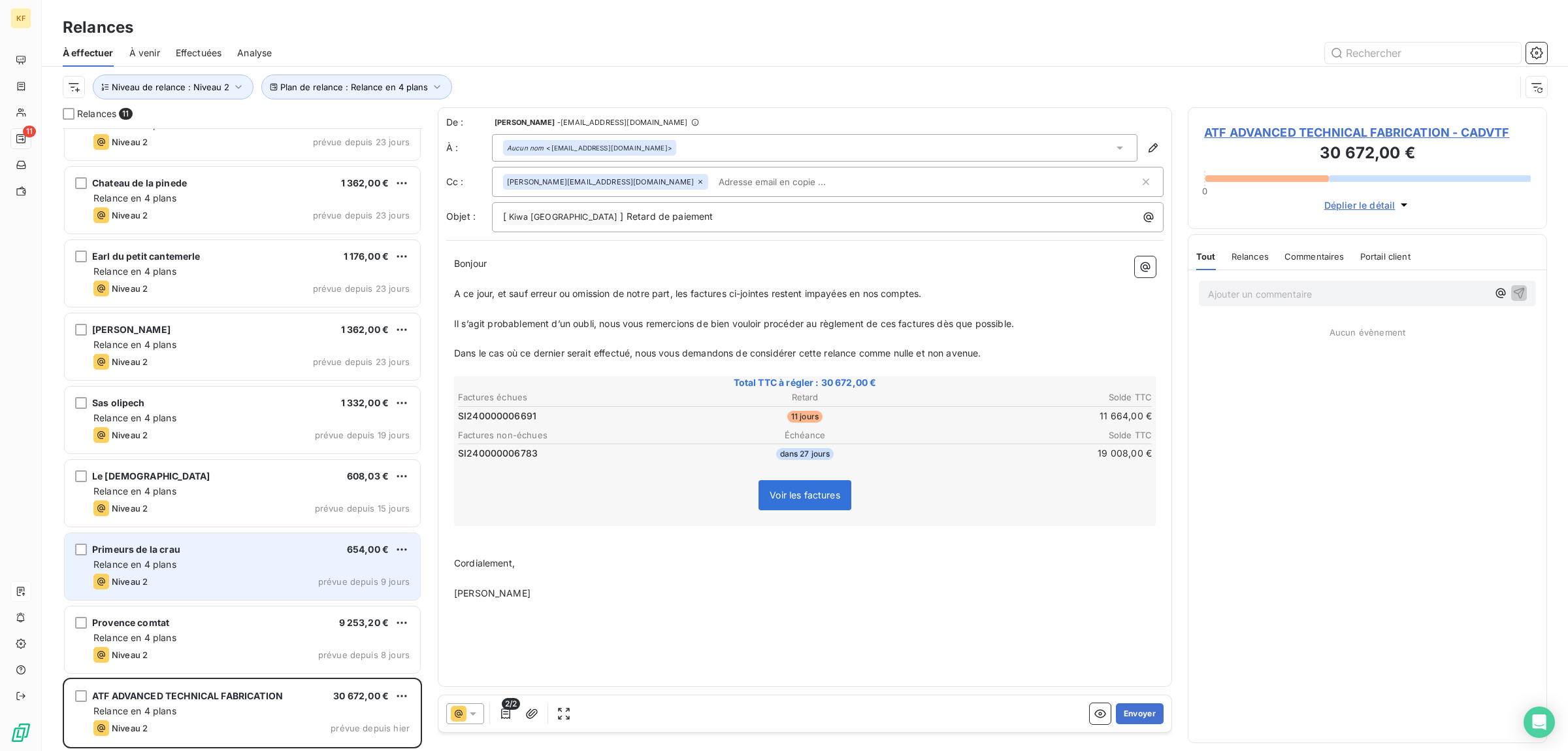
click at [213, 555] on div "Primeurs de la crau 654,00 €" at bounding box center [251, 550] width 316 height 12
